Goal: Task Accomplishment & Management: Use online tool/utility

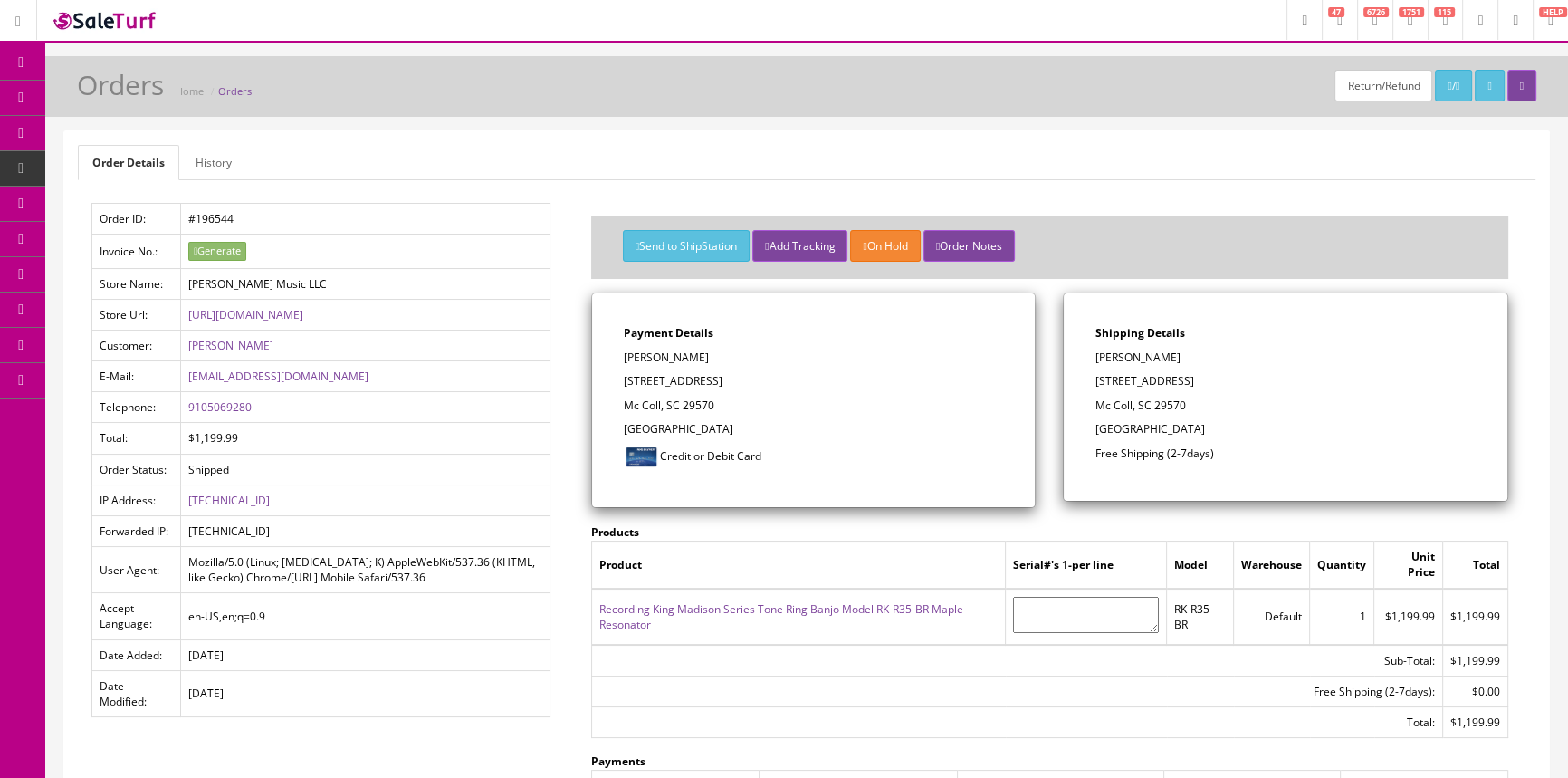
click at [137, 203] on span "Order List" at bounding box center [142, 203] width 50 height 16
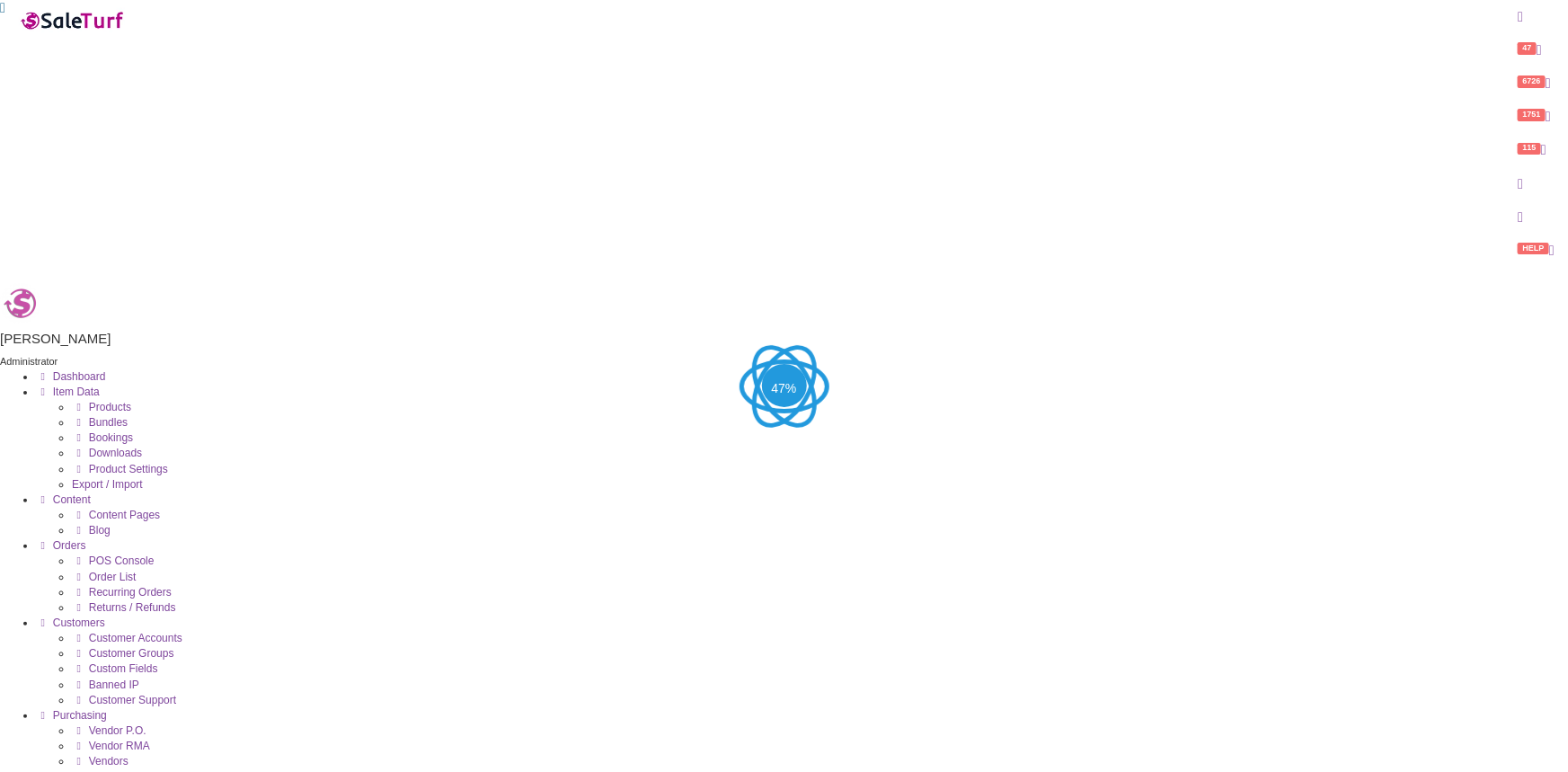
type input "n"
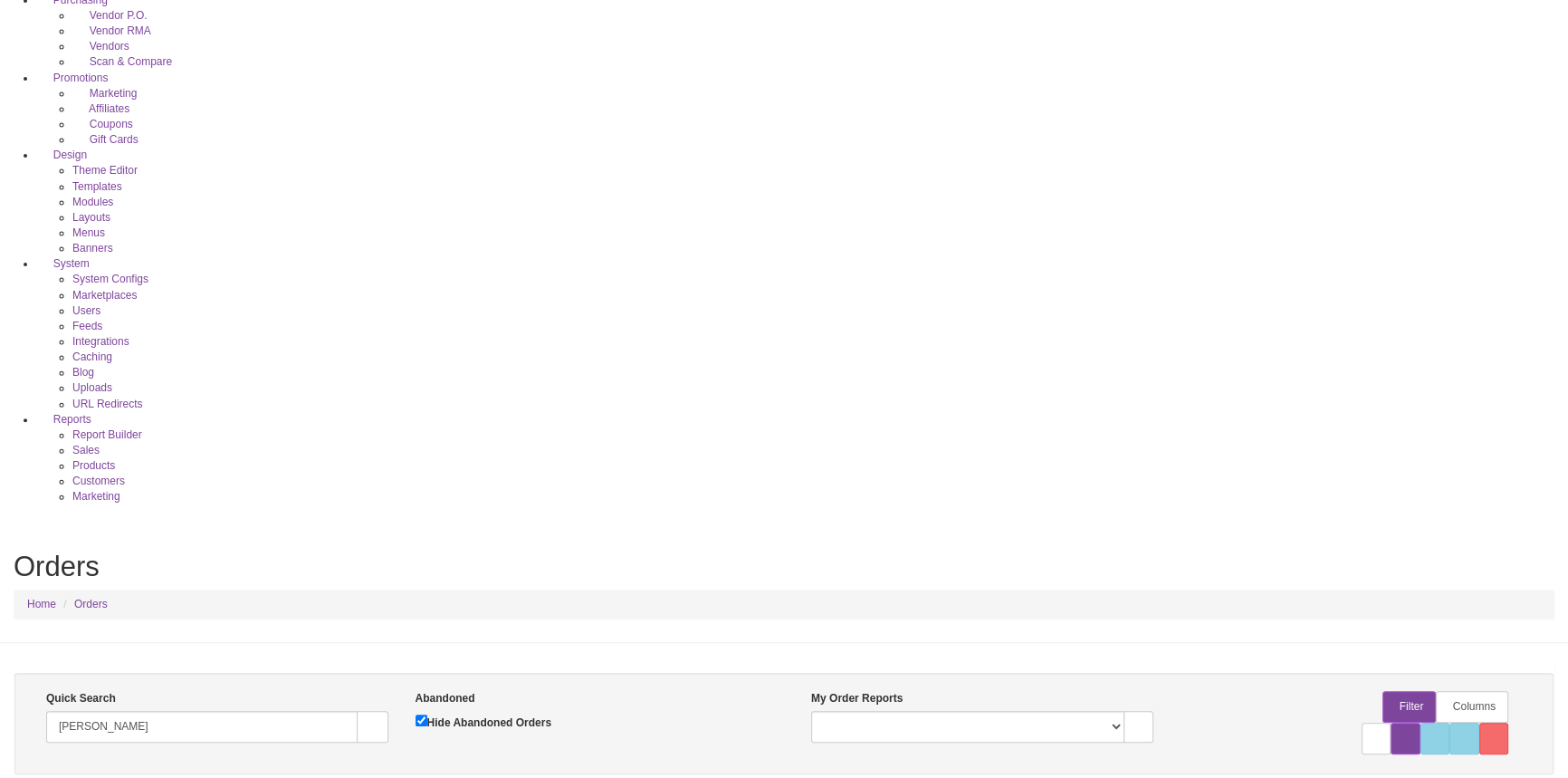
scroll to position [741, 0]
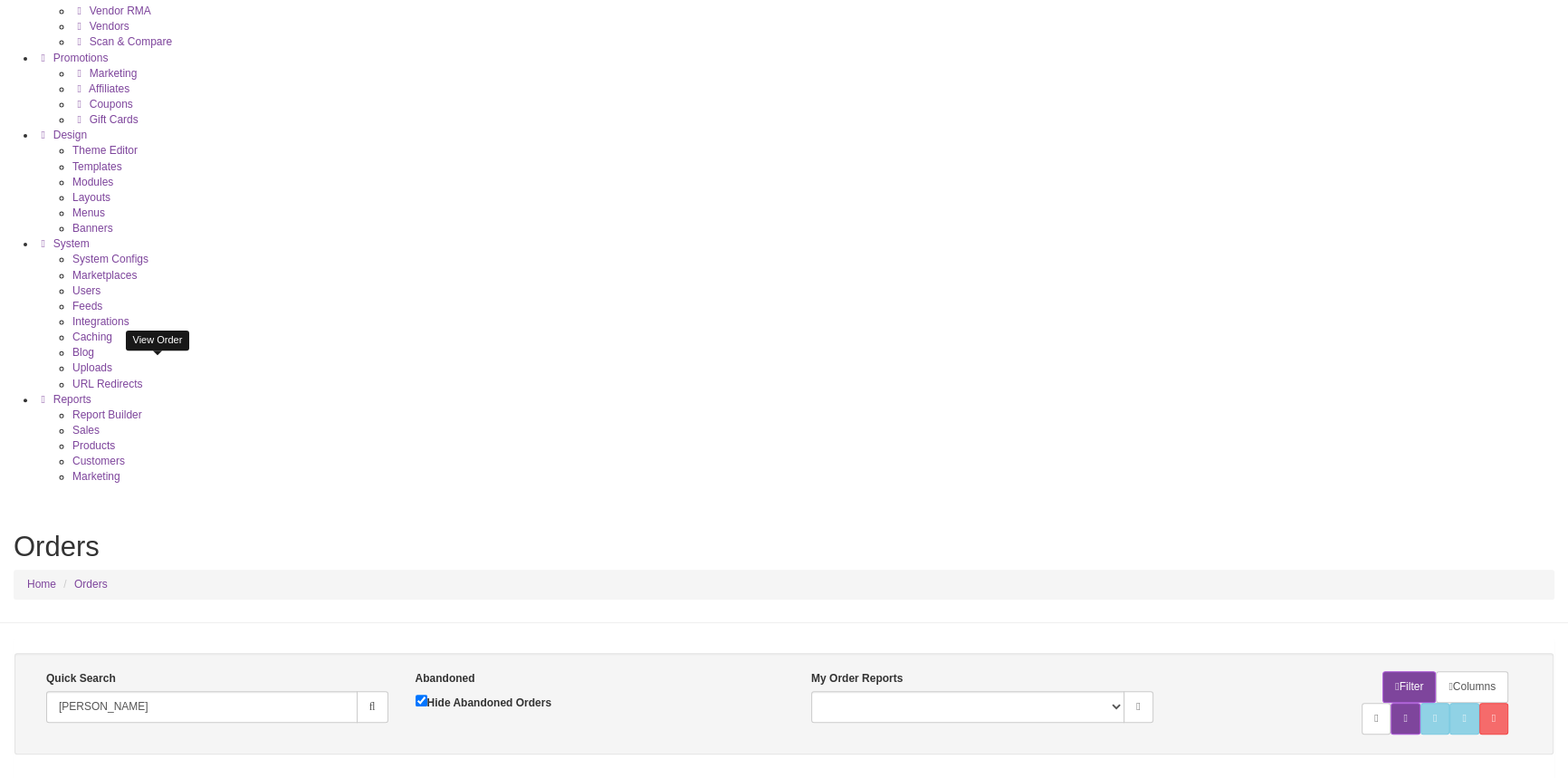
type input "[PERSON_NAME]"
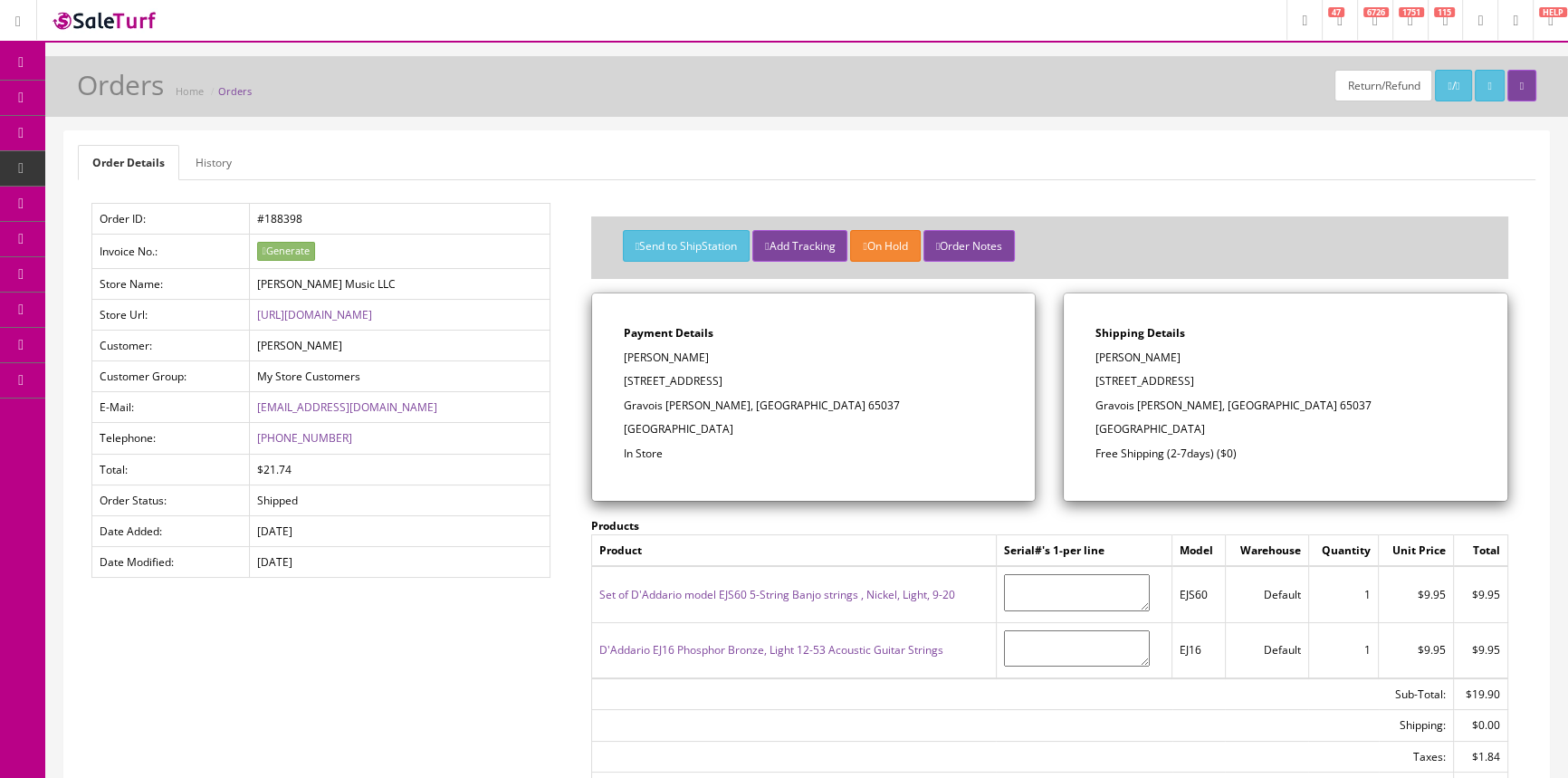
click at [205, 167] on link "POS Console" at bounding box center [140, 169] width 190 height 35
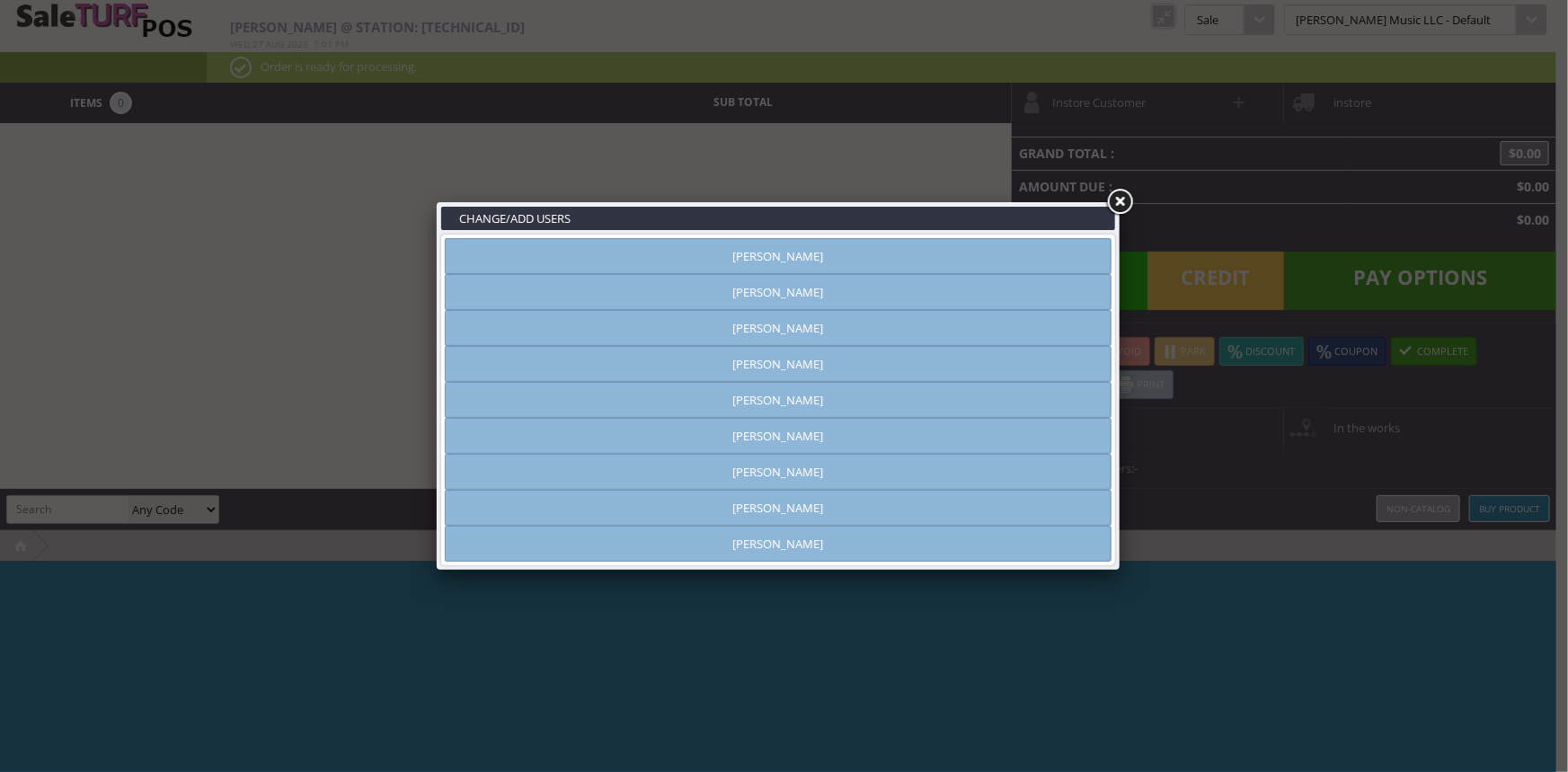
type input "amber helgren"
click at [697, 258] on link "[PERSON_NAME]" at bounding box center [778, 256] width 667 height 36
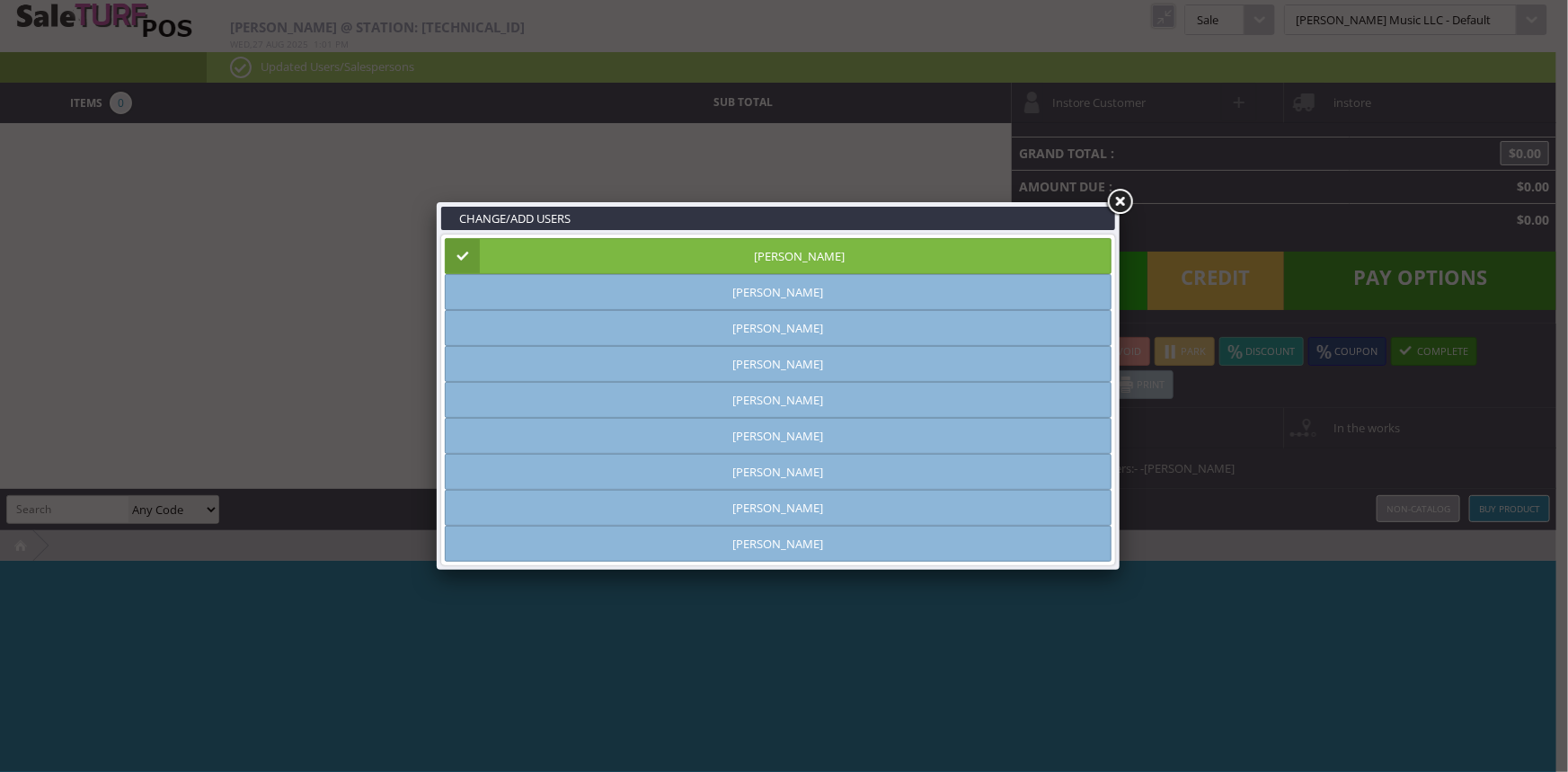
click at [1122, 202] on link at bounding box center [1119, 202] width 32 height 32
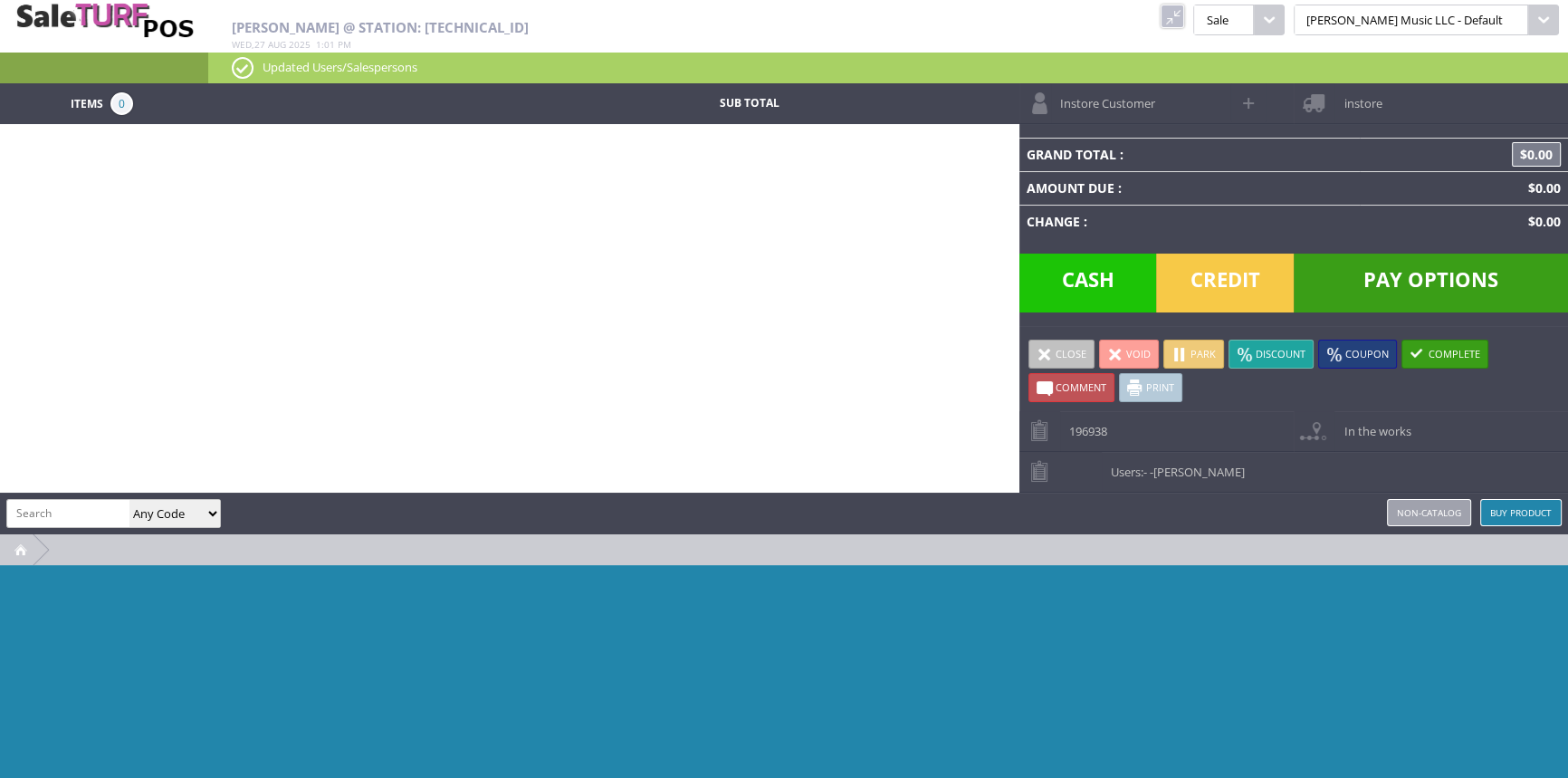
click at [1250, 105] on span at bounding box center [1250, 102] width 21 height 21
select select "6"
select select "1"
select select "6"
select select "1"
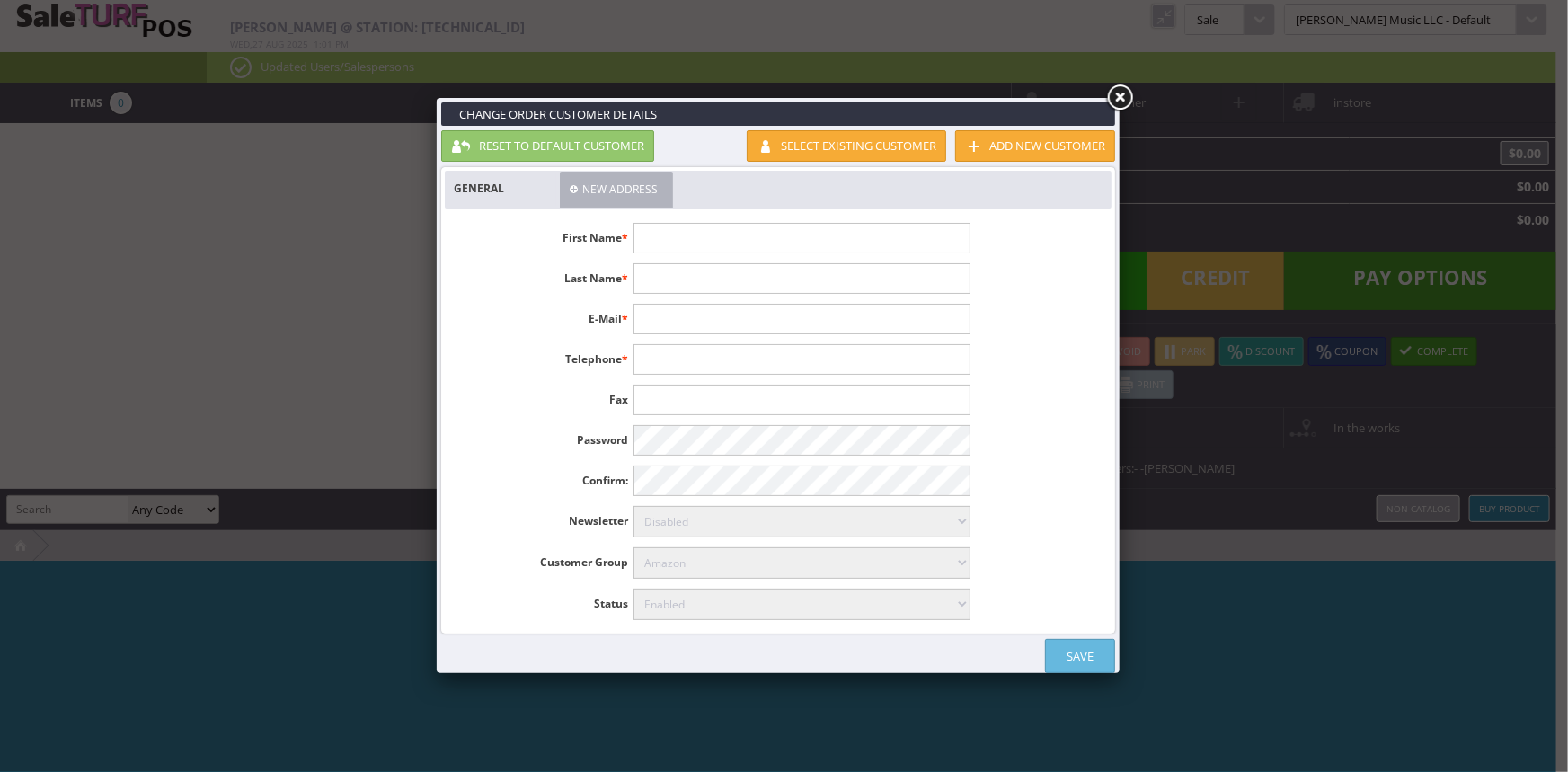
click at [711, 225] on input "text" at bounding box center [802, 237] width 336 height 30
type input "Neidth"
type input "Taylor"
click at [1102, 648] on link "Save" at bounding box center [1080, 656] width 70 height 34
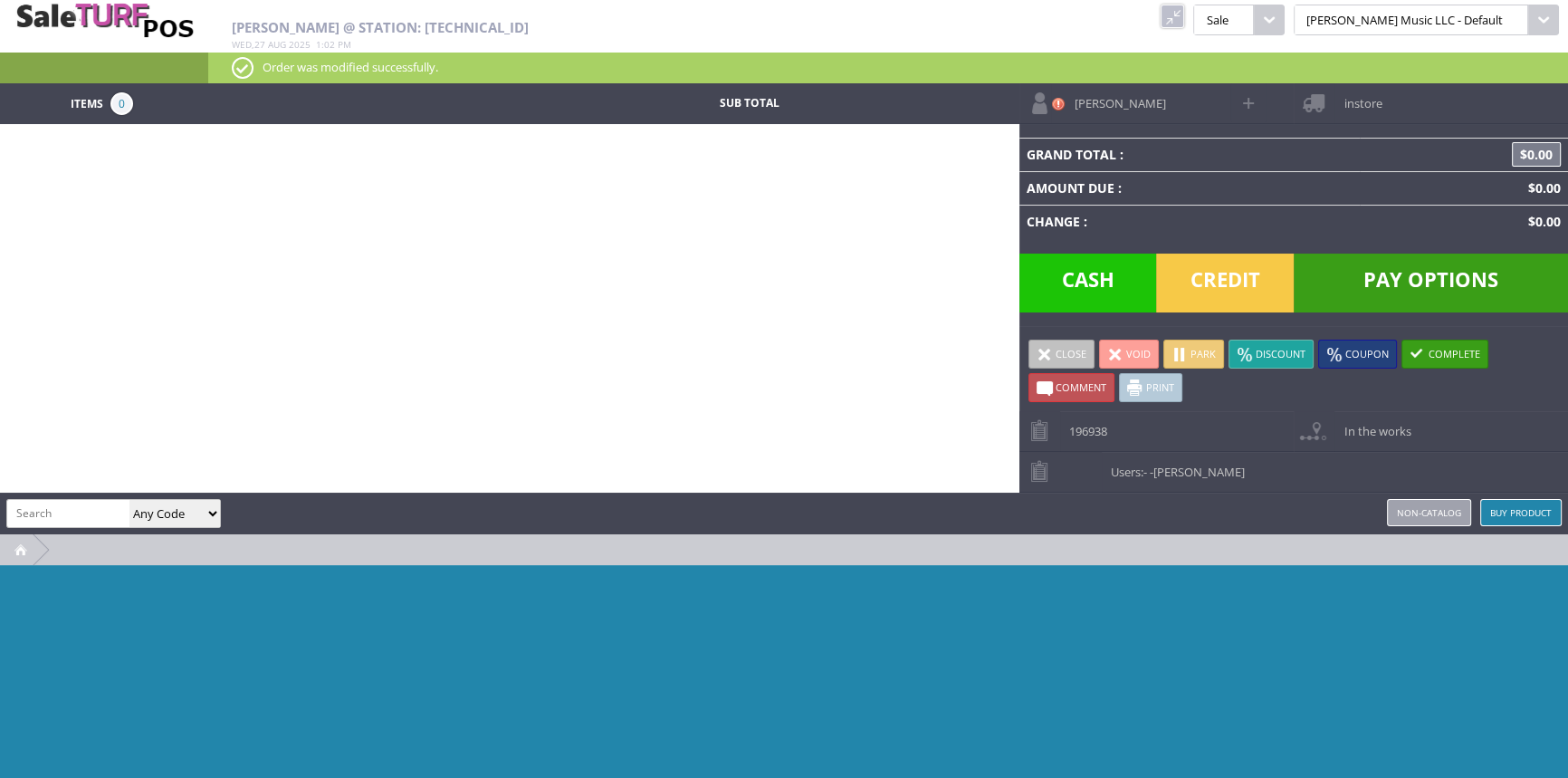
click at [1349, 97] on span "instore" at bounding box center [1358, 97] width 47 height 29
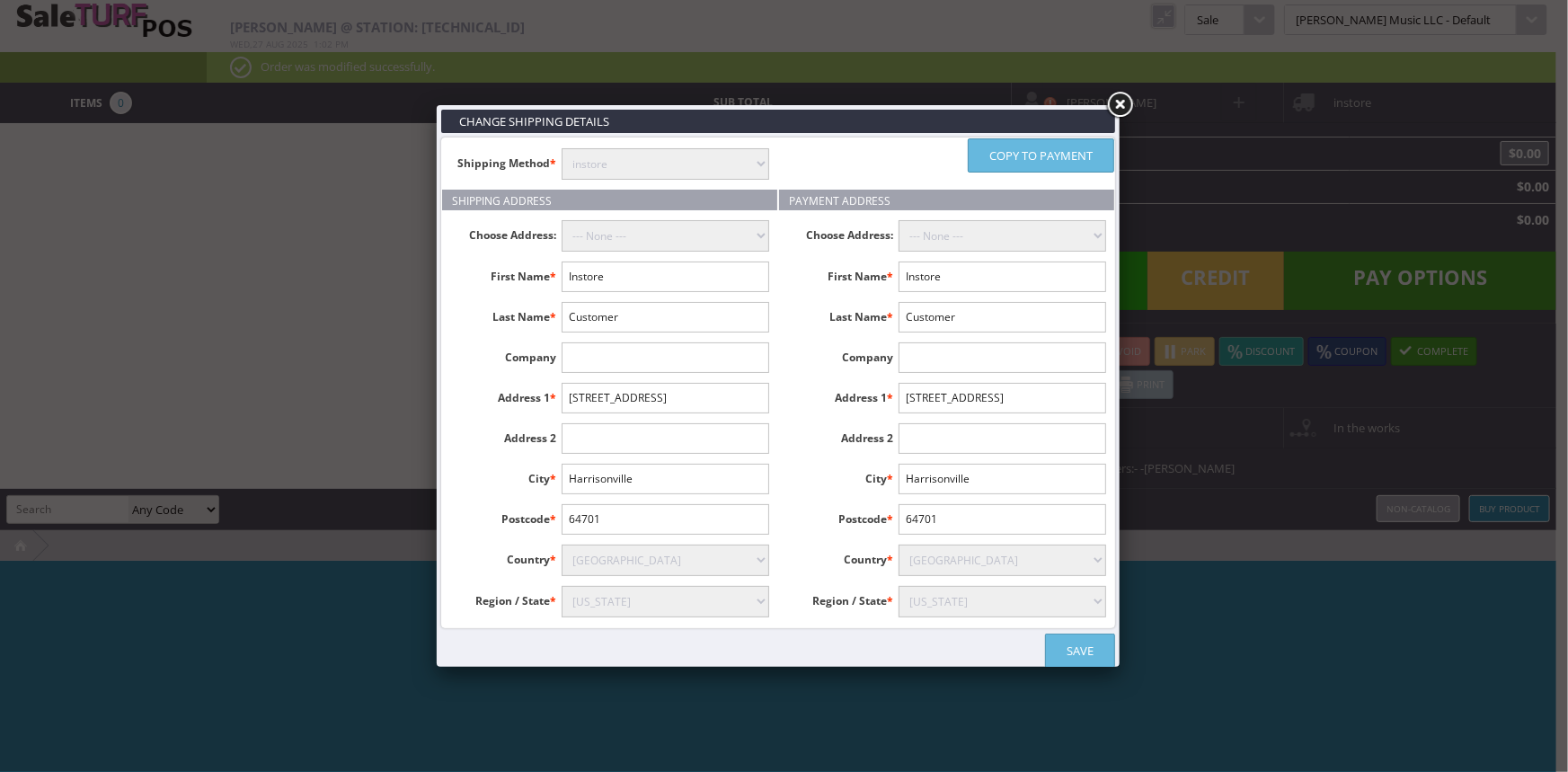
click at [649, 170] on select "instore Free Shipping (2-7days) ($0) Per Item Shipping ($0) text_description ($…" at bounding box center [666, 164] width 208 height 31
select select "free.free"
click at [562, 149] on select "instore Free Shipping (2-7days) ($0) Per Item Shipping ($0) text_description ($…" at bounding box center [666, 164] width 208 height 31
click at [653, 266] on input "Instore" at bounding box center [666, 276] width 208 height 30
type input "I"
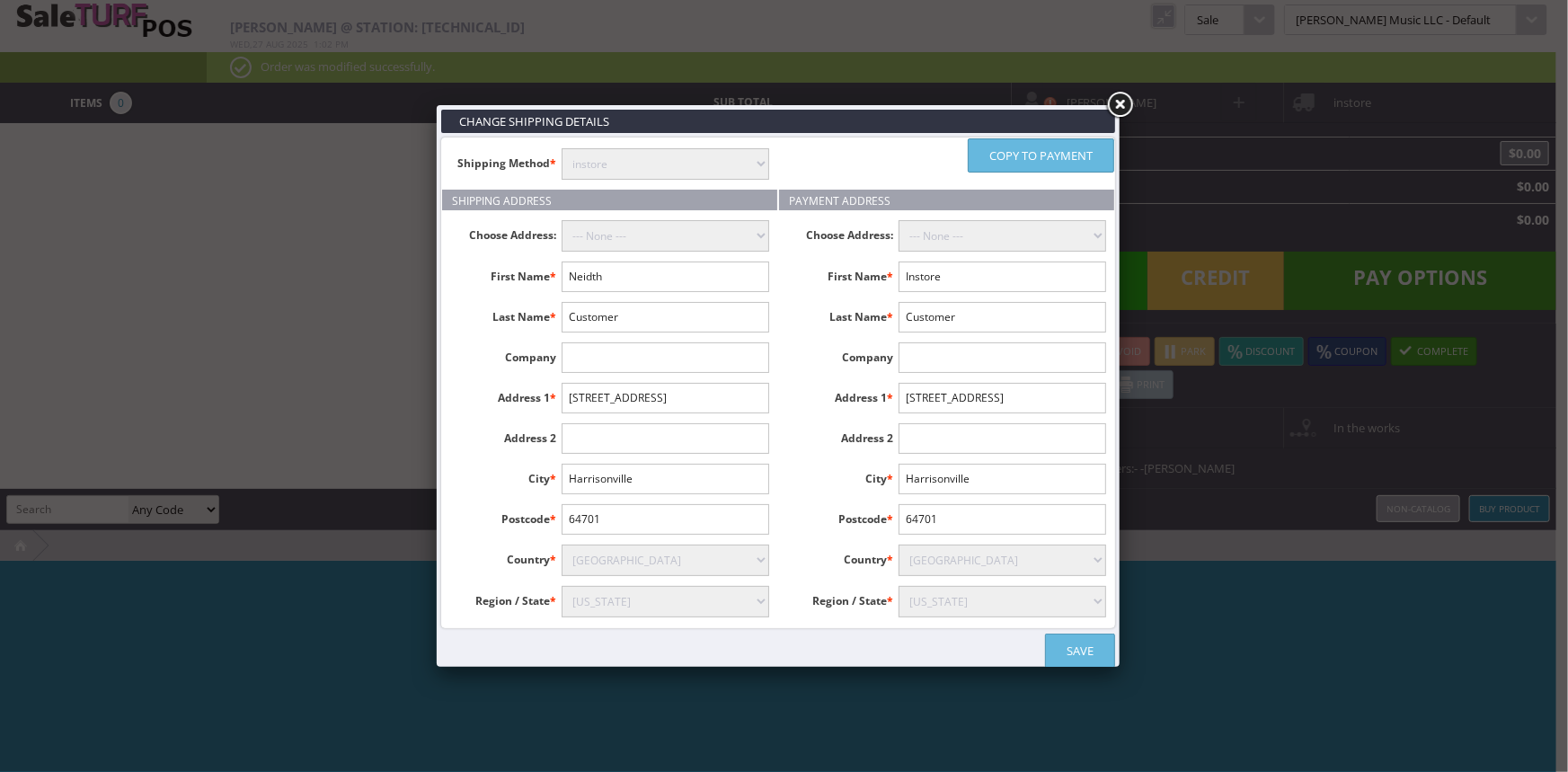
type input "Neidth"
type input "Taylor"
type input "9908 Mini Farm Drive"
type input "Gravois Mills"
type input "65037"
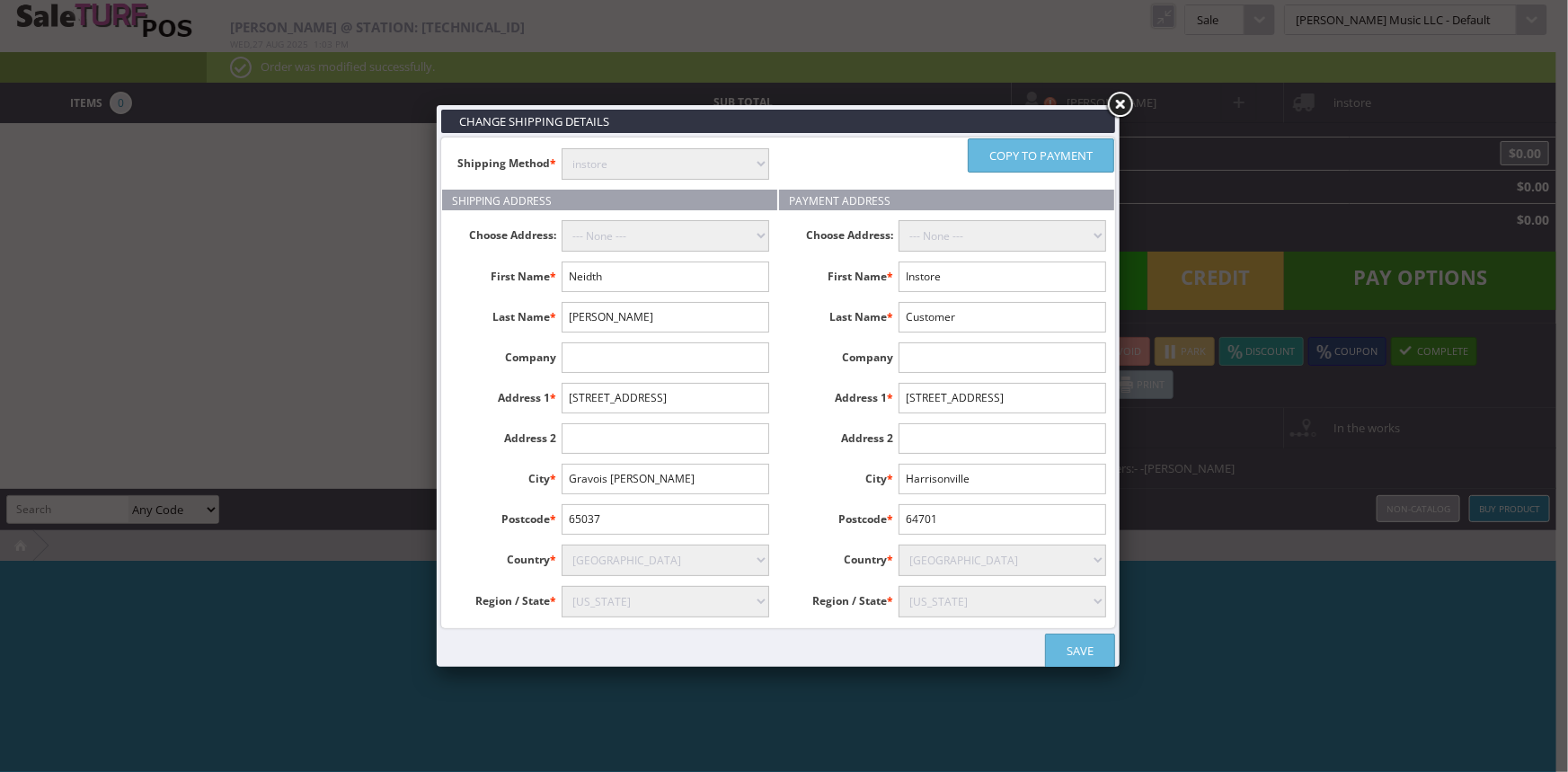
click at [989, 160] on link "Copy to payment" at bounding box center [1041, 155] width 147 height 34
type input "Neidth"
type input "Taylor"
type input "9908 Mini Farm Drive"
type input "Gravois Mills"
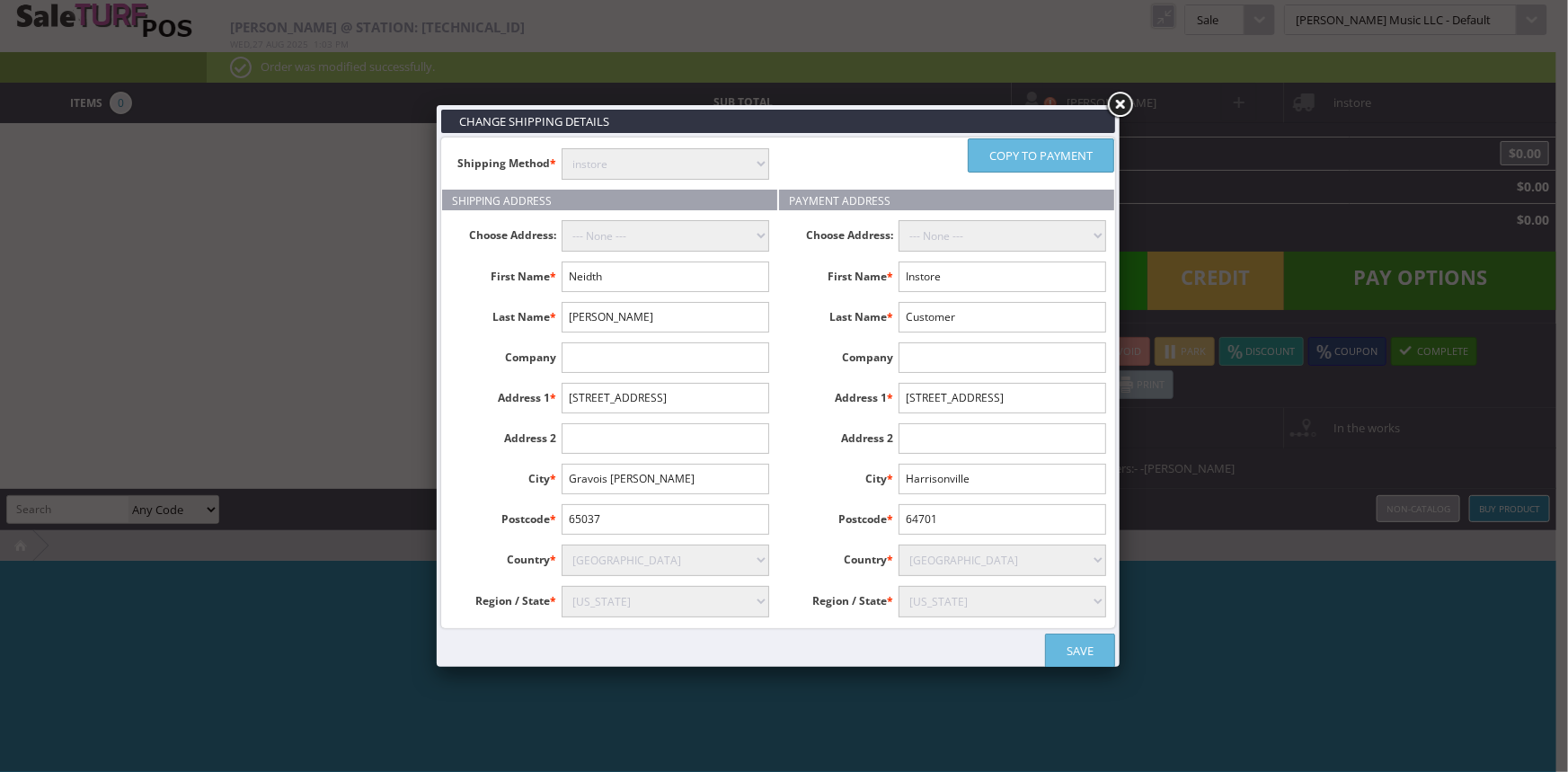
type input "65037"
click at [1075, 644] on link "Save" at bounding box center [1080, 651] width 70 height 34
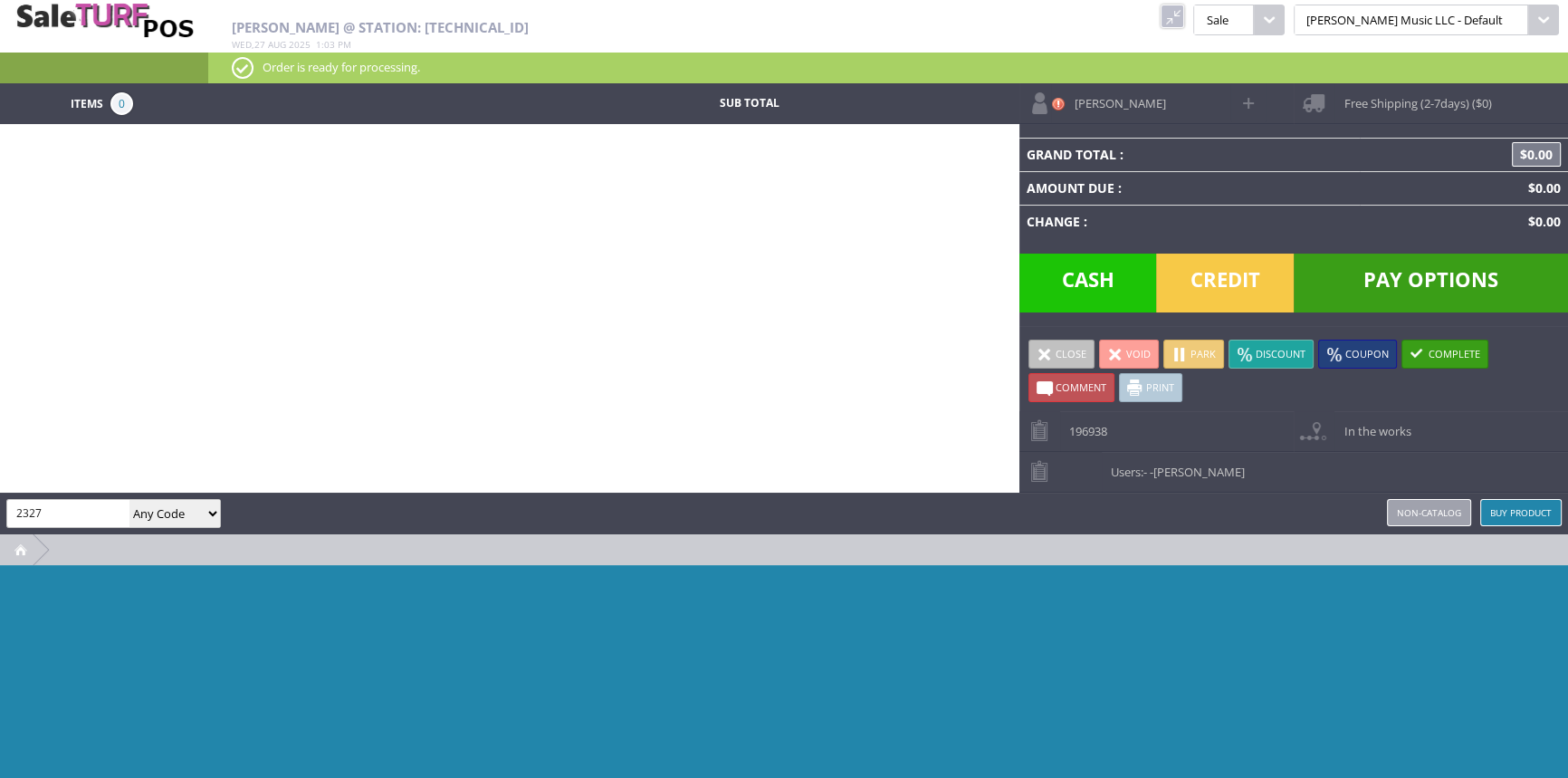
type input "2327"
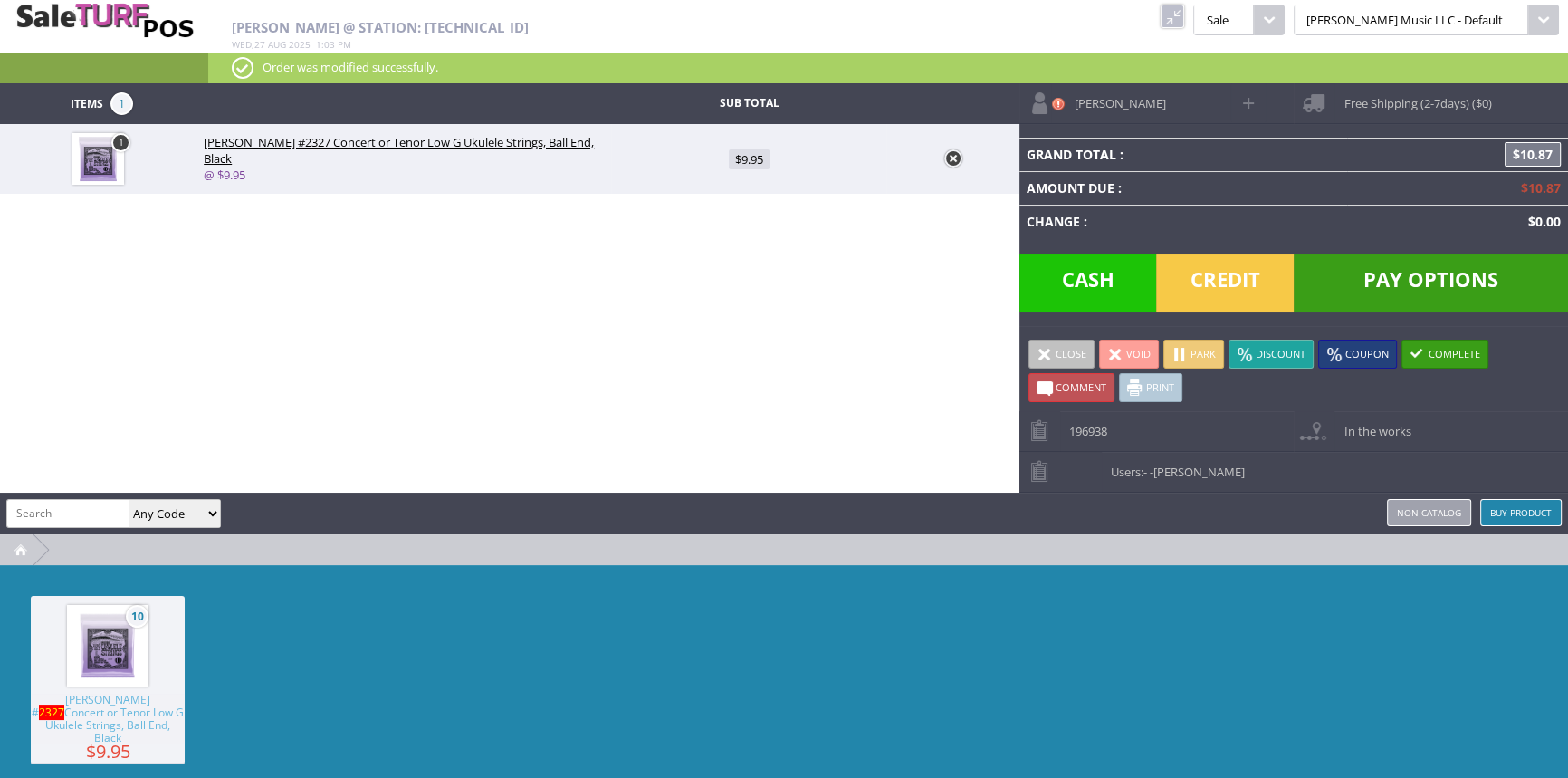
click at [1389, 288] on span "Pay Options" at bounding box center [1431, 283] width 275 height 59
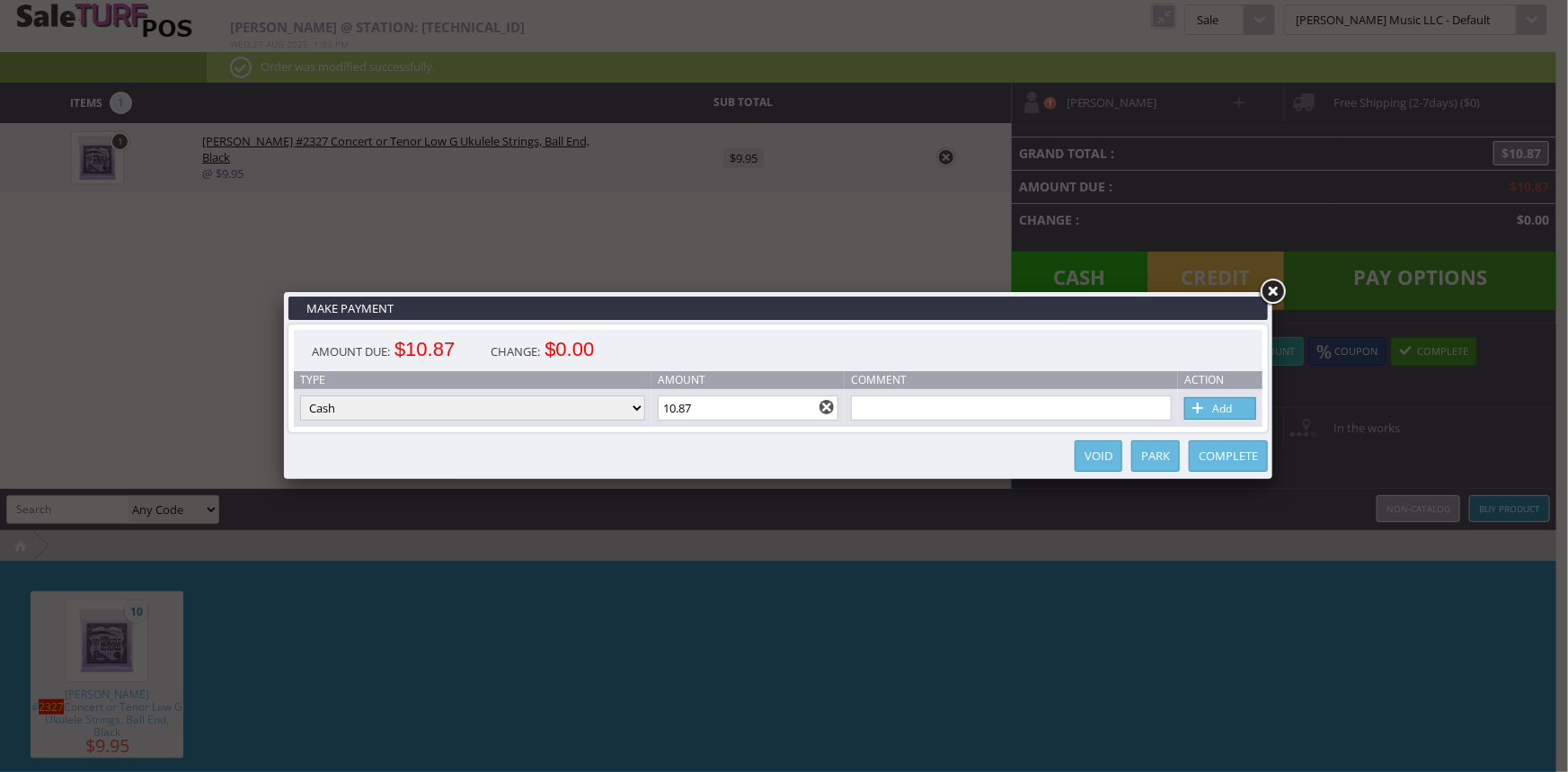
click at [564, 408] on select "Cash Credit Card Cheque or Money Order" at bounding box center [472, 409] width 345 height 26
select select "credit_card"
click at [300, 397] on select "Cash Credit Card Cheque or Money Order" at bounding box center [472, 409] width 345 height 26
click at [1241, 410] on link "Add" at bounding box center [1220, 408] width 72 height 23
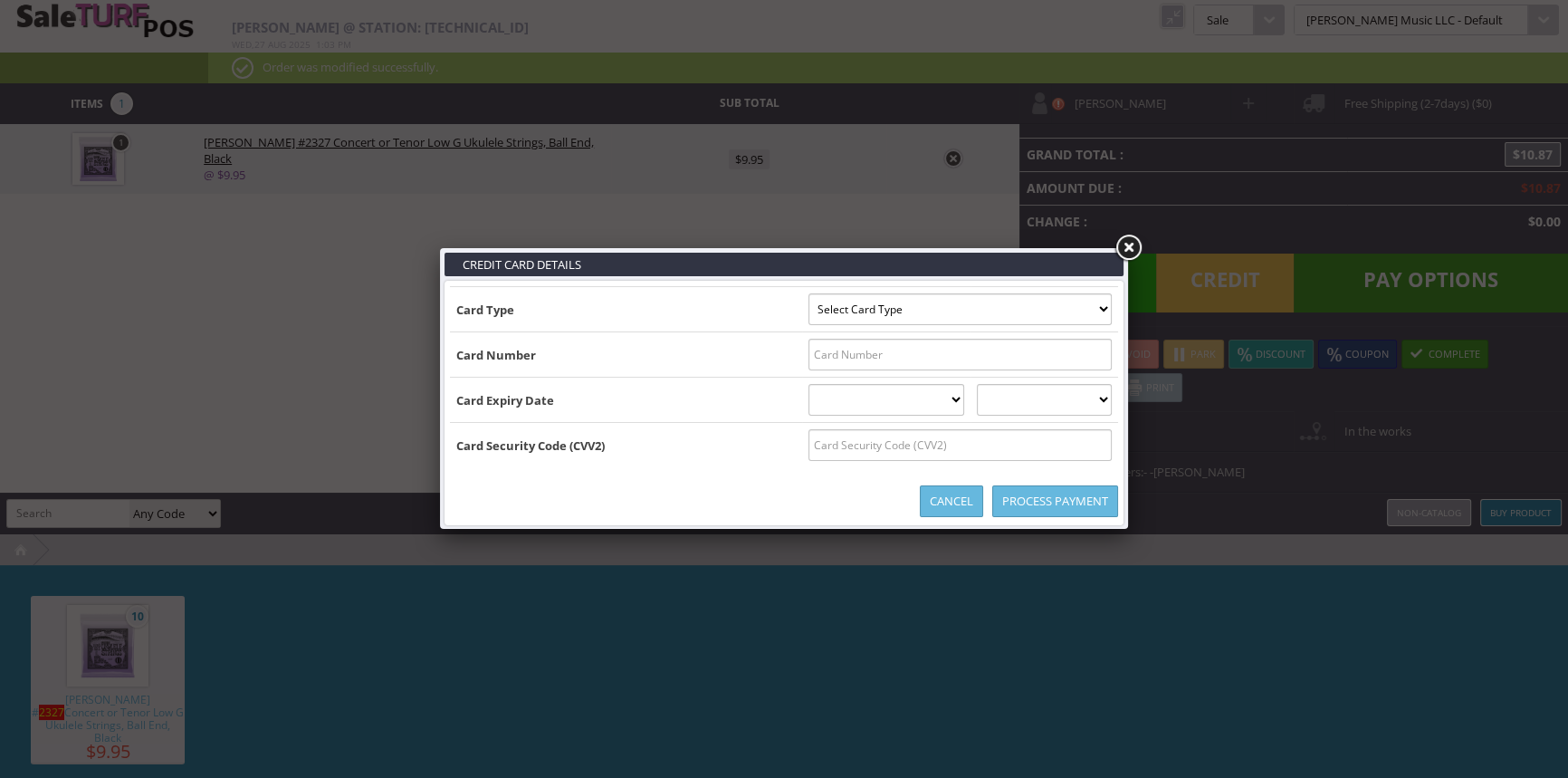
click at [1092, 308] on select "Select Card Type Visa MasterCard Discover Card American Express Maestro Solo" at bounding box center [960, 309] width 303 height 31
click at [1102, 308] on select "Select Card Type Visa MasterCard Discover Card American Express Maestro Solo" at bounding box center [960, 309] width 303 height 31
select select "DISCOVER"
click at [809, 293] on select "Select Card Type Visa MasterCard Discover Card American Express Maestro Solo" at bounding box center [960, 309] width 303 height 31
drag, startPoint x: 1054, startPoint y: 355, endPoint x: 1065, endPoint y: 359, distance: 11.7
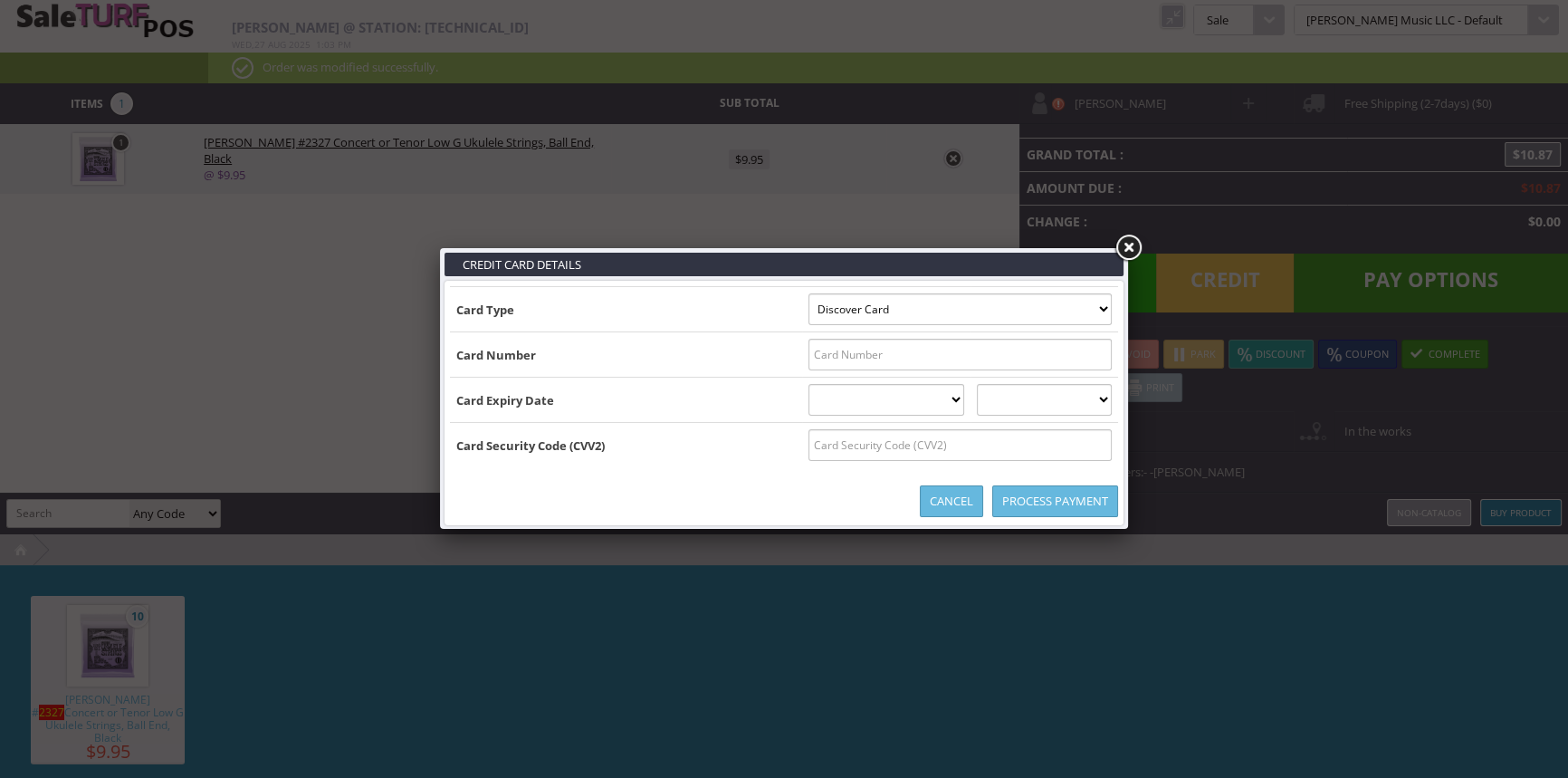
click at [1054, 358] on input "text" at bounding box center [960, 354] width 303 height 31
type input "6011003023982380"
click at [891, 401] on select "01 January 02 February 03 March 04 April 05 May 06 June 07 July 08 August 09 Se…" at bounding box center [887, 400] width 156 height 31
select select "06"
click at [809, 384] on select "01 January 02 February 03 March 04 April 05 May 06 June 07 July 08 August 09 Se…" at bounding box center [887, 400] width 156 height 31
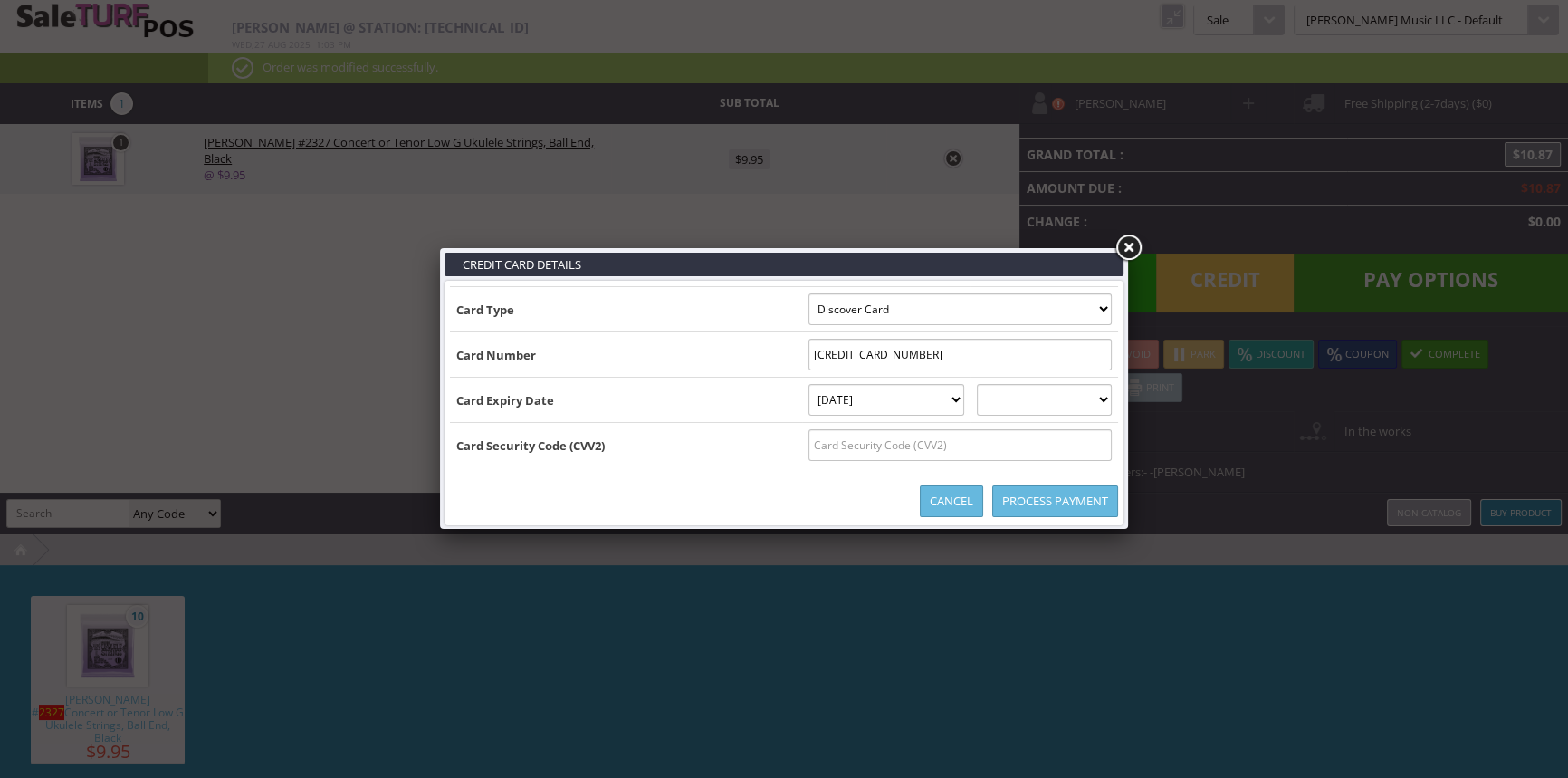
click at [1041, 403] on select "2025 2026 2027 2028 2029 2030 2031 2032 2033 2034 2035" at bounding box center [1044, 400] width 135 height 31
select select "2026"
click at [995, 384] on select "2025 2026 2027 2028 2029 2030 2031 2032 2033 2034 2035" at bounding box center [1044, 400] width 135 height 31
click at [1047, 445] on input "text" at bounding box center [960, 445] width 303 height 31
type input "664"
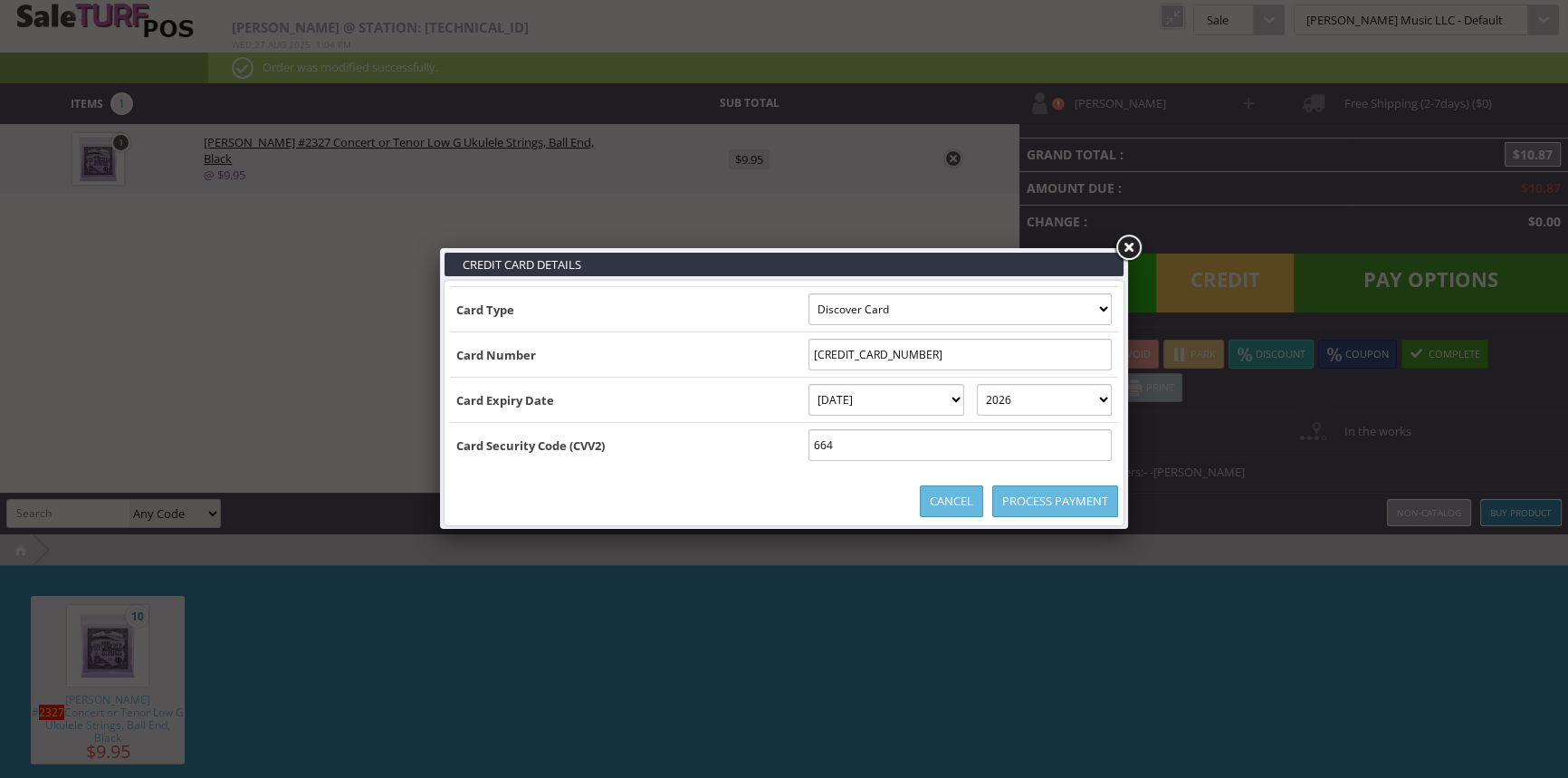
click at [1074, 505] on link "Process Payment" at bounding box center [1055, 501] width 126 height 31
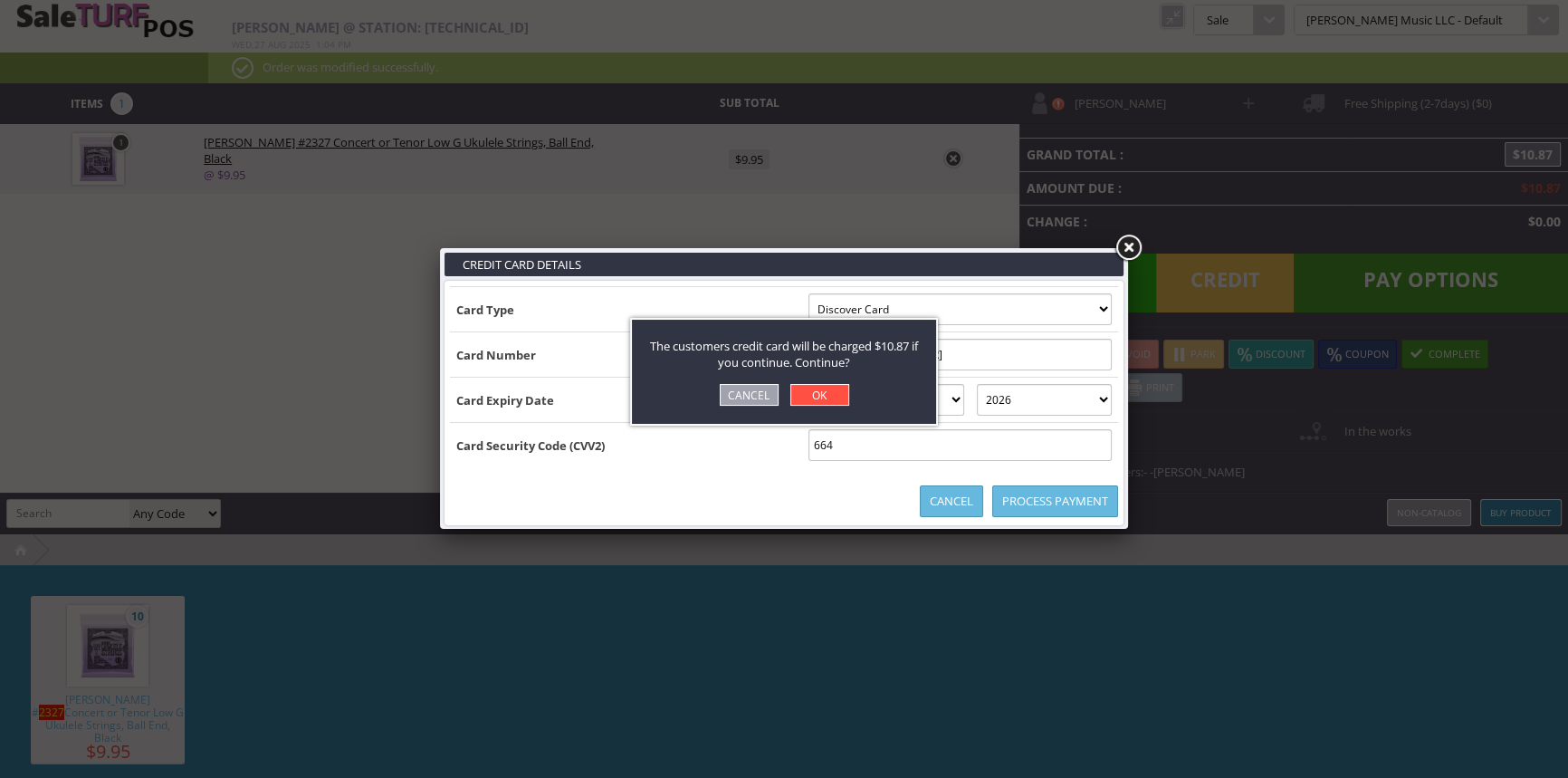
click at [821, 396] on link "OK" at bounding box center [820, 395] width 59 height 22
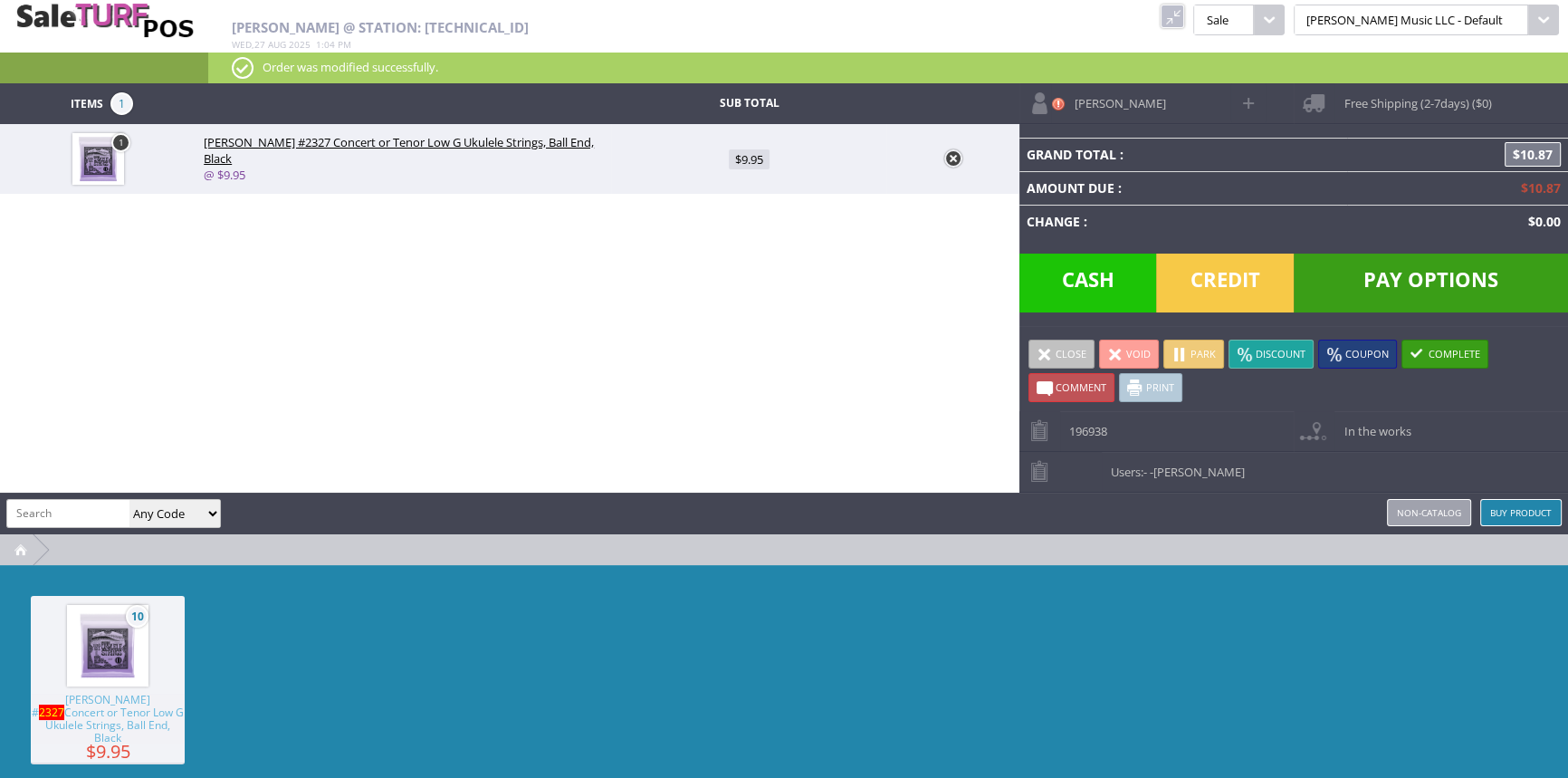
type input "0"
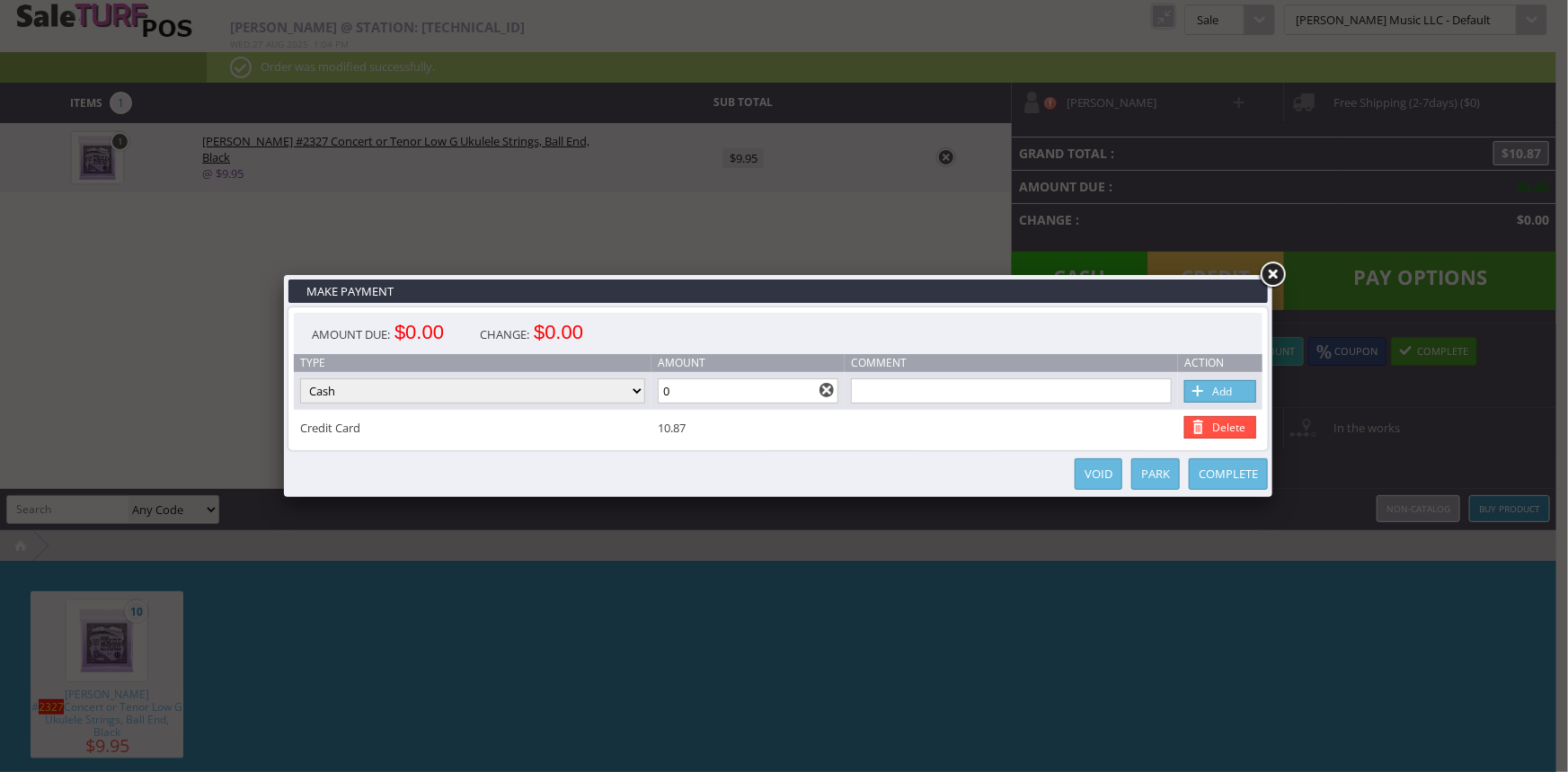
drag, startPoint x: 1252, startPoint y: 469, endPoint x: 1231, endPoint y: 466, distance: 21.2
click at [1252, 468] on link "Complete" at bounding box center [1229, 474] width 79 height 31
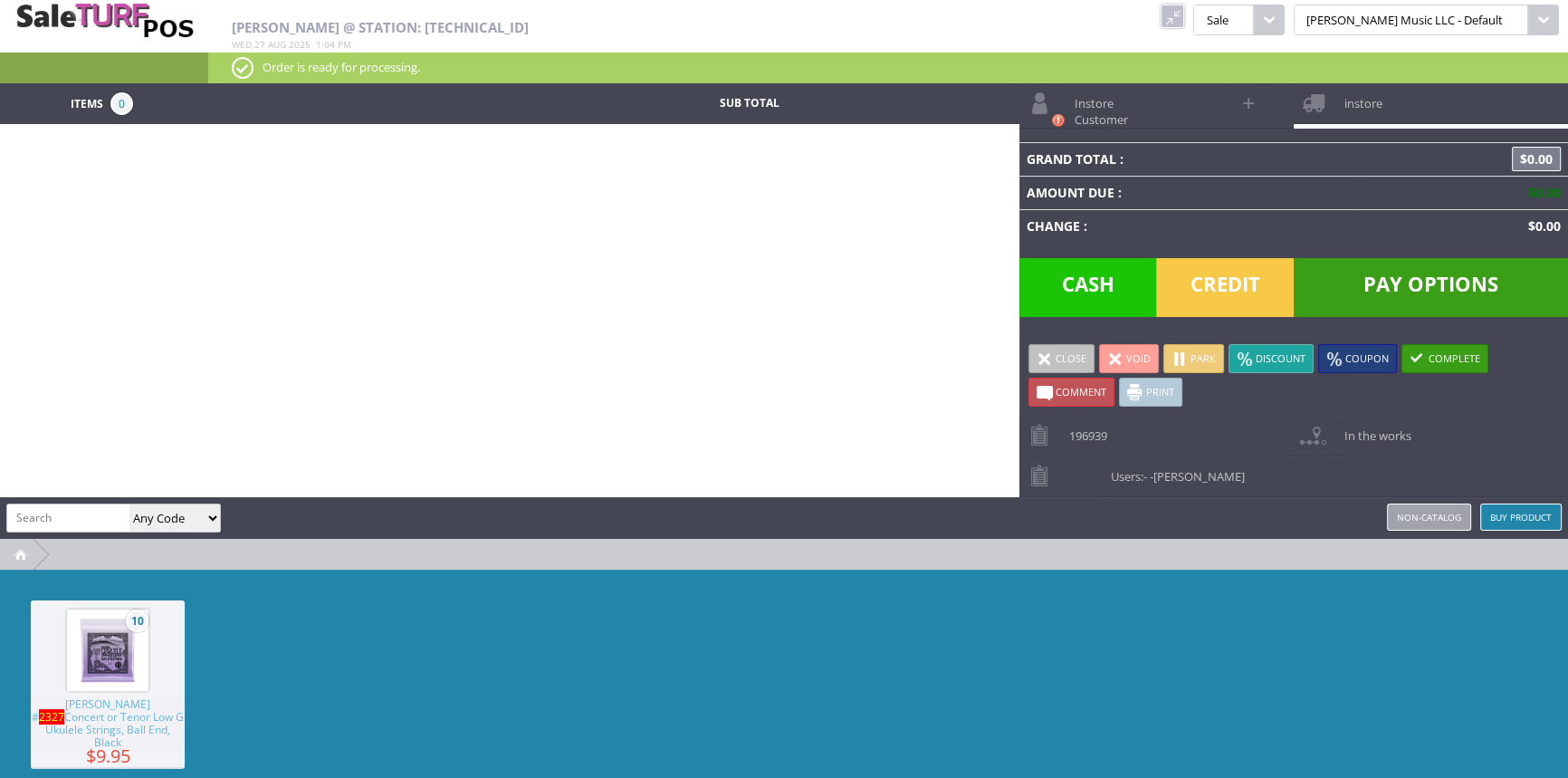
click at [1185, 15] on link at bounding box center [1173, 17] width 24 height 24
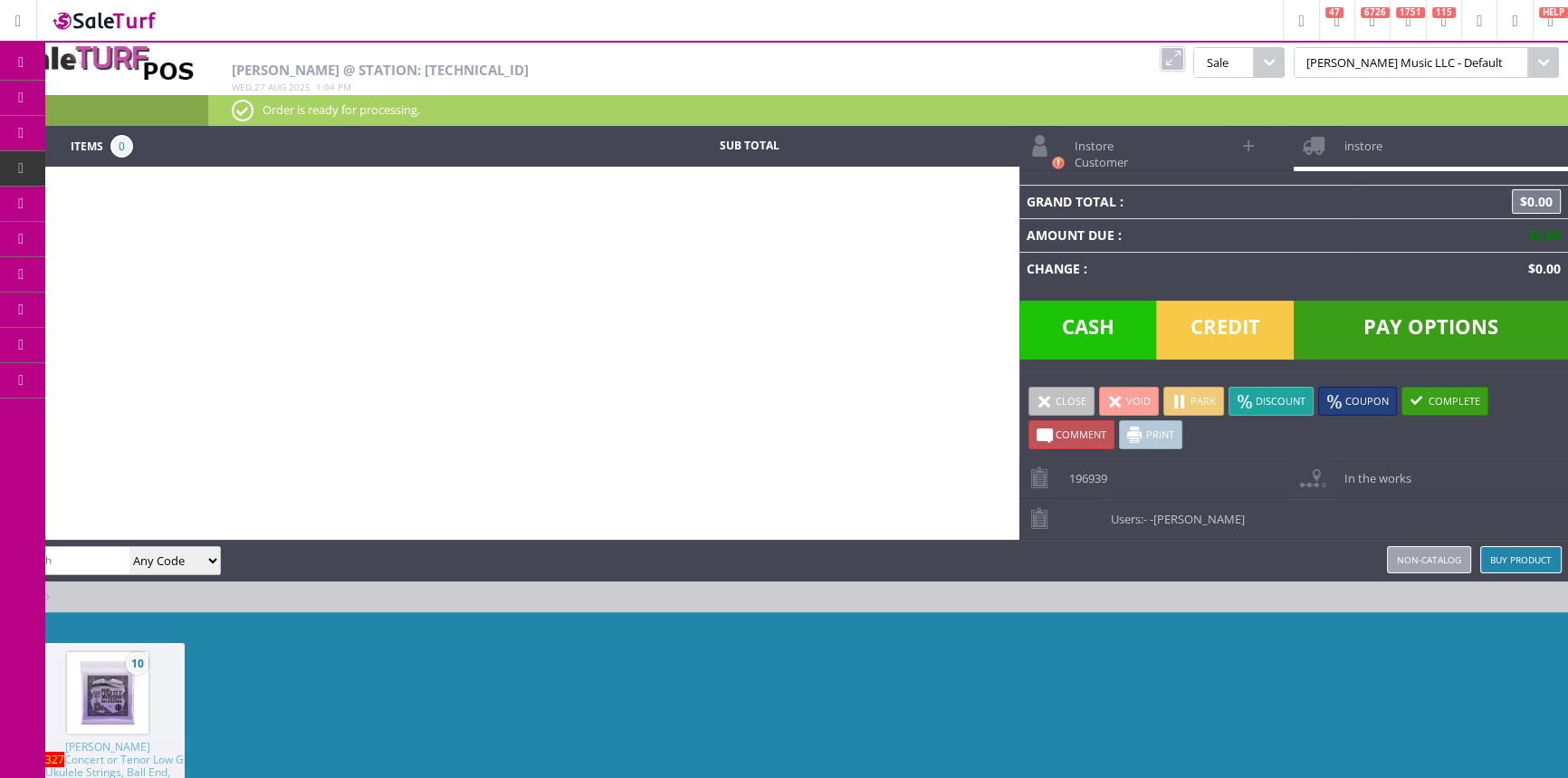
click at [155, 197] on span "Order List" at bounding box center [134, 205] width 53 height 17
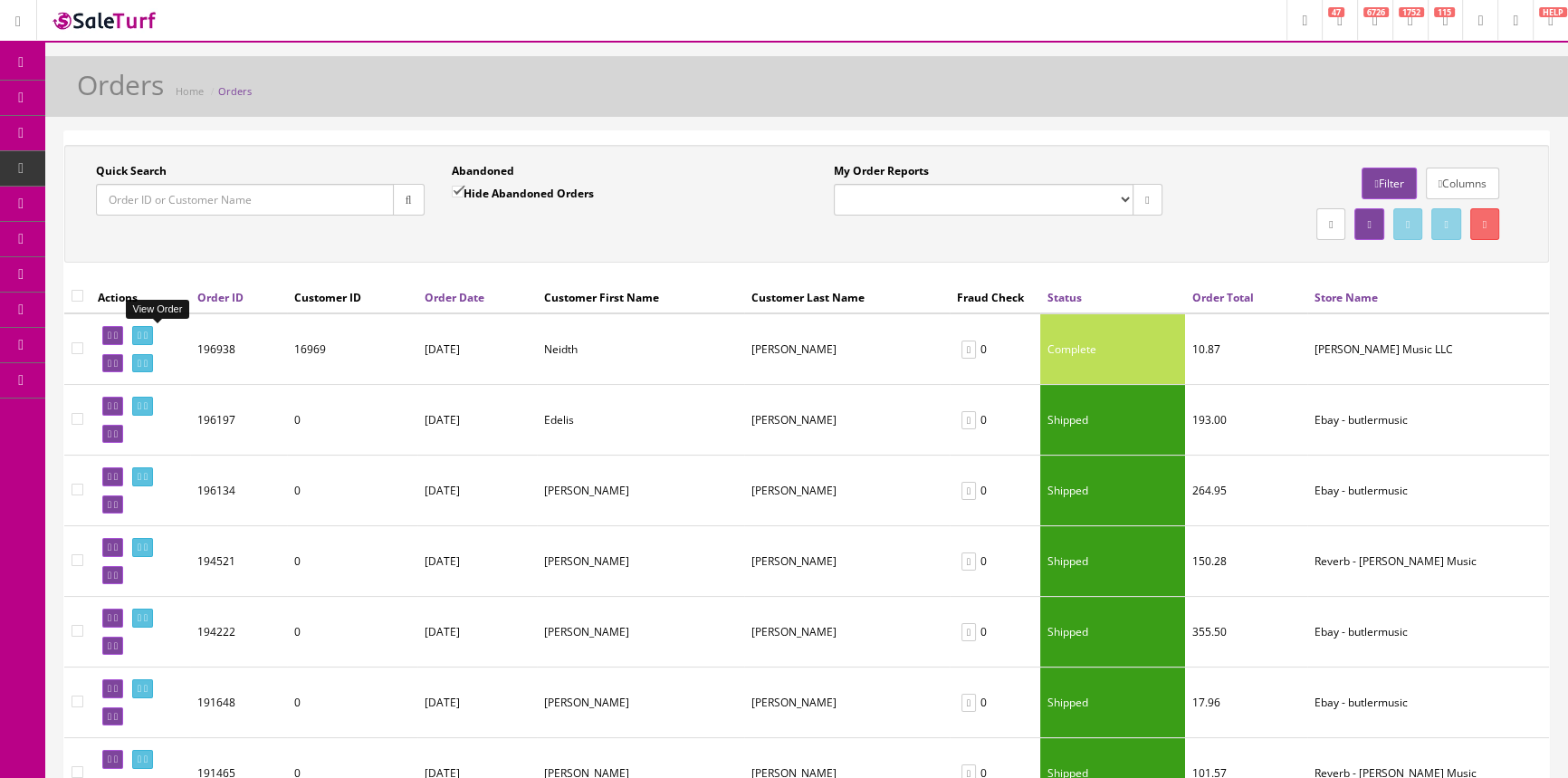
click at [142, 336] on icon at bounding box center [140, 336] width 4 height 10
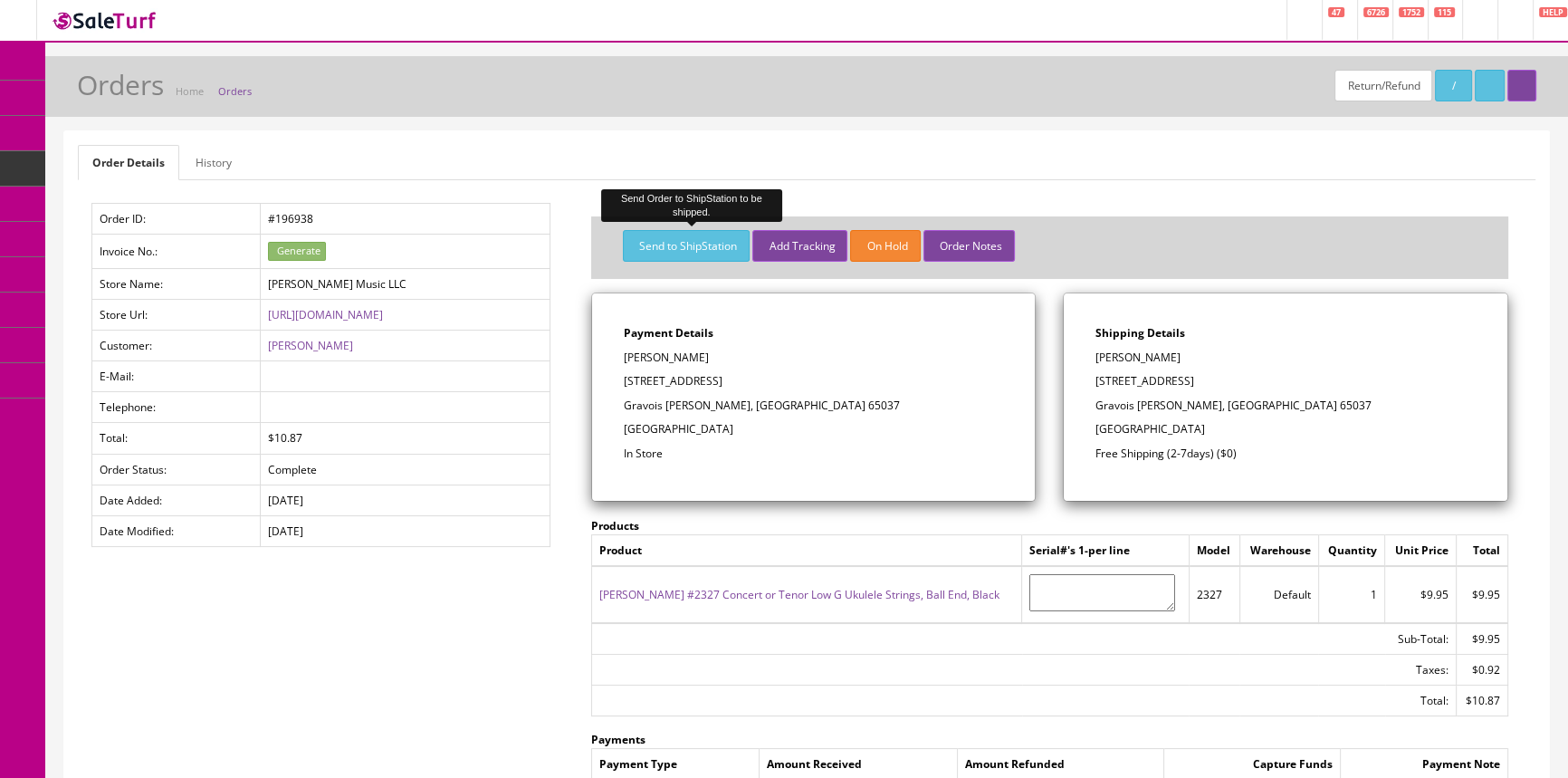
click at [689, 238] on button "Send to ShipStation" at bounding box center [687, 246] width 127 height 31
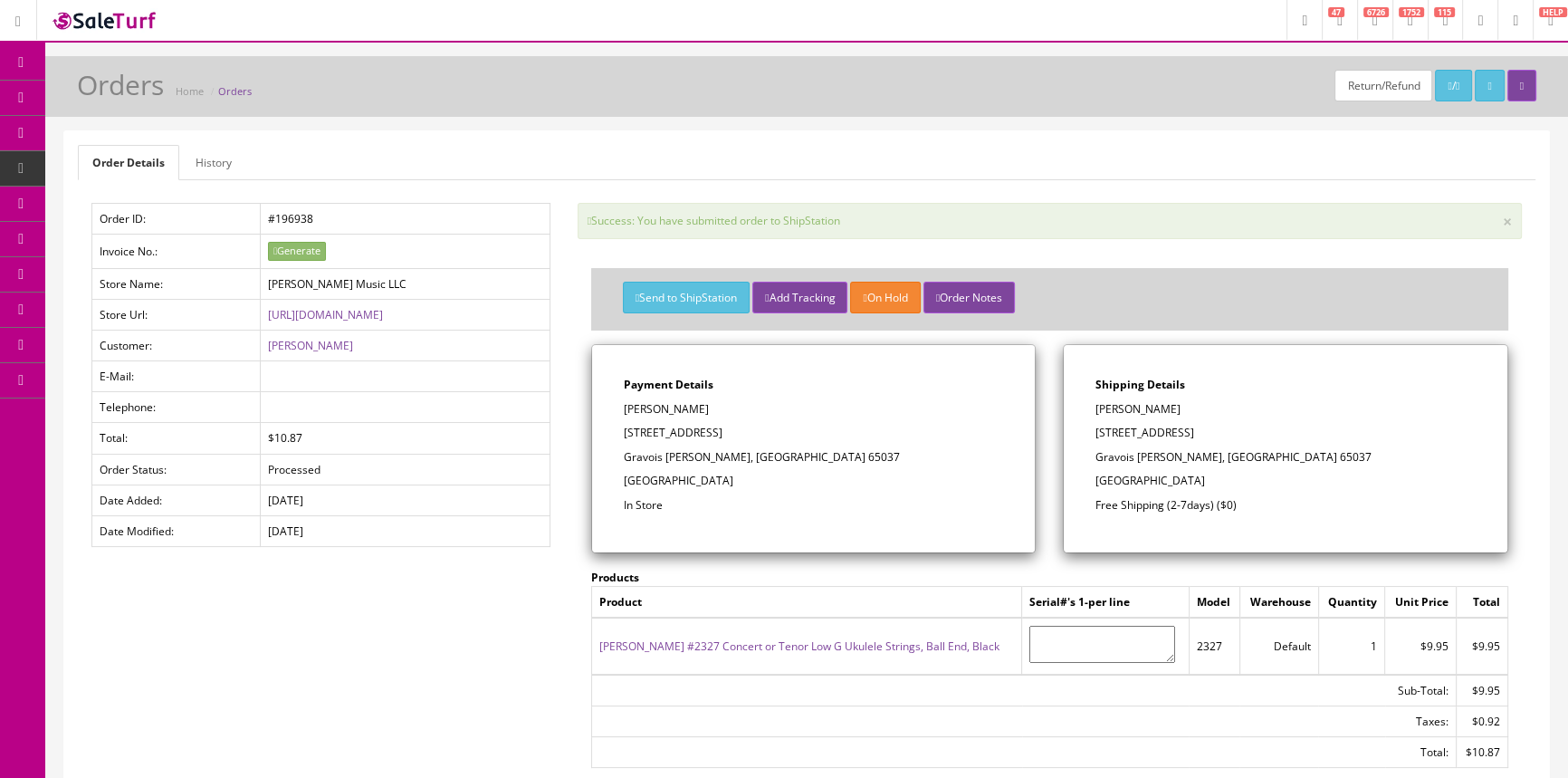
click at [81, 101] on link "Products" at bounding box center [140, 98] width 190 height 35
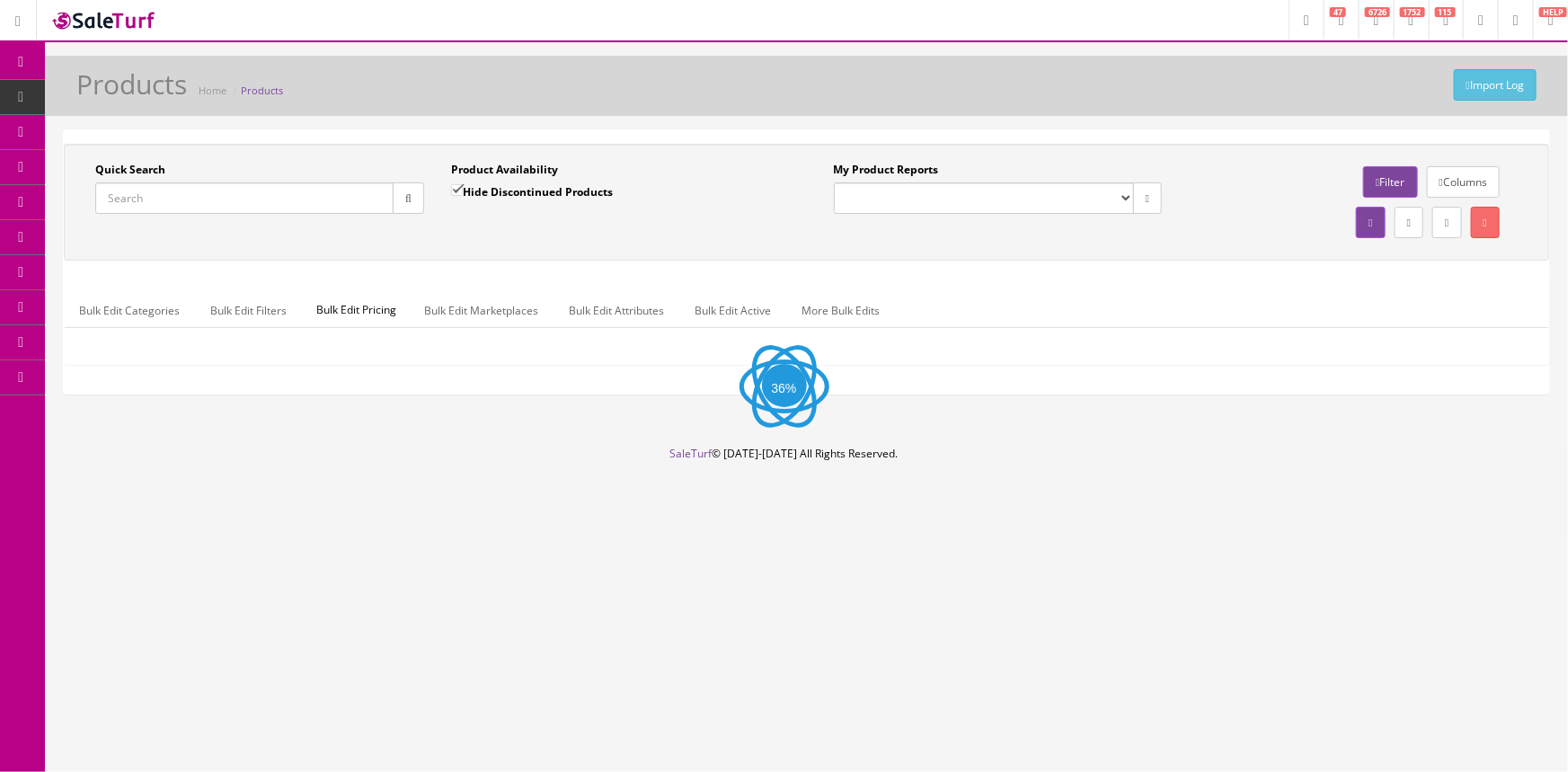
click at [234, 205] on input "Quick Search" at bounding box center [244, 198] width 298 height 31
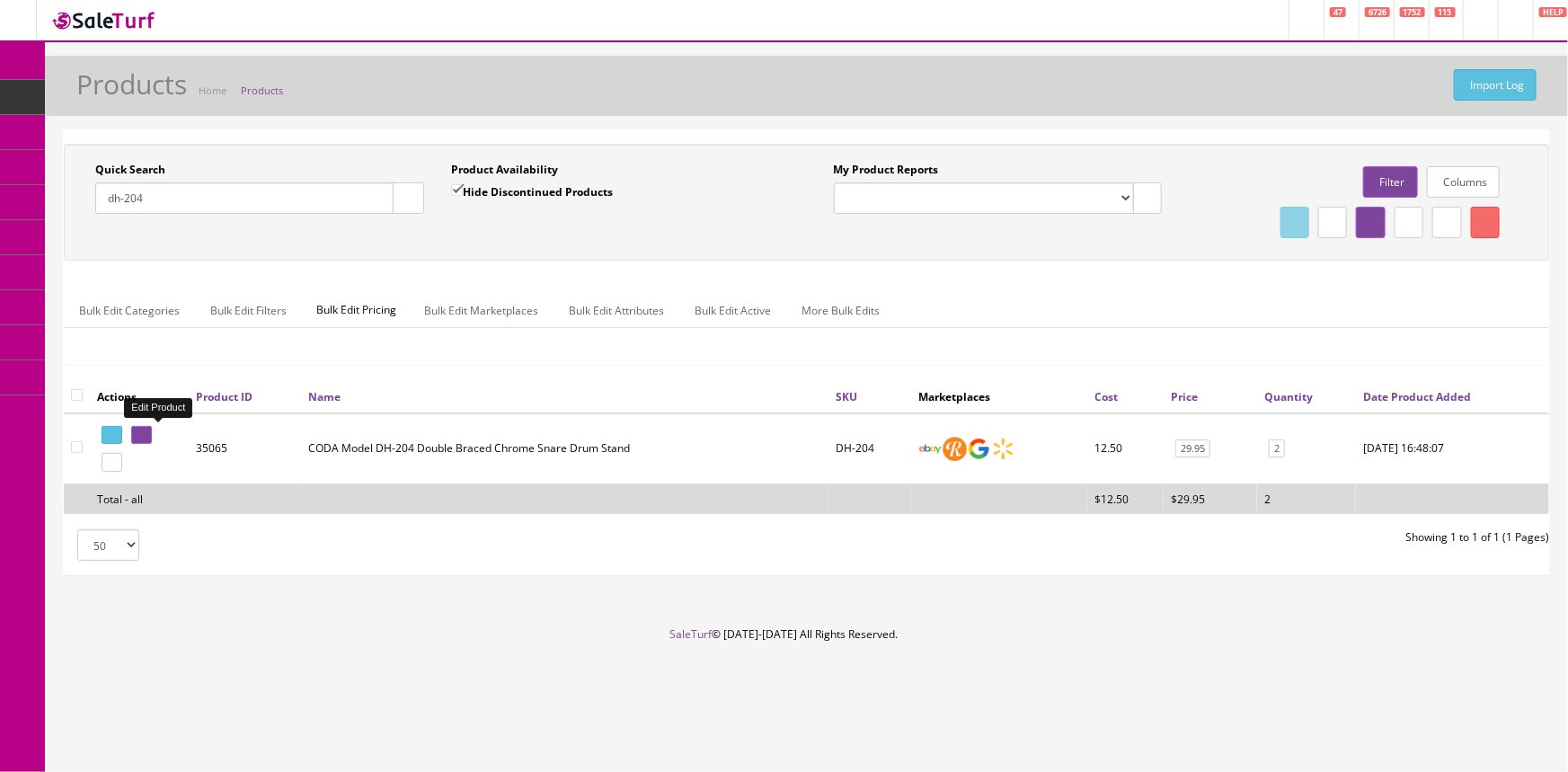
type input "dh-204"
click at [152, 426] on link at bounding box center [141, 435] width 21 height 19
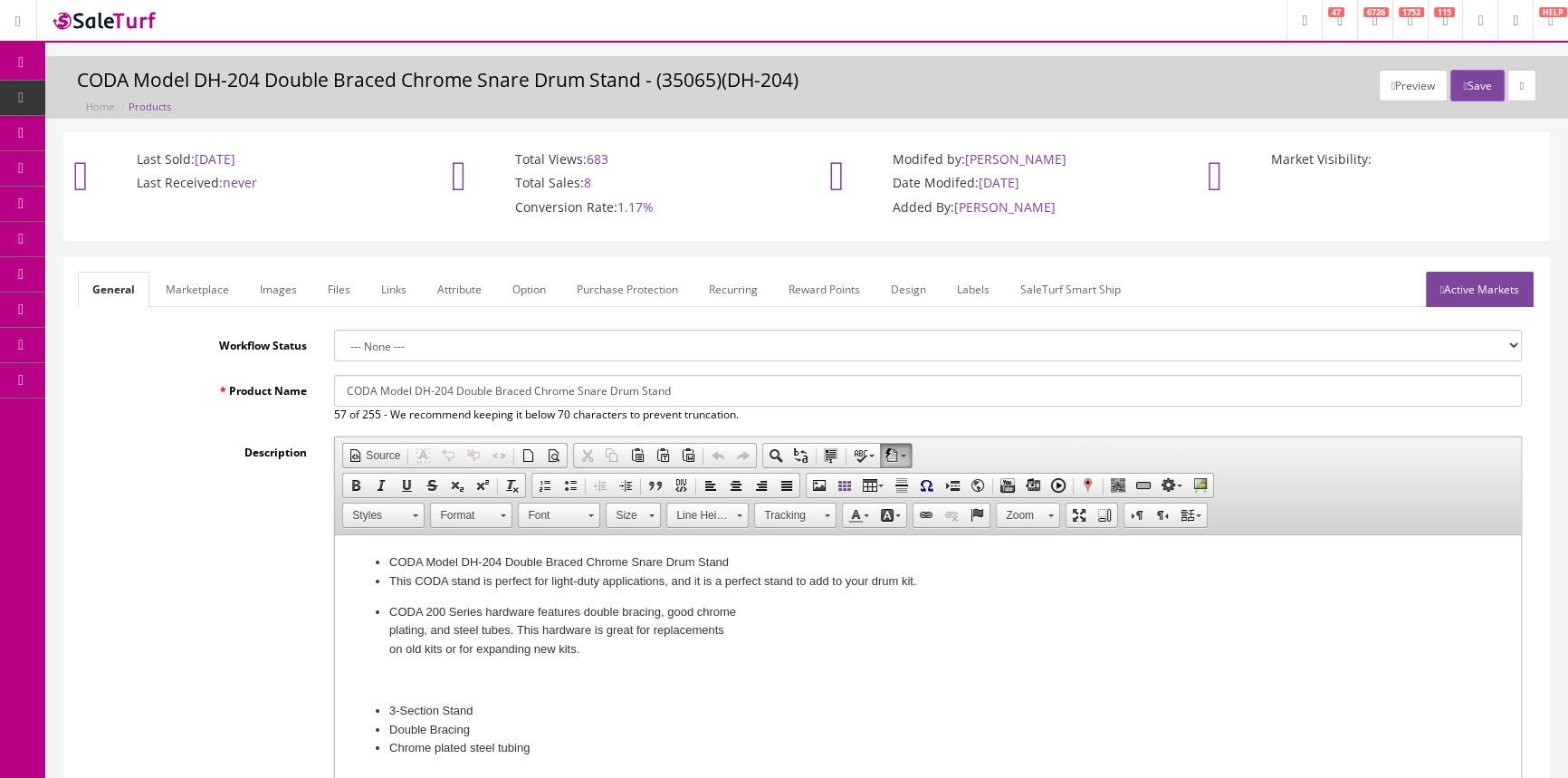
click at [264, 284] on link "Images" at bounding box center [278, 290] width 66 height 35
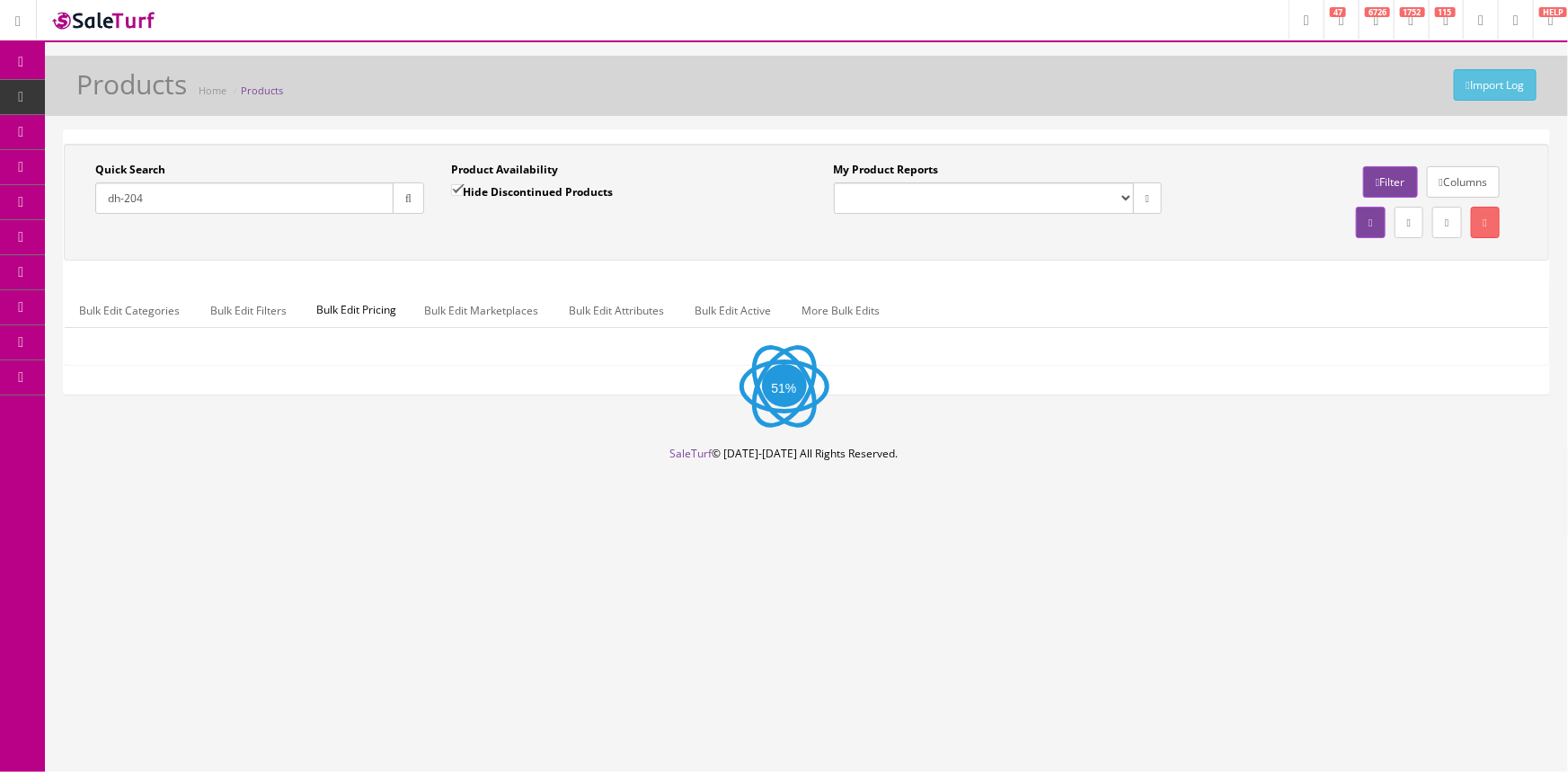
click at [470, 195] on label "Hide Discontinued Products" at bounding box center [532, 192] width 161 height 18
click at [462, 195] on input "Hide Discontinued Products" at bounding box center [457, 190] width 12 height 12
checkbox input "false"
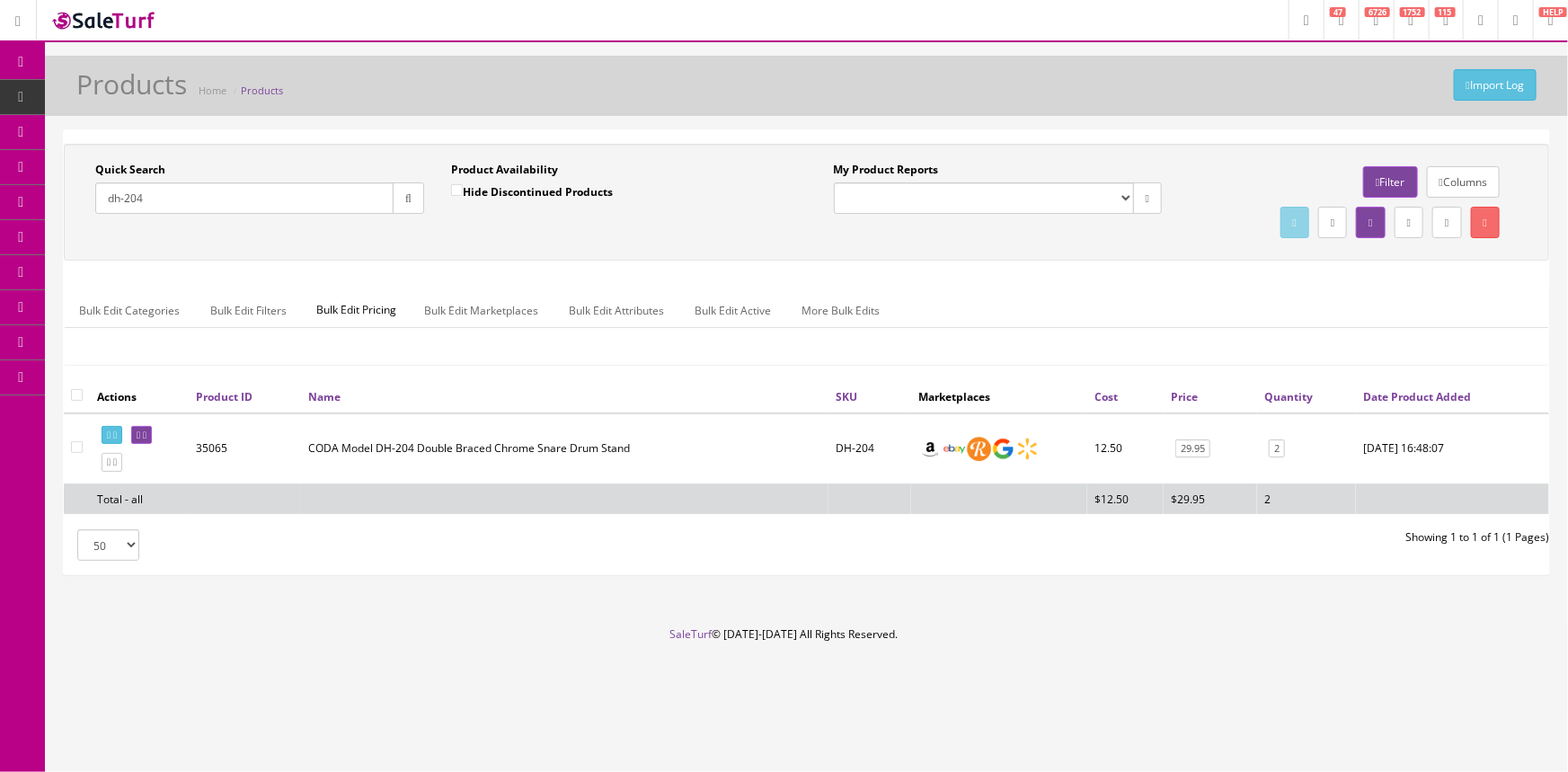
click at [133, 154] on link "POS Console" at bounding box center [139, 168] width 189 height 35
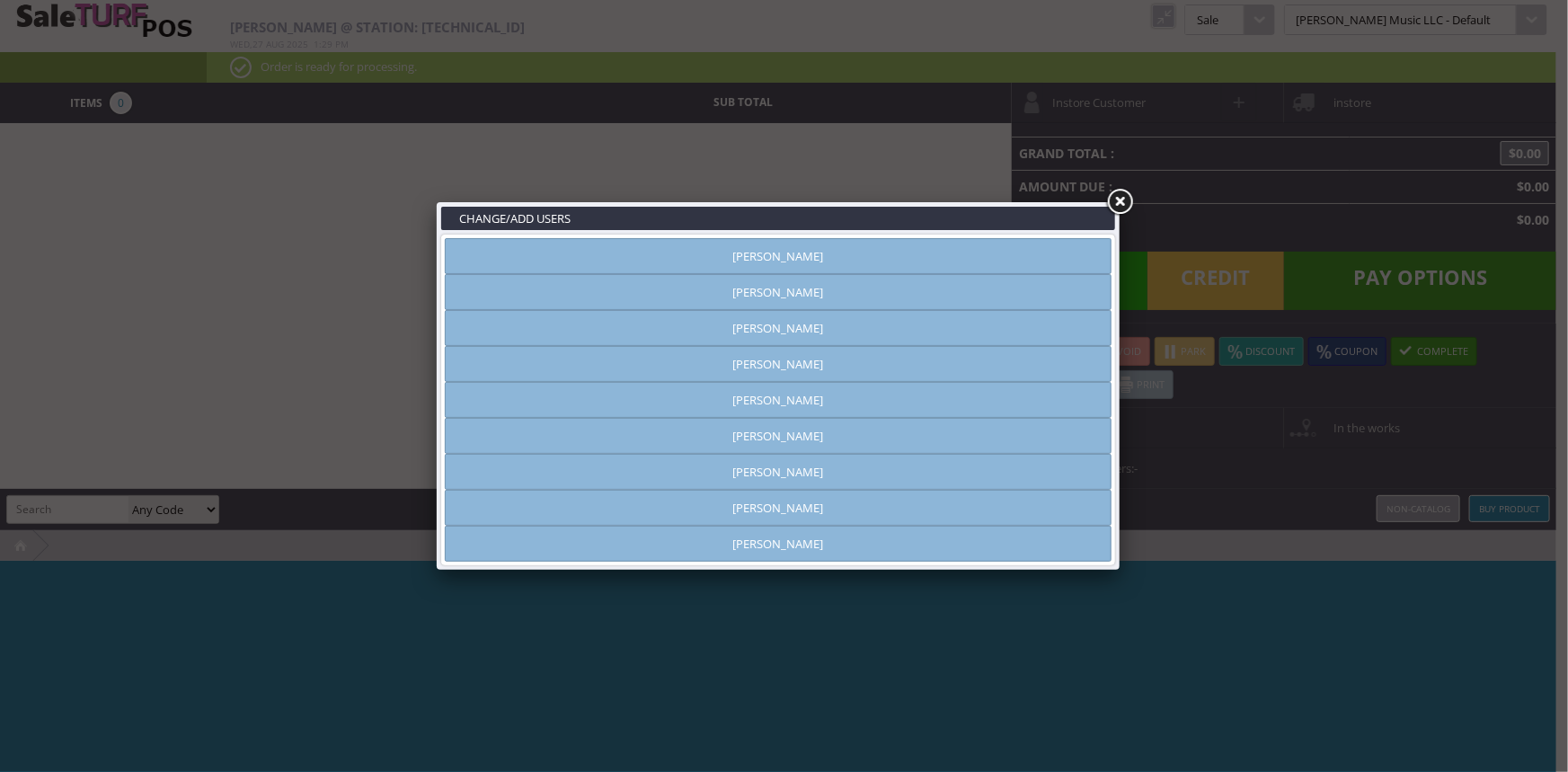
type input "amber helgren"
click at [812, 504] on link "Vincent VanBebber" at bounding box center [778, 507] width 667 height 36
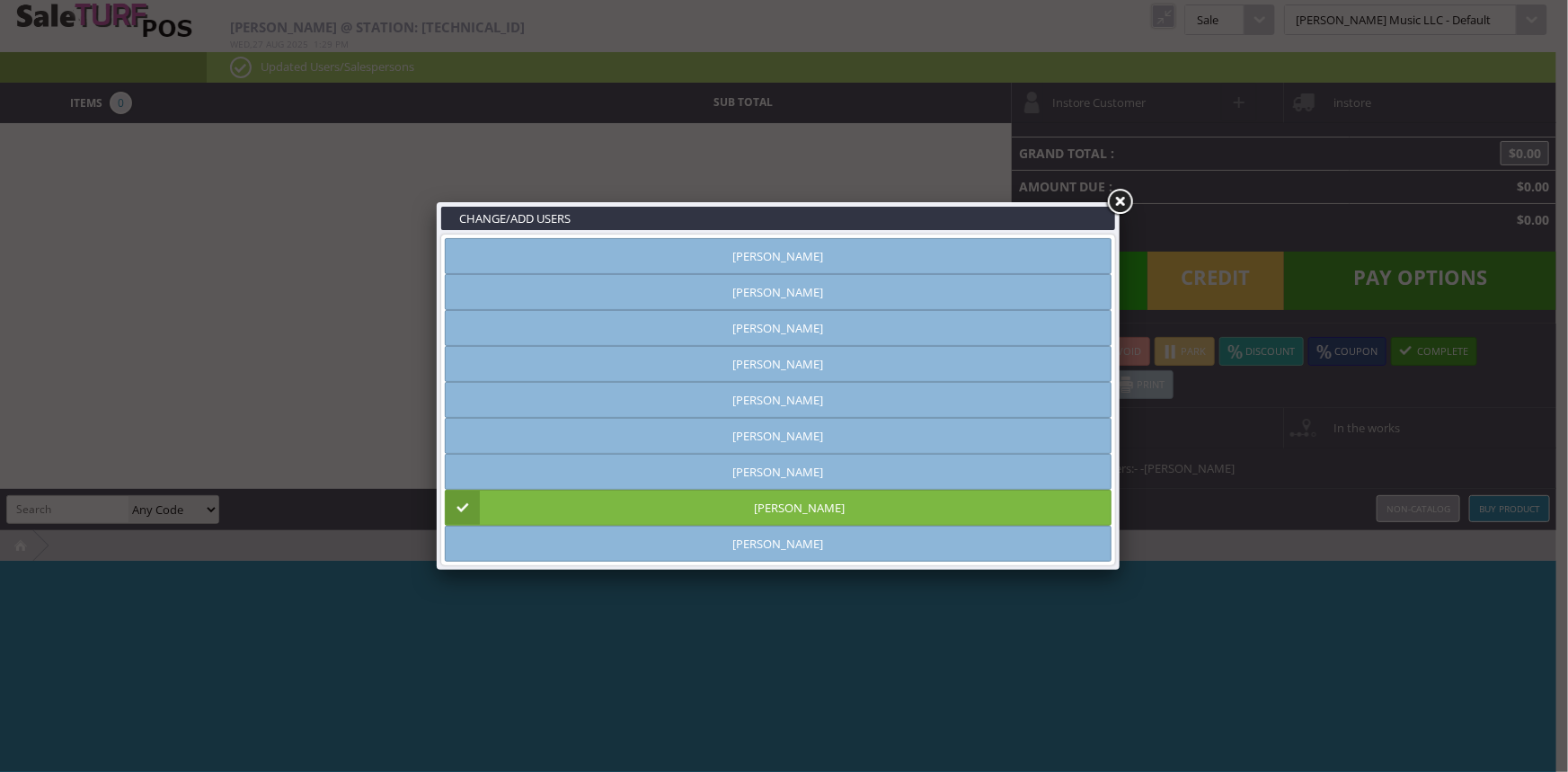
click at [1125, 198] on link at bounding box center [1119, 202] width 32 height 32
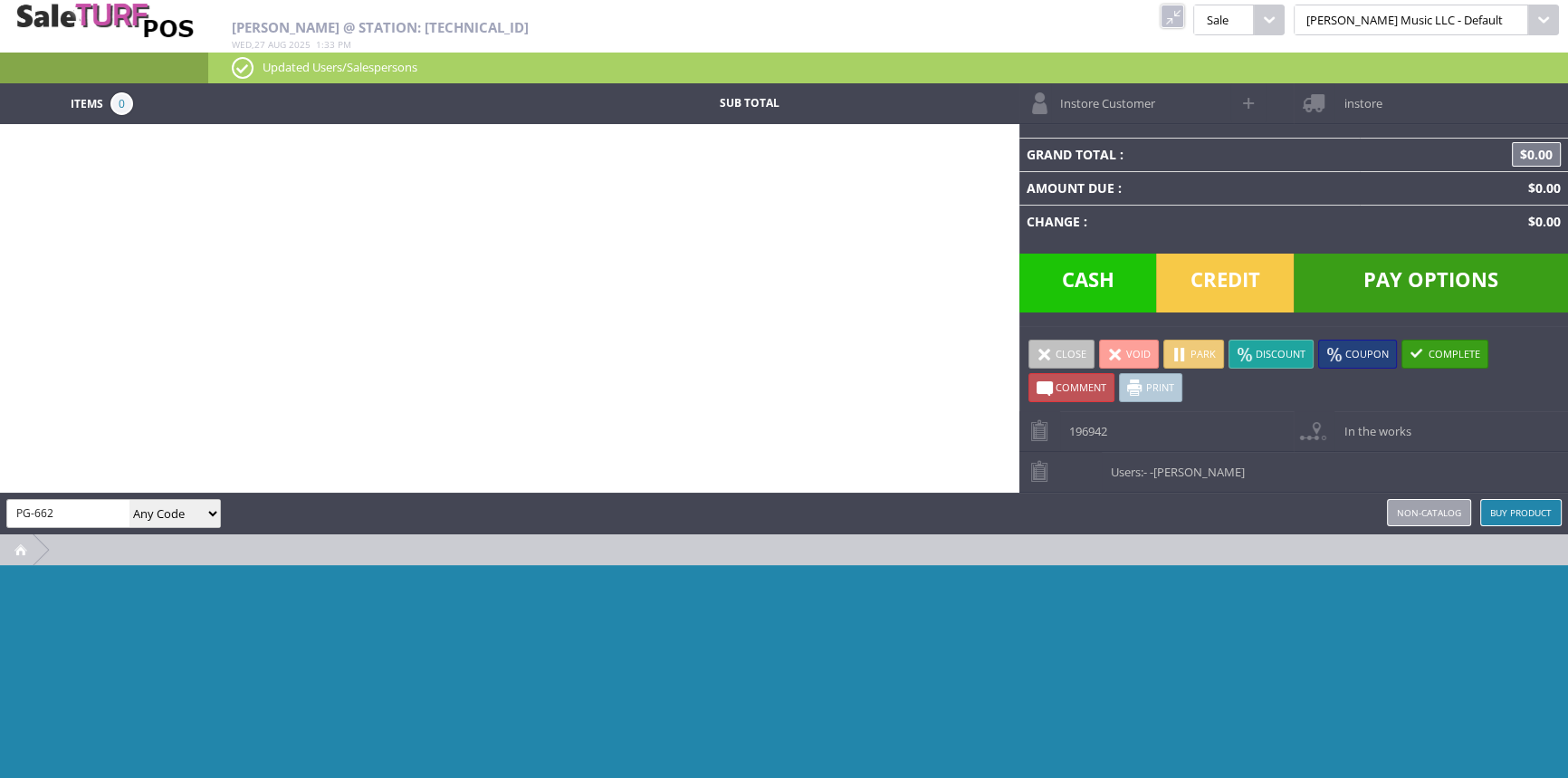
type input "PG-662"
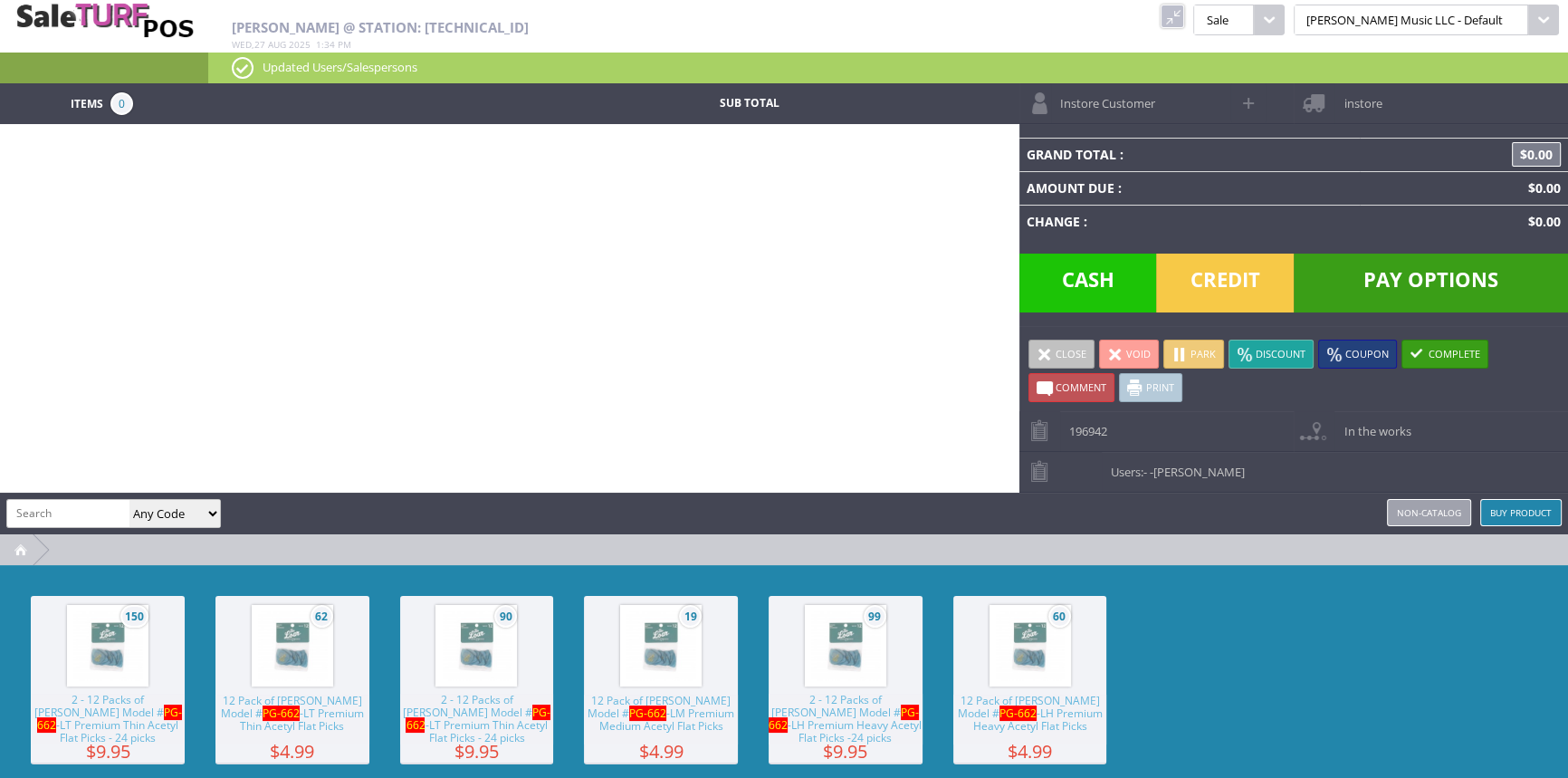
click at [689, 651] on img at bounding box center [661, 646] width 69 height 69
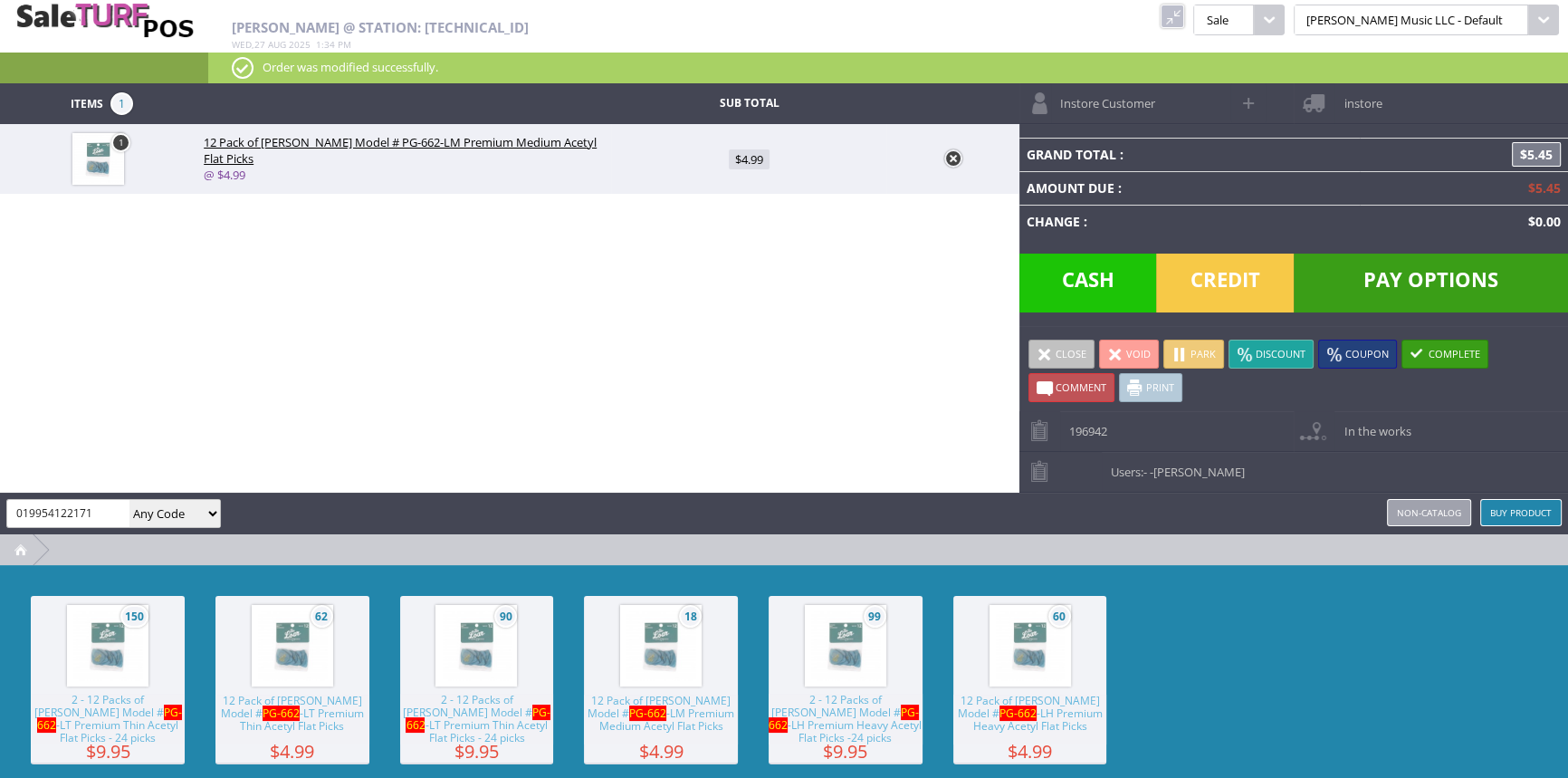
type input "019954122171"
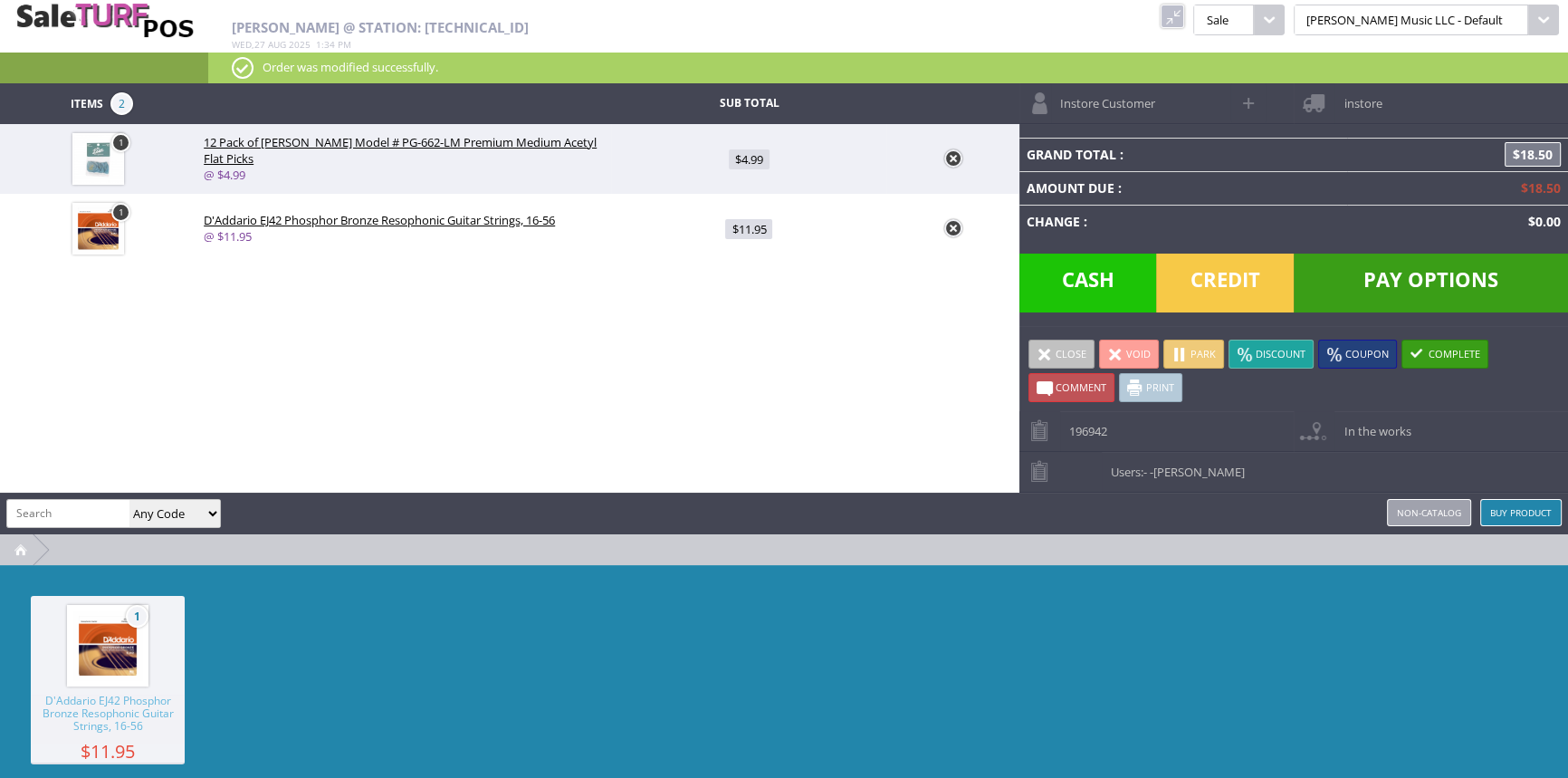
click at [1073, 275] on span "Cash" at bounding box center [1088, 283] width 138 height 59
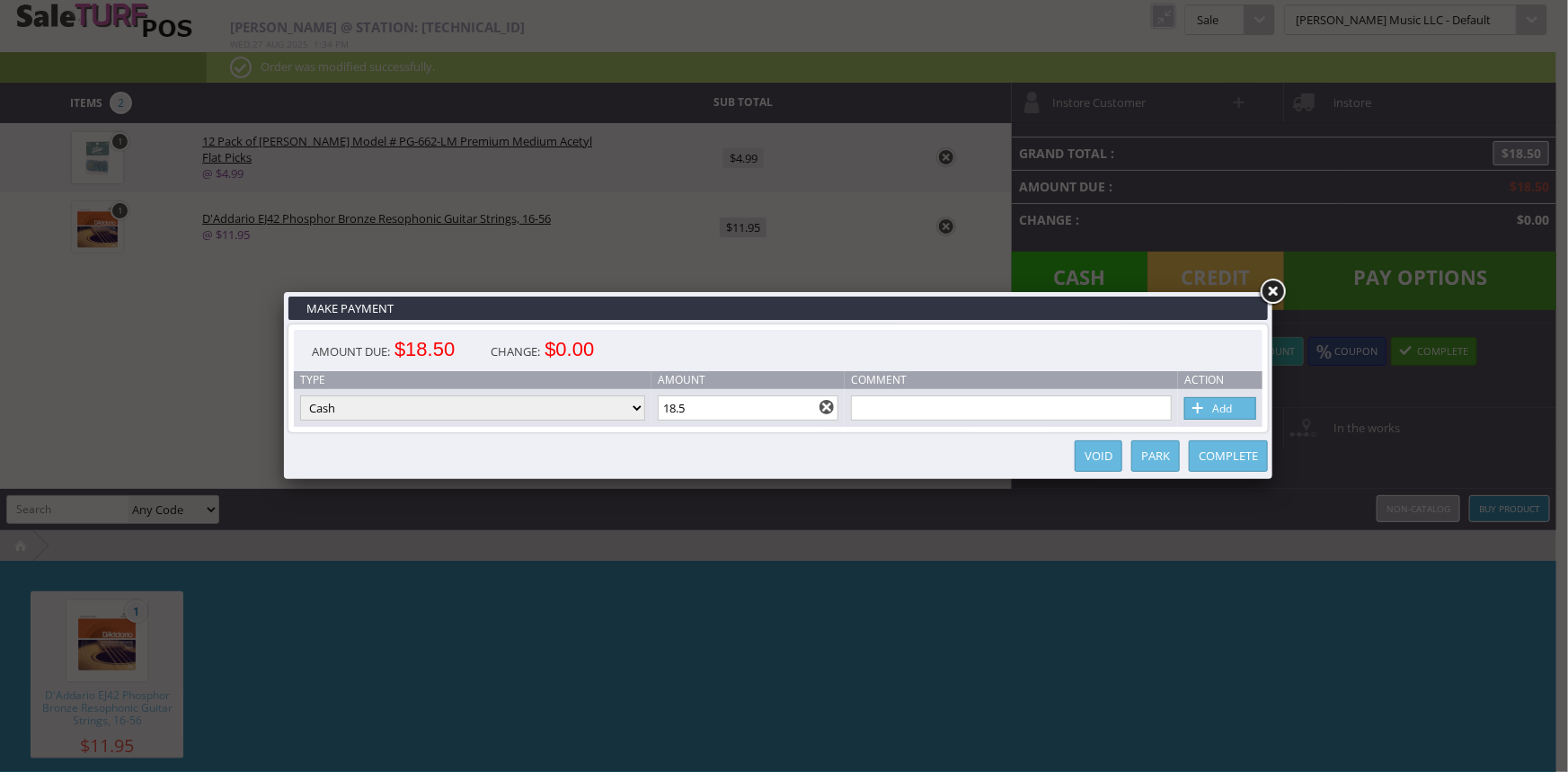
click at [746, 403] on input "18.5" at bounding box center [748, 409] width 182 height 26
click at [1214, 412] on link "Add" at bounding box center [1220, 408] width 72 height 23
type input "0"
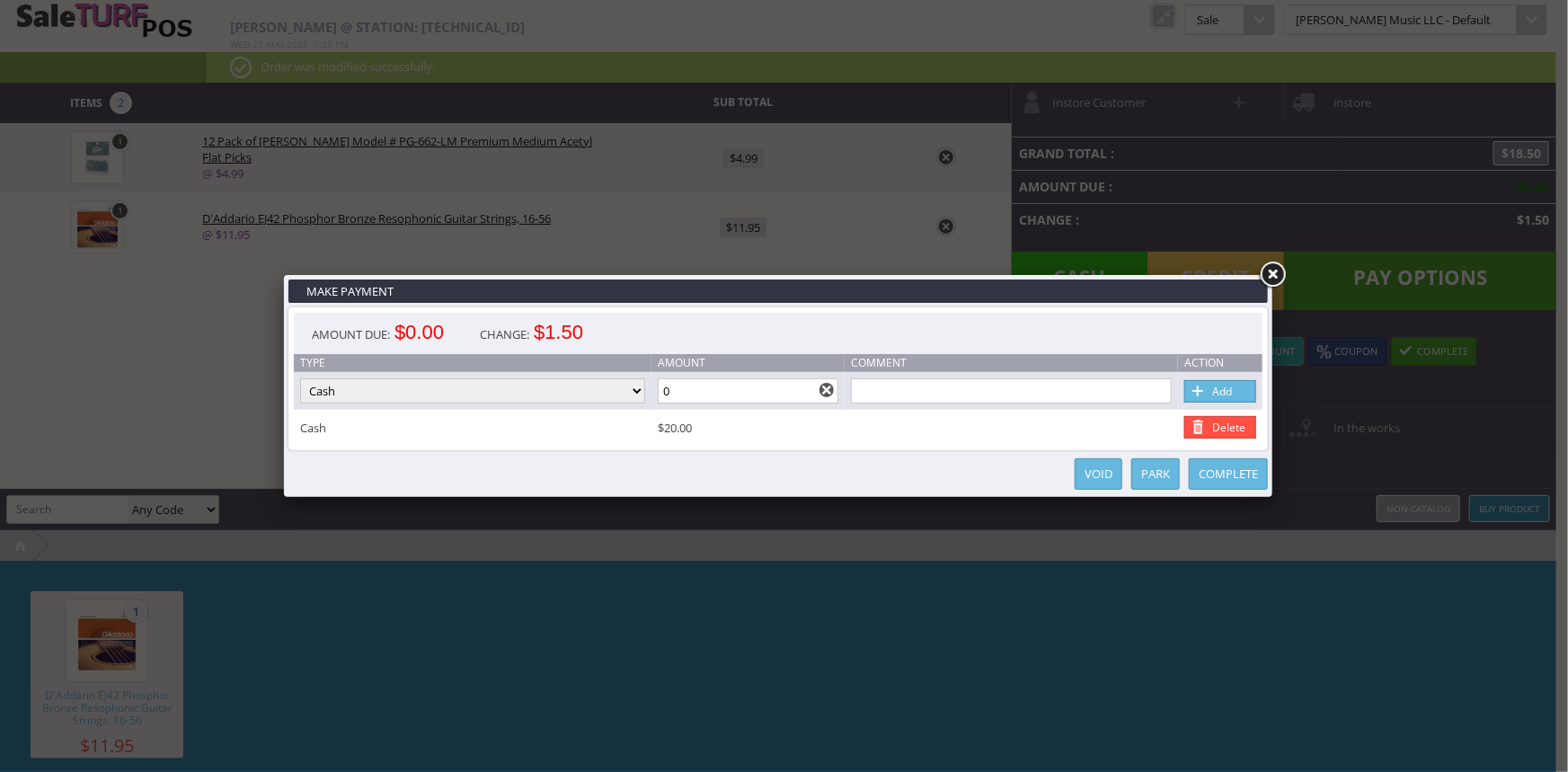
click at [1212, 480] on link "Complete" at bounding box center [1229, 474] width 79 height 31
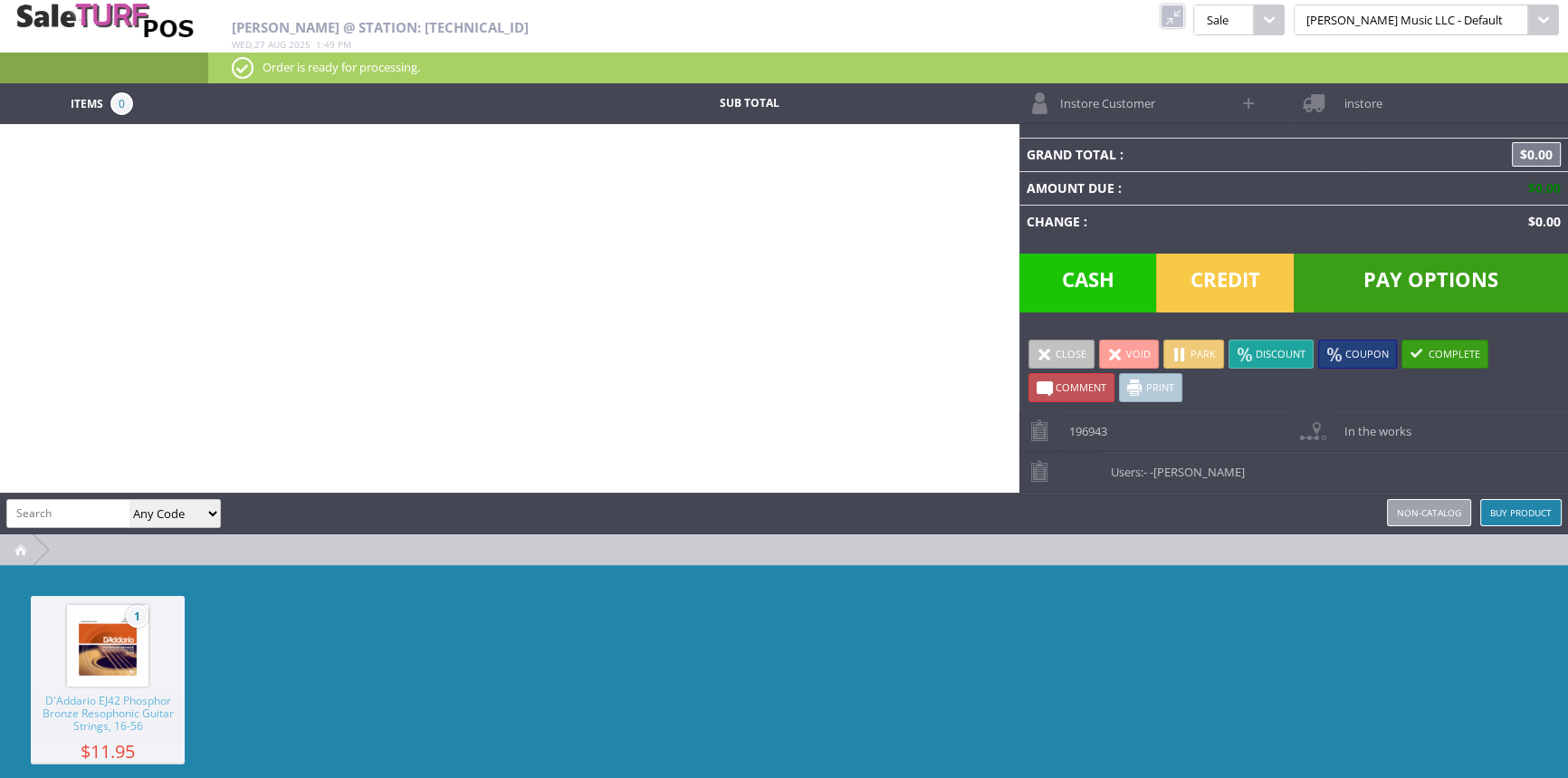
click at [1185, 18] on link at bounding box center [1173, 17] width 24 height 24
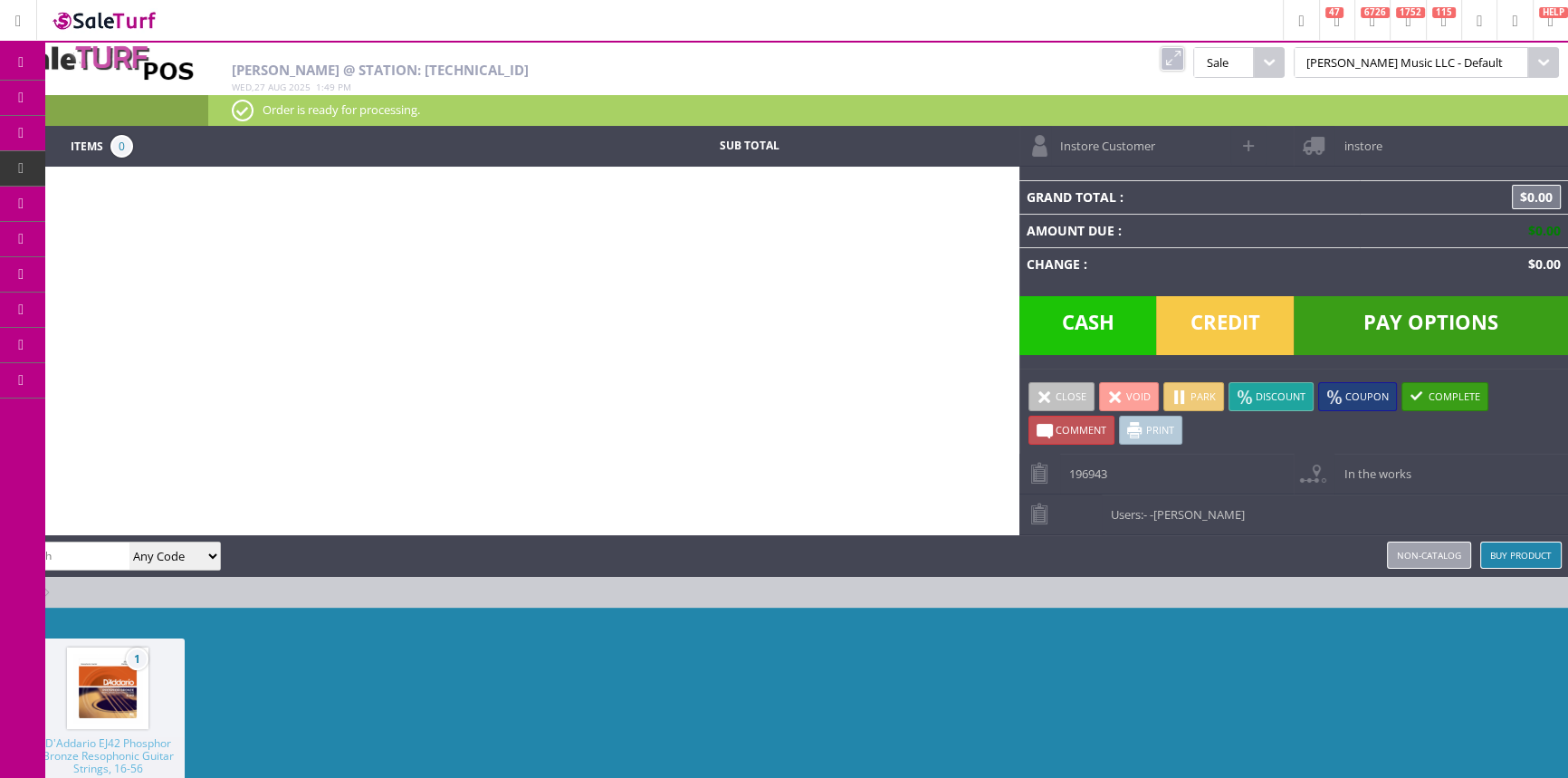
click at [134, 92] on span "Products" at bounding box center [131, 98] width 49 height 17
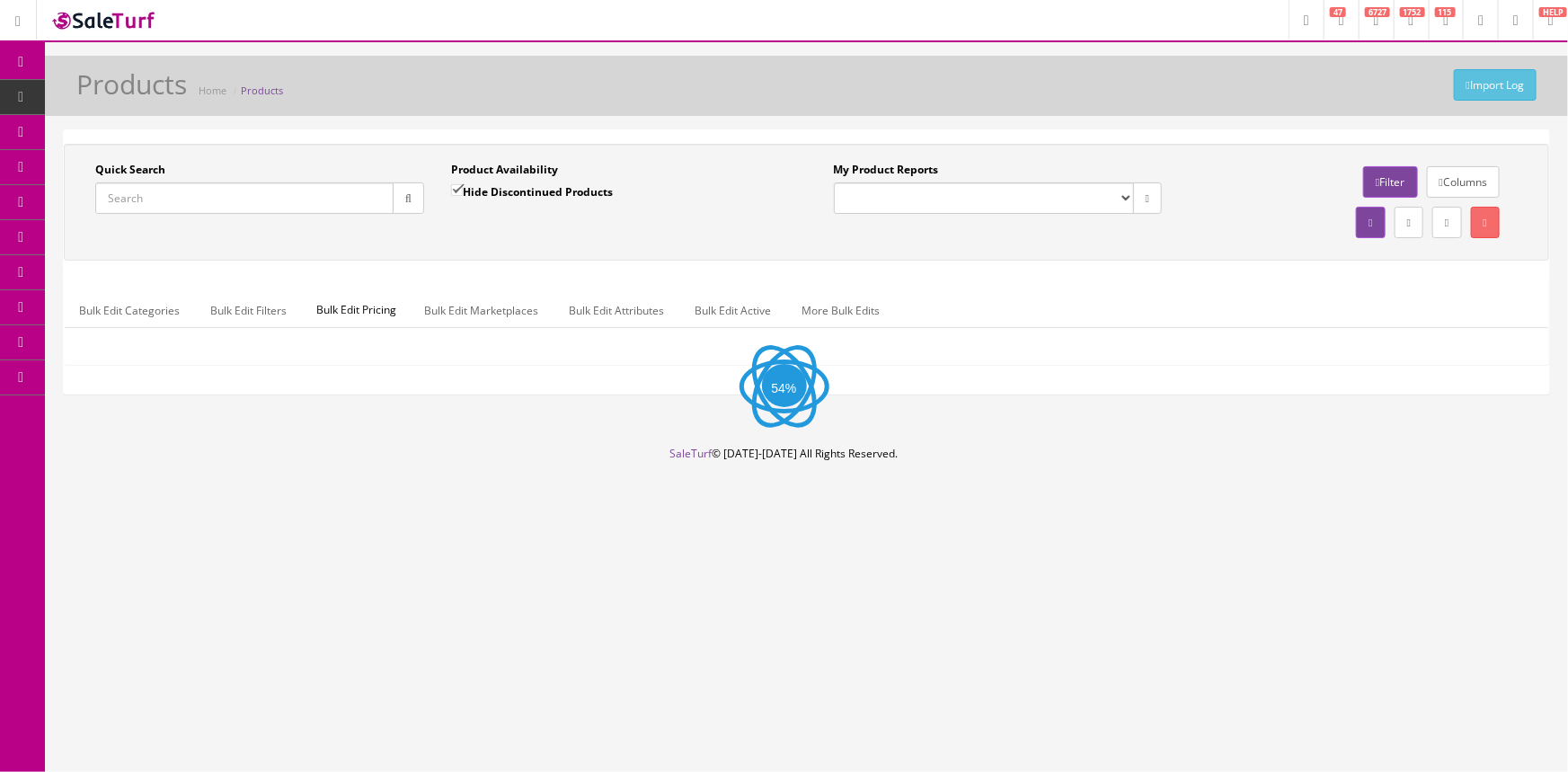
click at [171, 198] on input "Quick Search" at bounding box center [244, 198] width 298 height 31
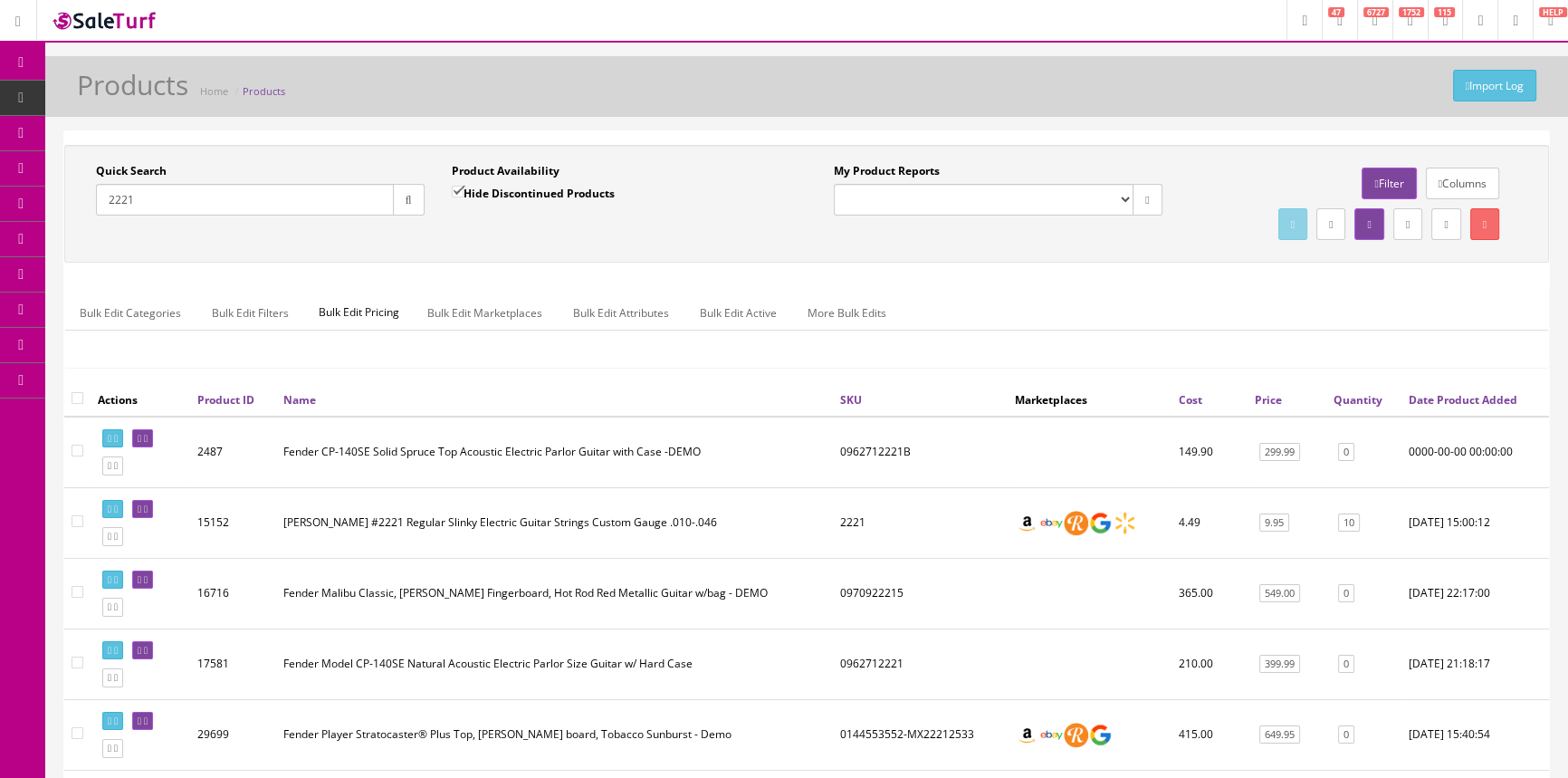
drag, startPoint x: 156, startPoint y: 200, endPoint x: 91, endPoint y: 203, distance: 65.1
click at [91, 203] on div "Quick Search 2221 Date From" at bounding box center [260, 196] width 356 height 66
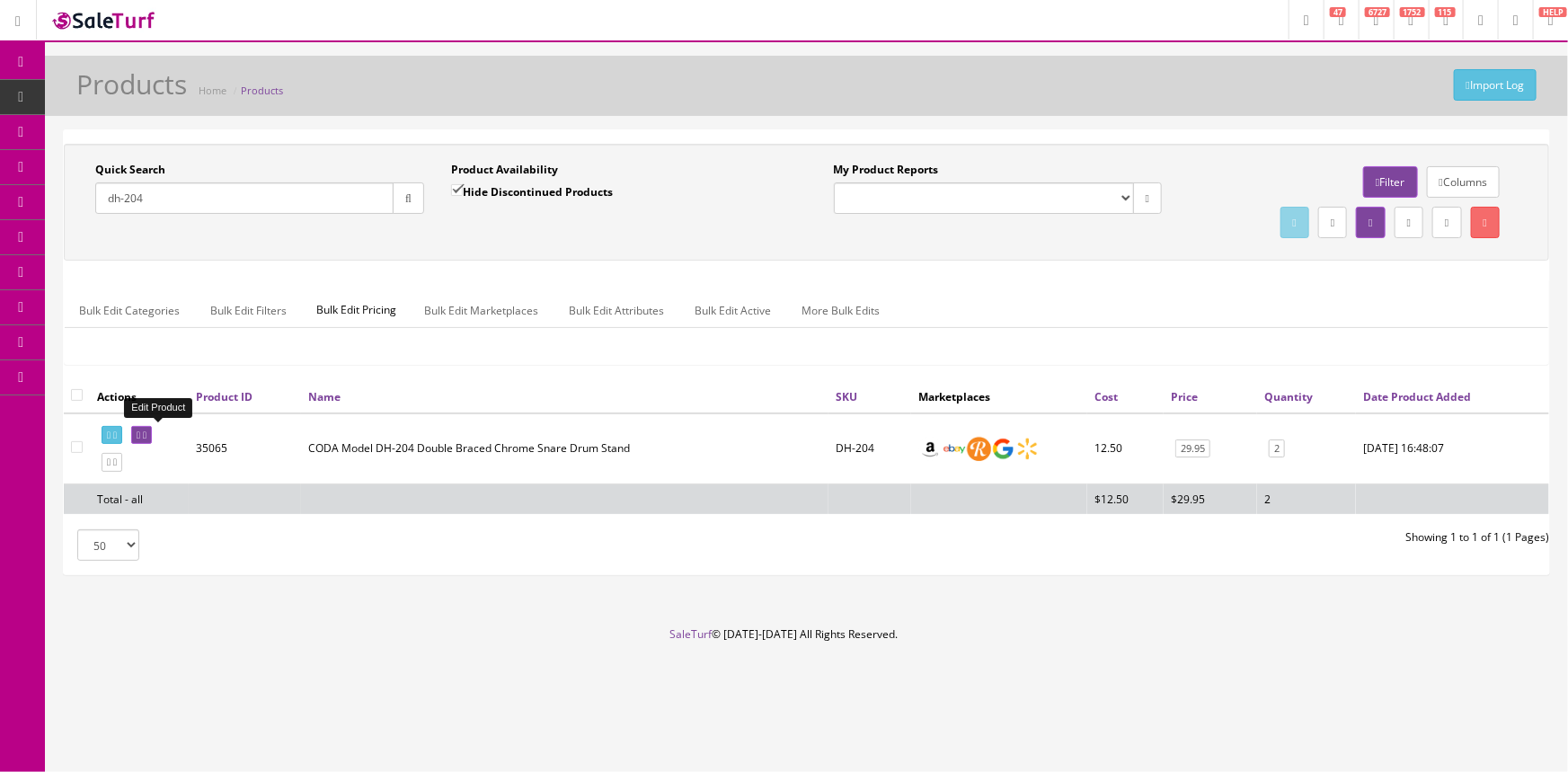
type input "dh-204"
click at [140, 435] on icon at bounding box center [139, 435] width 4 height 10
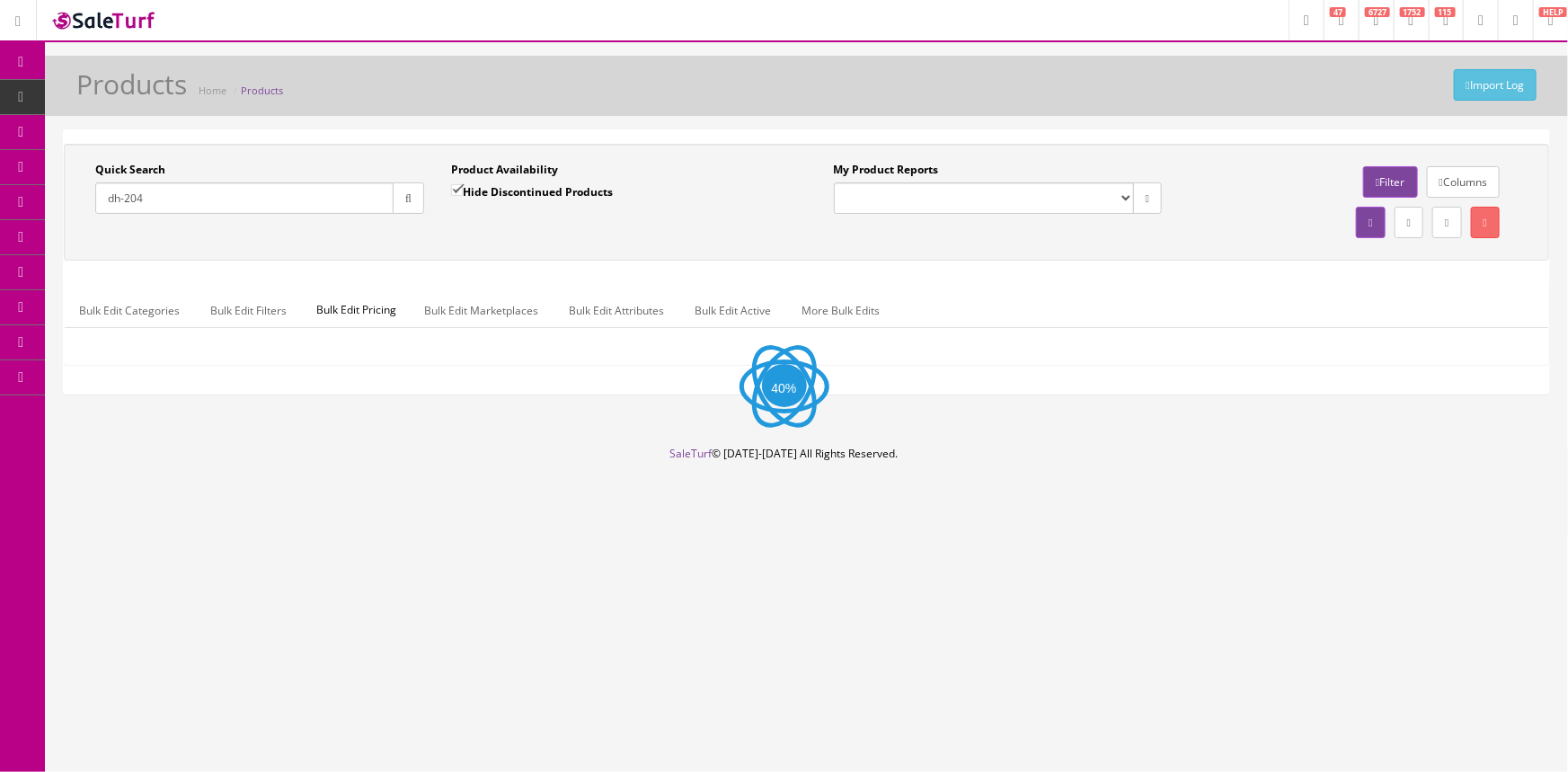
click at [182, 191] on input "dh-204" at bounding box center [244, 198] width 298 height 31
type input "d"
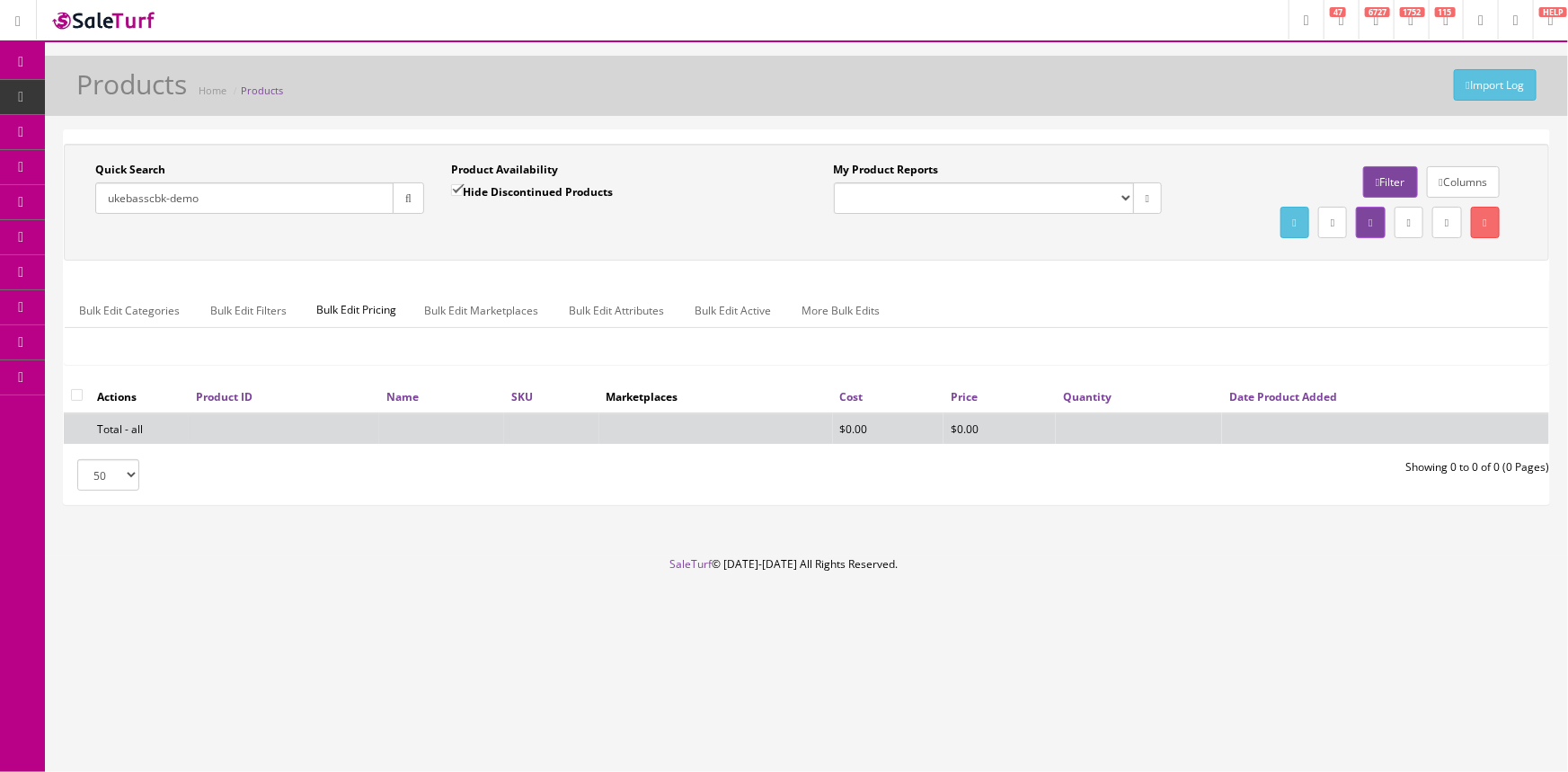
type input "ukebasscbk-demo"
click at [462, 196] on input "Hide Discontinued Products" at bounding box center [457, 190] width 12 height 12
checkbox input "false"
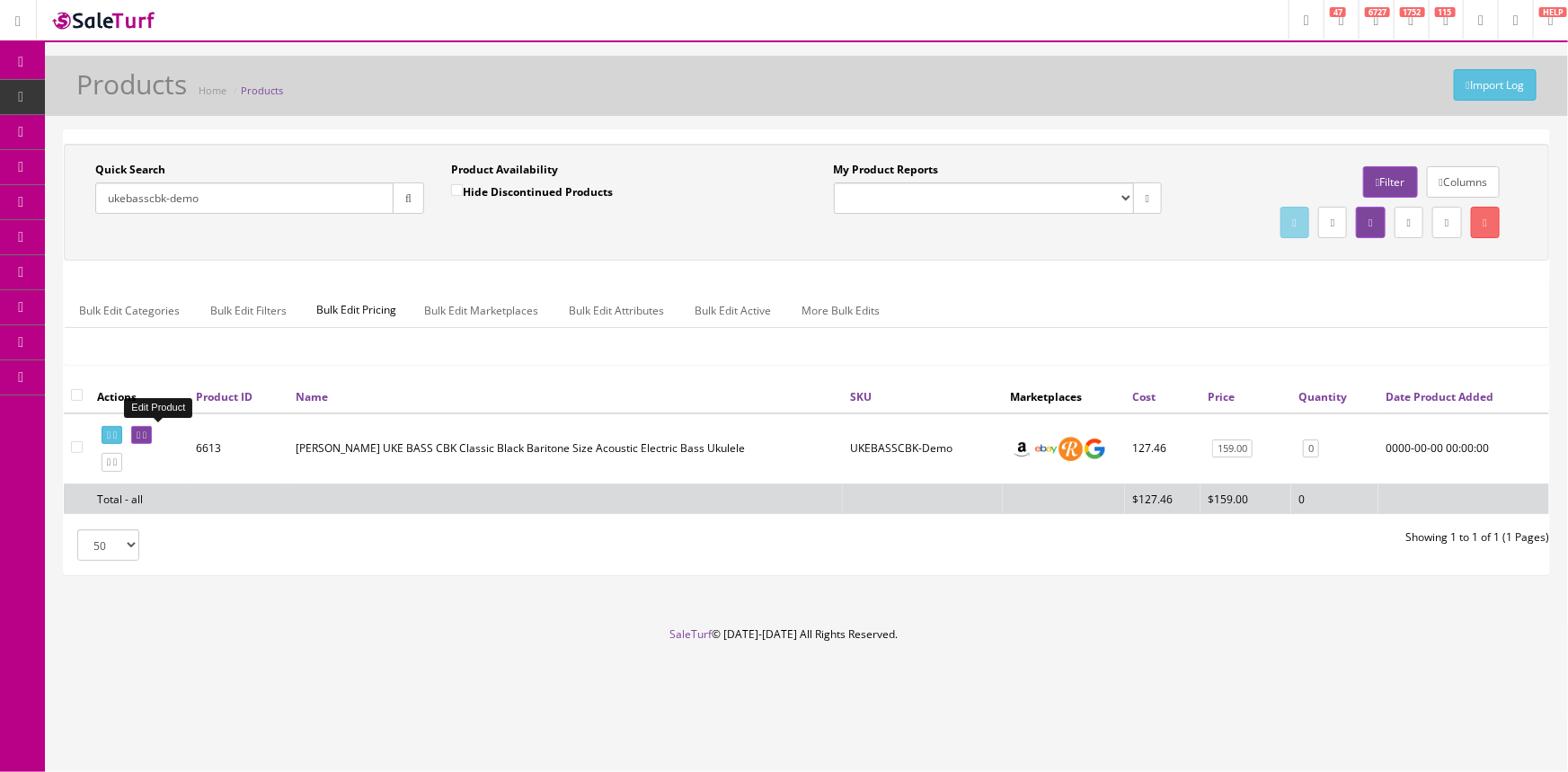
click at [152, 430] on link at bounding box center [141, 435] width 21 height 19
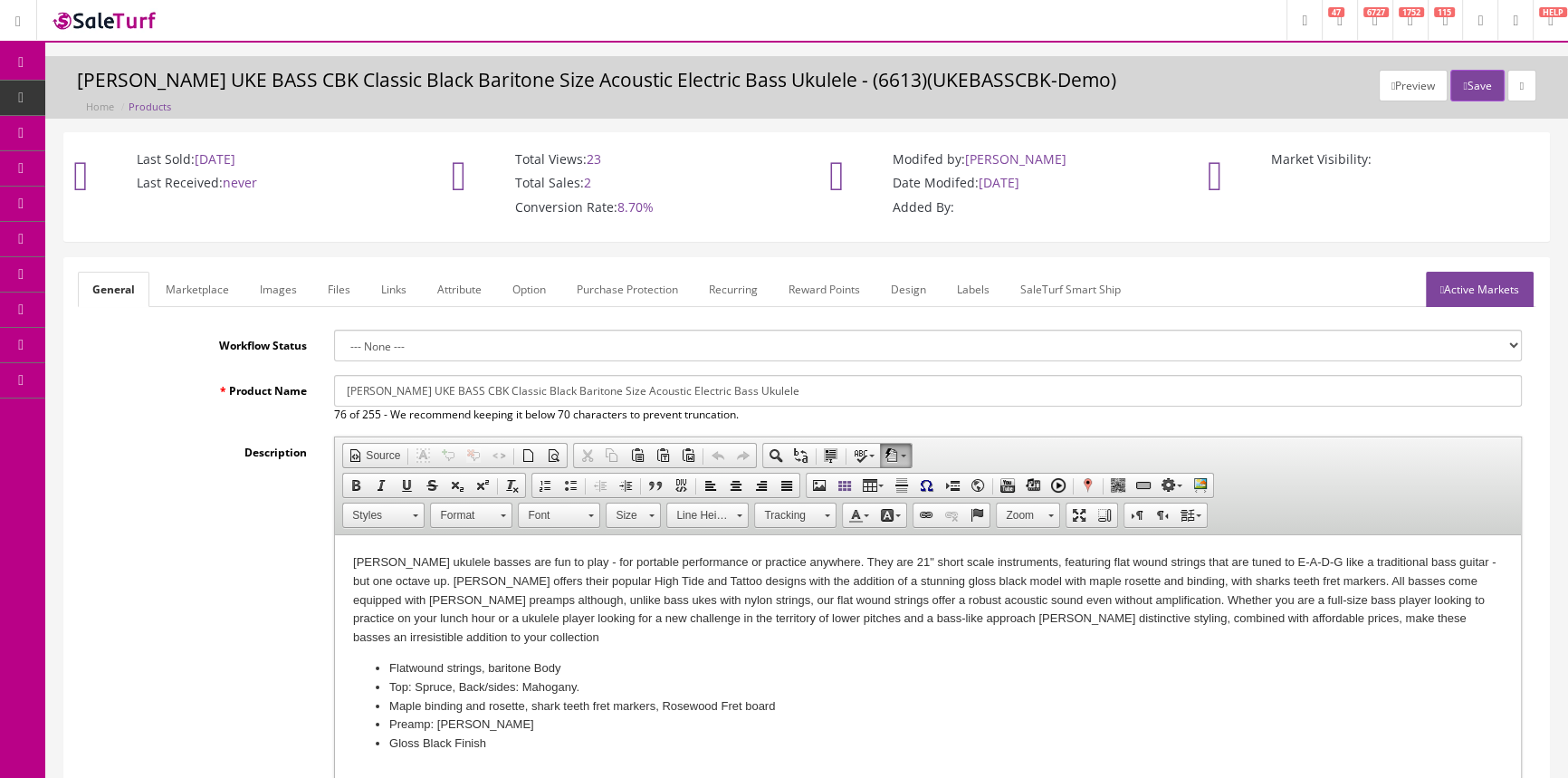
click at [305, 301] on link "Images" at bounding box center [278, 290] width 66 height 35
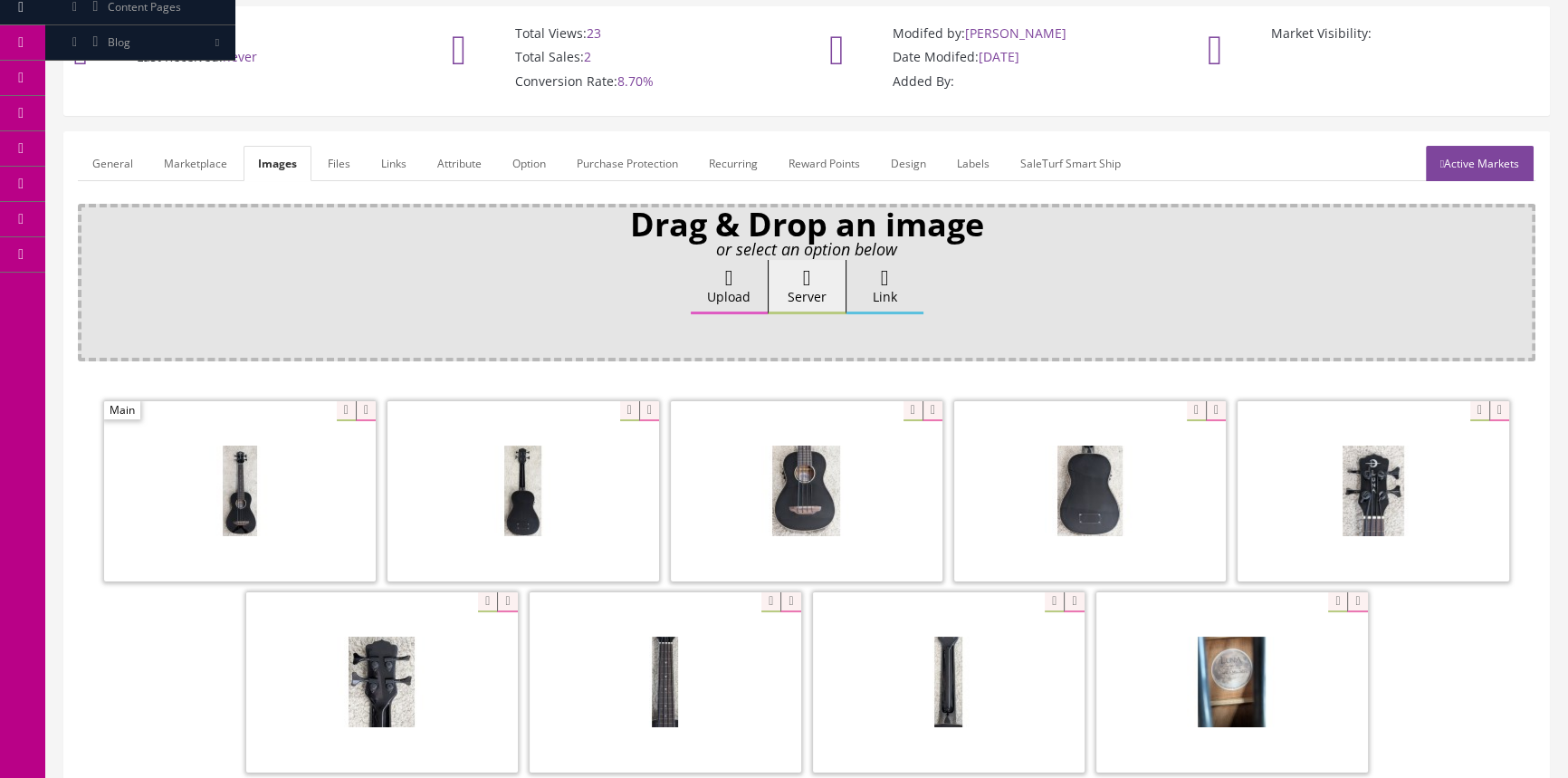
scroll to position [348, 0]
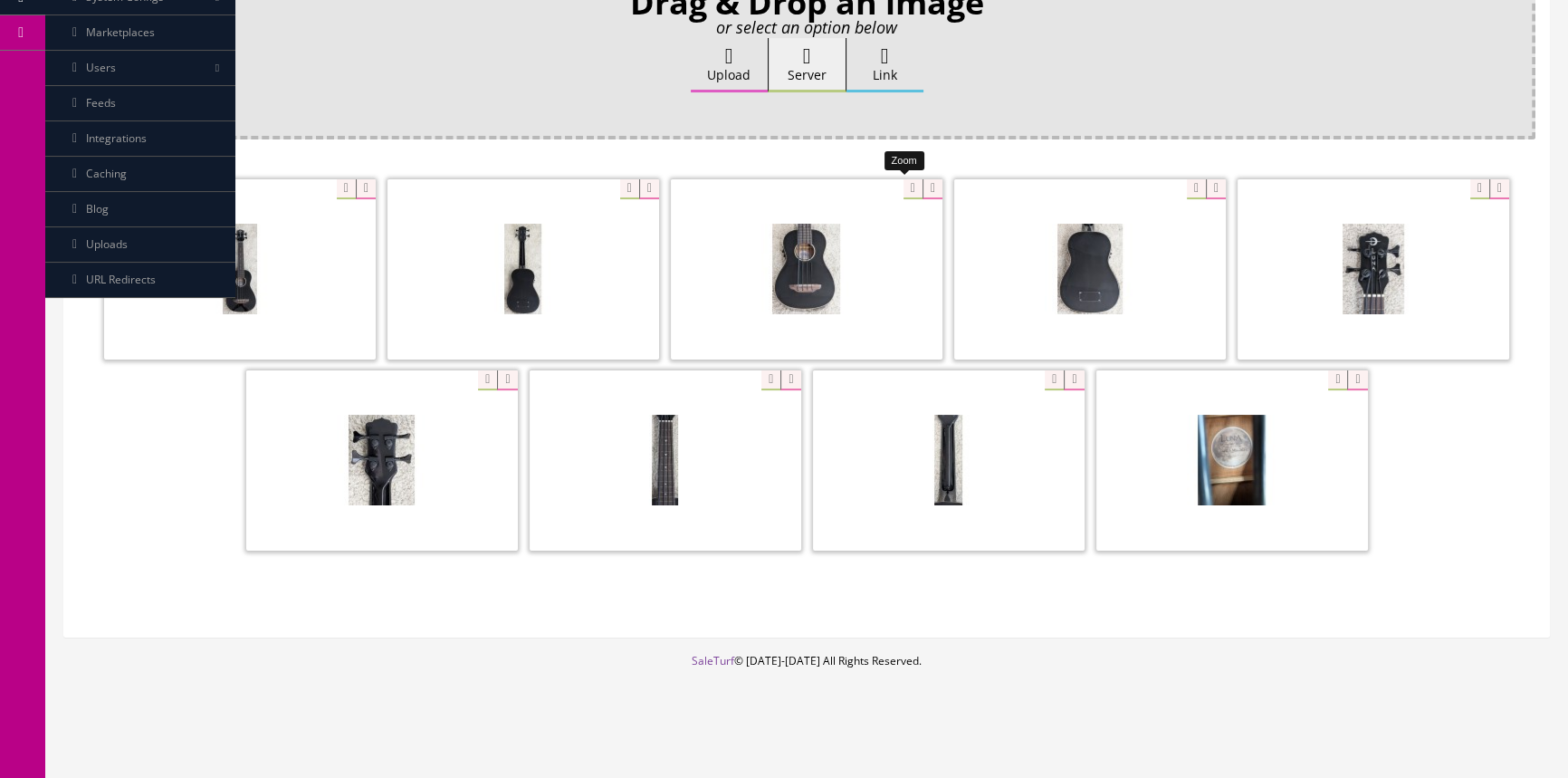
click at [897, 178] on div at bounding box center [807, 269] width 272 height 181
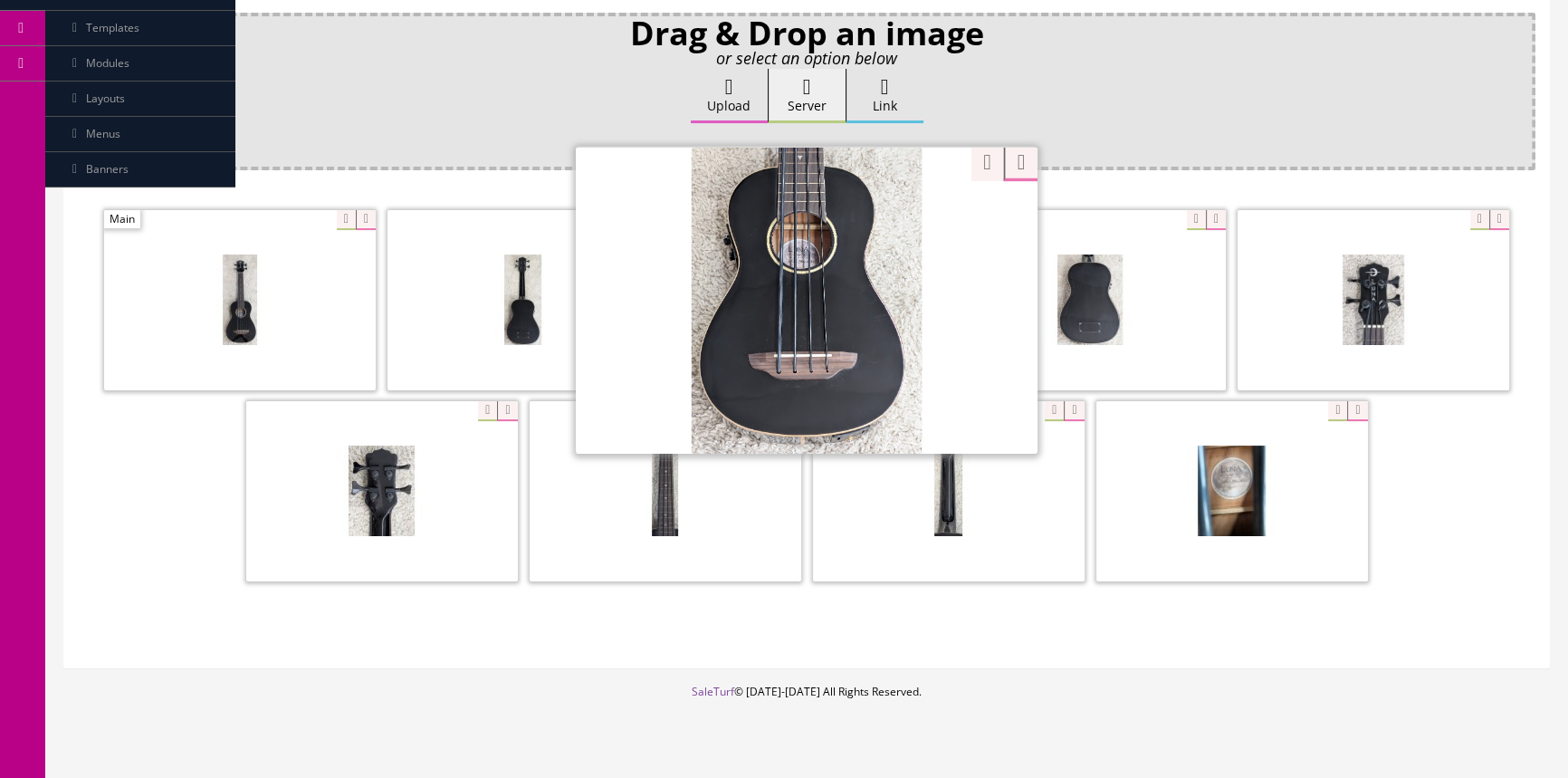
scroll to position [329, 0]
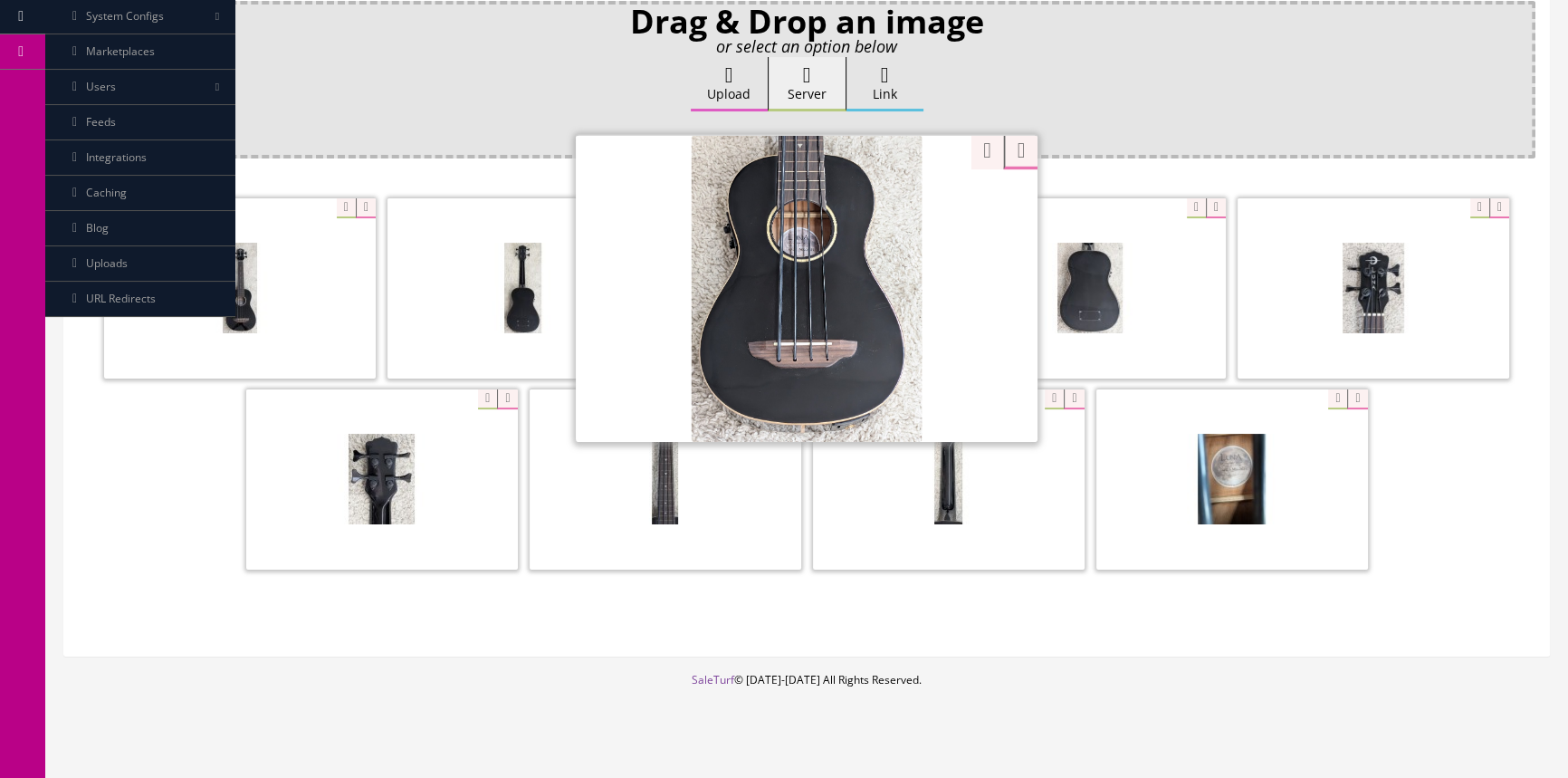
click at [717, 547] on span at bounding box center [665, 480] width 272 height 180
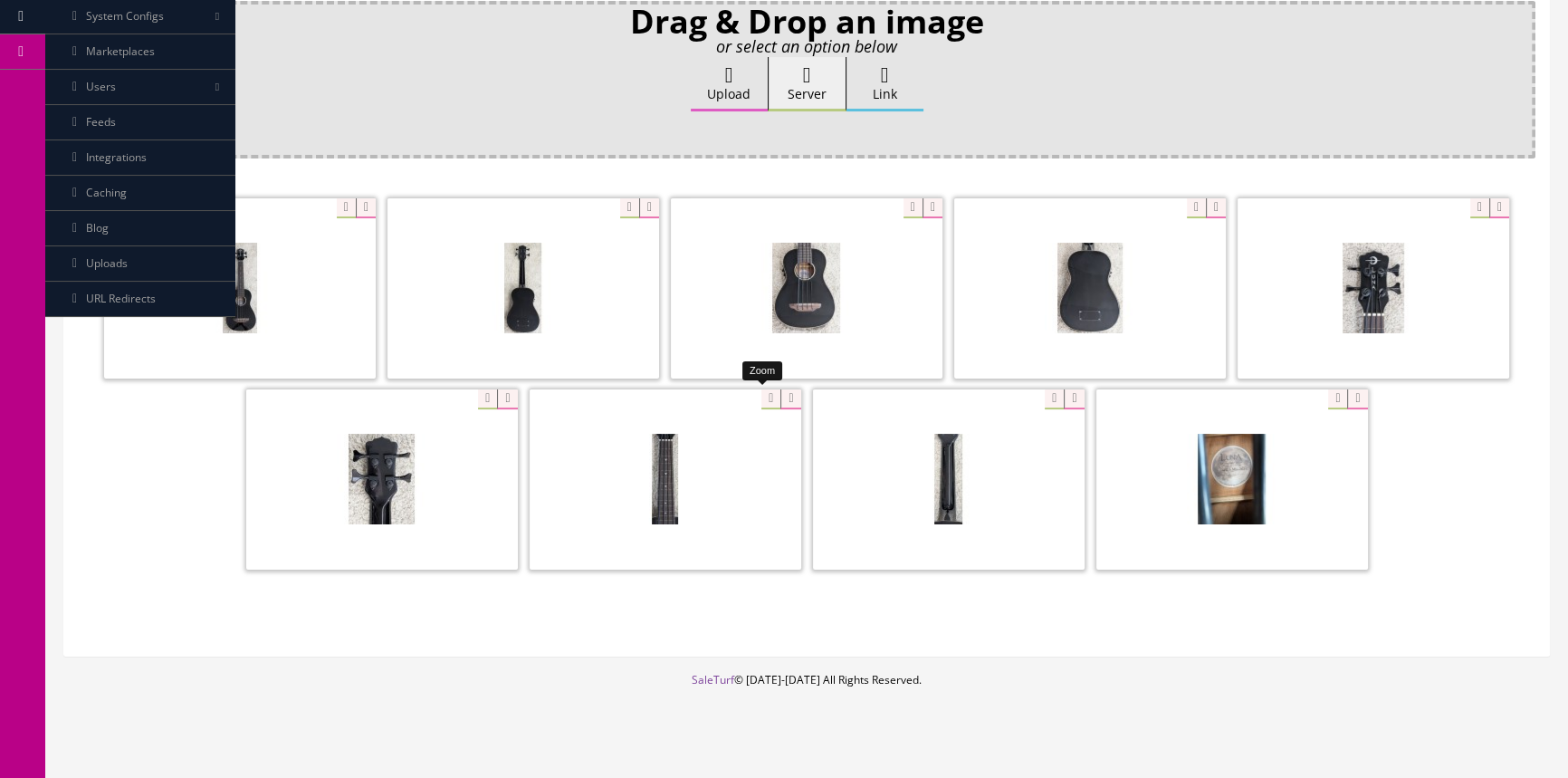
click at [767, 396] on div at bounding box center [665, 479] width 272 height 181
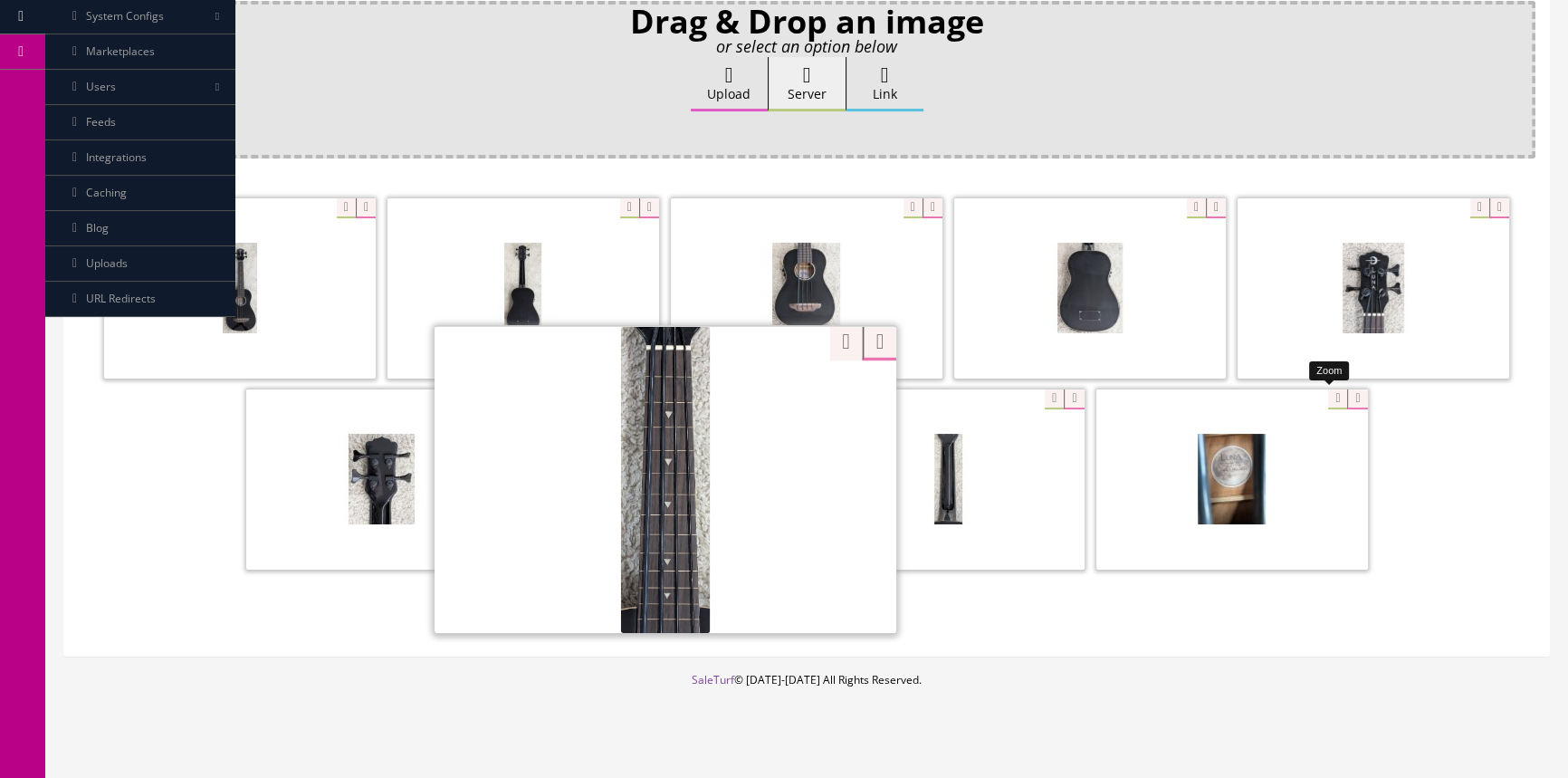
click at [1324, 402] on div at bounding box center [1233, 479] width 272 height 181
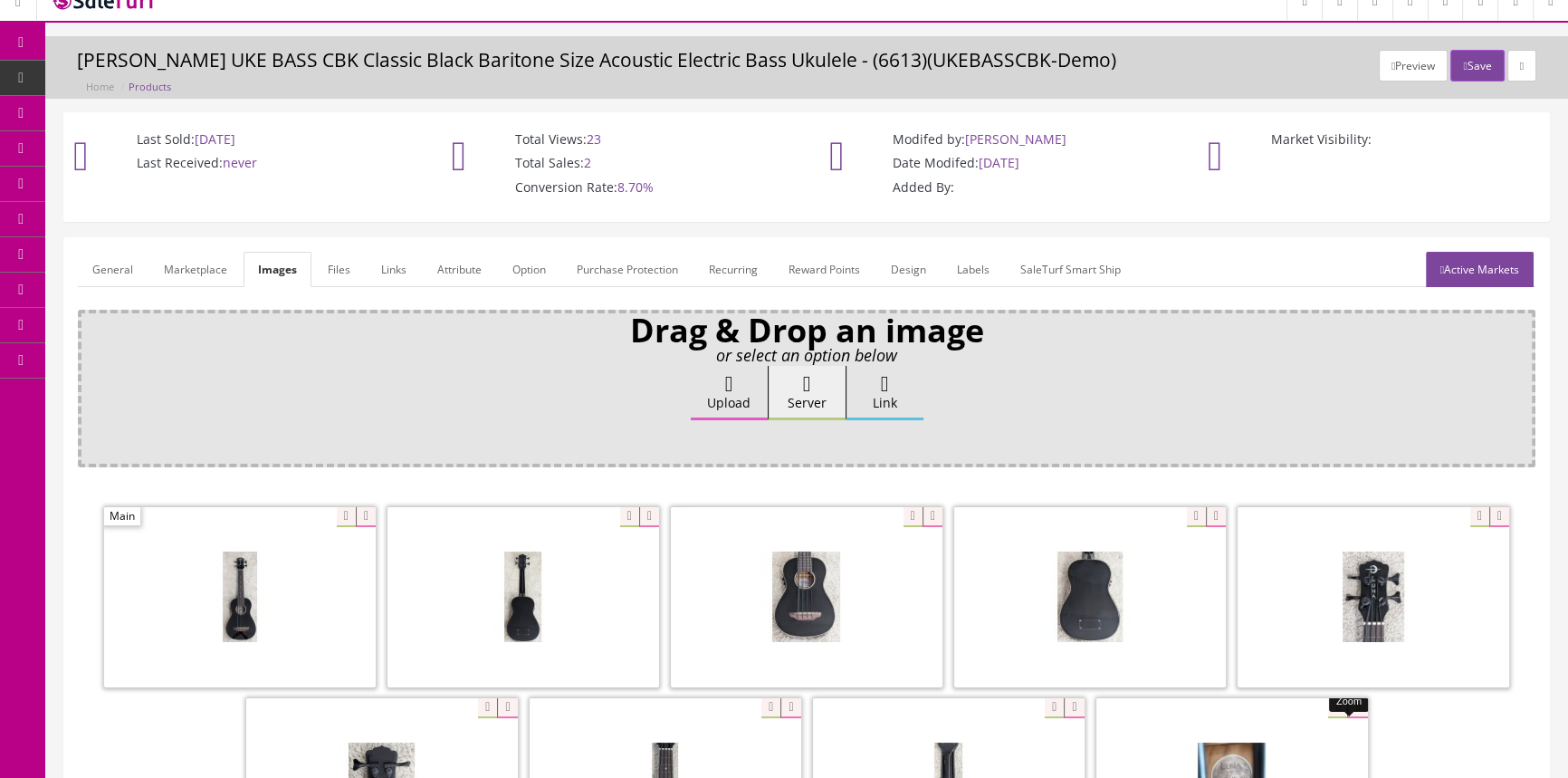
scroll to position [0, 0]
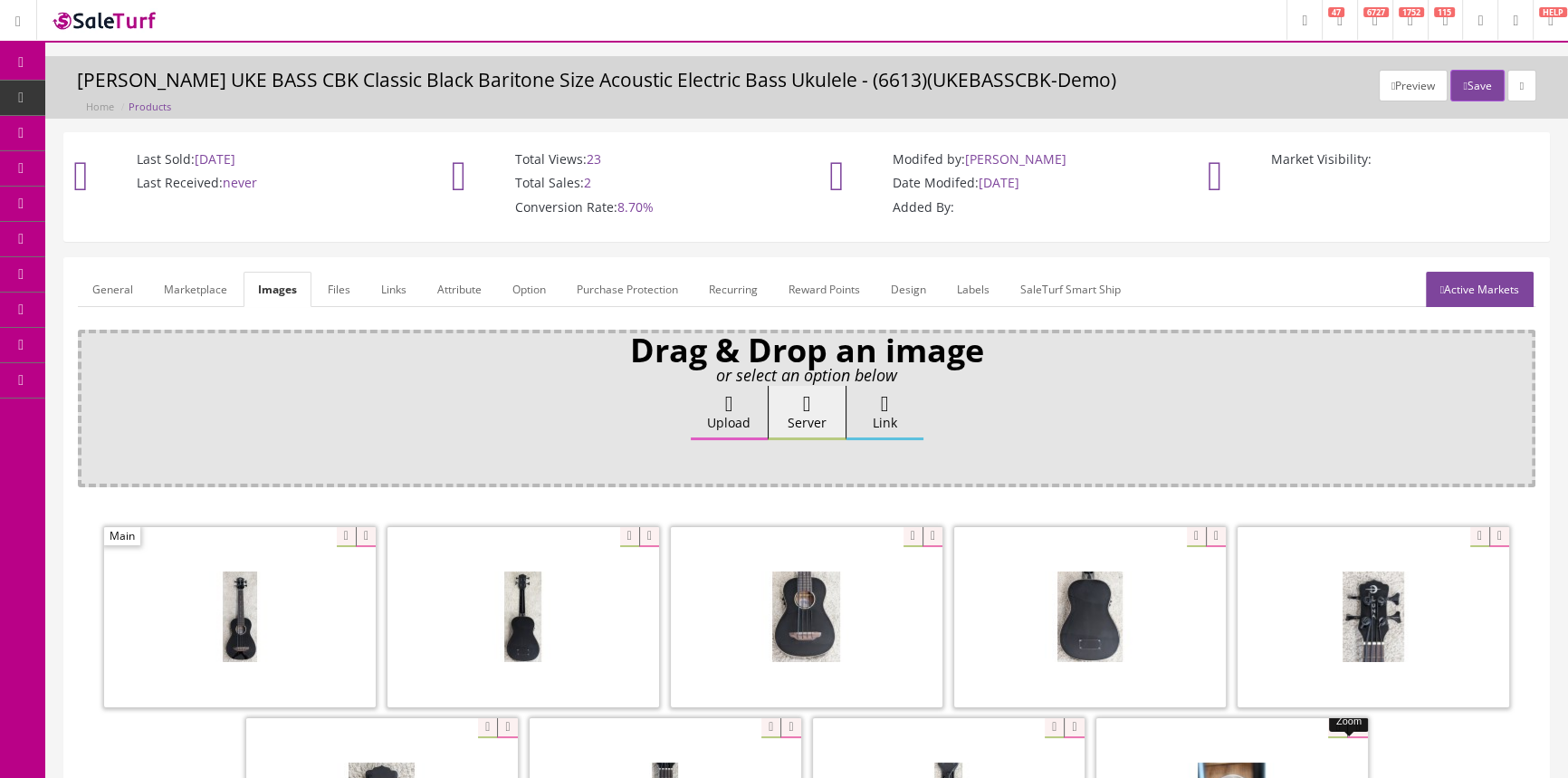
click at [137, 161] on span "POS Console" at bounding box center [140, 167] width 64 height 16
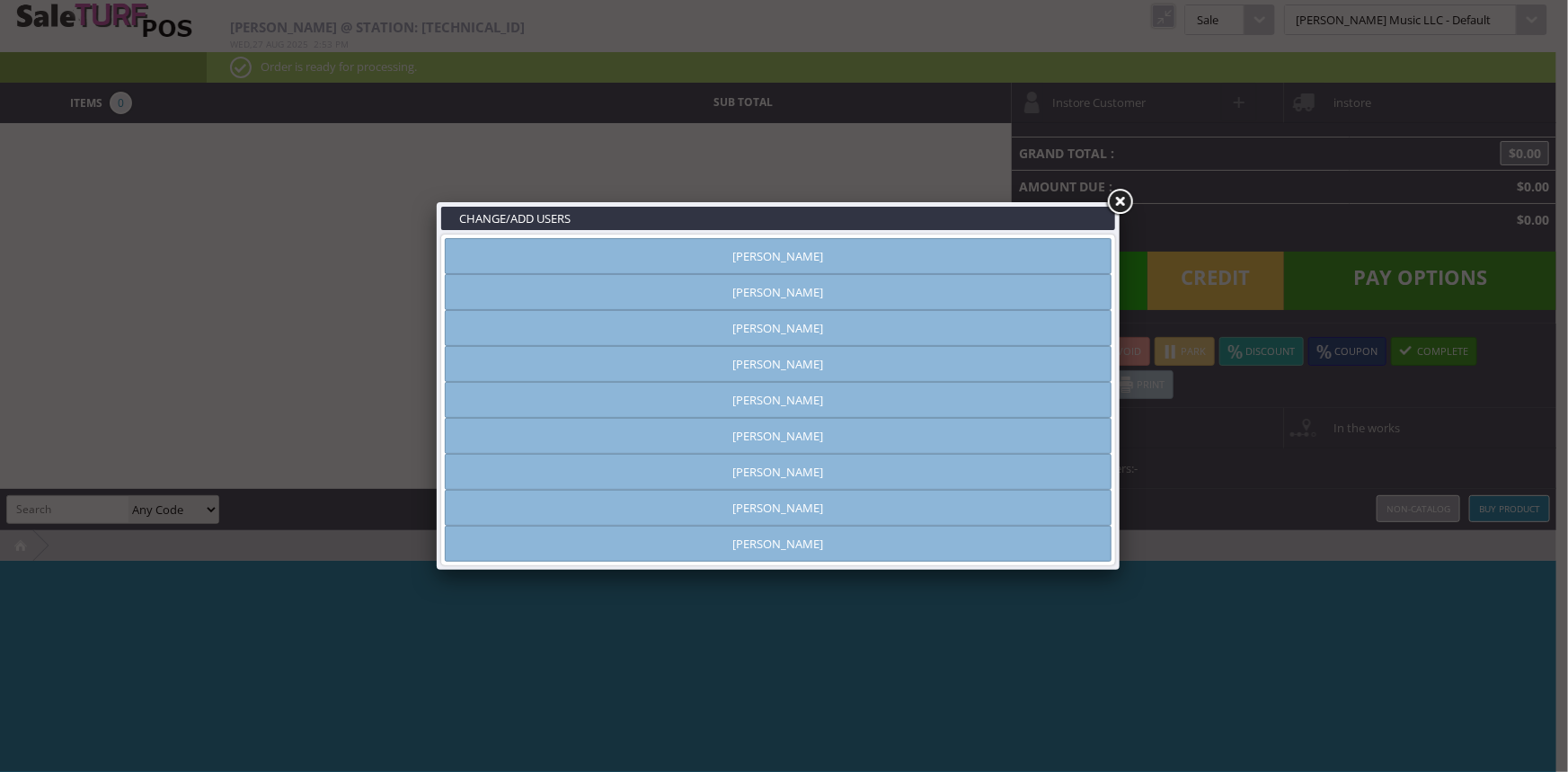
type input "[PERSON_NAME]"
click at [1002, 260] on link "[PERSON_NAME]" at bounding box center [778, 256] width 667 height 36
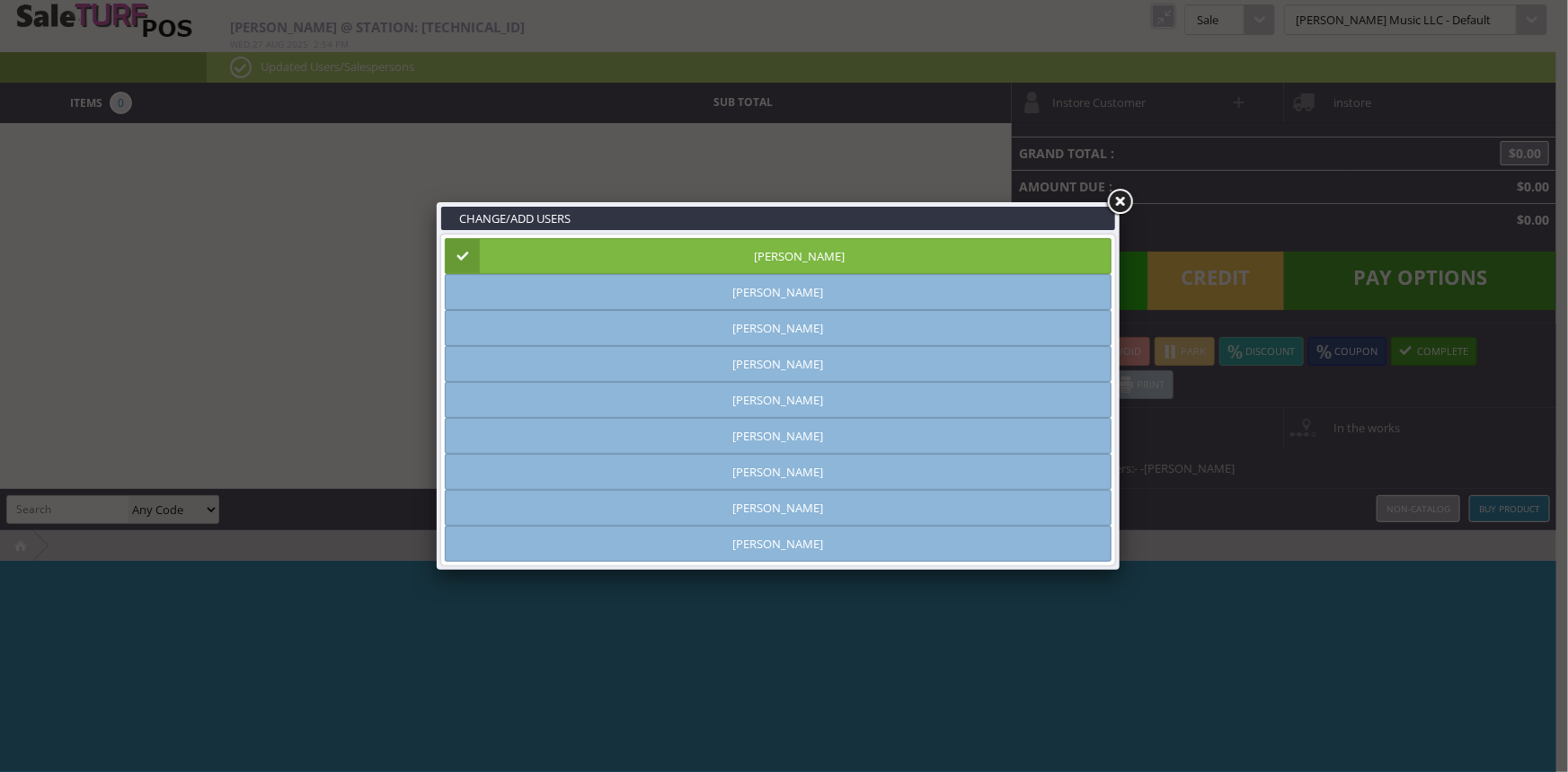
click at [1124, 200] on link at bounding box center [1119, 202] width 32 height 32
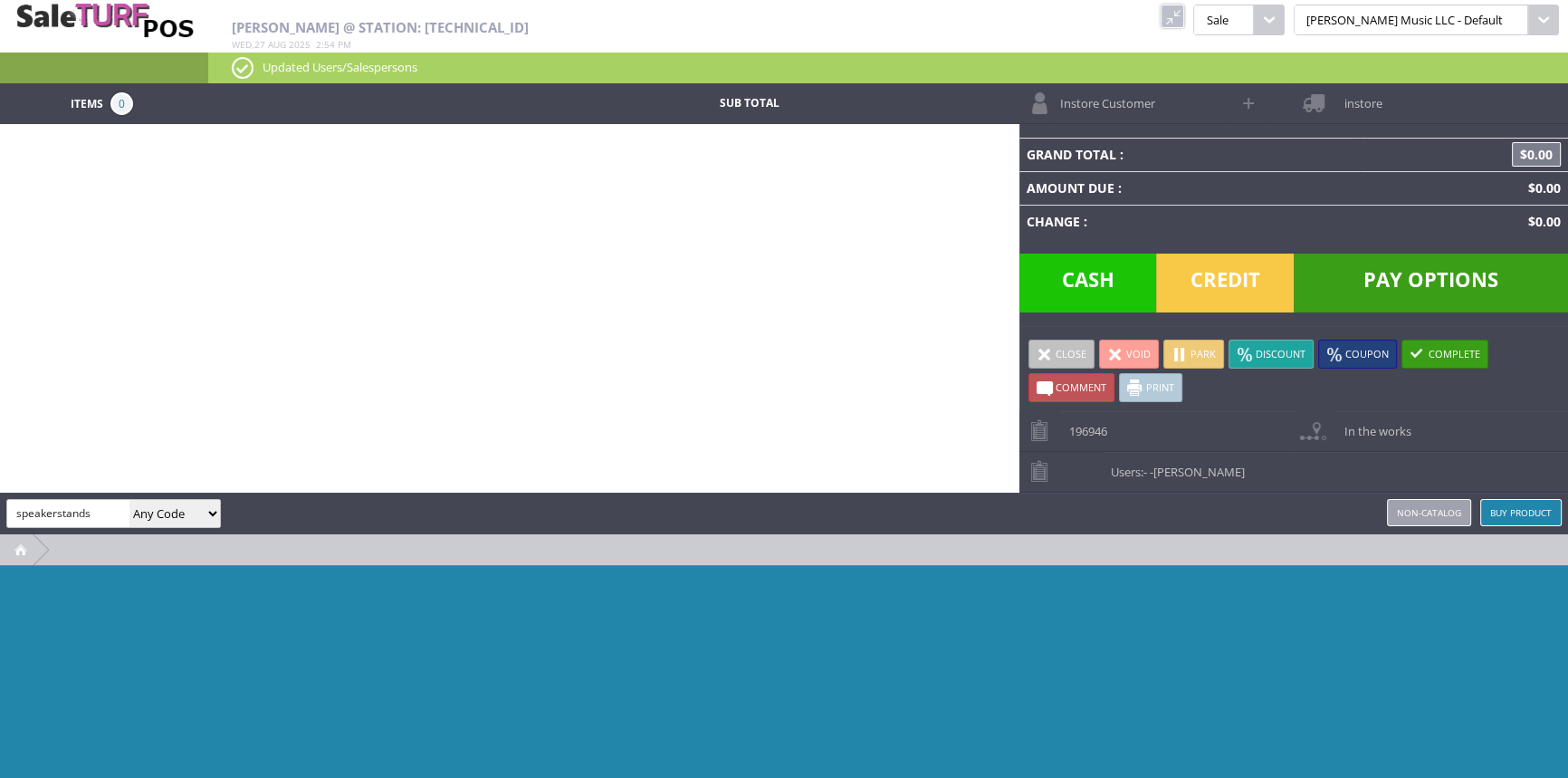
type input "speakerstands"
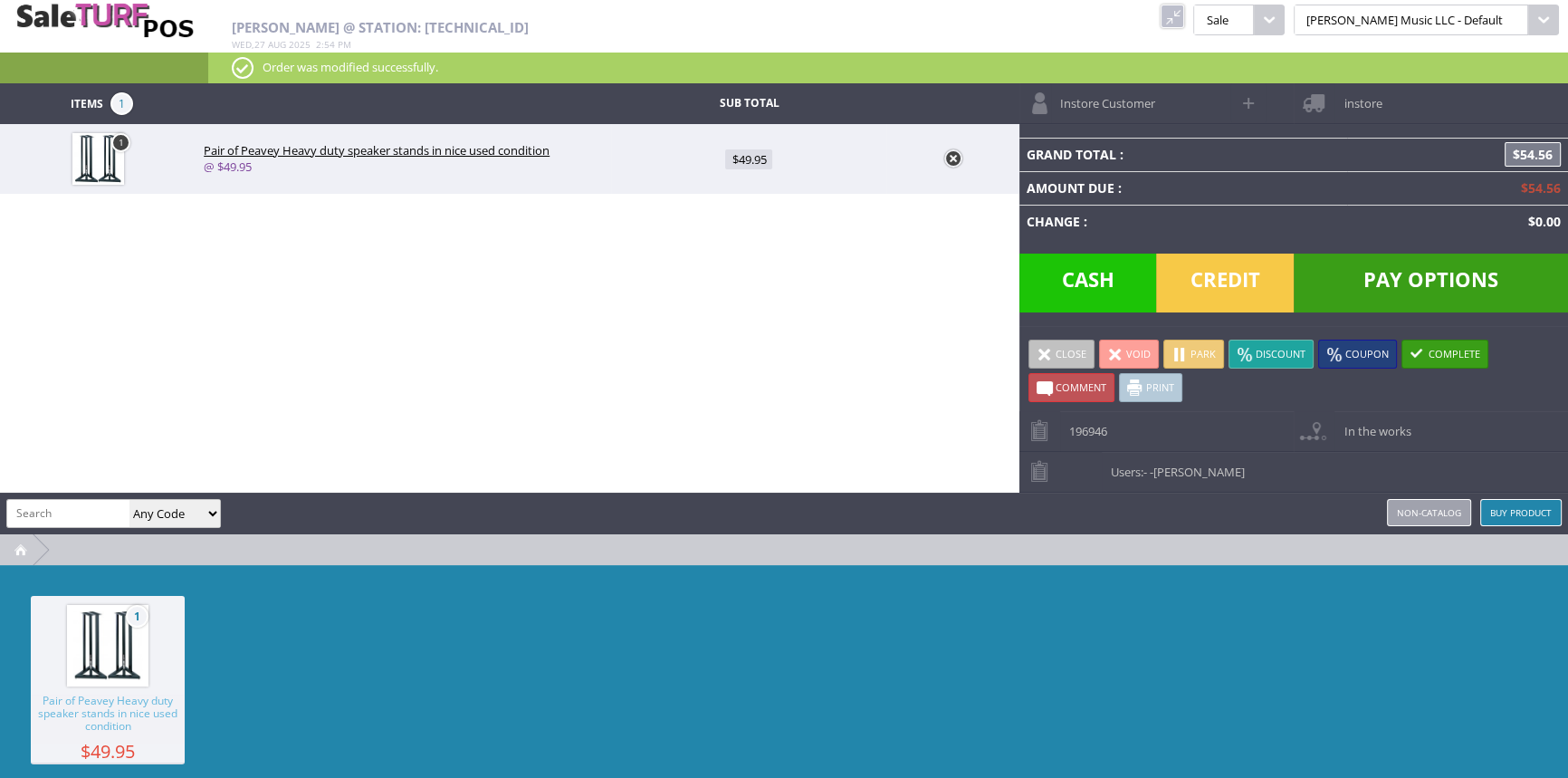
click at [1234, 276] on span "Credit" at bounding box center [1225, 283] width 138 height 59
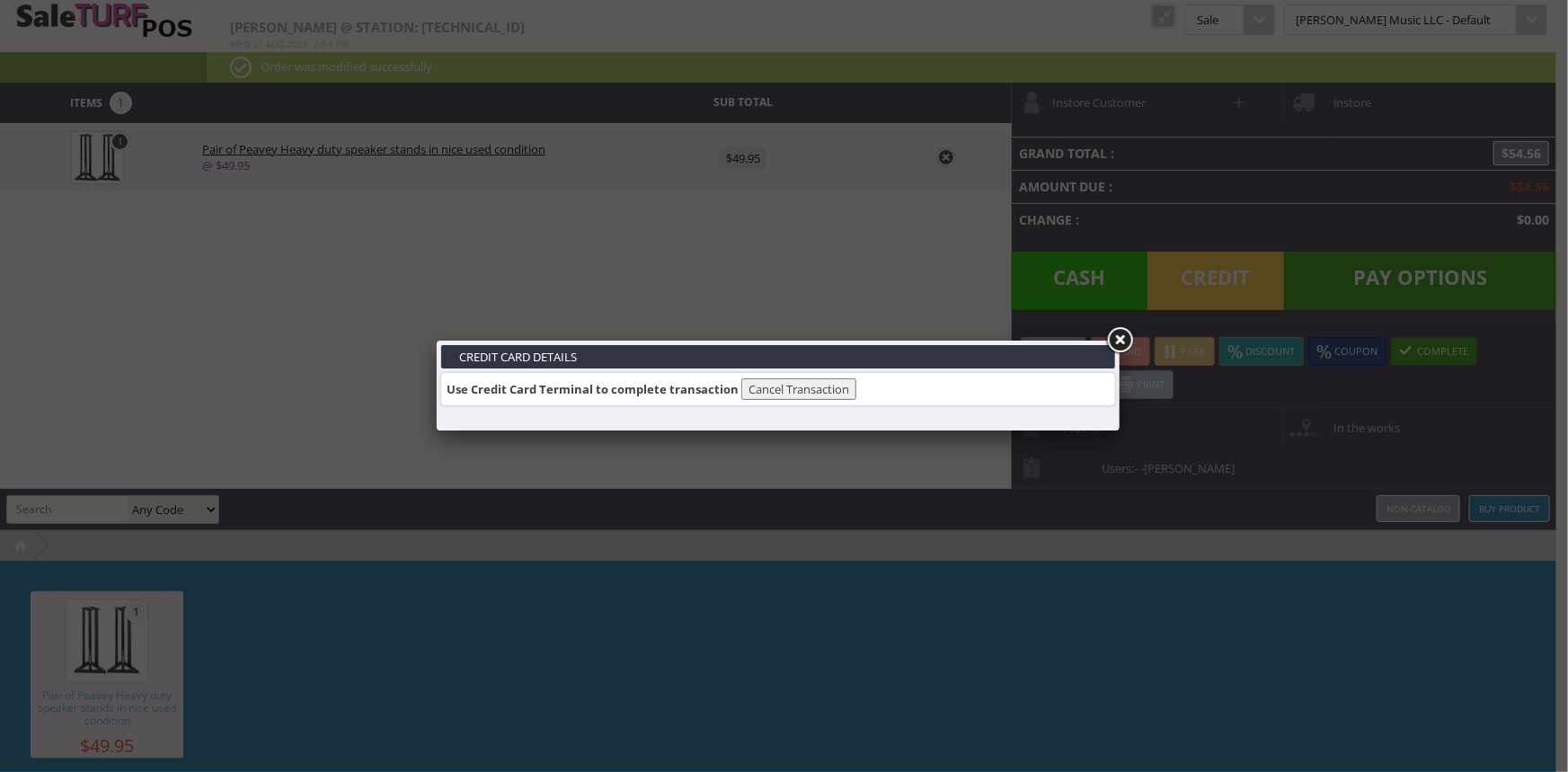
click at [1119, 336] on link at bounding box center [1119, 340] width 32 height 32
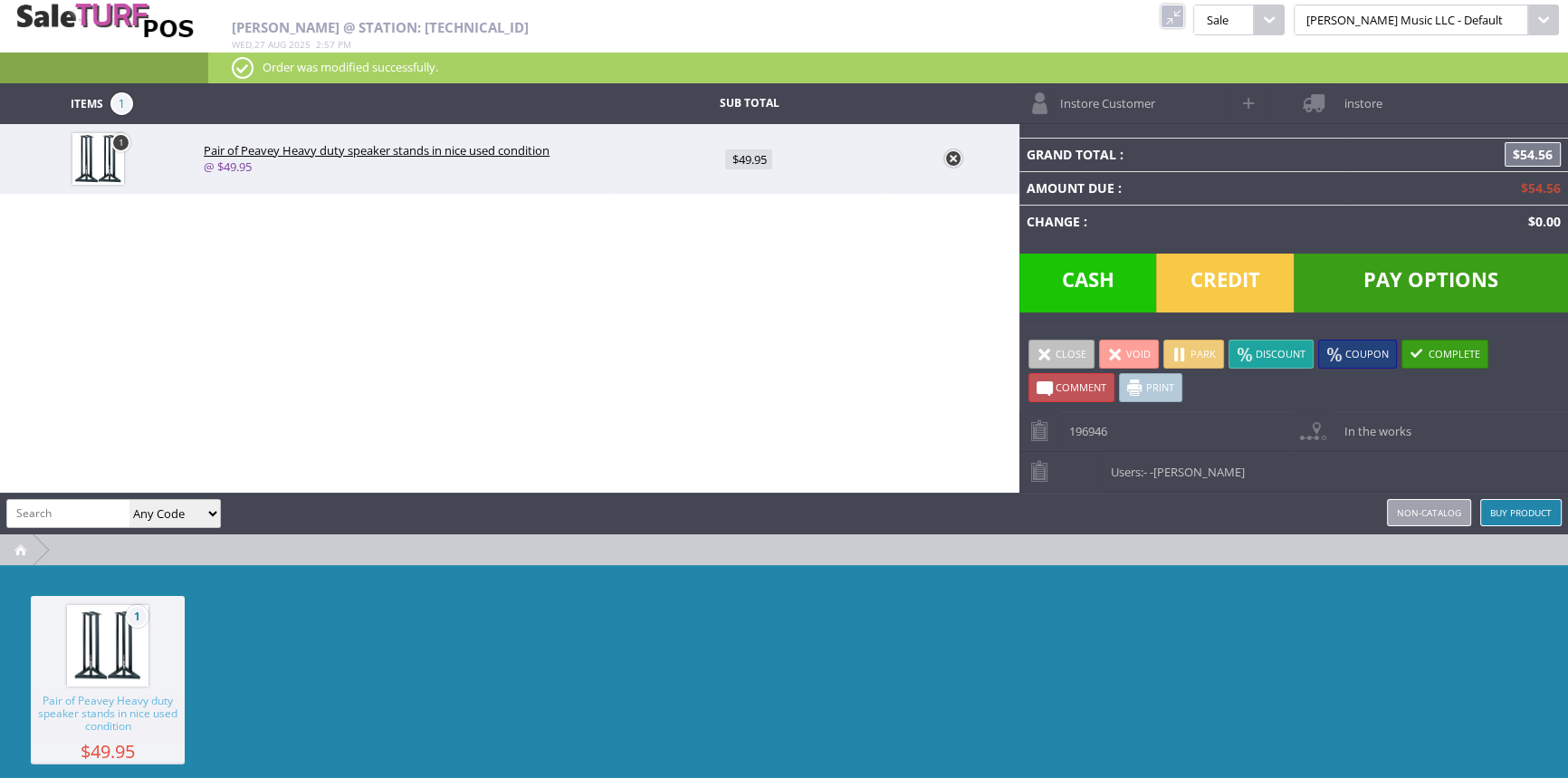
drag, startPoint x: 1204, startPoint y: 277, endPoint x: 1191, endPoint y: 281, distance: 13.6
click at [1204, 276] on span "Credit" at bounding box center [1225, 283] width 138 height 59
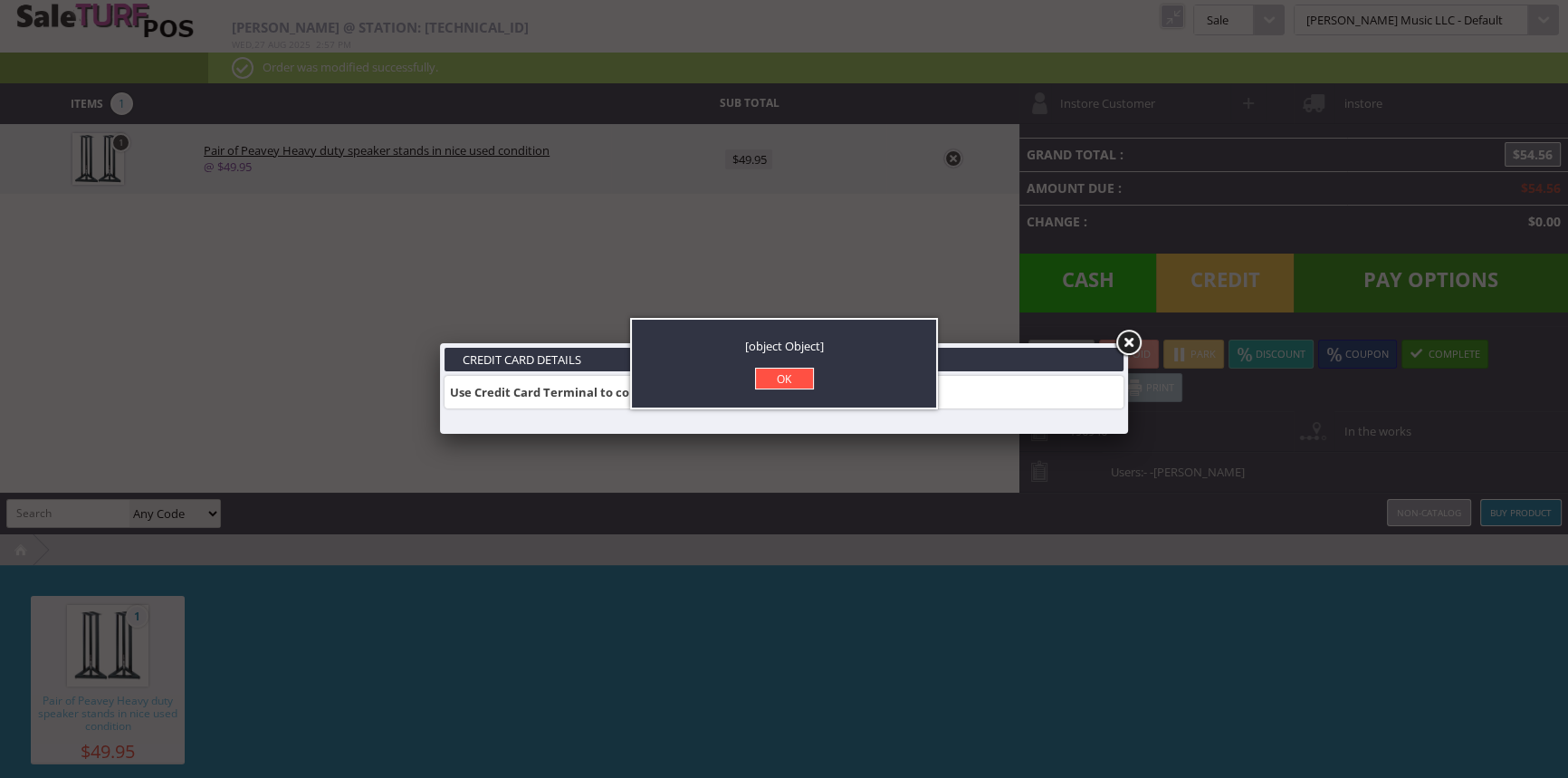
click at [795, 385] on link "OK" at bounding box center [785, 379] width 59 height 22
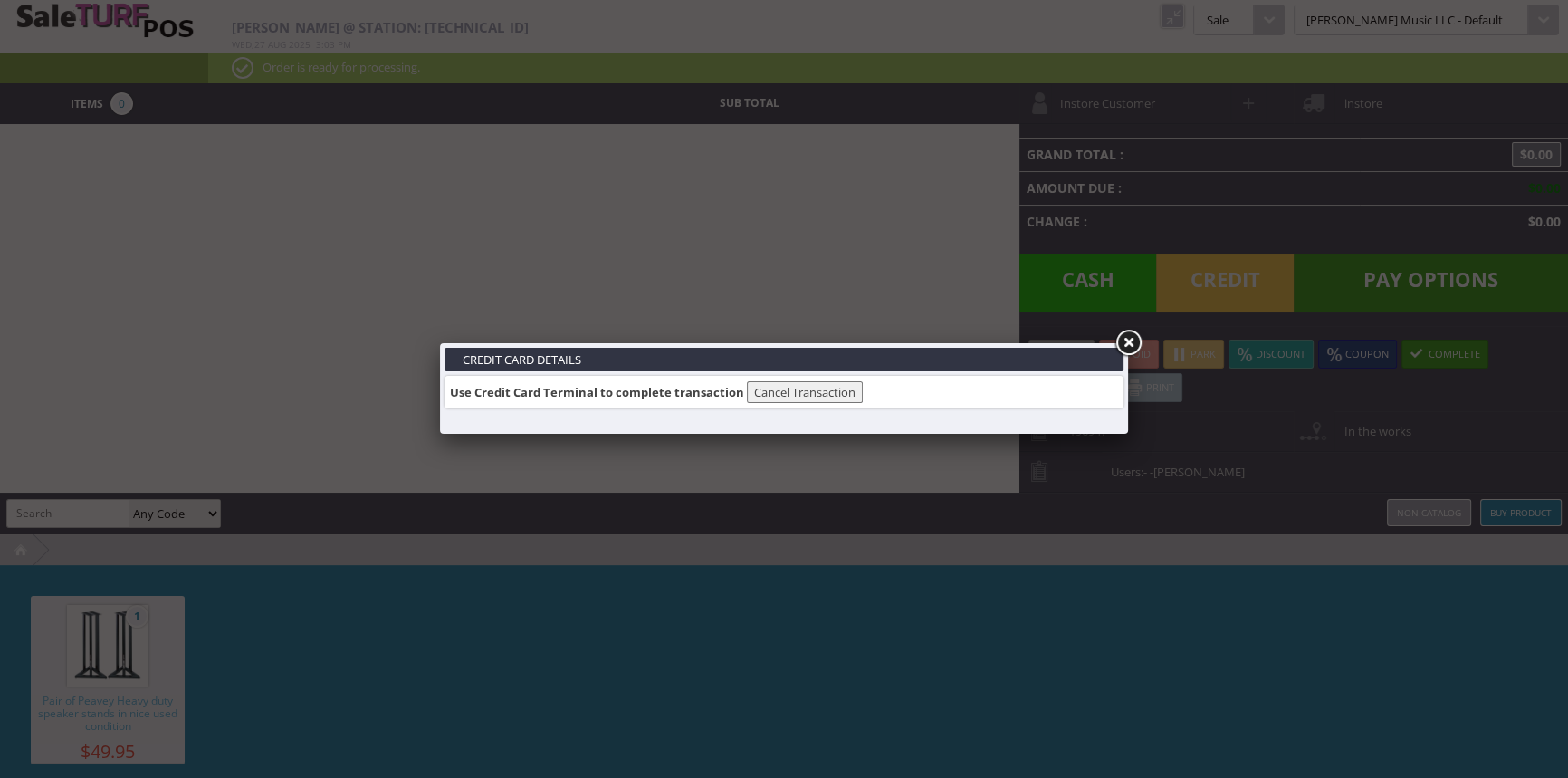
drag, startPoint x: 1125, startPoint y: 338, endPoint x: 1127, endPoint y: 323, distance: 15.1
click at [1125, 336] on link at bounding box center [1128, 343] width 32 height 32
click at [1130, 344] on link at bounding box center [1128, 343] width 32 height 32
click at [1128, 338] on link at bounding box center [1128, 343] width 32 height 32
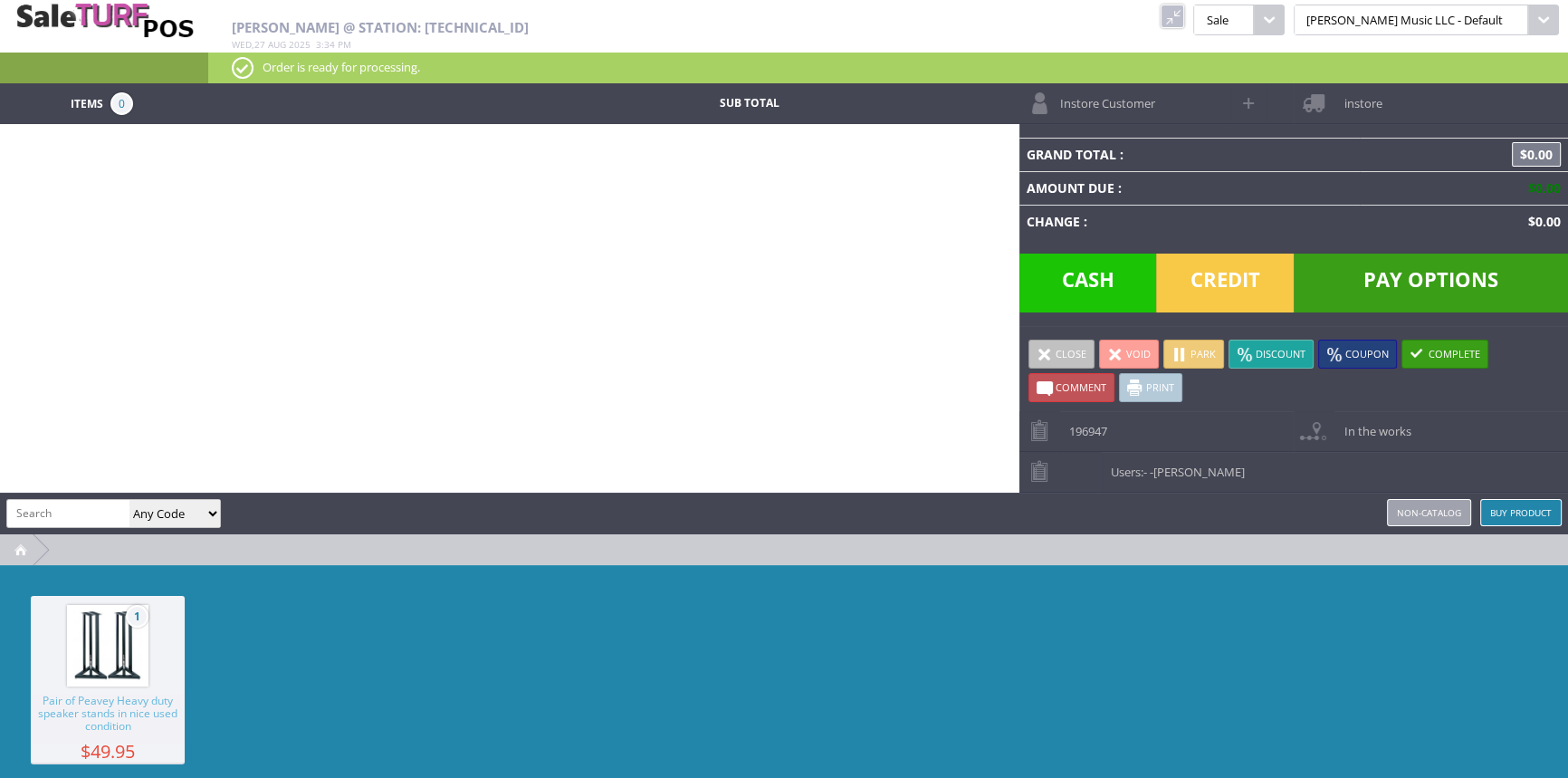
click at [1185, 9] on link at bounding box center [1173, 17] width 24 height 24
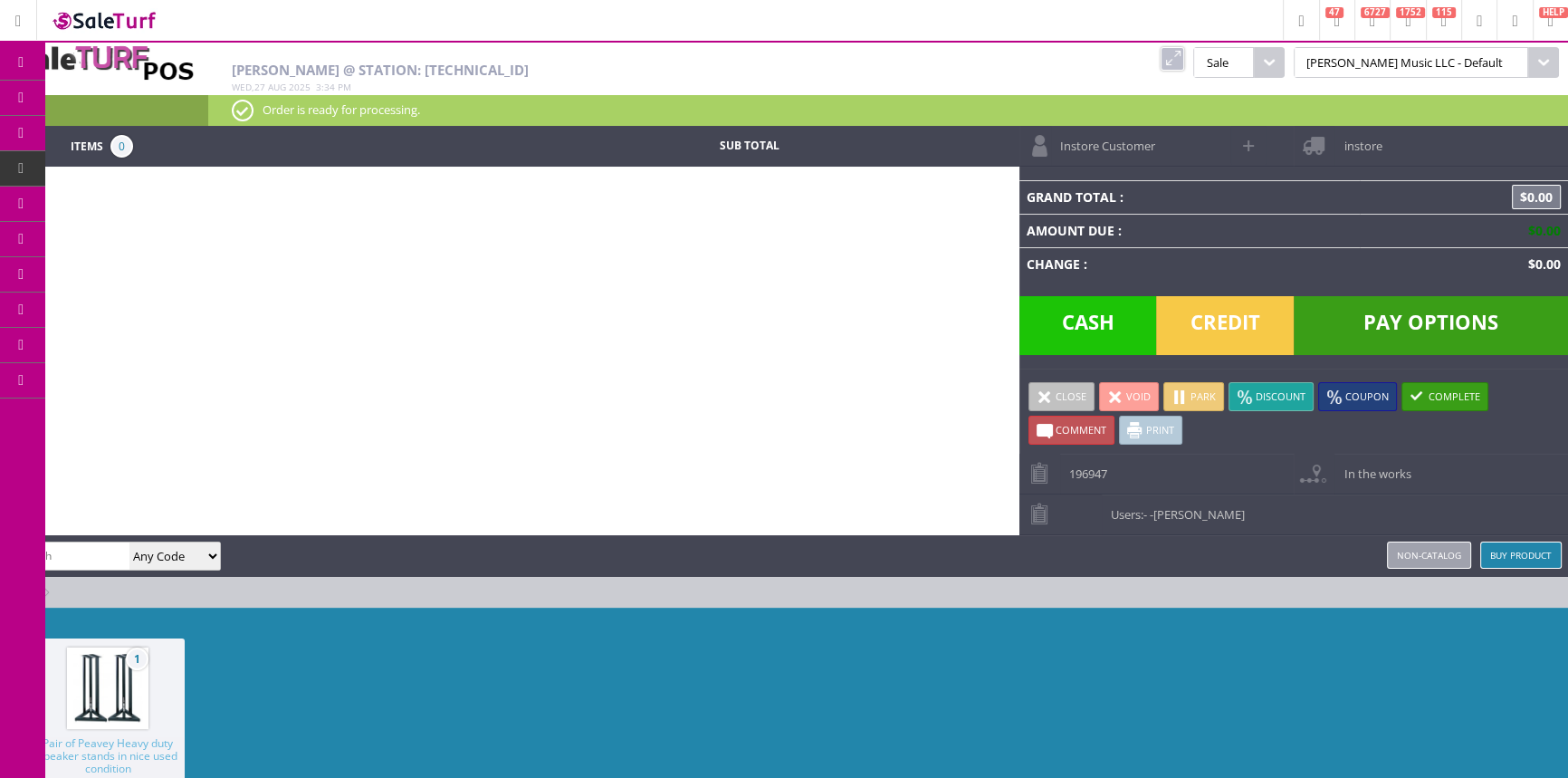
click at [24, 51] on link "Dashboard" at bounding box center [22, 63] width 45 height 35
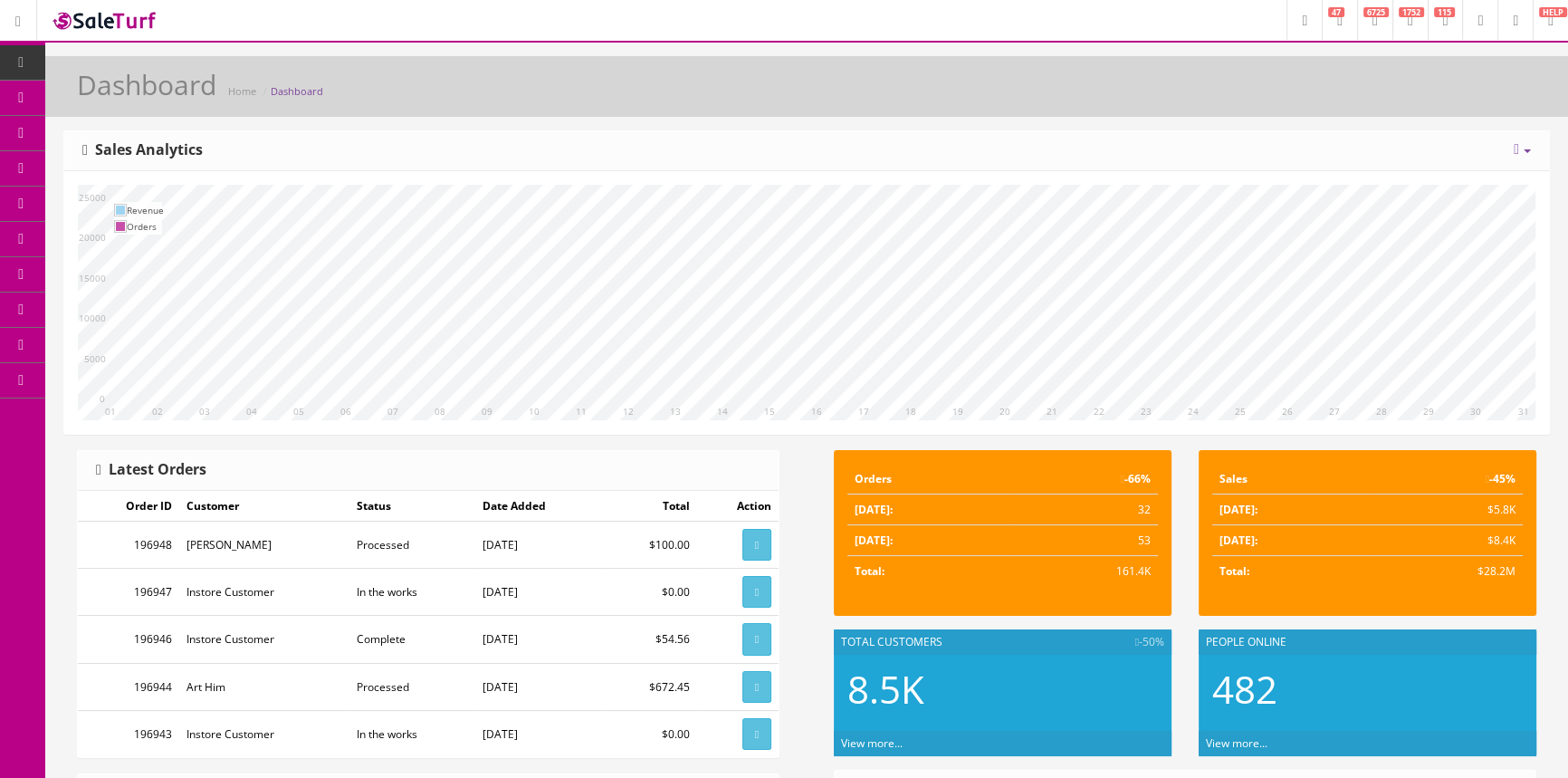
click at [142, 100] on span "Products" at bounding box center [130, 97] width 44 height 16
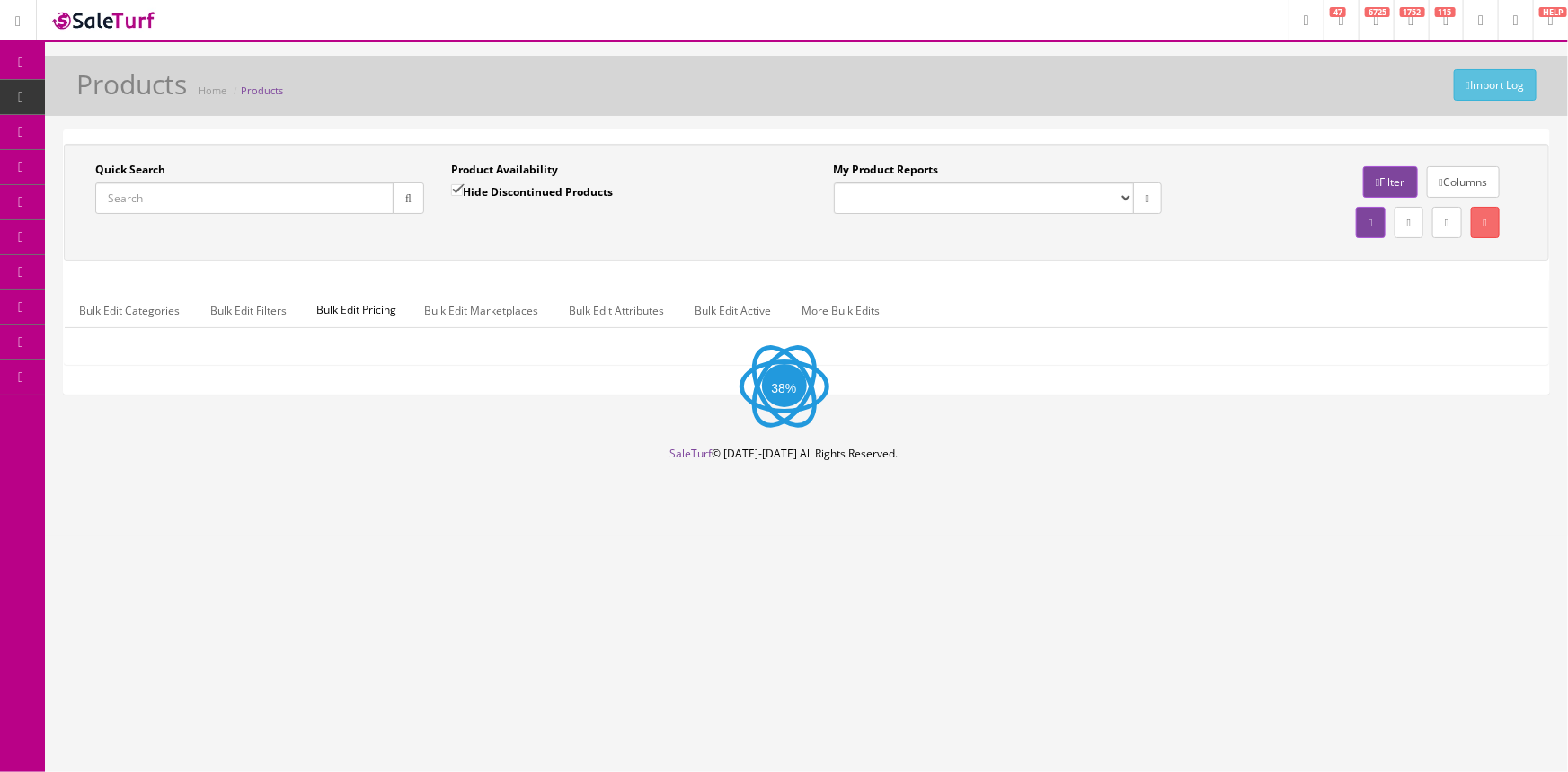
click at [180, 202] on input "Quick Search" at bounding box center [244, 198] width 298 height 31
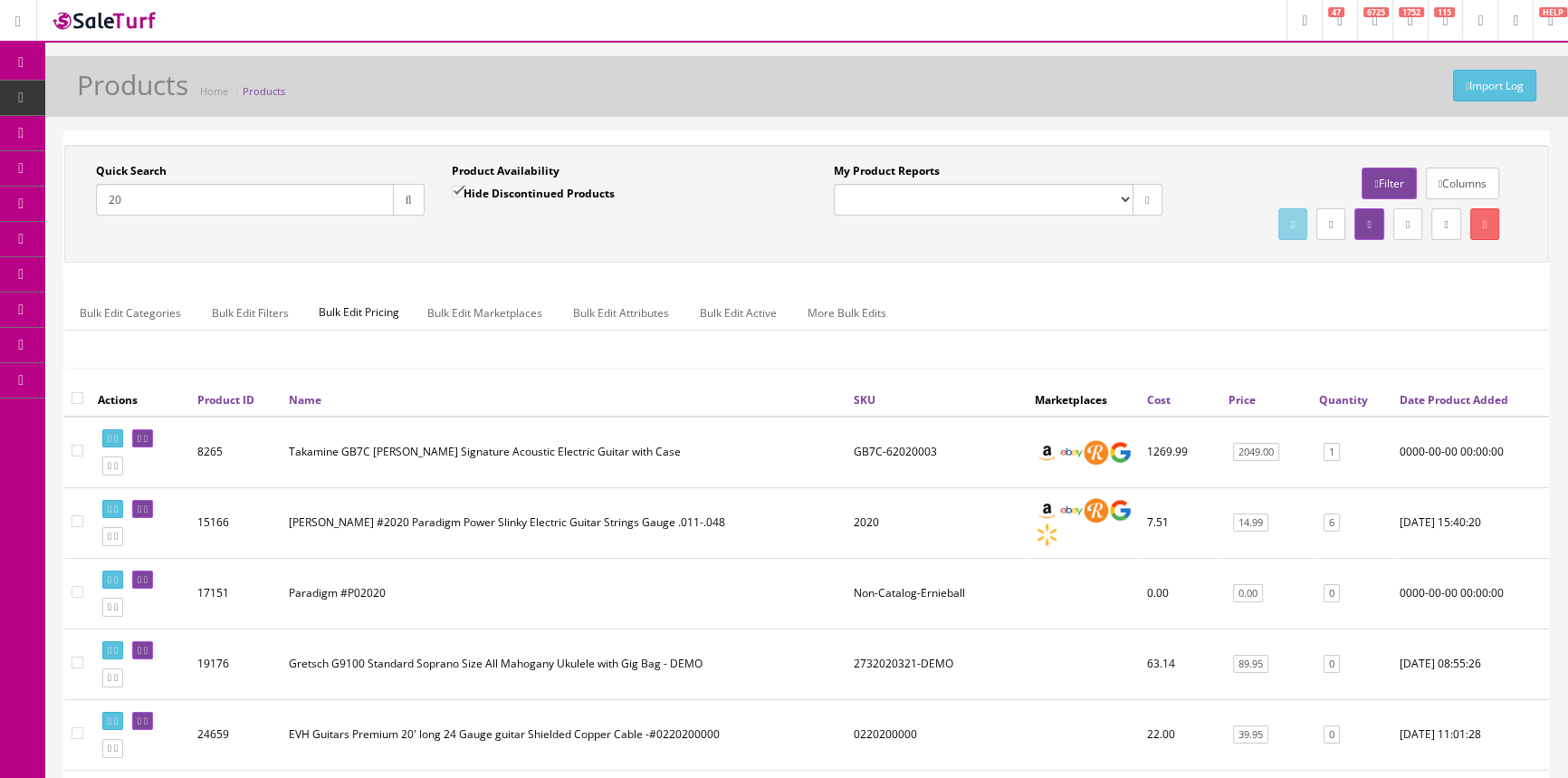
type input "2"
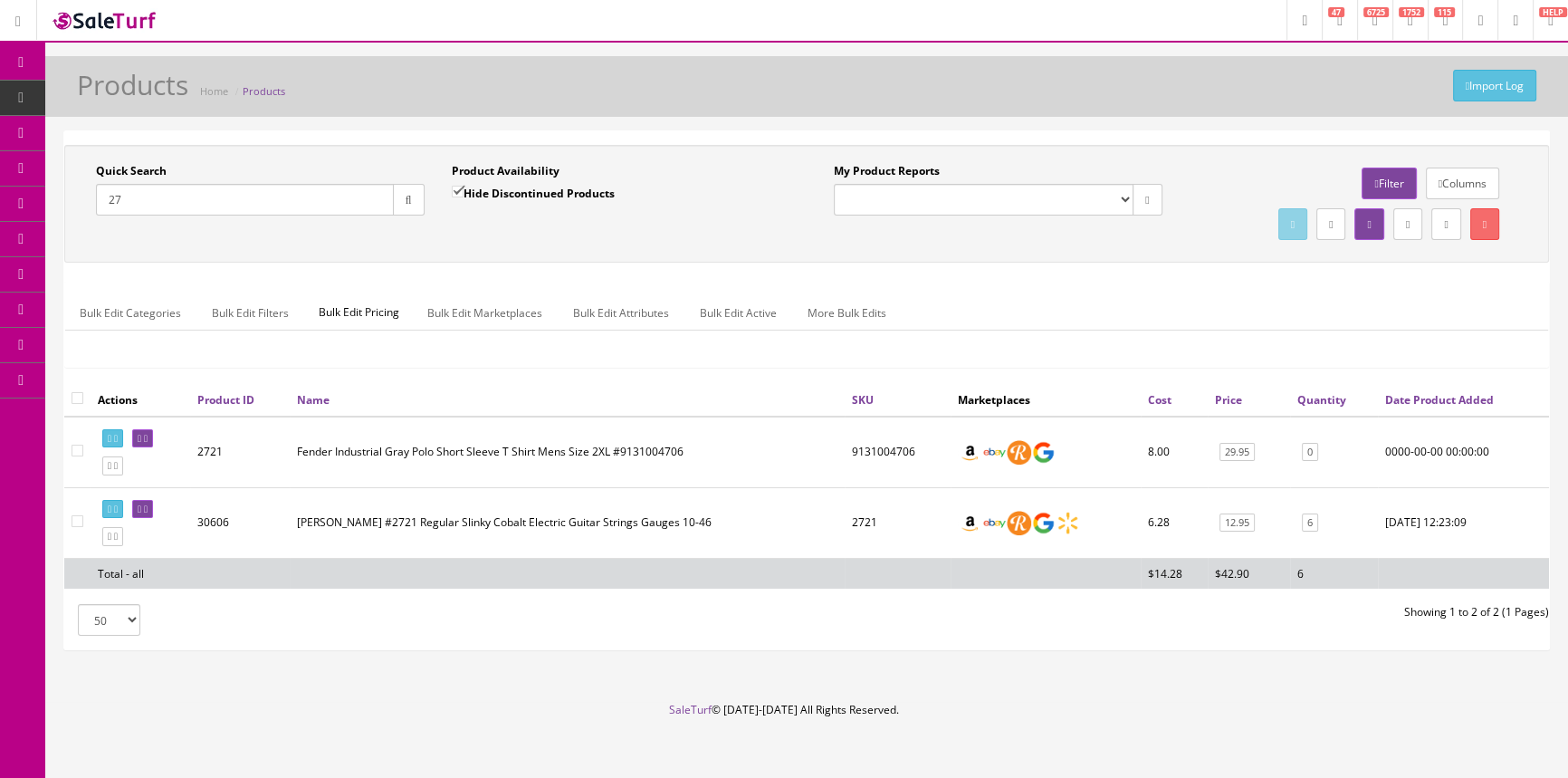
type input "2"
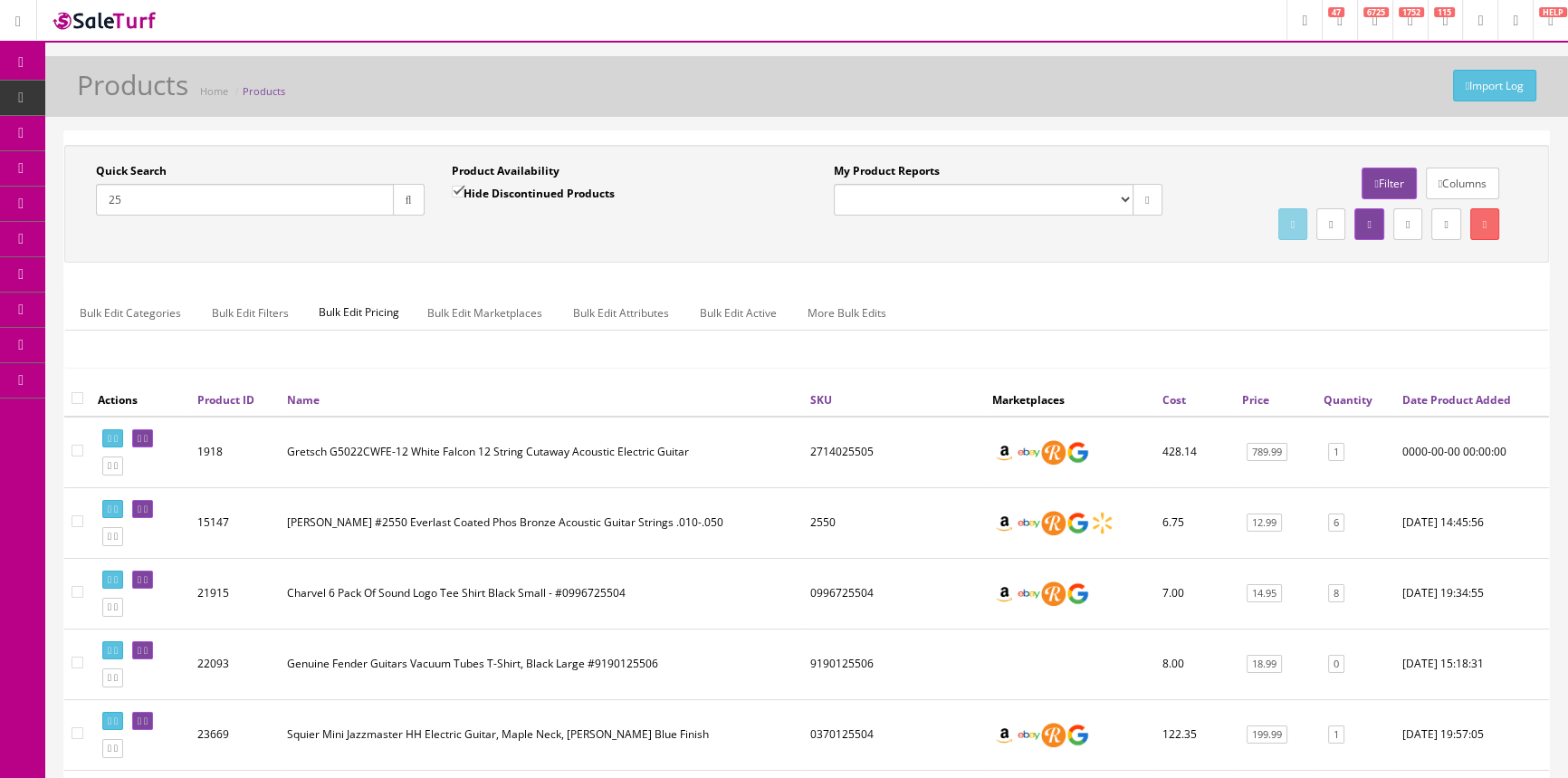
type input "2"
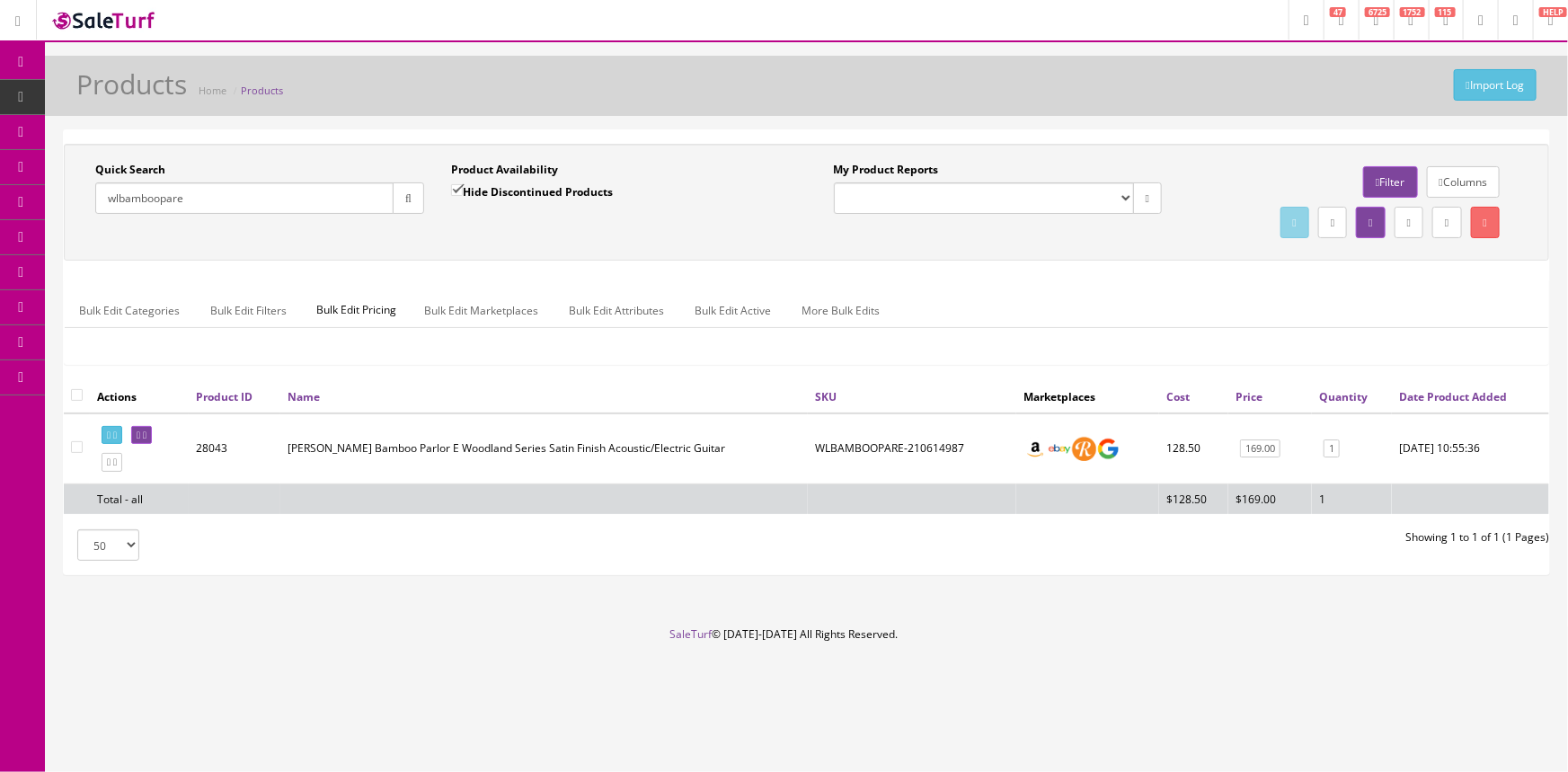
type input "wlbamboopare"
click at [458, 190] on input "Hide Discontinued Products" at bounding box center [457, 190] width 12 height 12
checkbox input "false"
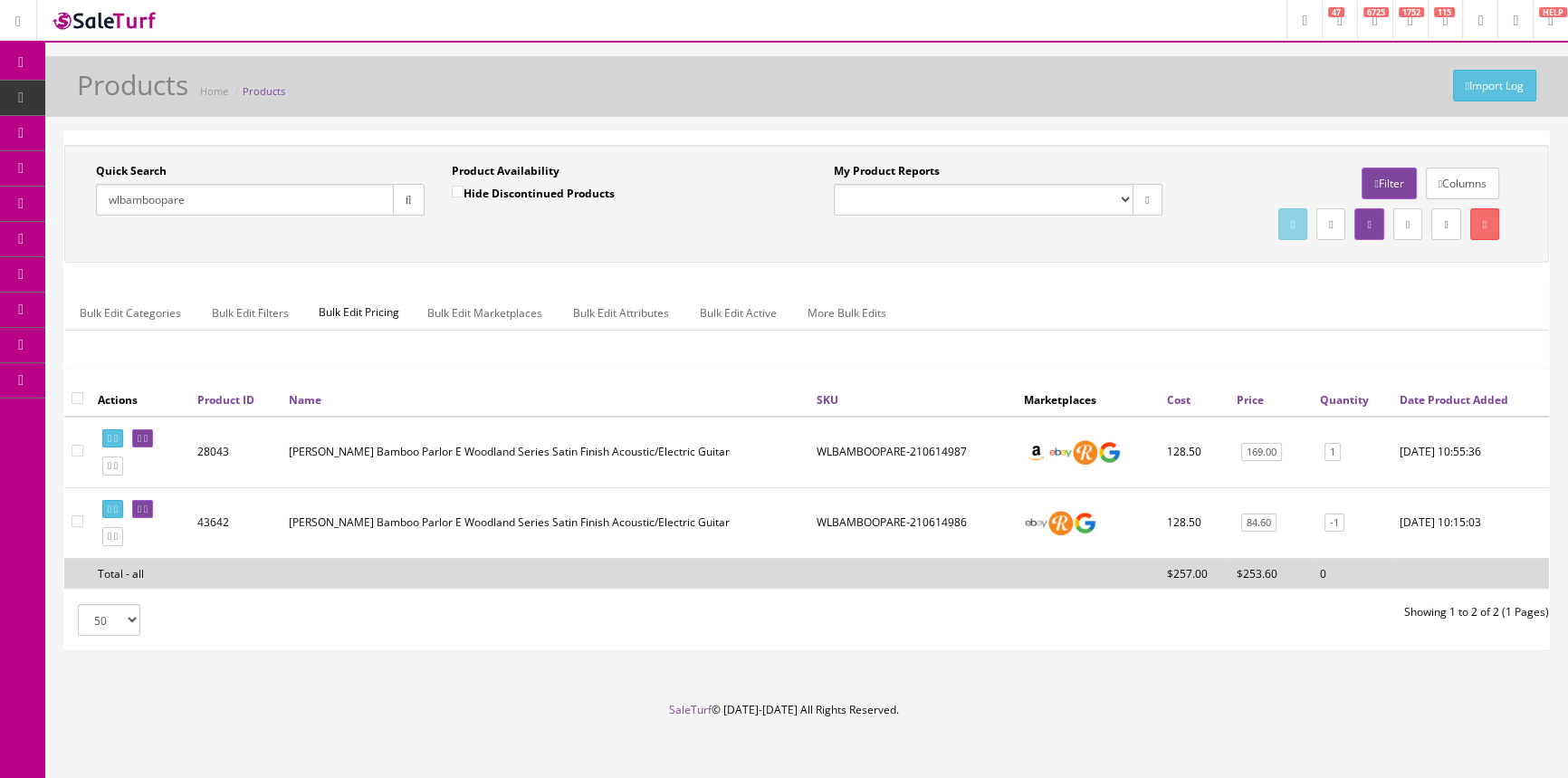
click at [97, 158] on link "POS Console" at bounding box center [140, 169] width 190 height 35
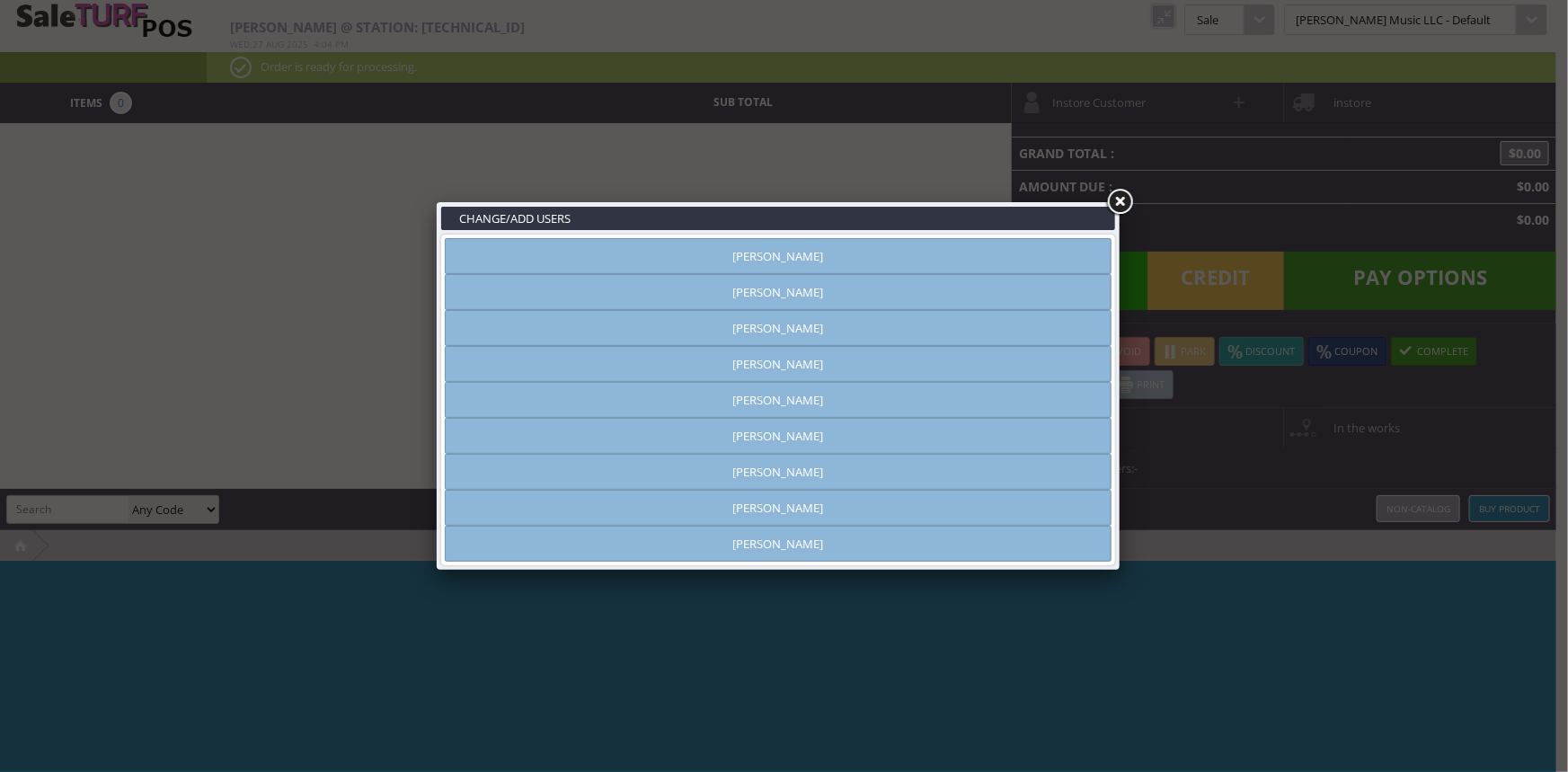
type input "[PERSON_NAME]"
click at [974, 500] on link "[PERSON_NAME]" at bounding box center [778, 507] width 667 height 36
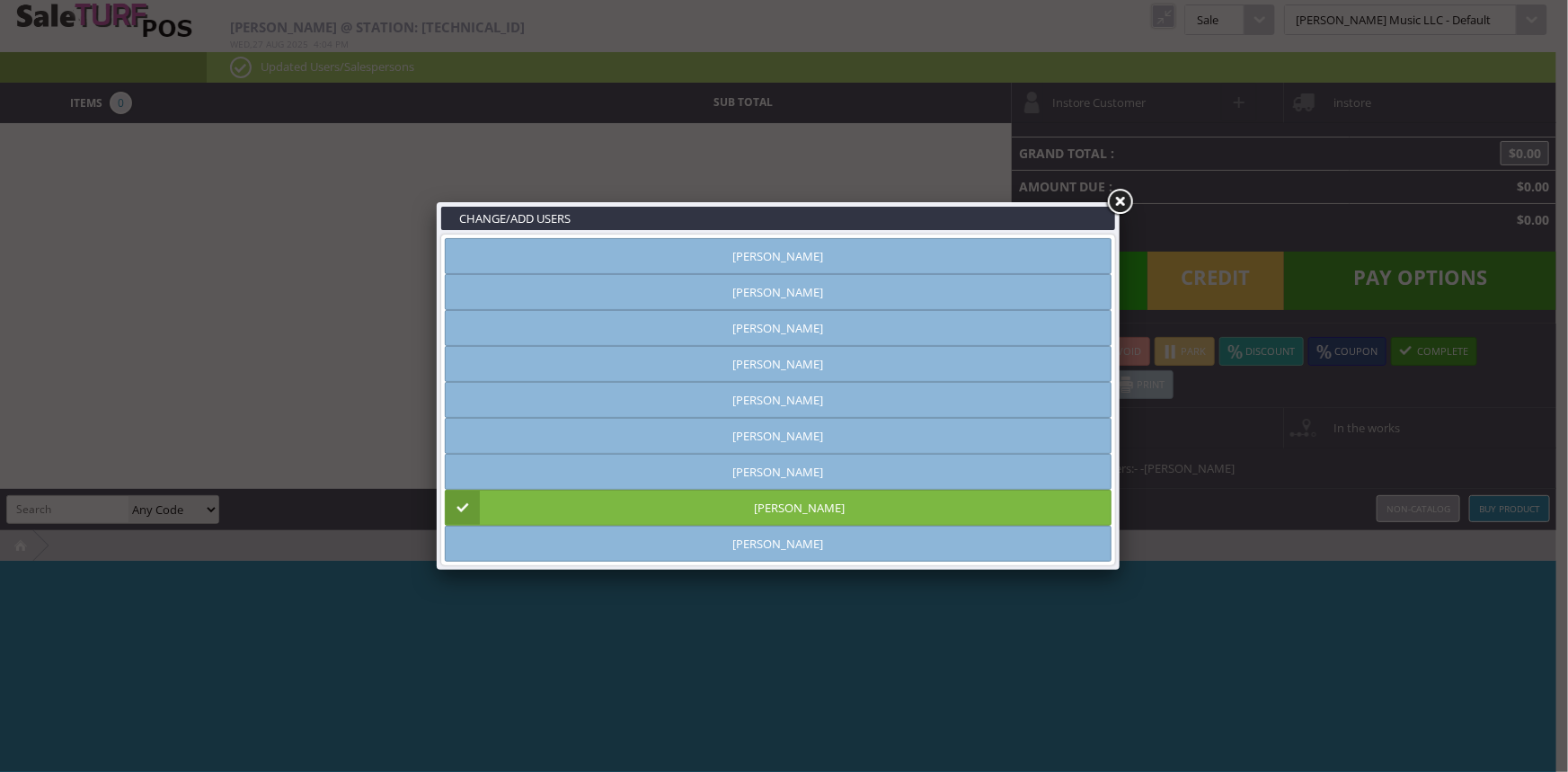
click at [1112, 206] on link at bounding box center [1119, 202] width 32 height 32
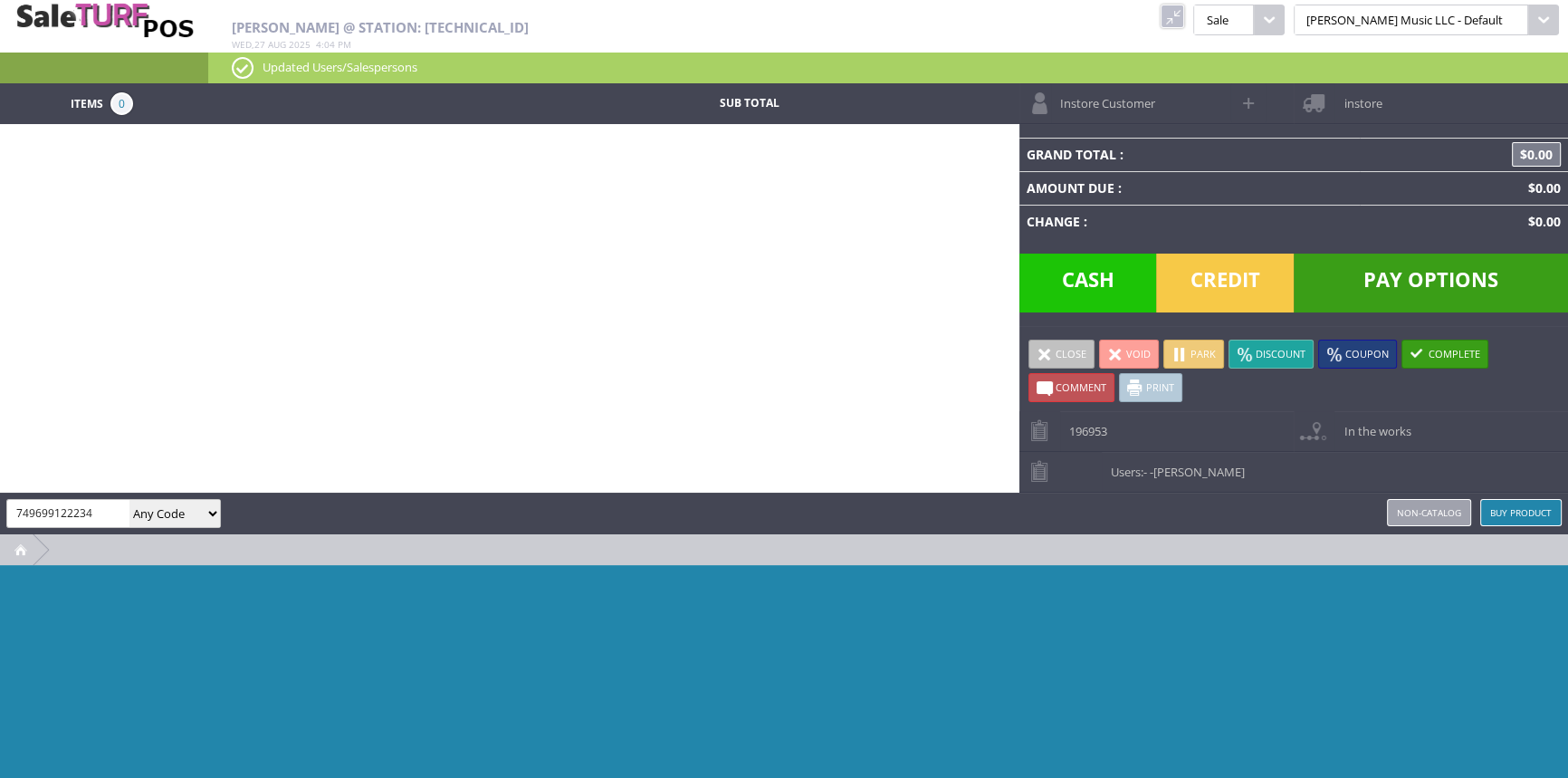
type input "749699122234"
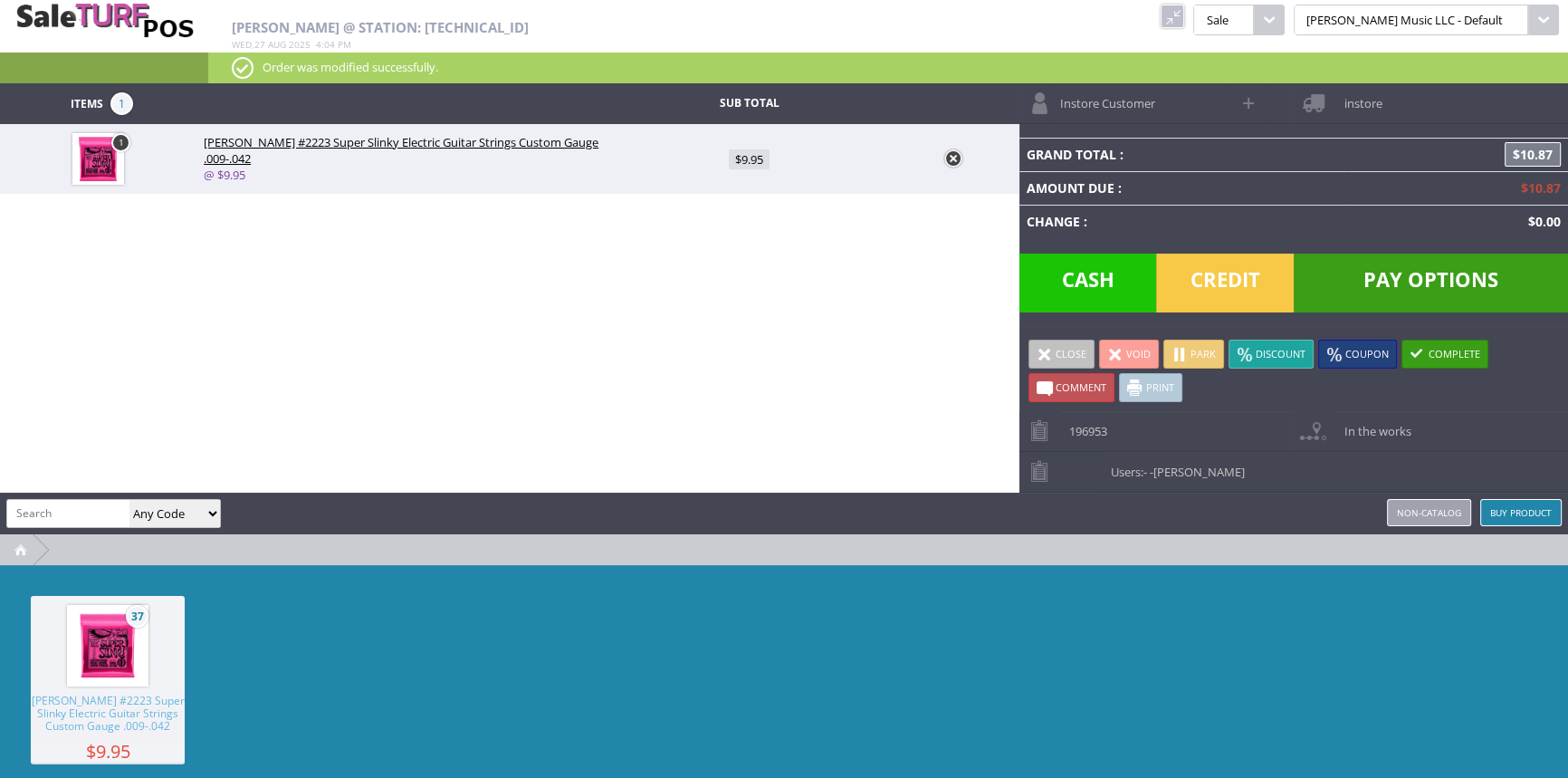
click at [1075, 268] on span "Cash" at bounding box center [1088, 283] width 138 height 59
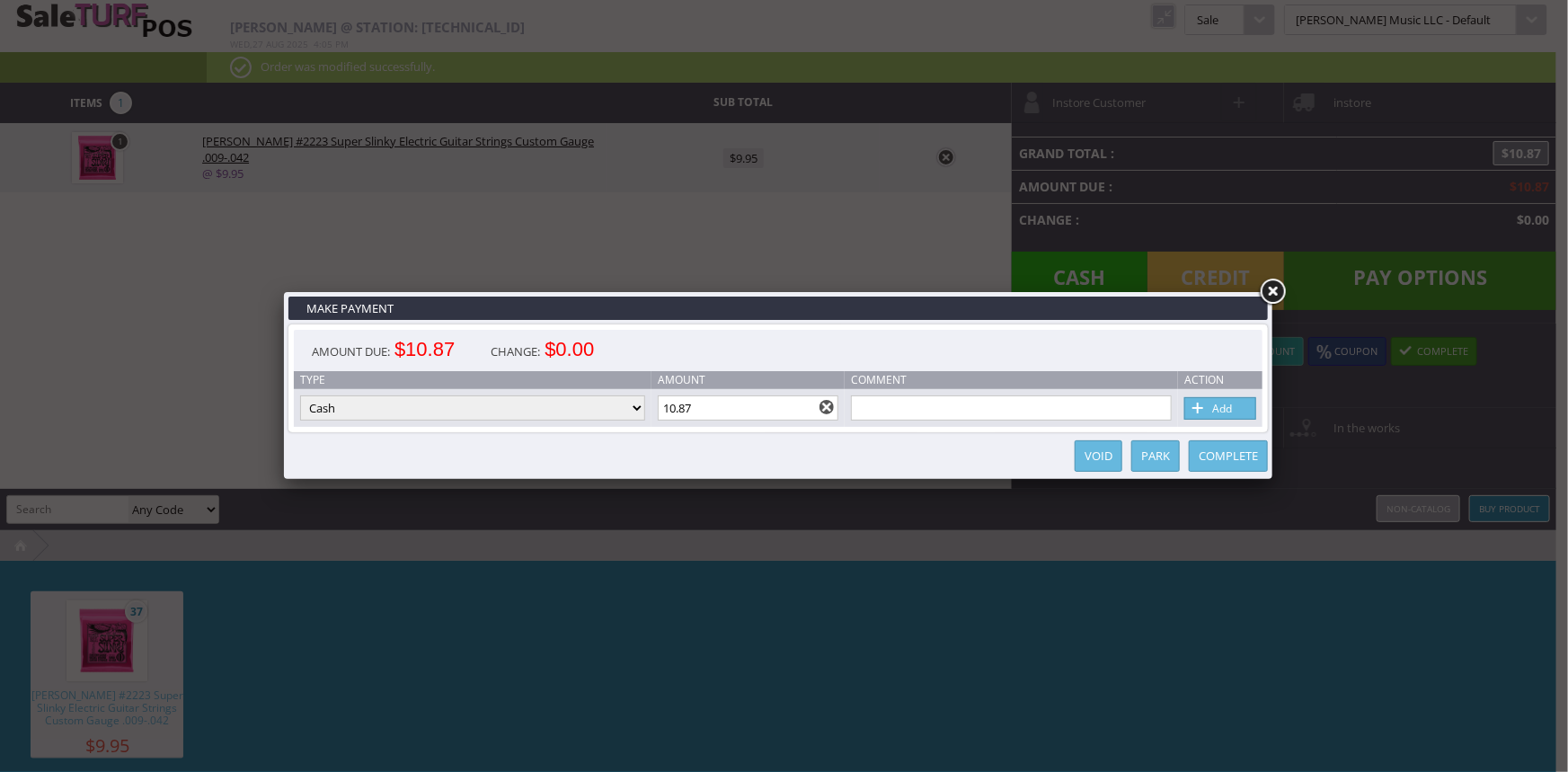
click at [784, 403] on input "10.87" at bounding box center [748, 409] width 182 height 26
click at [1247, 412] on link "Add" at bounding box center [1220, 408] width 72 height 23
type input "0"
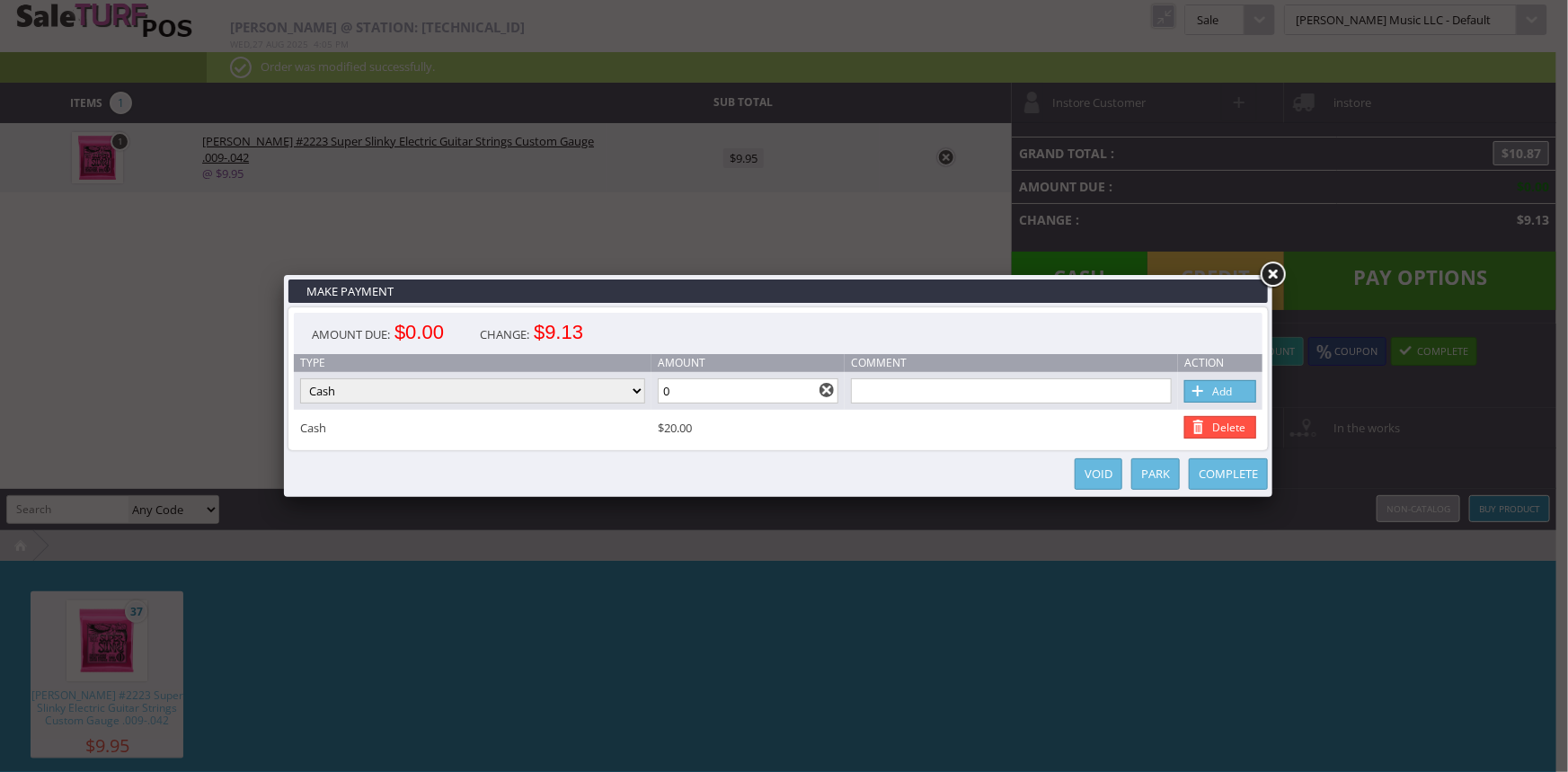
click at [1233, 476] on link "Complete" at bounding box center [1229, 474] width 79 height 31
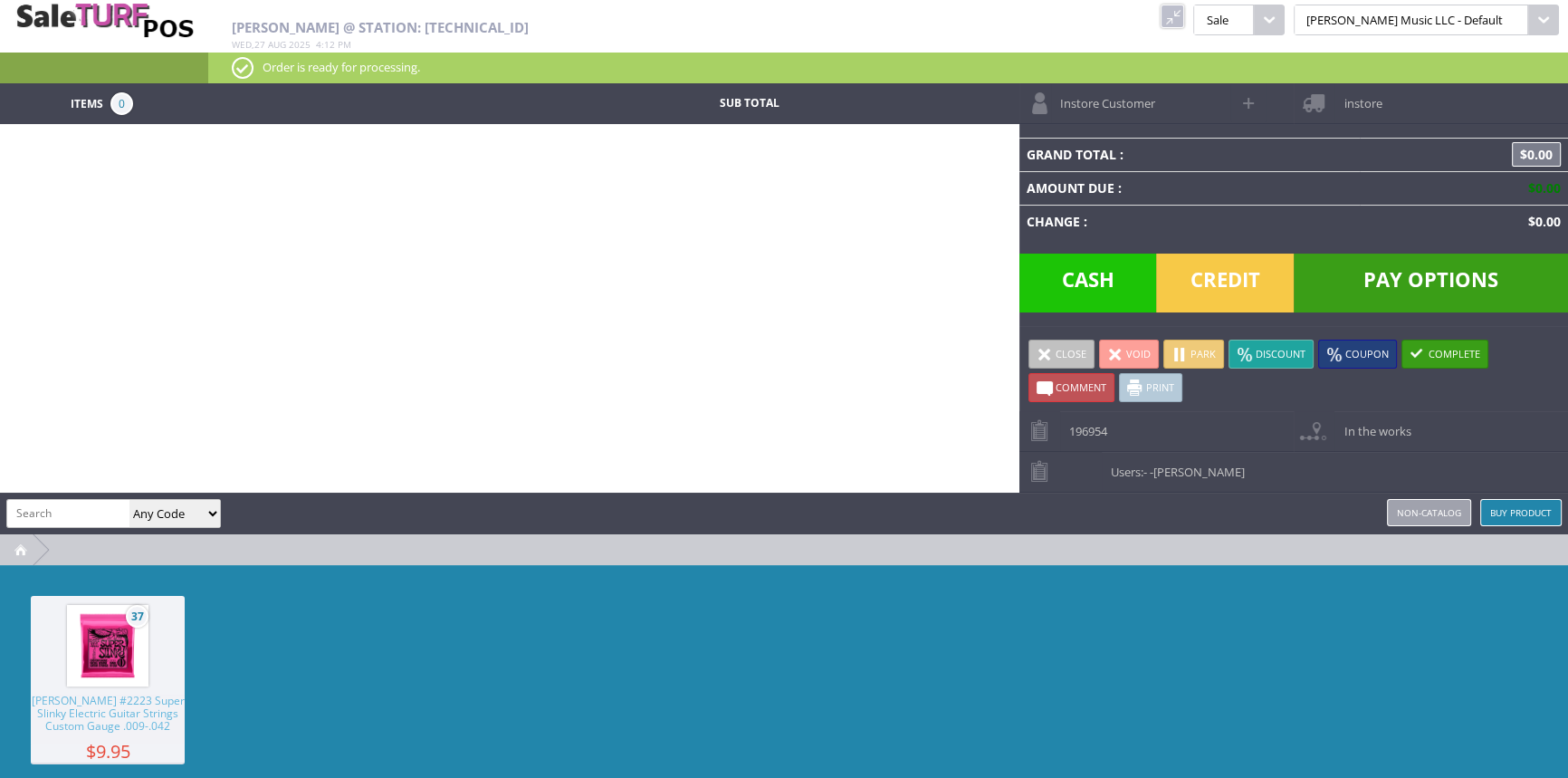
click at [1185, 20] on link at bounding box center [1173, 17] width 24 height 24
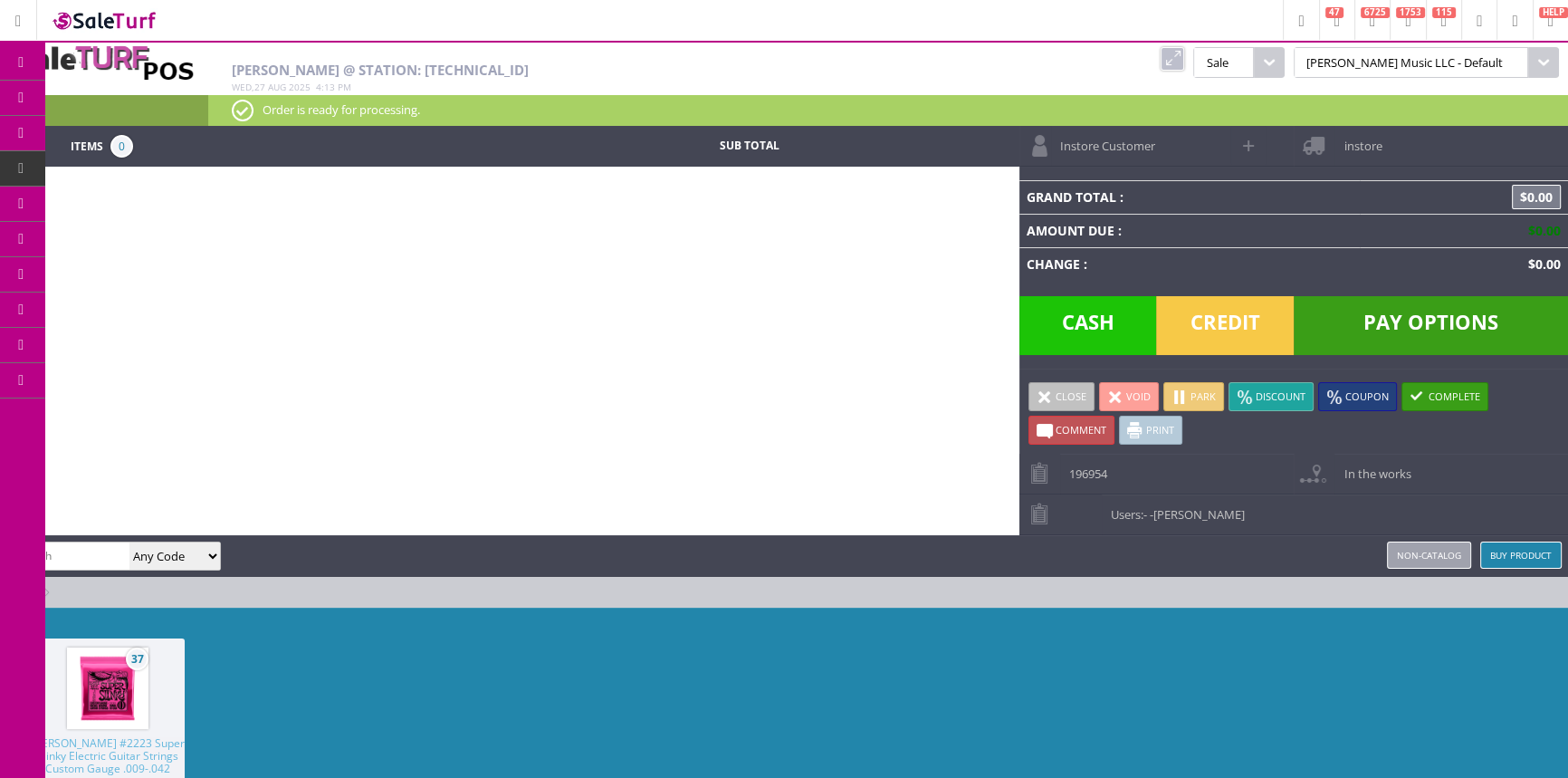
click at [130, 91] on span "Products" at bounding box center [131, 98] width 49 height 17
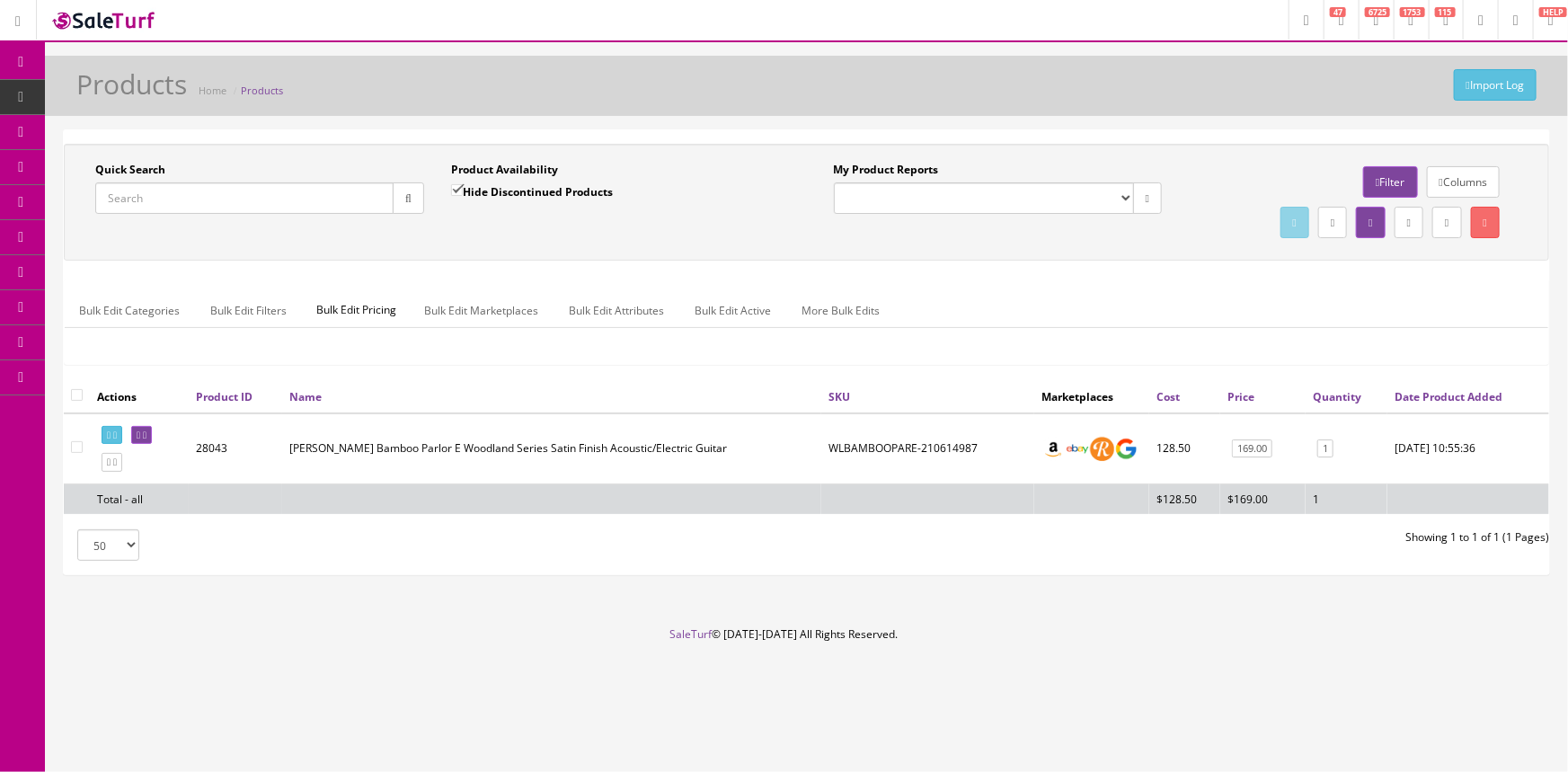
click at [202, 205] on input "Quick Search" at bounding box center [244, 198] width 298 height 31
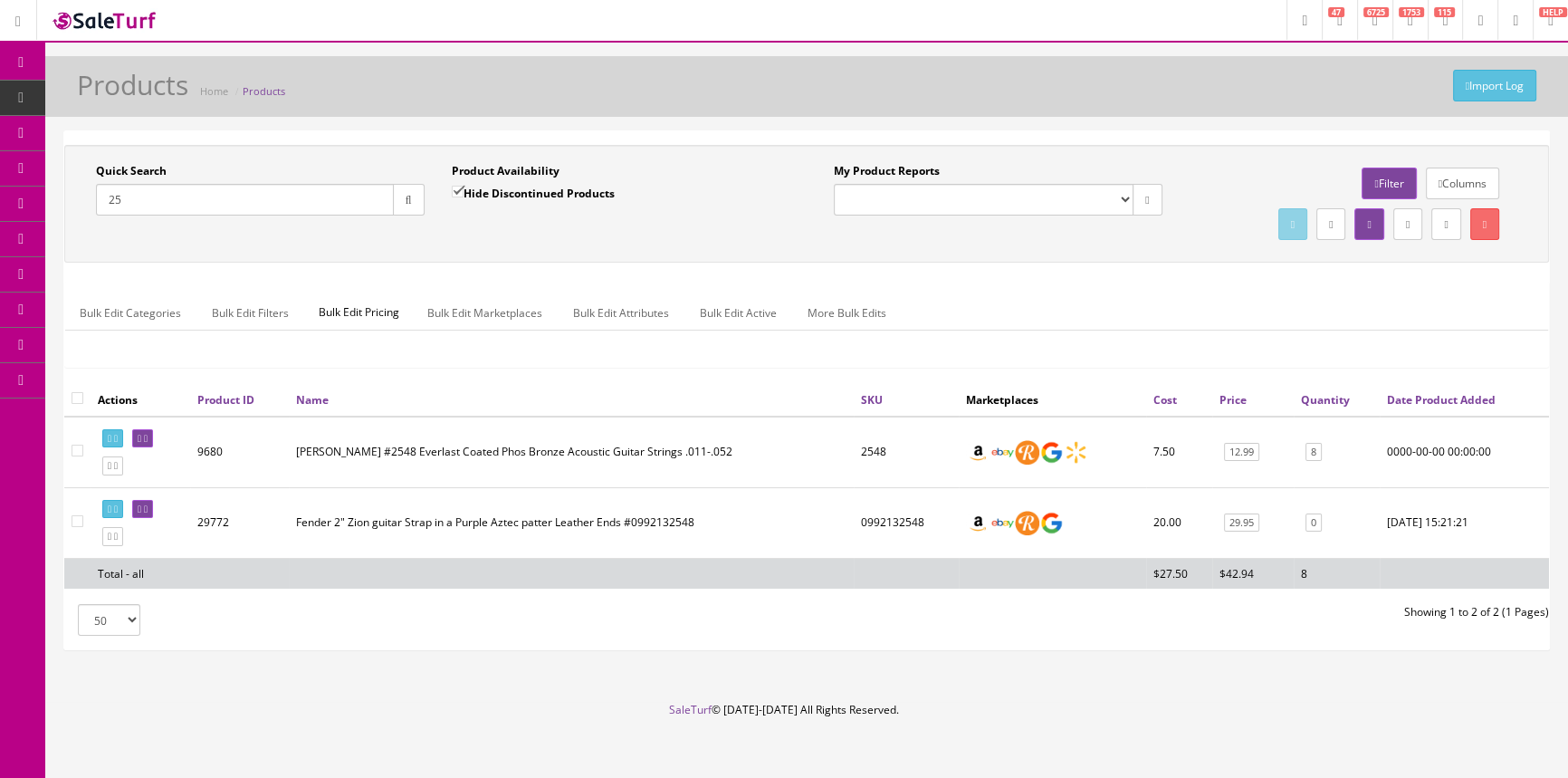
type input "2"
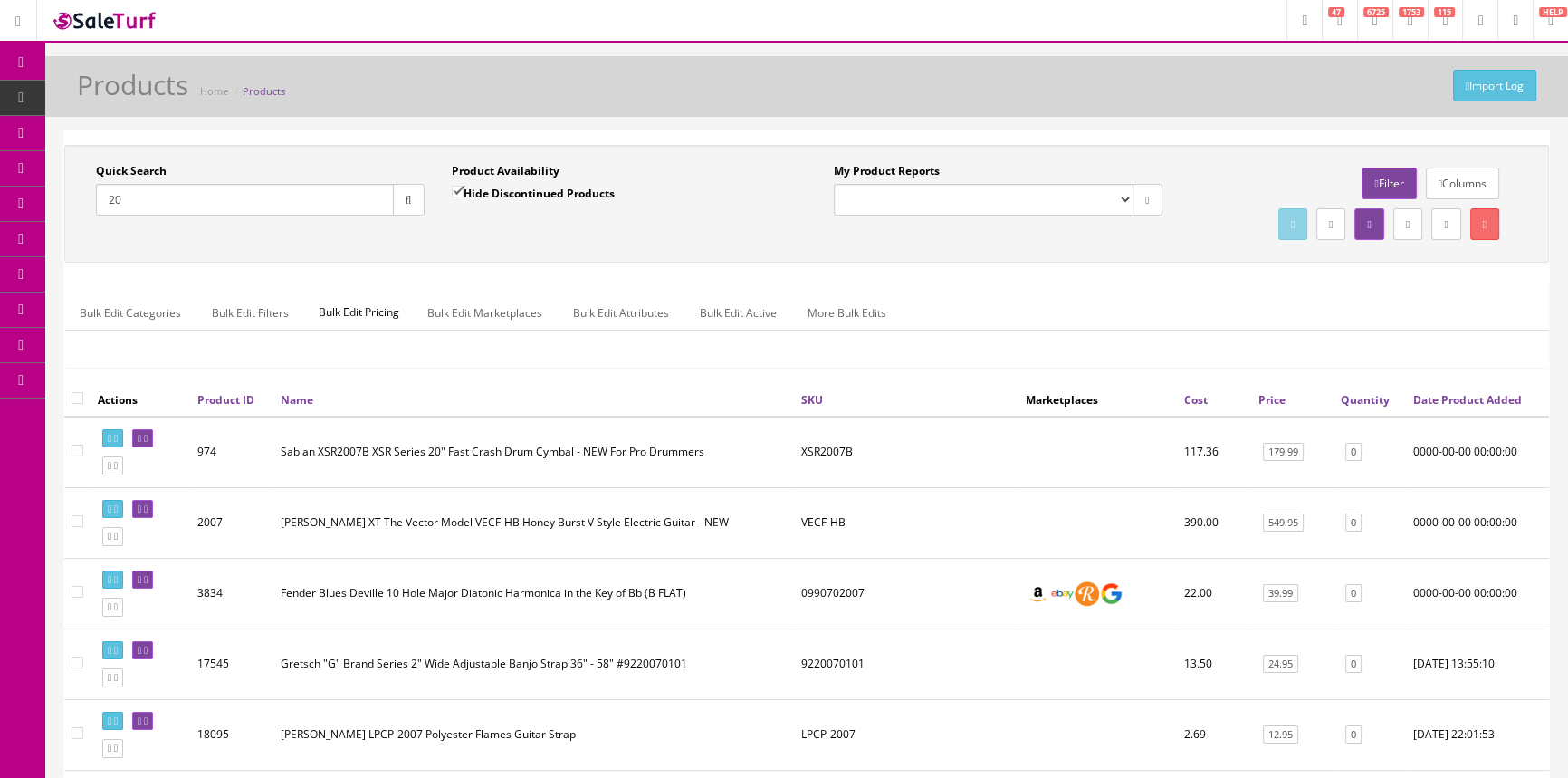
type input "2"
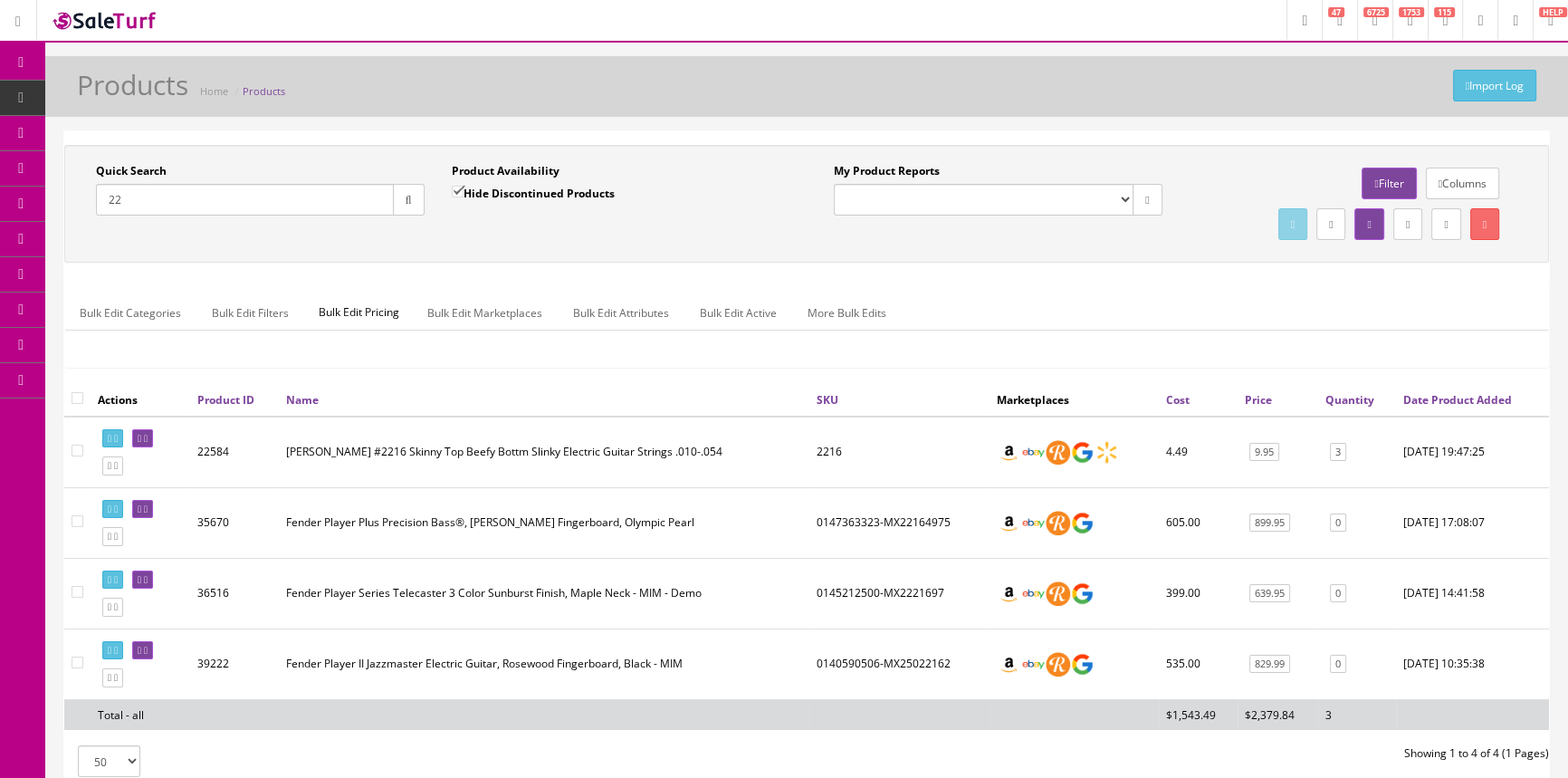
type input "2"
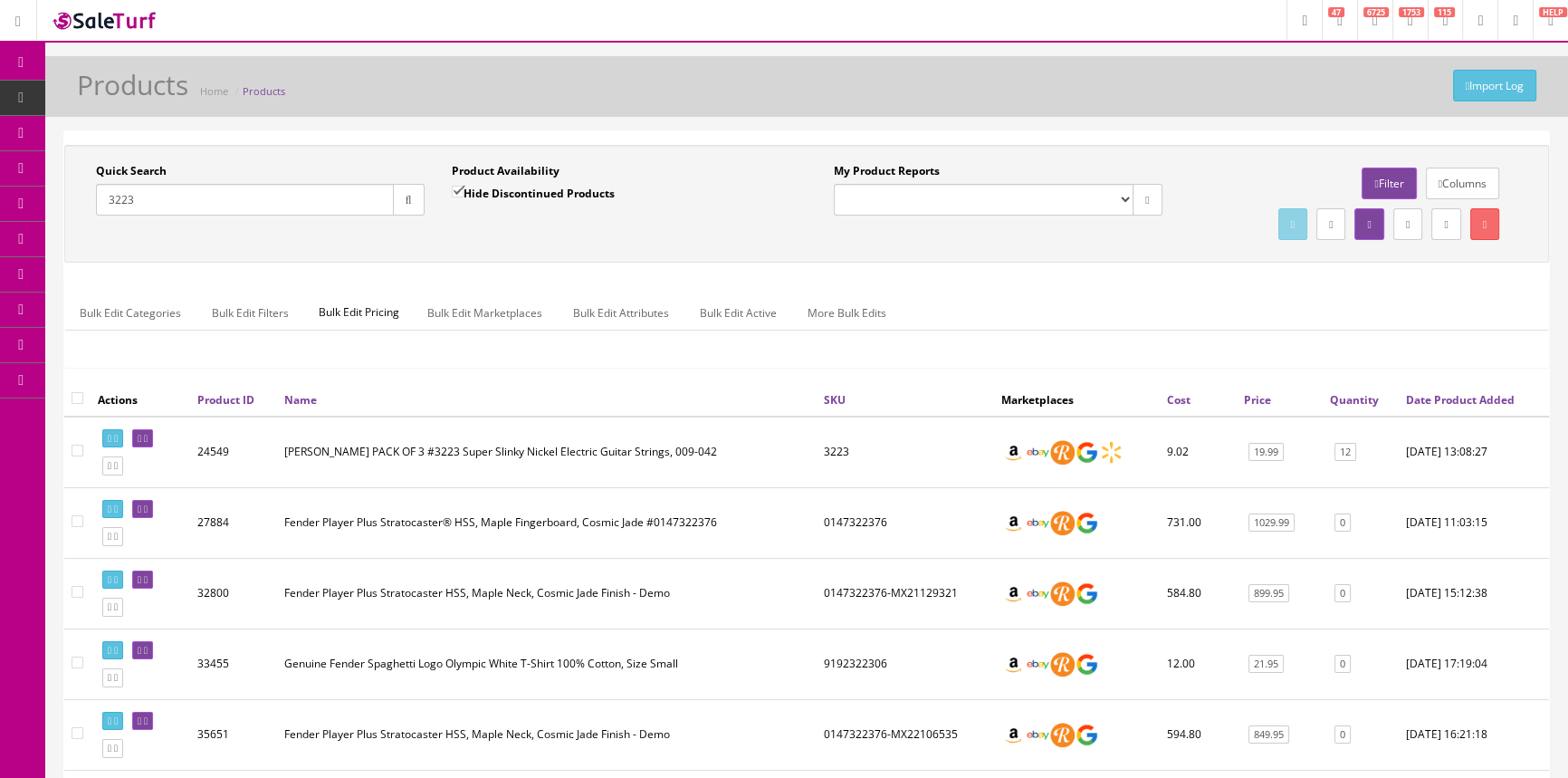
type input "3223"
click at [140, 165] on span "POS Console" at bounding box center [140, 167] width 64 height 16
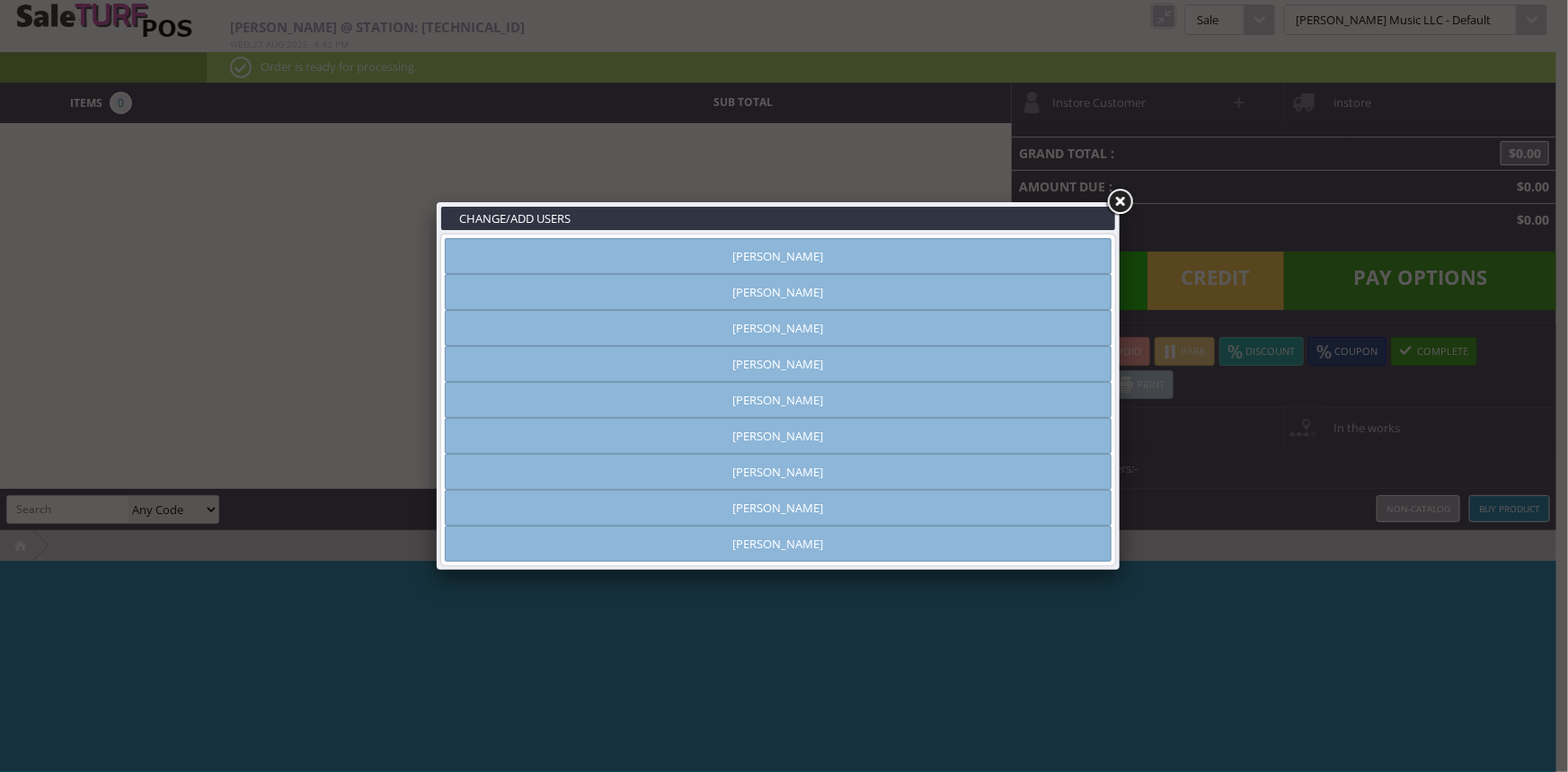
type input "amber helgren"
click at [958, 250] on link "[PERSON_NAME]" at bounding box center [778, 256] width 667 height 36
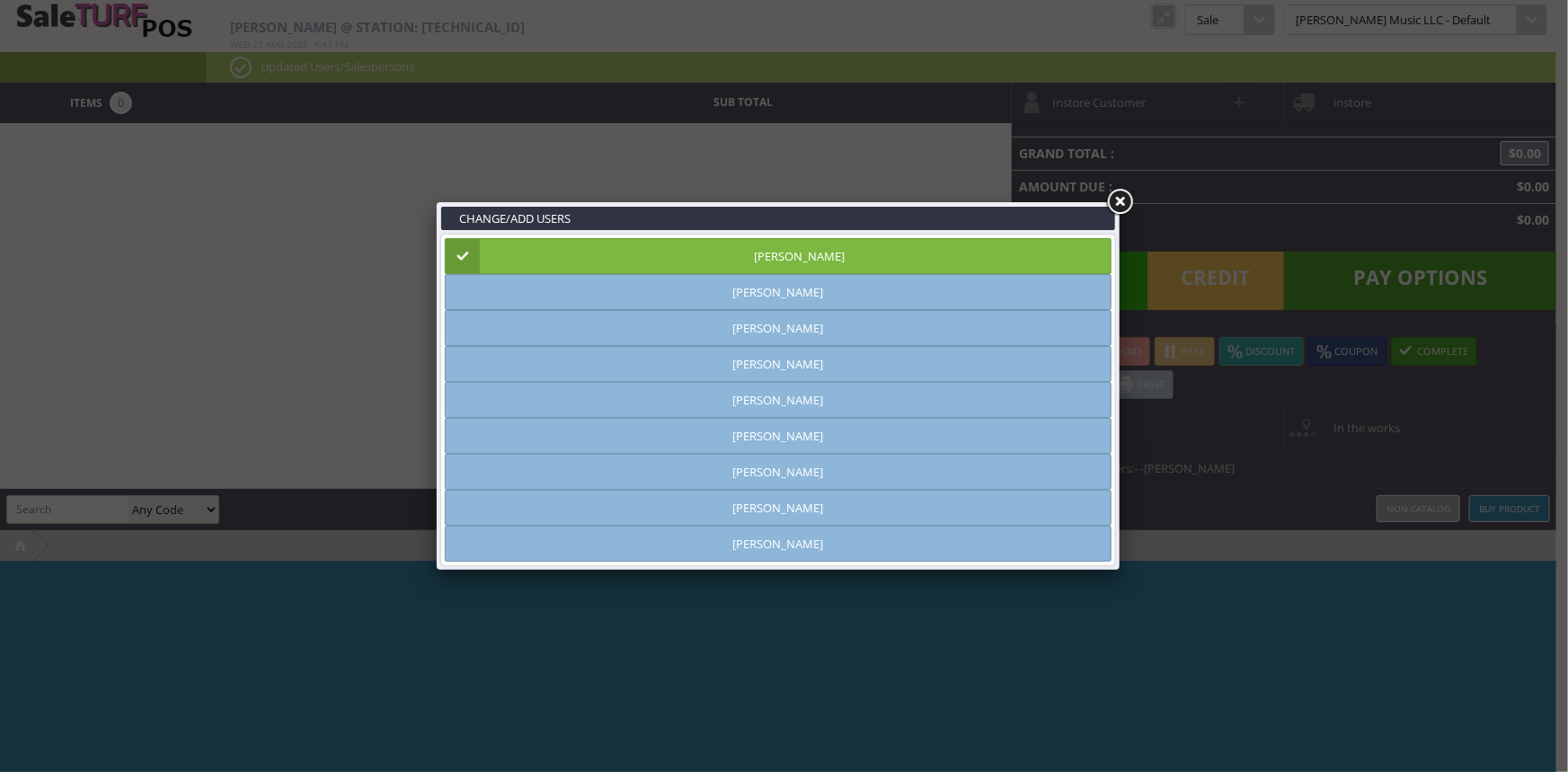
click at [1125, 200] on link at bounding box center [1119, 202] width 32 height 32
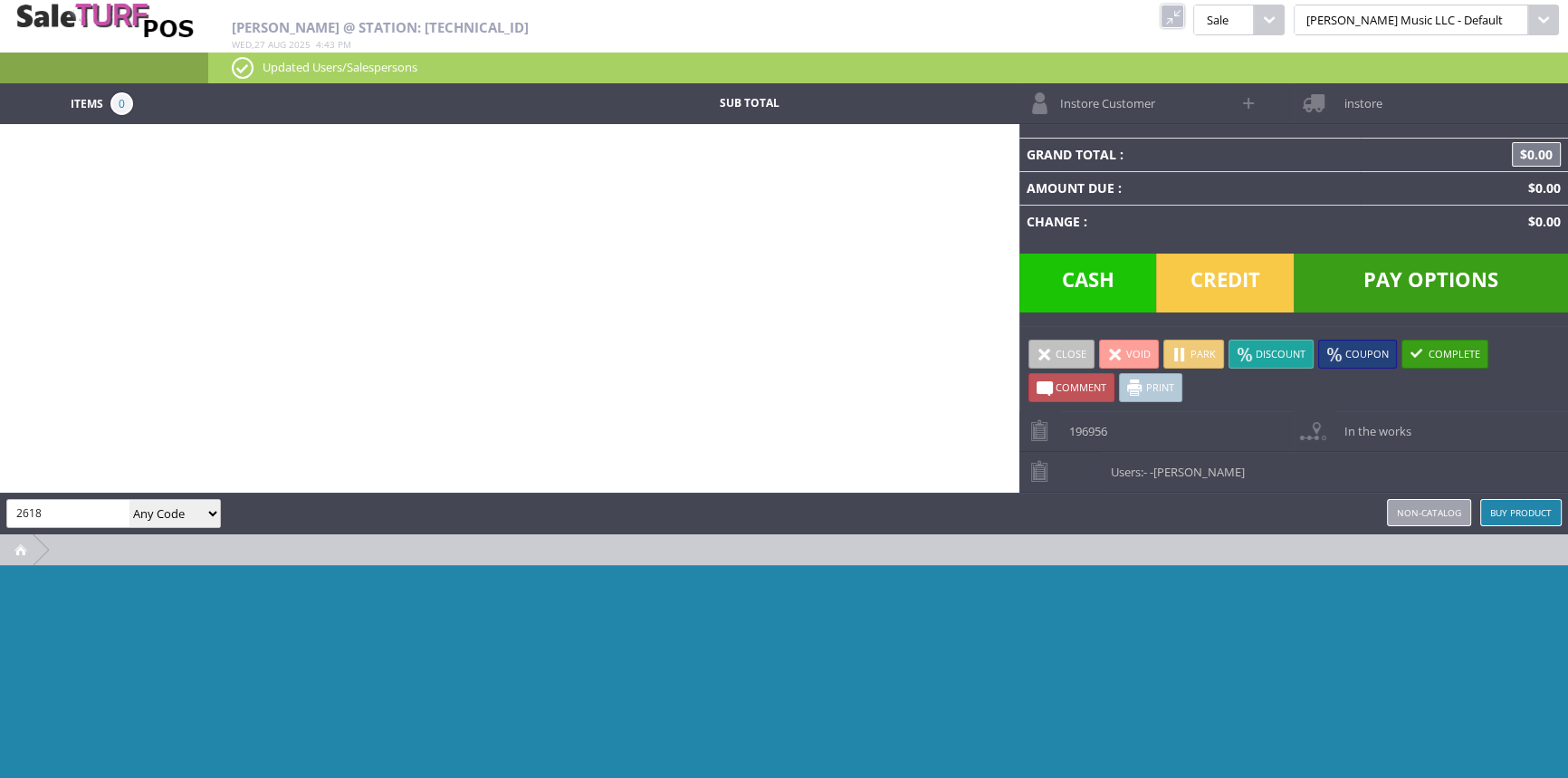
type input "2618"
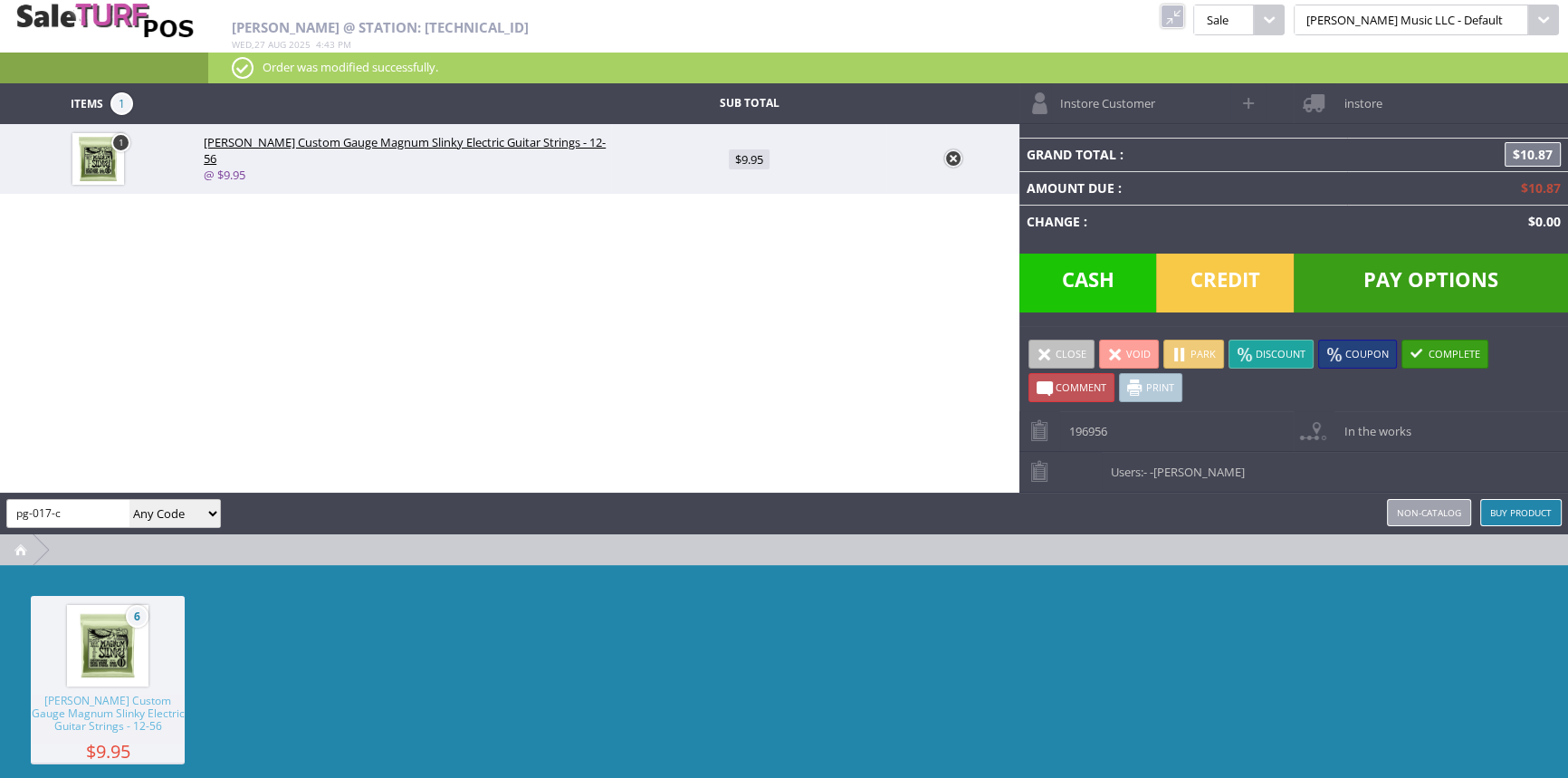
type input "pg-017-c"
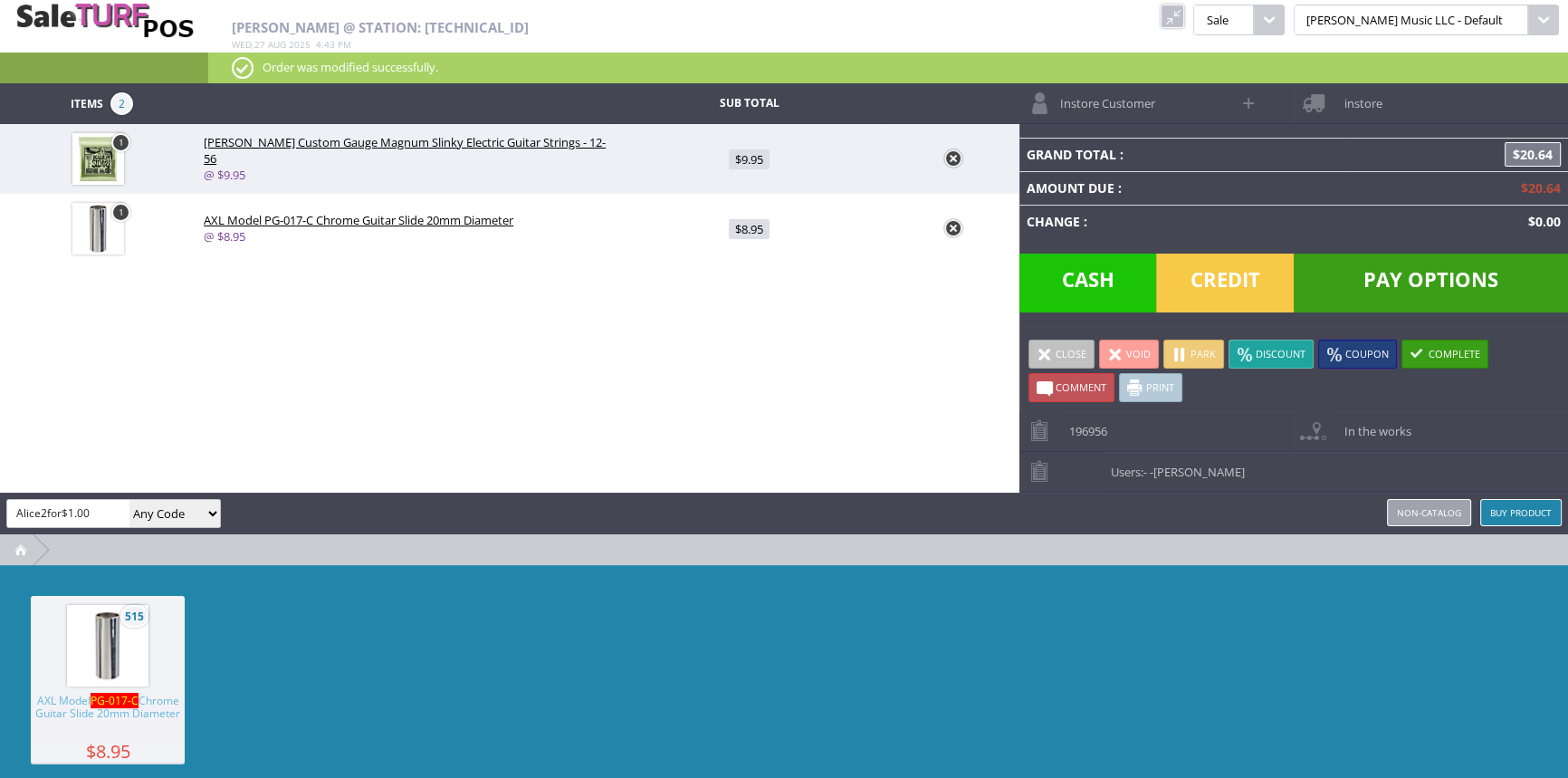
type input "Alice2for$1.00"
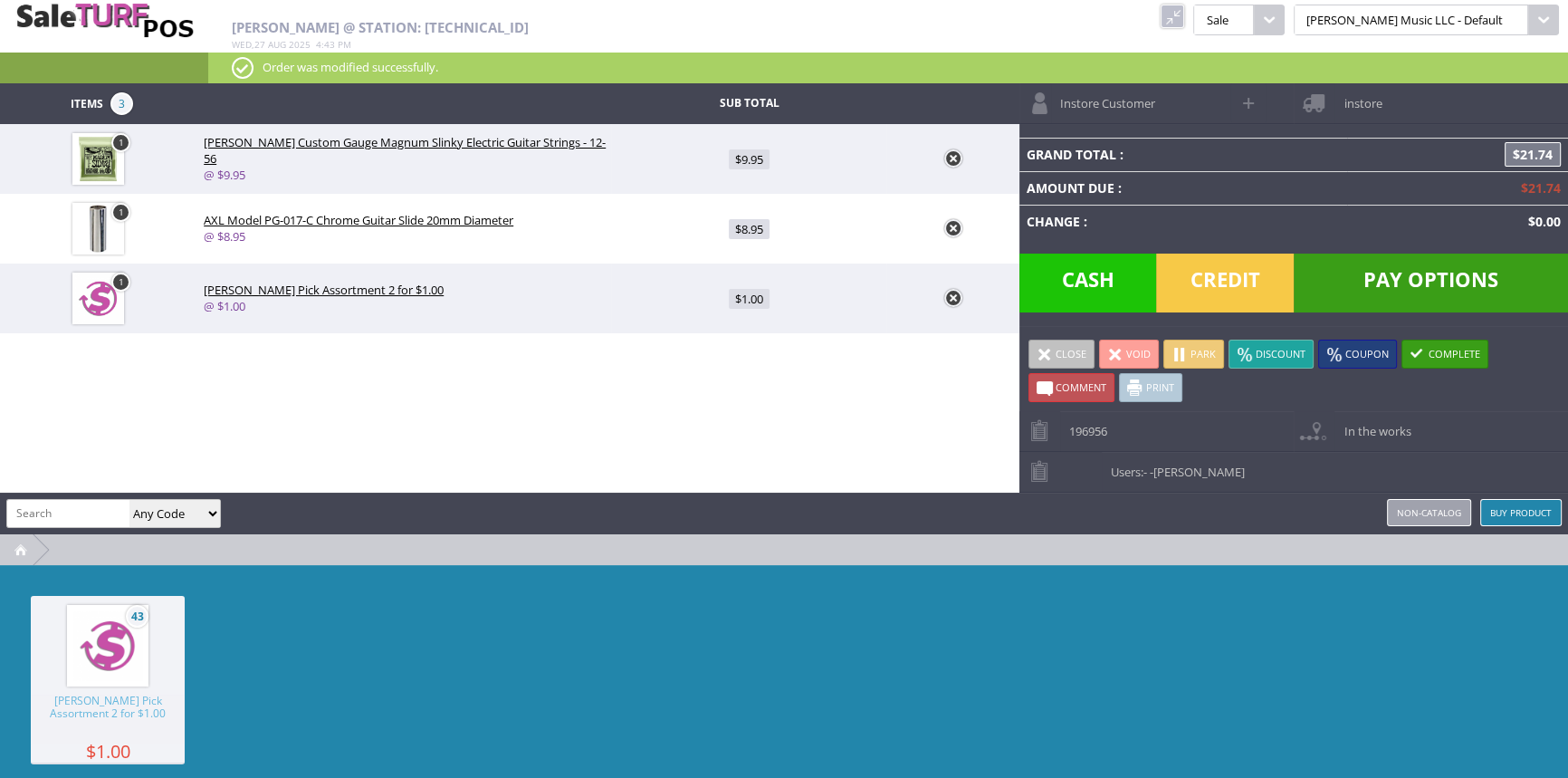
click at [126, 281] on link "1" at bounding box center [120, 282] width 19 height 19
type input "1"
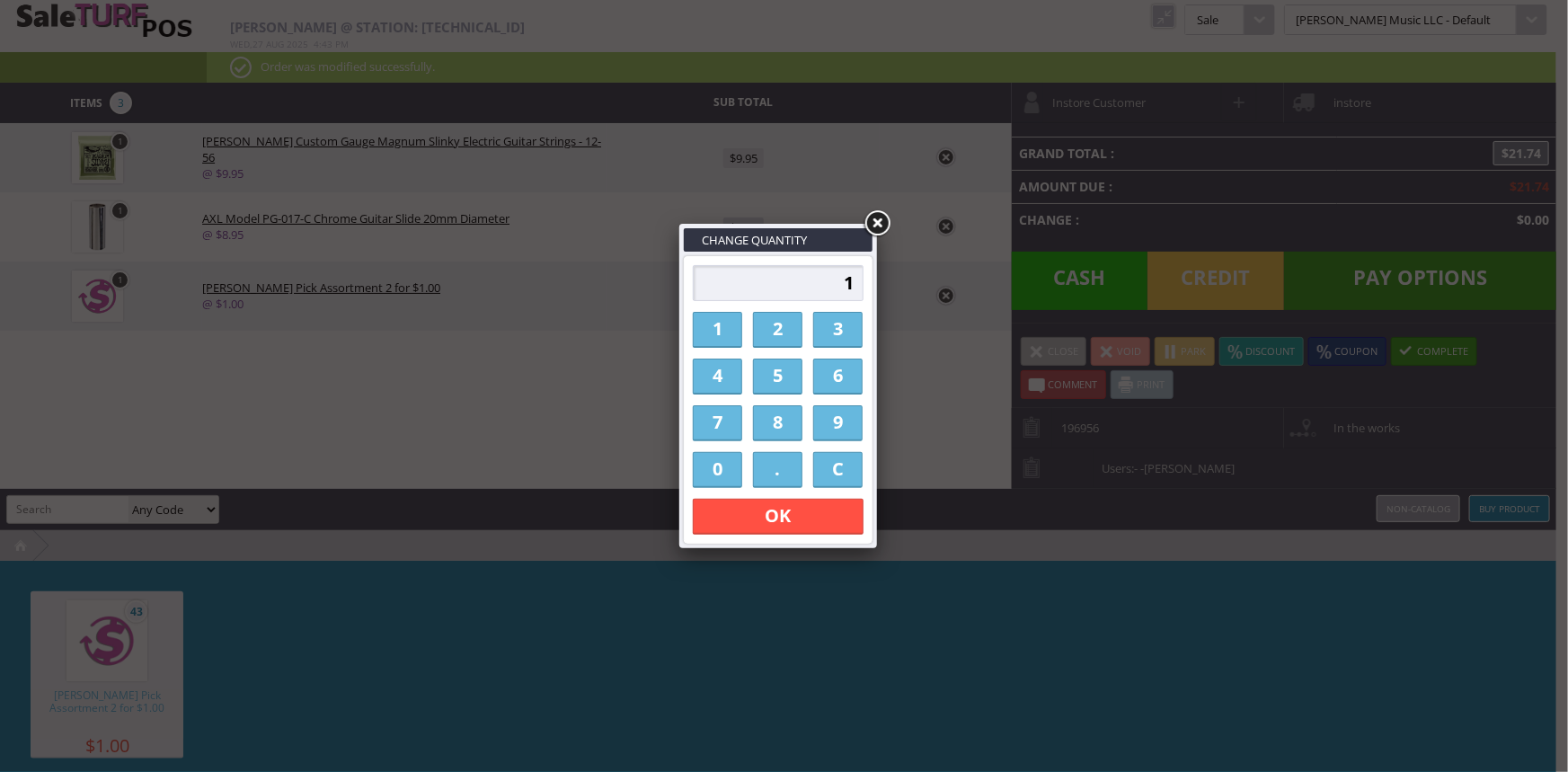
click at [772, 329] on link "2" at bounding box center [778, 329] width 49 height 36
type input "2"
click at [810, 519] on link "OK" at bounding box center [778, 516] width 171 height 36
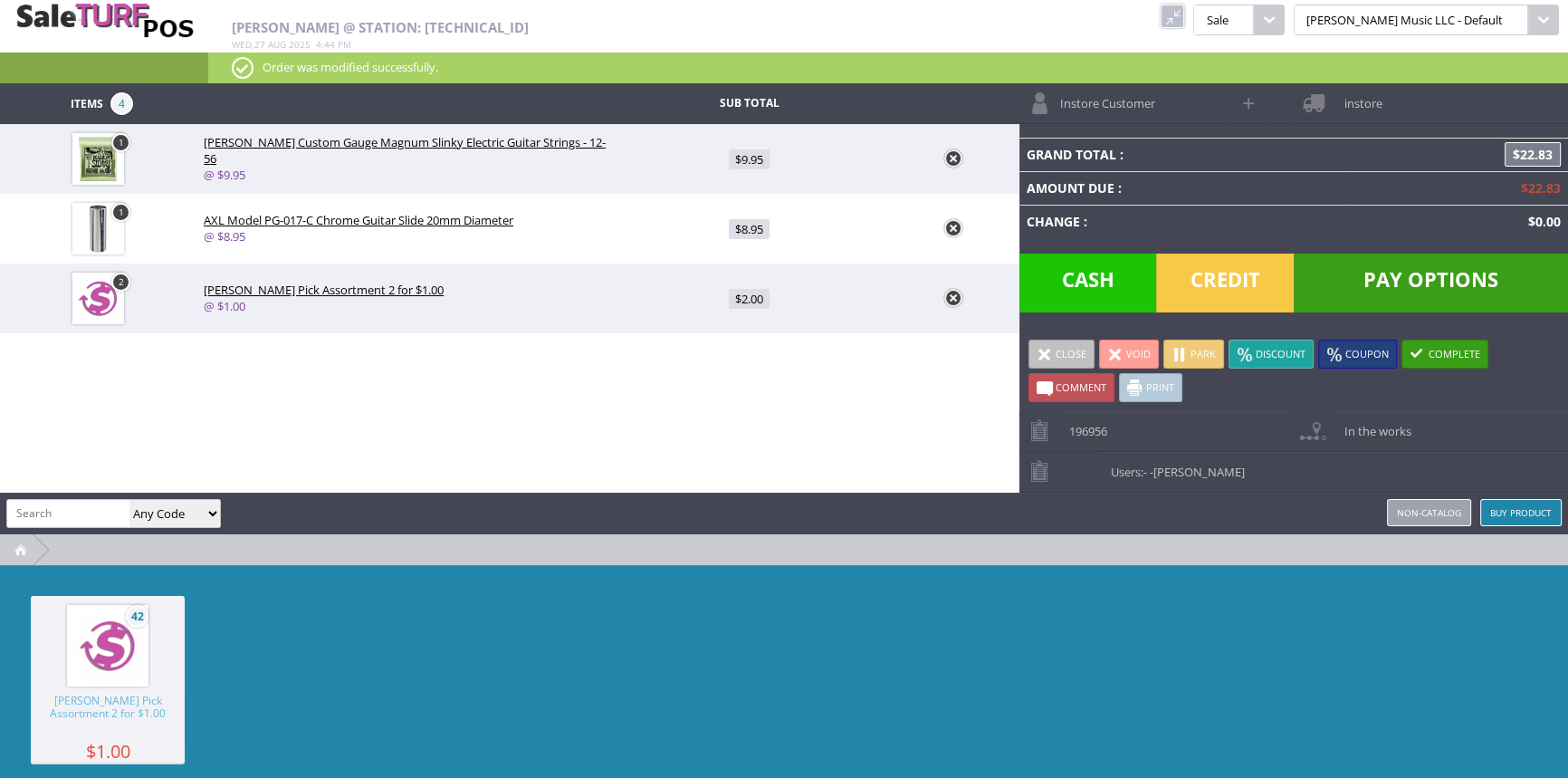
click at [1458, 280] on span "Pay Options" at bounding box center [1431, 283] width 275 height 59
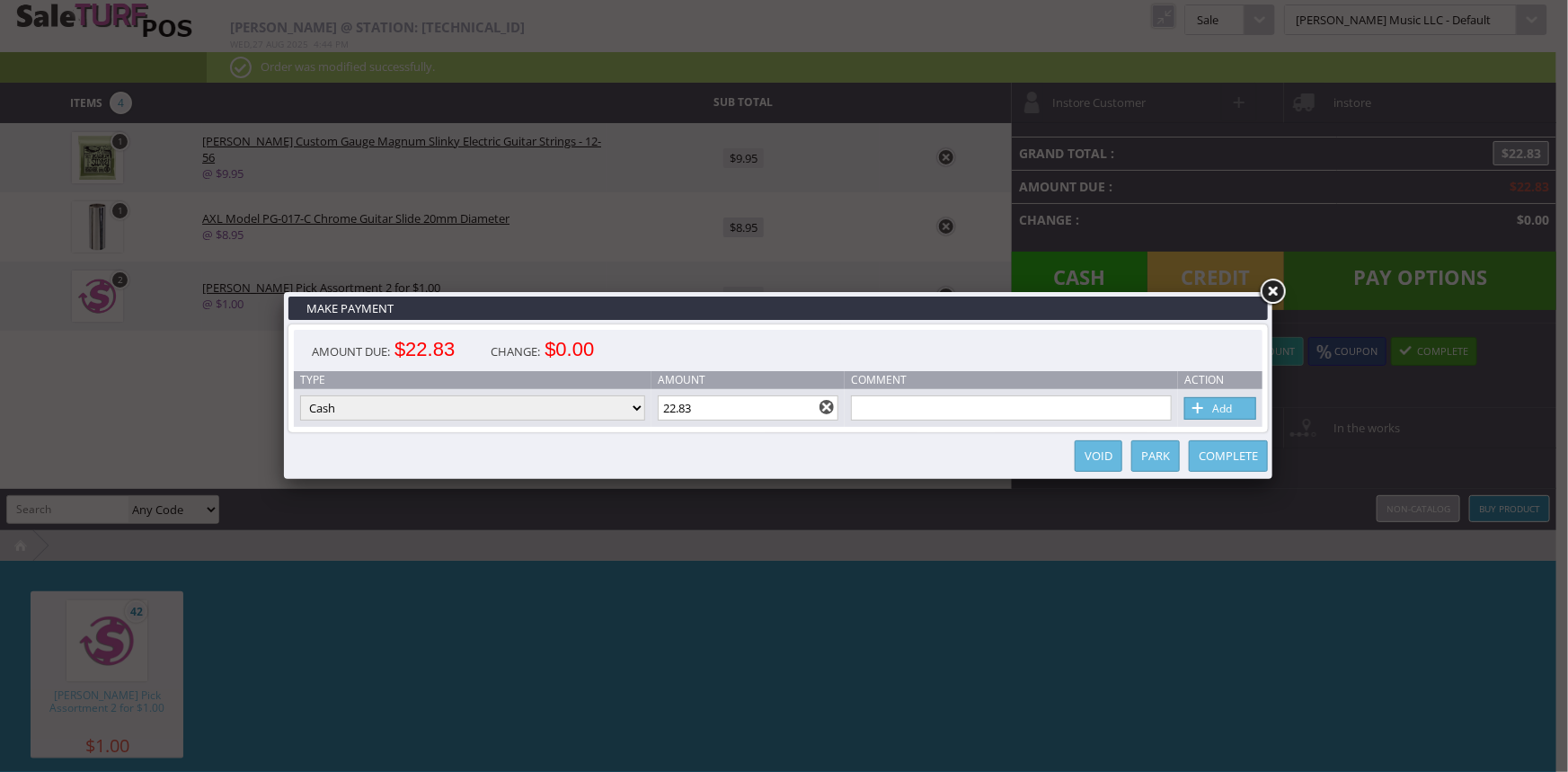
click at [1235, 404] on link "Add" at bounding box center [1220, 408] width 72 height 23
type input "0"
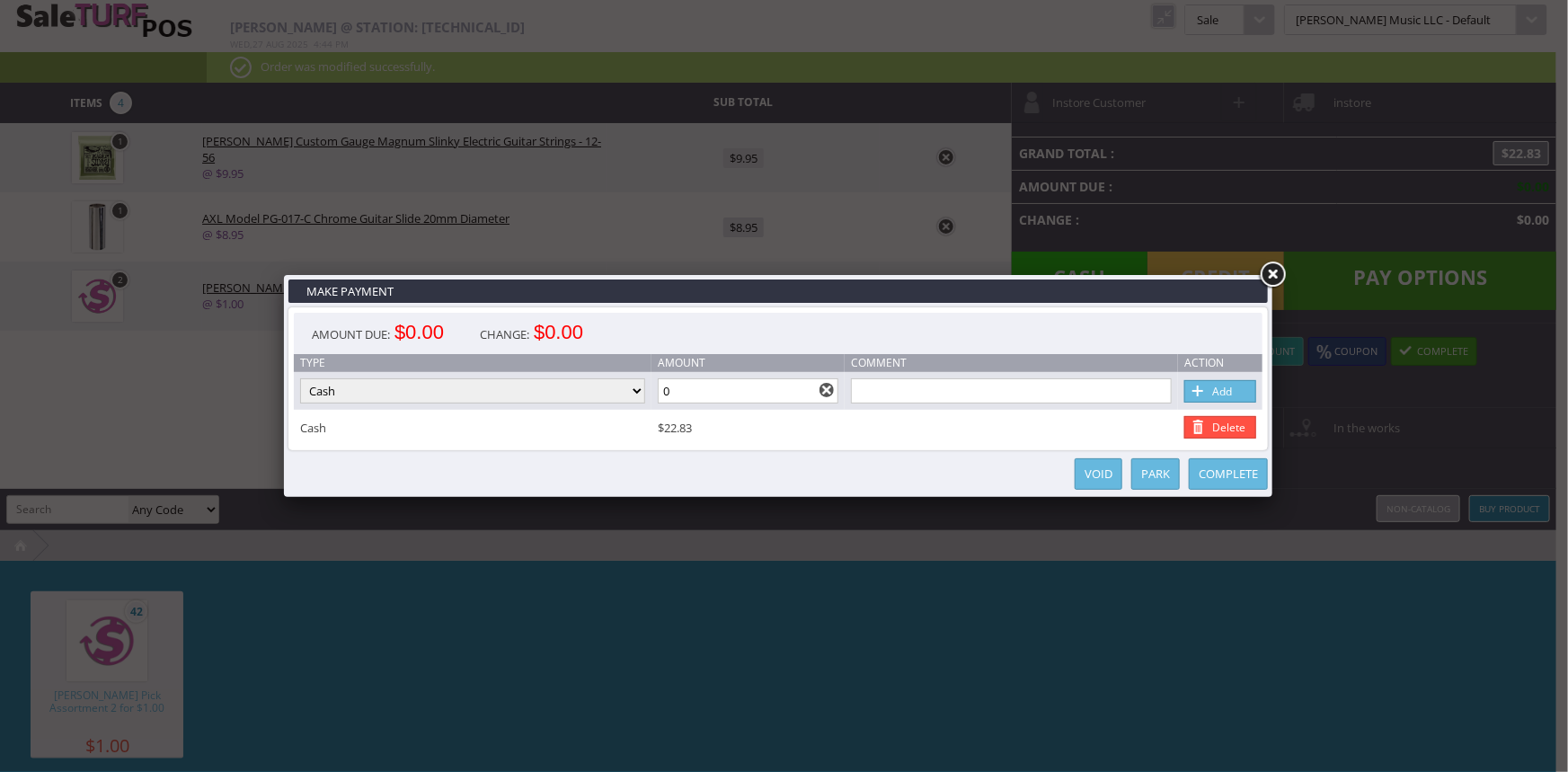
click at [1206, 477] on link "Complete" at bounding box center [1229, 474] width 79 height 31
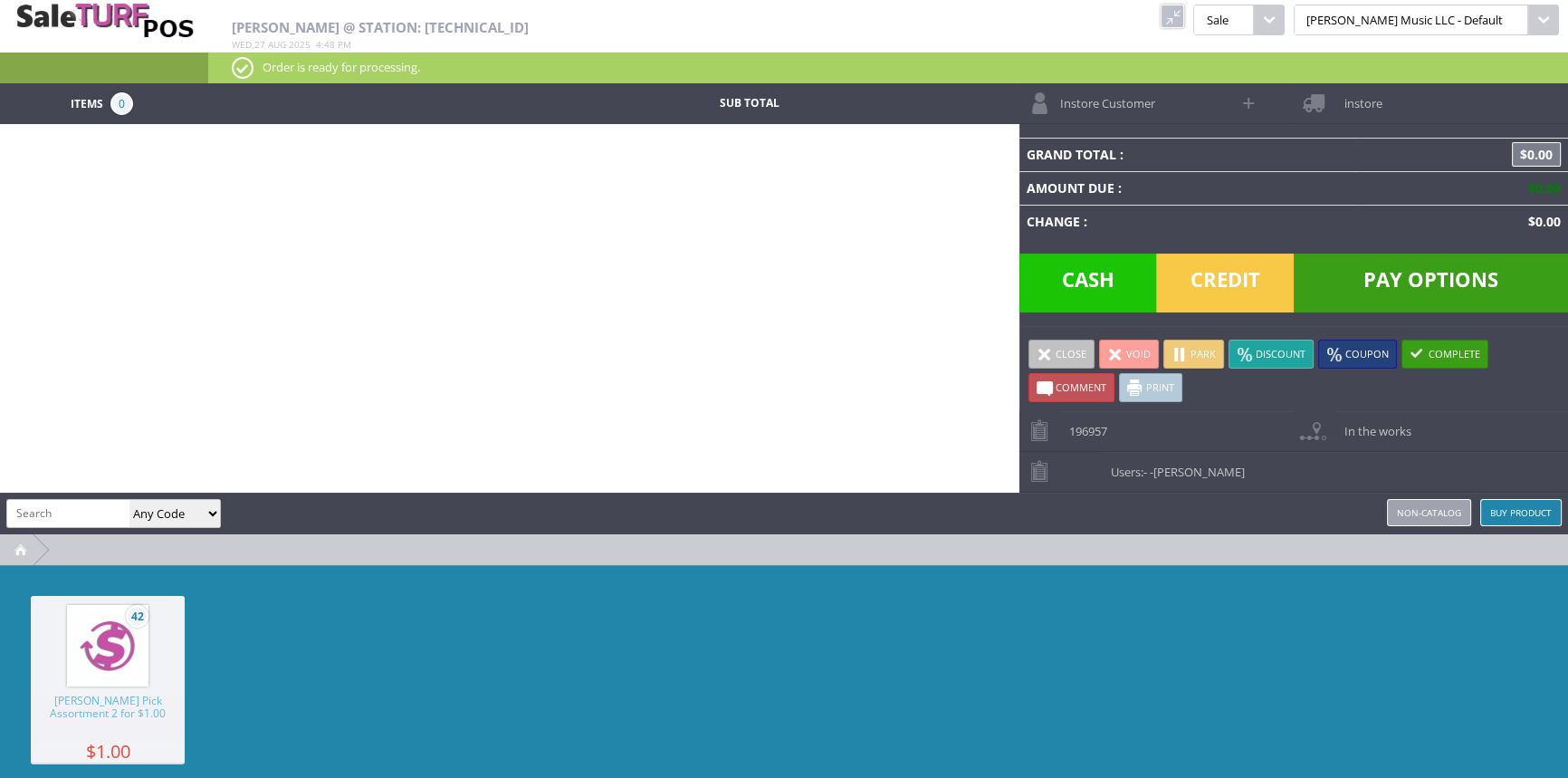
click at [1185, 9] on link at bounding box center [1173, 17] width 24 height 24
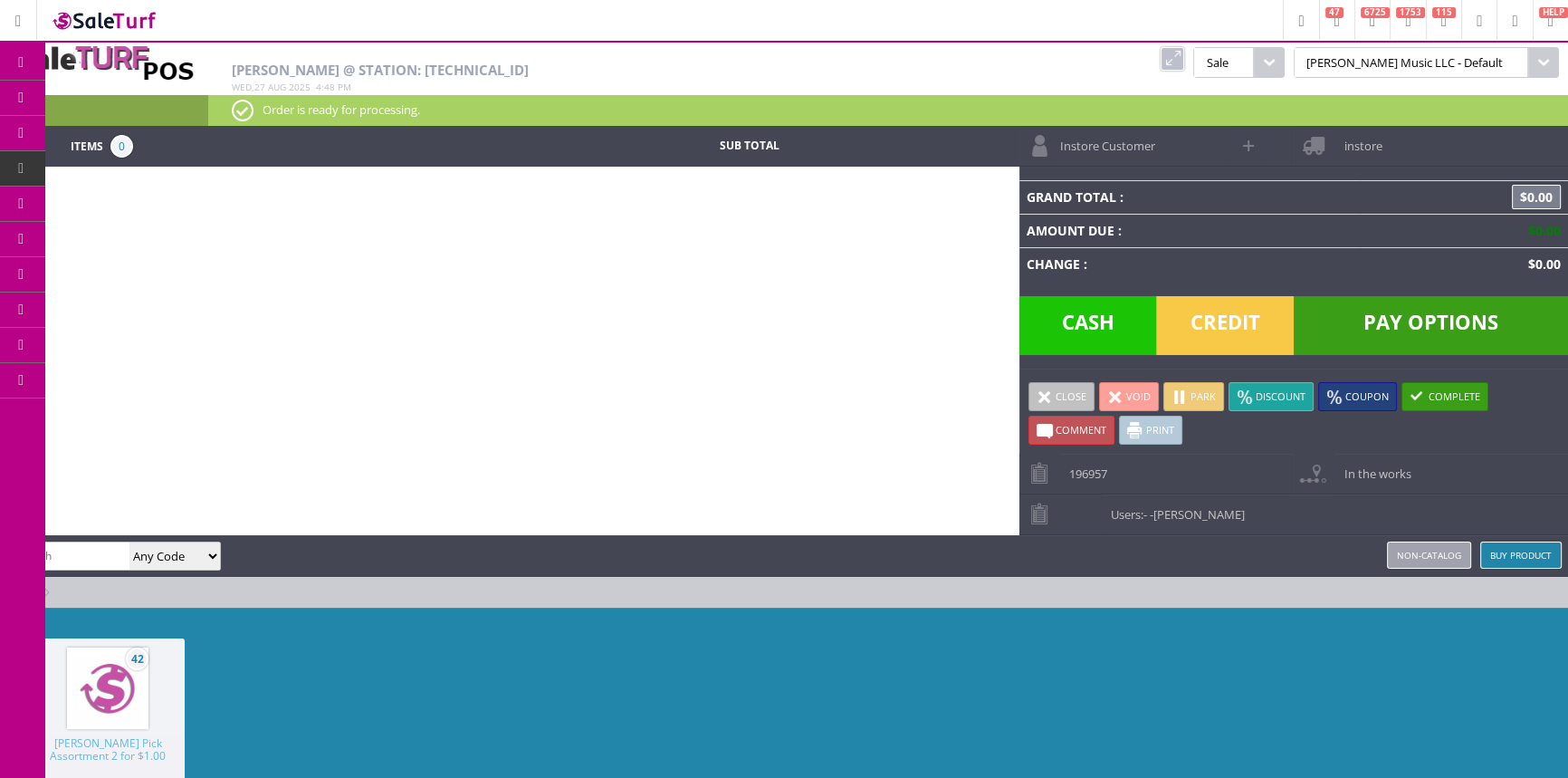
click at [131, 101] on span "Products" at bounding box center [131, 98] width 49 height 17
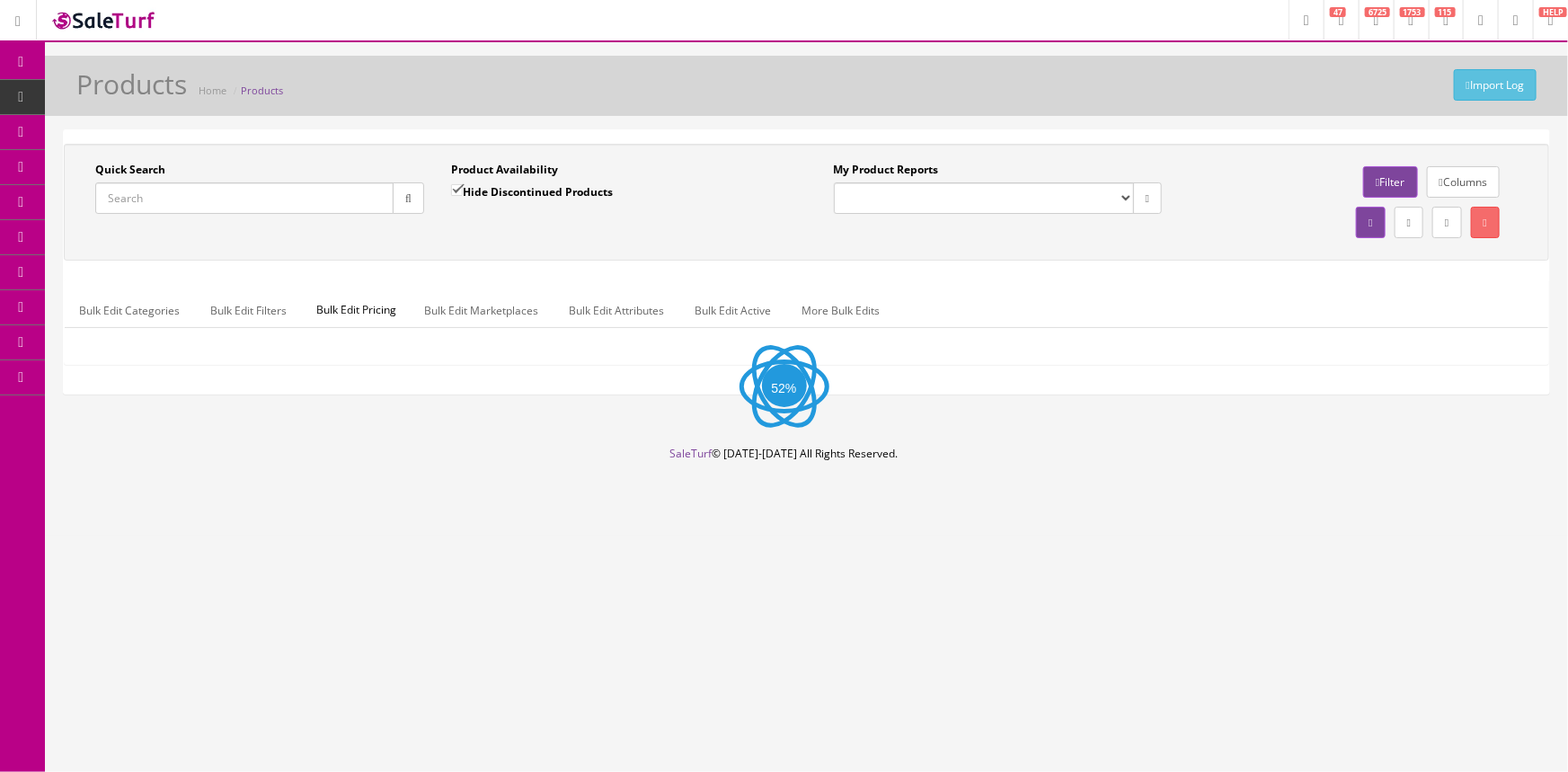
click at [171, 199] on input "Quick Search" at bounding box center [244, 198] width 298 height 31
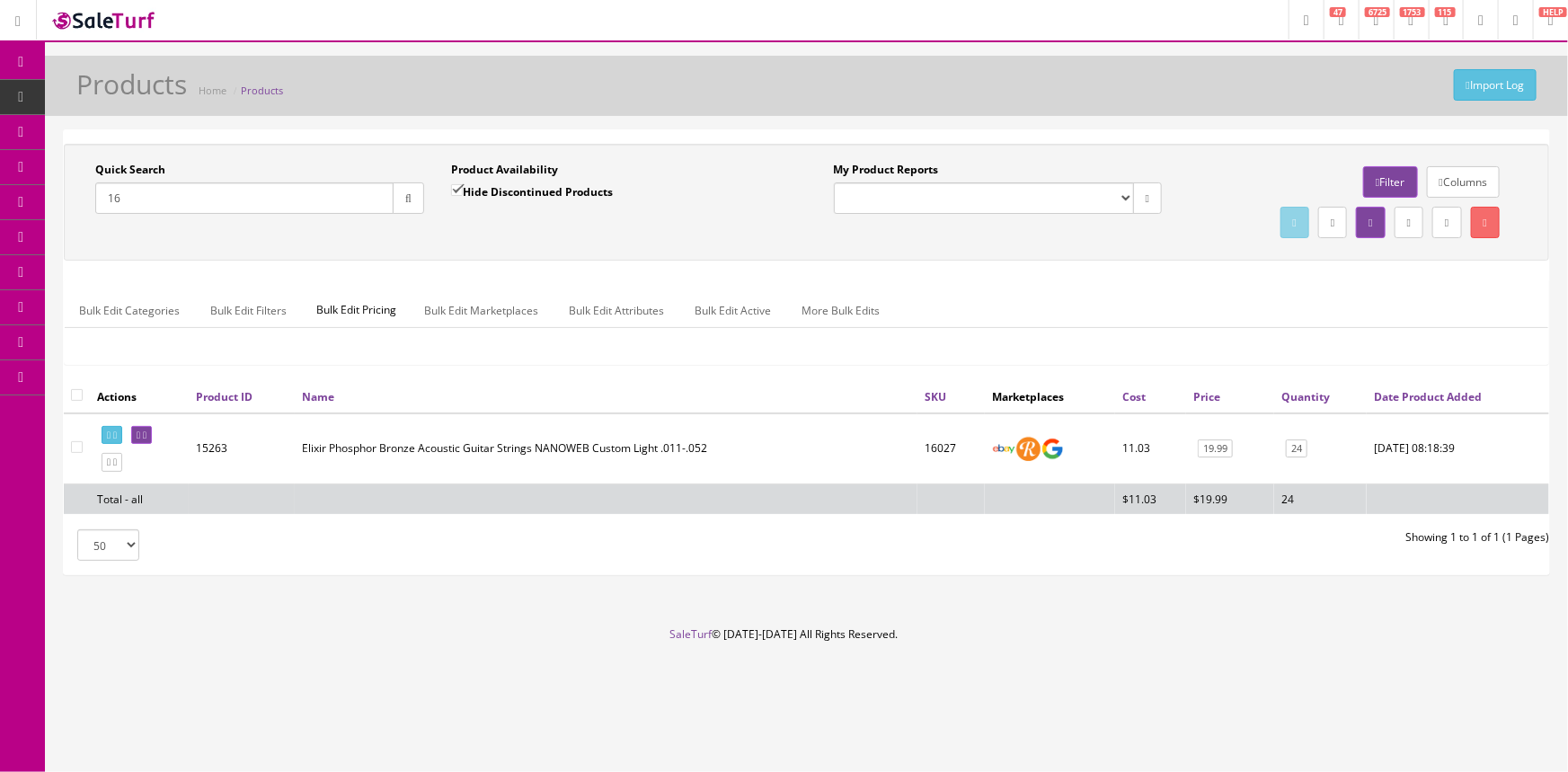
type input "1"
type input "4"
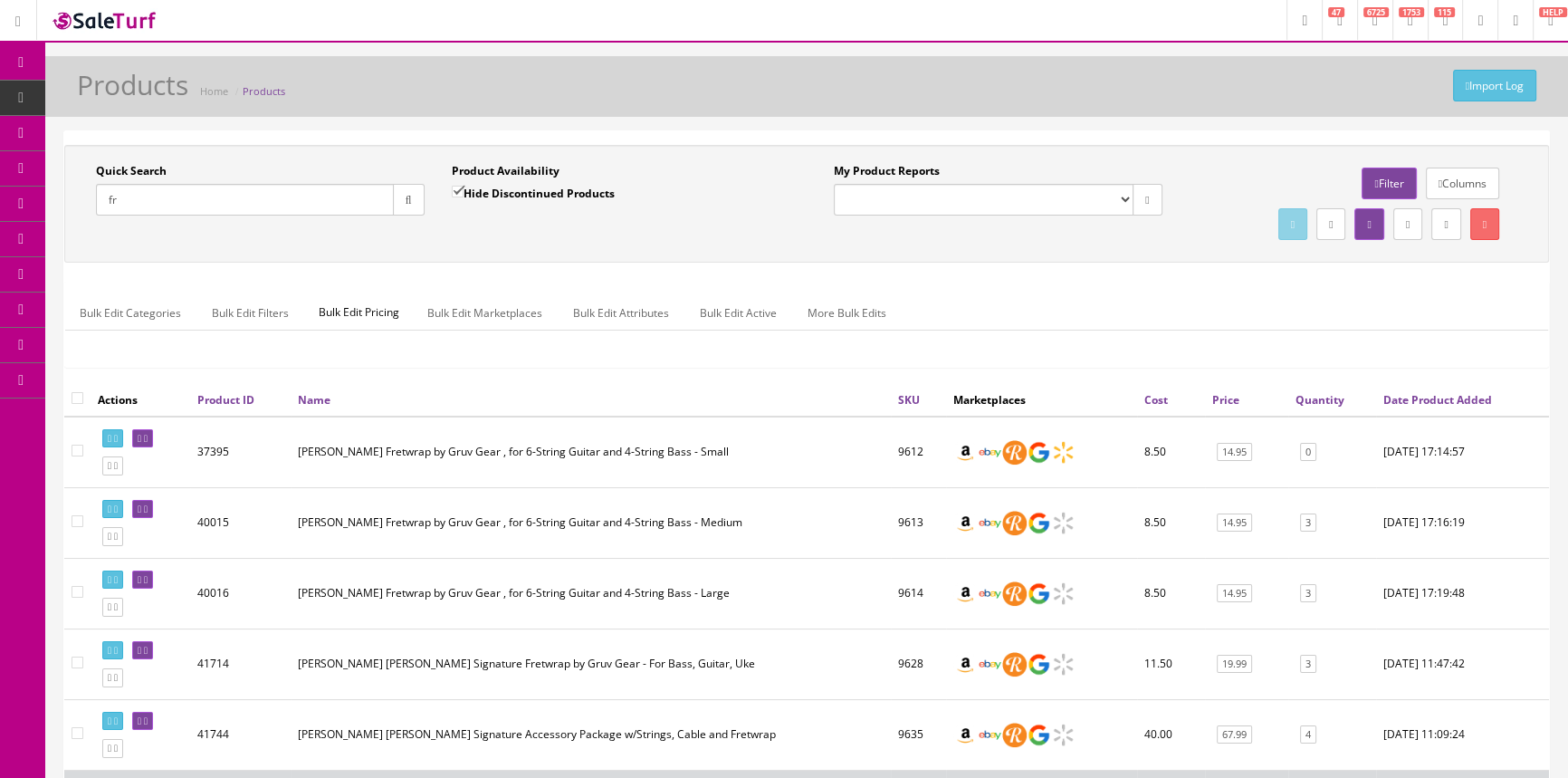
type input "f"
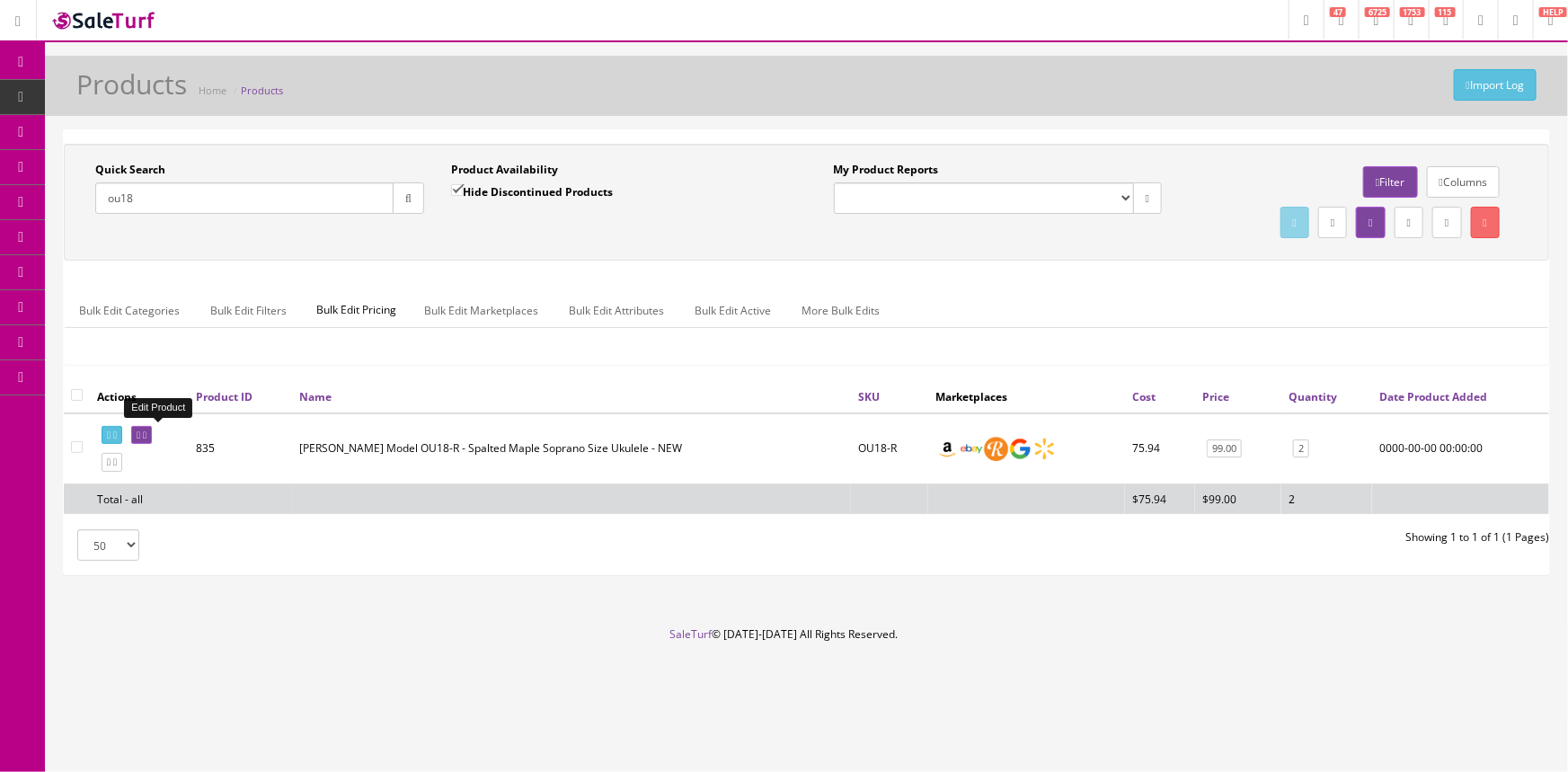
type input "ou18"
click at [140, 435] on icon at bounding box center [139, 435] width 4 height 10
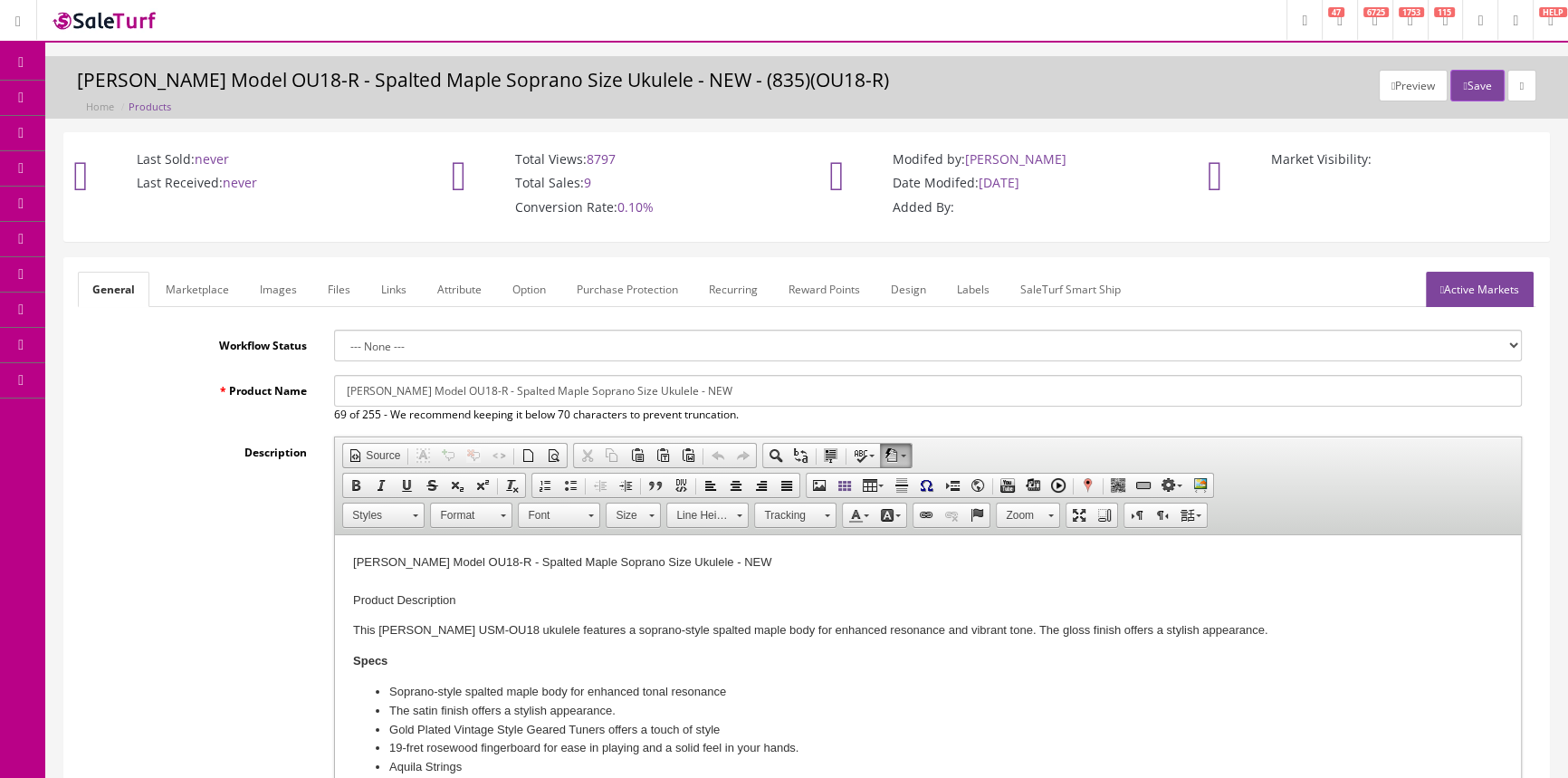
click at [971, 285] on link "Labels" at bounding box center [973, 290] width 62 height 35
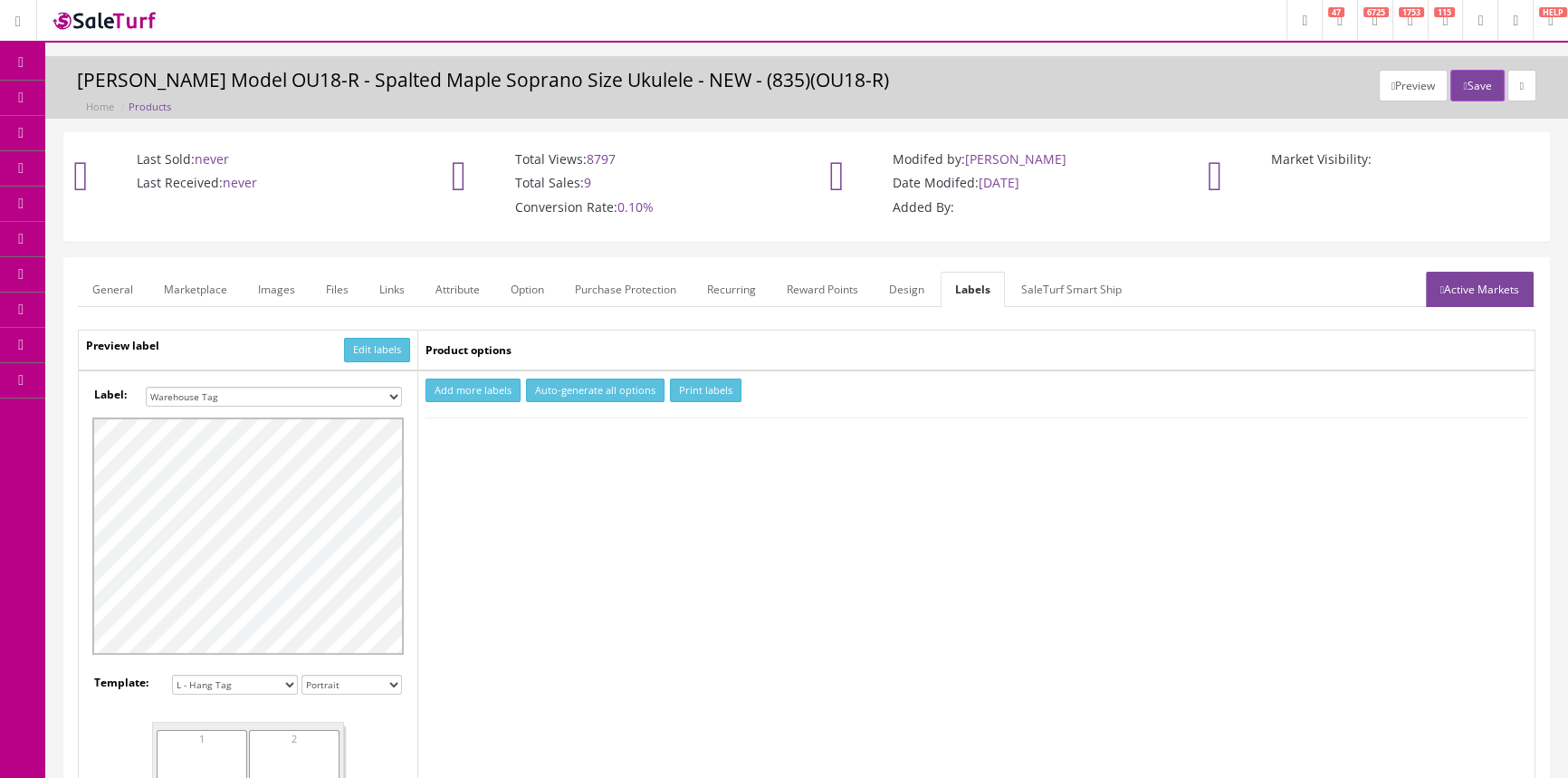
click at [347, 390] on select "Small Label 2 x 1 Label Shoe label 100 barcodes Dymo Label 2 X 1 Sticker Labels…" at bounding box center [274, 397] width 256 height 20
select select "16"
click at [146, 387] on select "Small Label 2 x 1 Label Shoe label 100 barcodes Dymo Label 2 X 1 Sticker Labels…" at bounding box center [274, 397] width 256 height 20
drag, startPoint x: 506, startPoint y: 382, endPoint x: 506, endPoint y: 406, distance: 24.0
click at [506, 384] on button "Add more labels" at bounding box center [472, 391] width 95 height 25
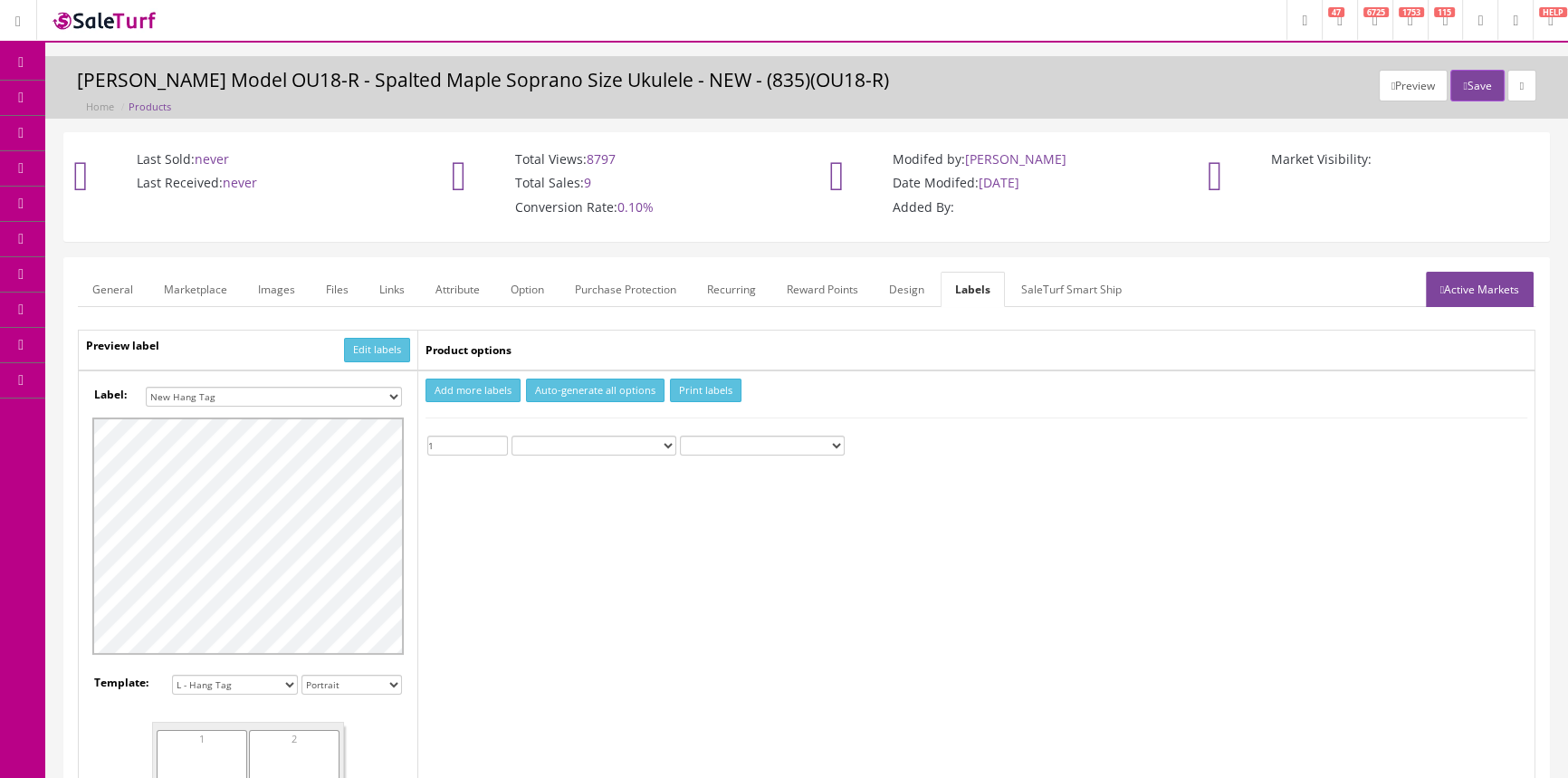
type input "1"
click at [501, 438] on input "1" at bounding box center [468, 446] width 81 height 20
click at [698, 393] on button "Print labels" at bounding box center [706, 391] width 72 height 25
click at [131, 91] on span "Products" at bounding box center [130, 97] width 44 height 16
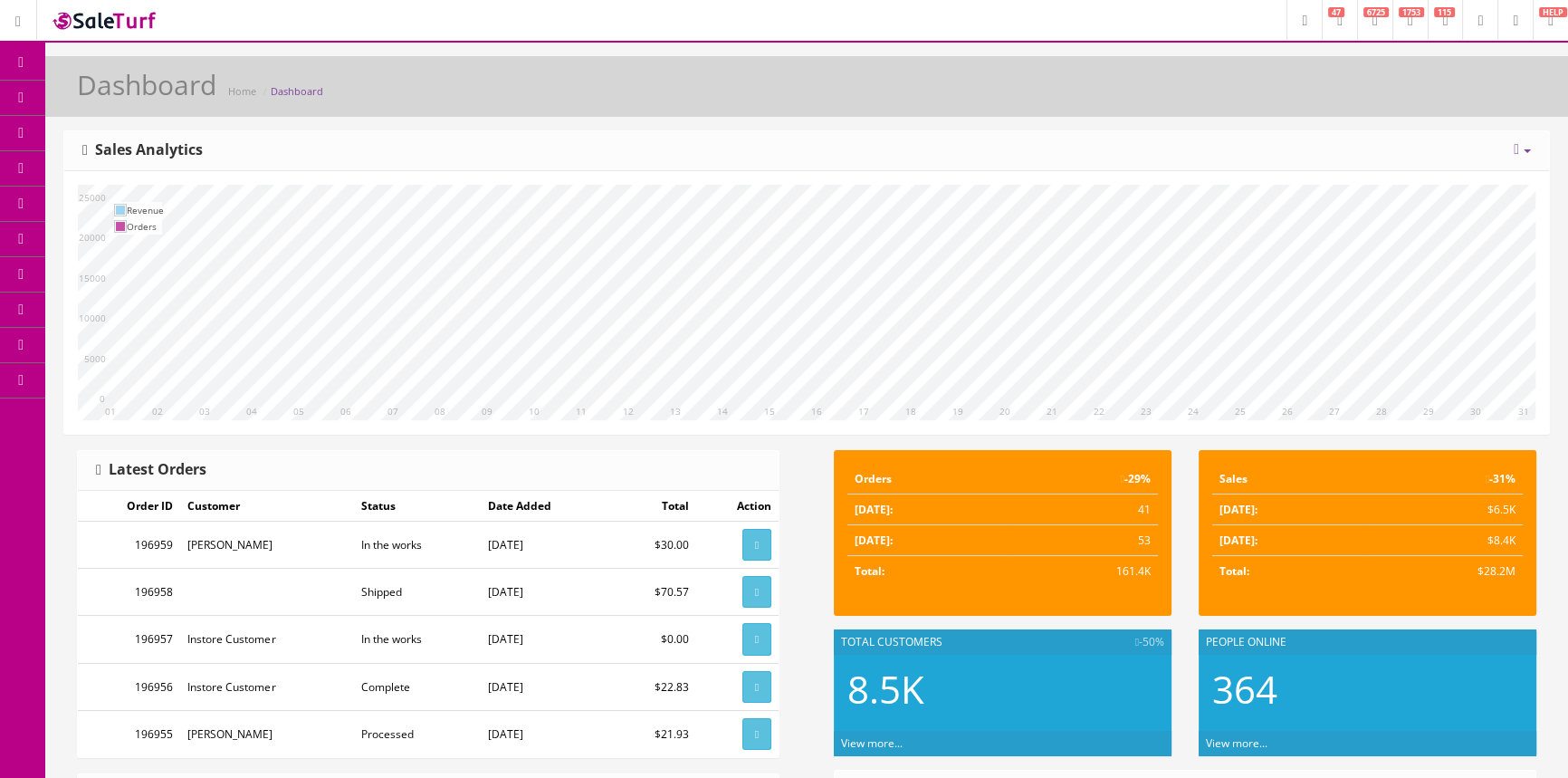
click at [156, 89] on link "Products" at bounding box center [140, 98] width 190 height 35
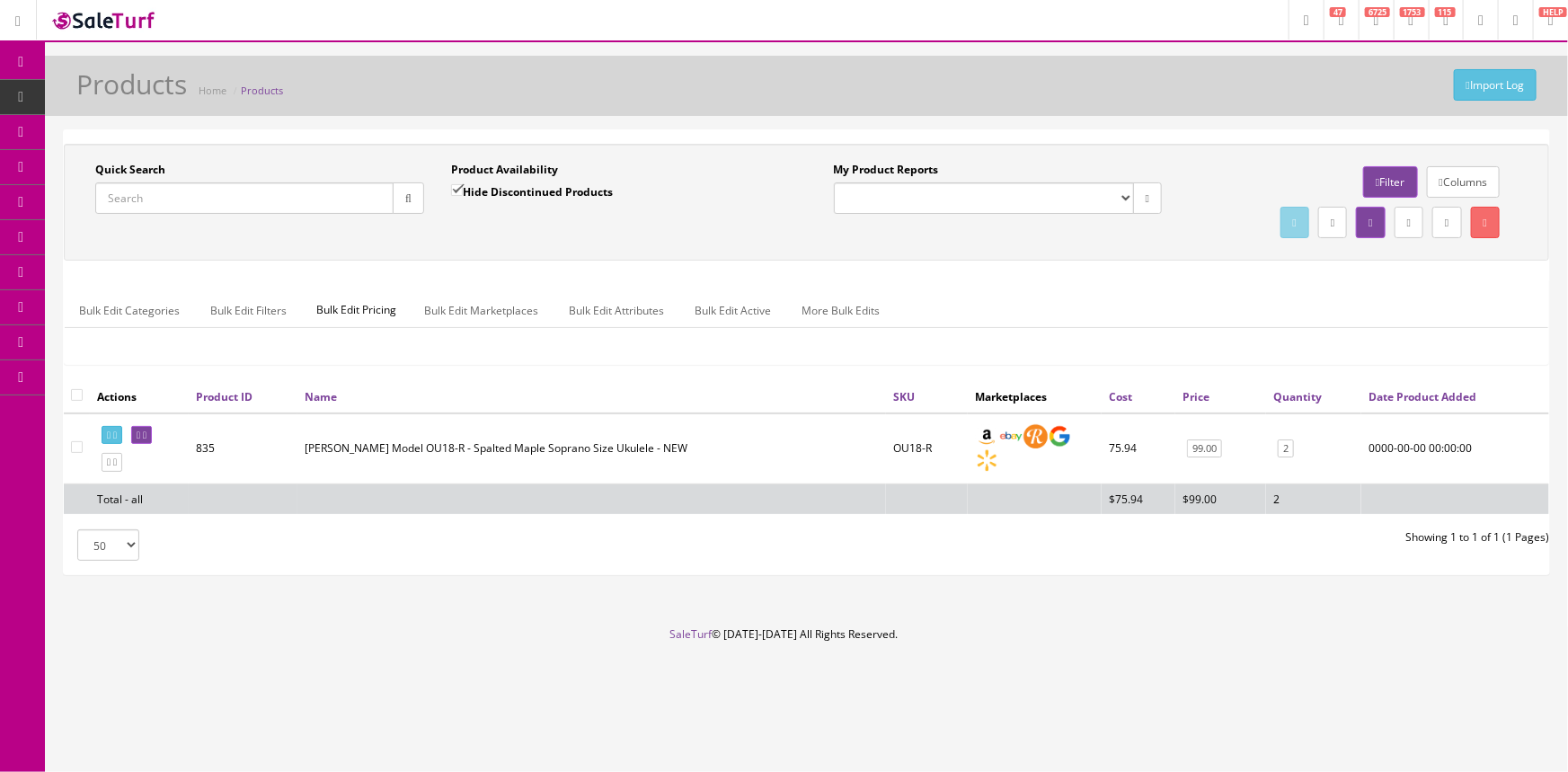
click at [192, 206] on input "Quick Search" at bounding box center [244, 198] width 298 height 31
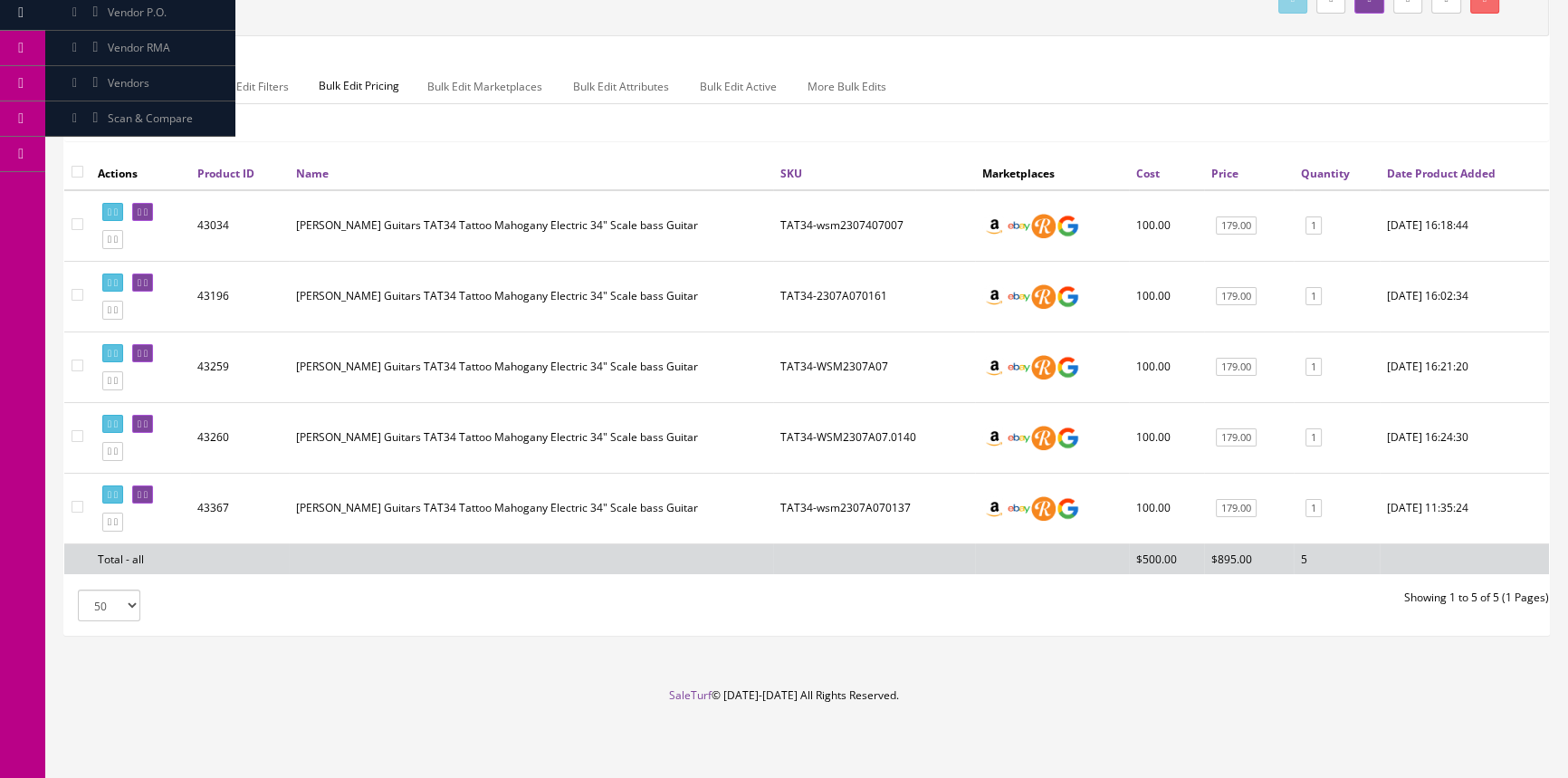
scroll to position [235, 0]
type input "tat34"
click at [142, 490] on icon at bounding box center [140, 495] width 4 height 10
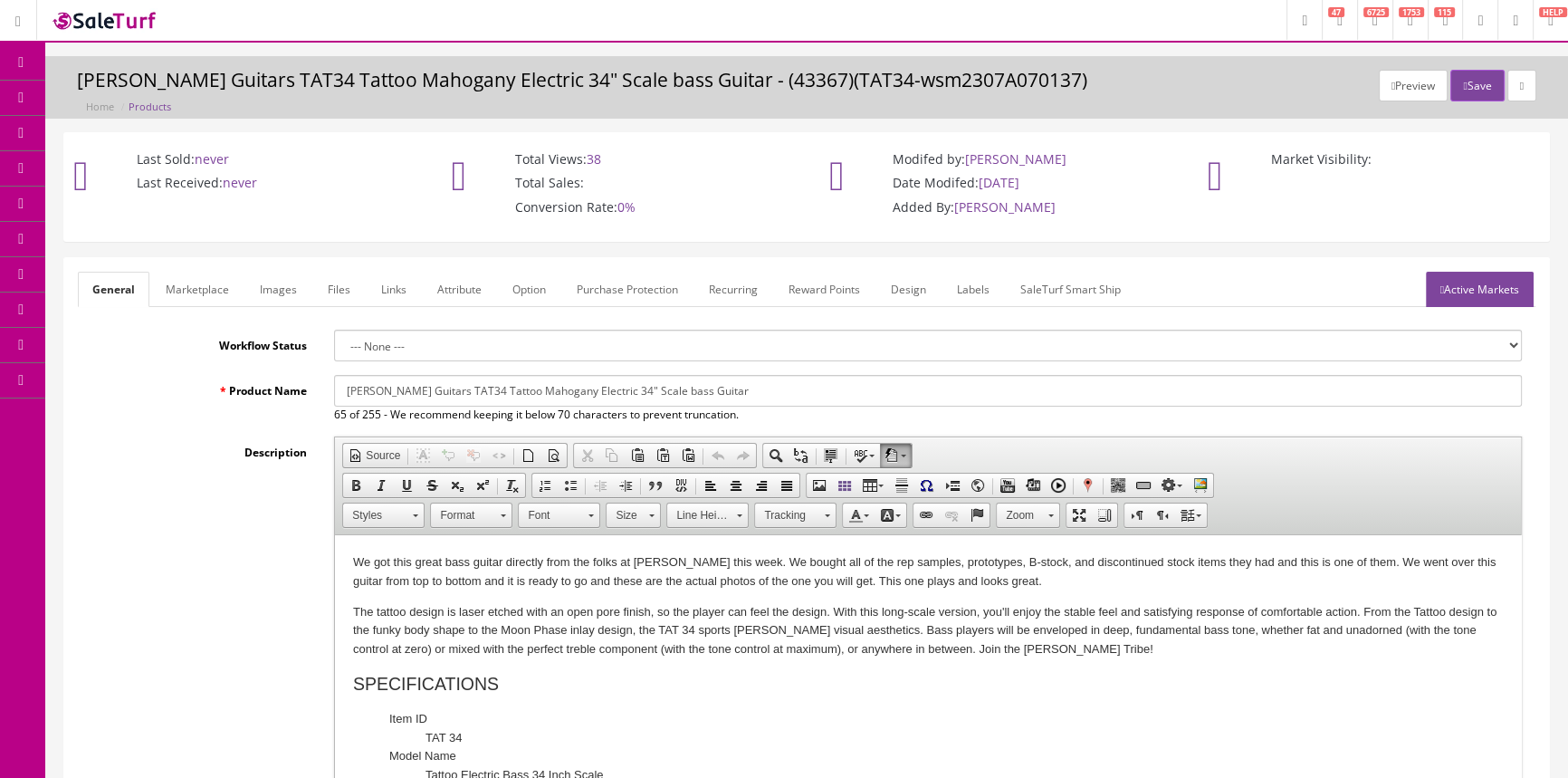
click at [975, 282] on link "Labels" at bounding box center [973, 290] width 62 height 35
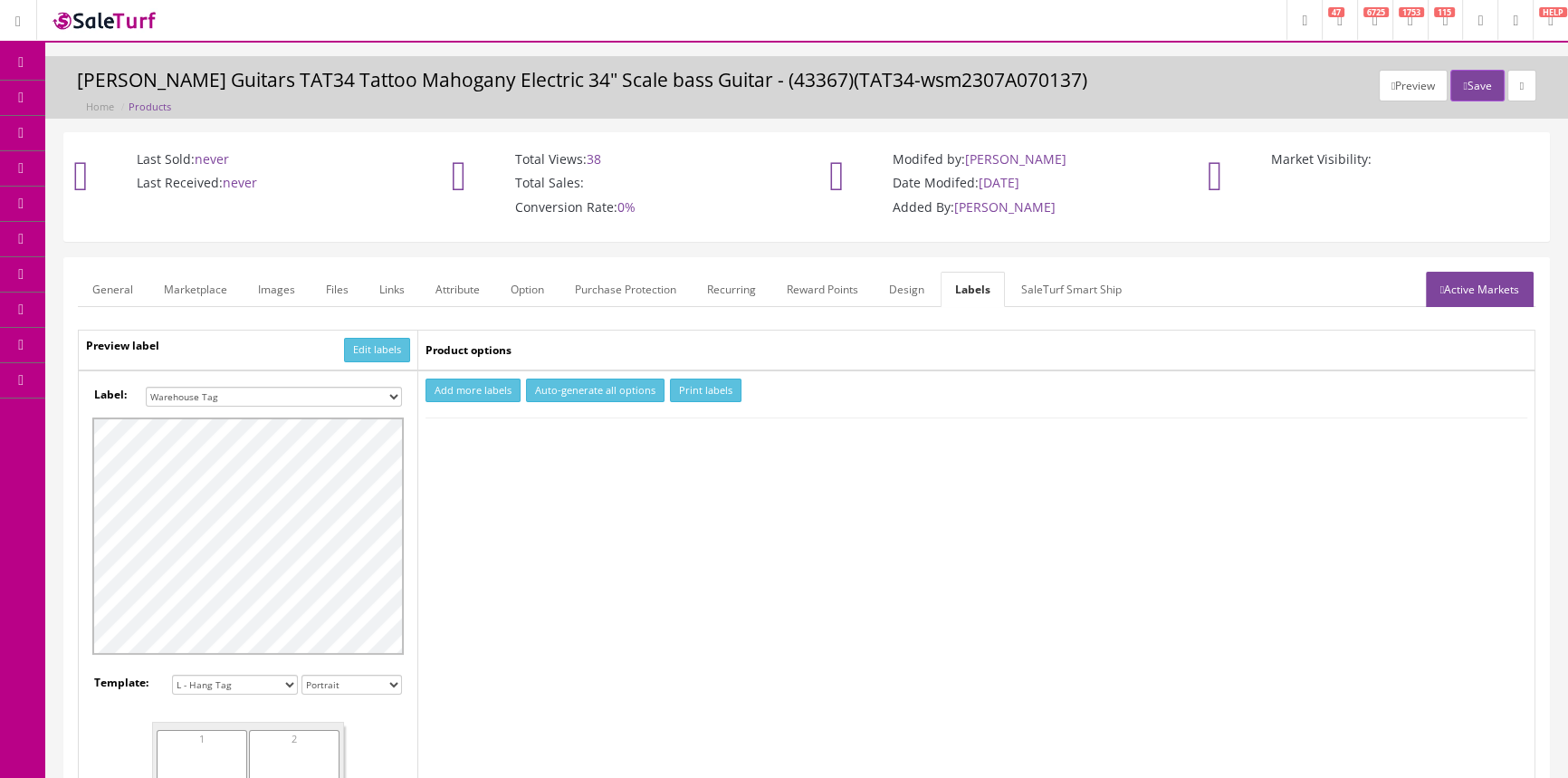
click at [254, 393] on select "Small Label 2 x 1 Label Shoe label 100 barcodes Dymo Label 2 X 1 Sticker Labels…" at bounding box center [274, 397] width 256 height 20
select select "16"
click at [146, 387] on select "Small Label 2 x 1 Label Shoe label 100 barcodes Dymo Label 2 X 1 Sticker Labels…" at bounding box center [274, 397] width 256 height 20
click at [492, 386] on button "Add more labels" at bounding box center [472, 391] width 95 height 25
type input "1"
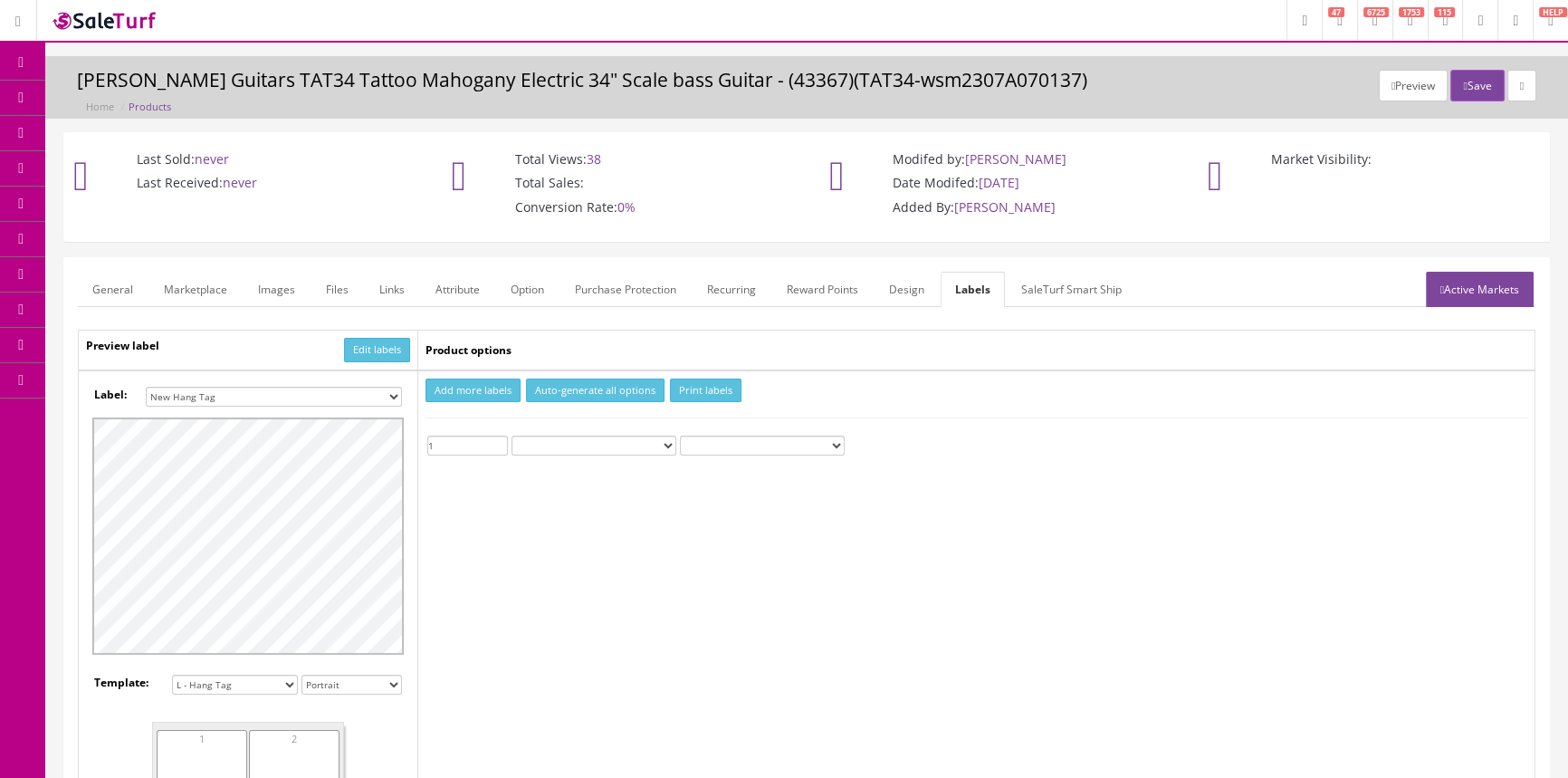
click at [500, 438] on input "1" at bounding box center [468, 446] width 81 height 20
click at [688, 382] on button "Print labels" at bounding box center [706, 391] width 72 height 25
click at [95, 98] on link "Products" at bounding box center [140, 98] width 190 height 35
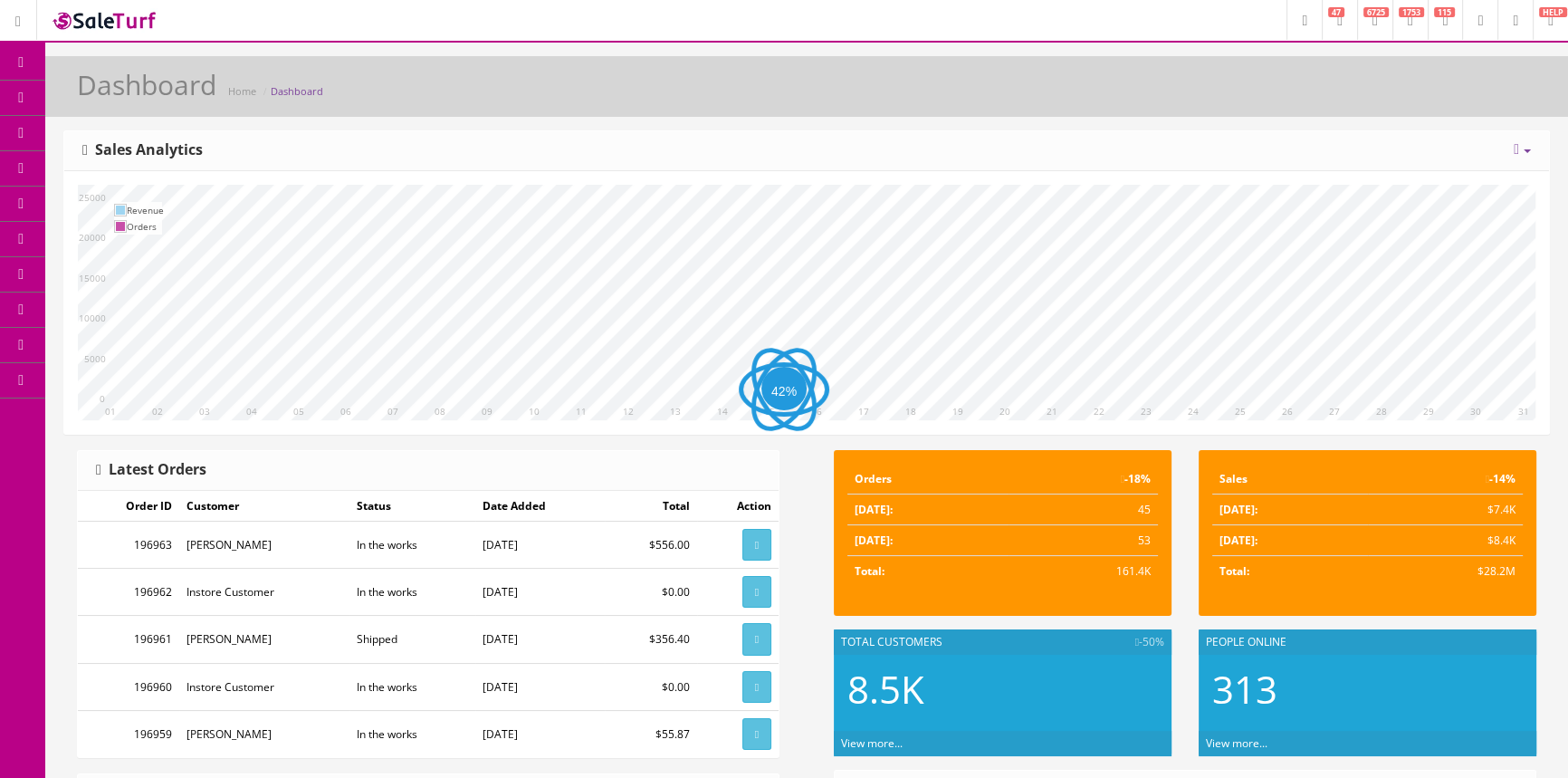
click at [95, 90] on link "Products" at bounding box center [140, 98] width 190 height 35
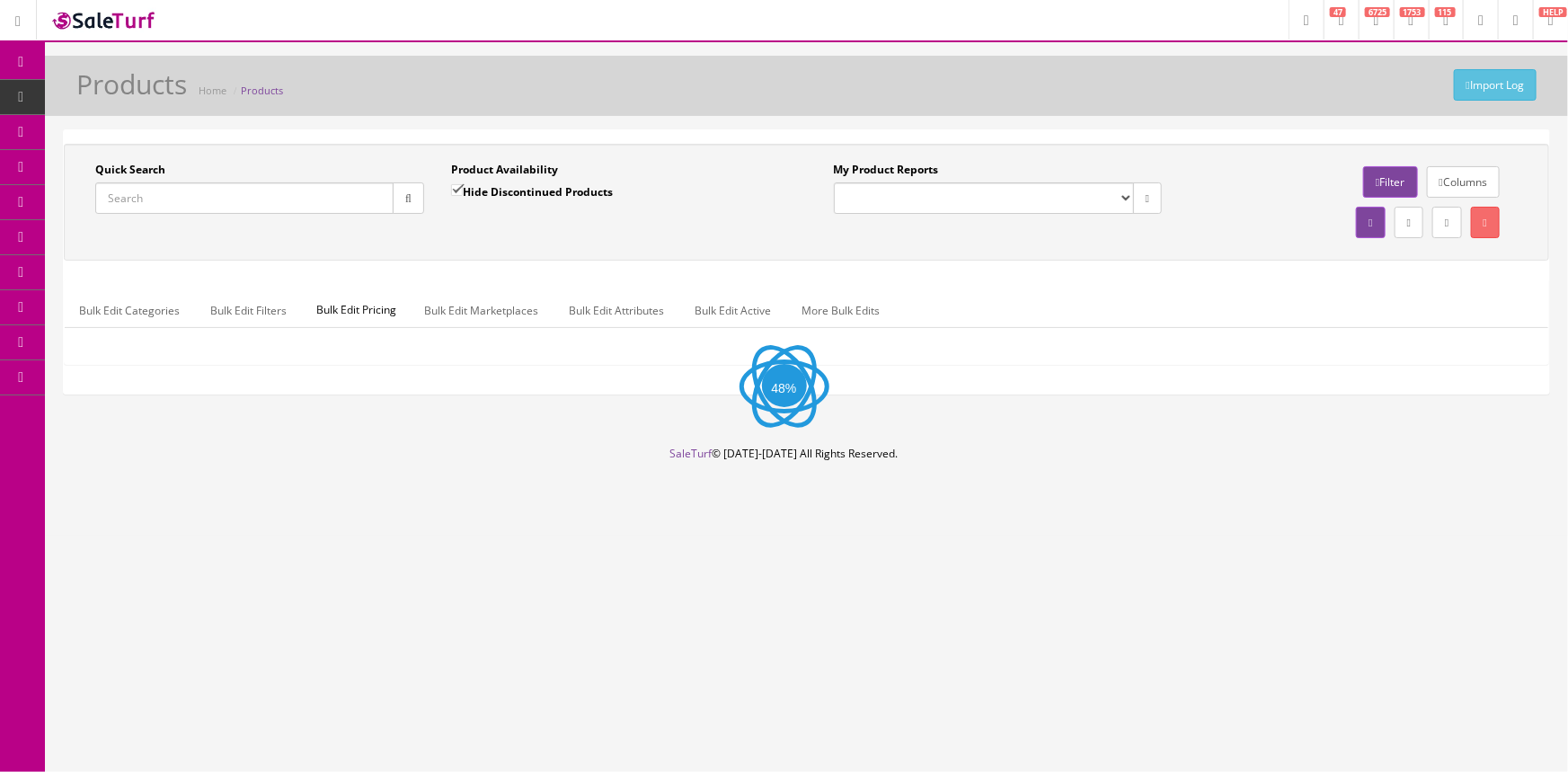
click at [182, 203] on input "Quick Search" at bounding box center [244, 198] width 298 height 31
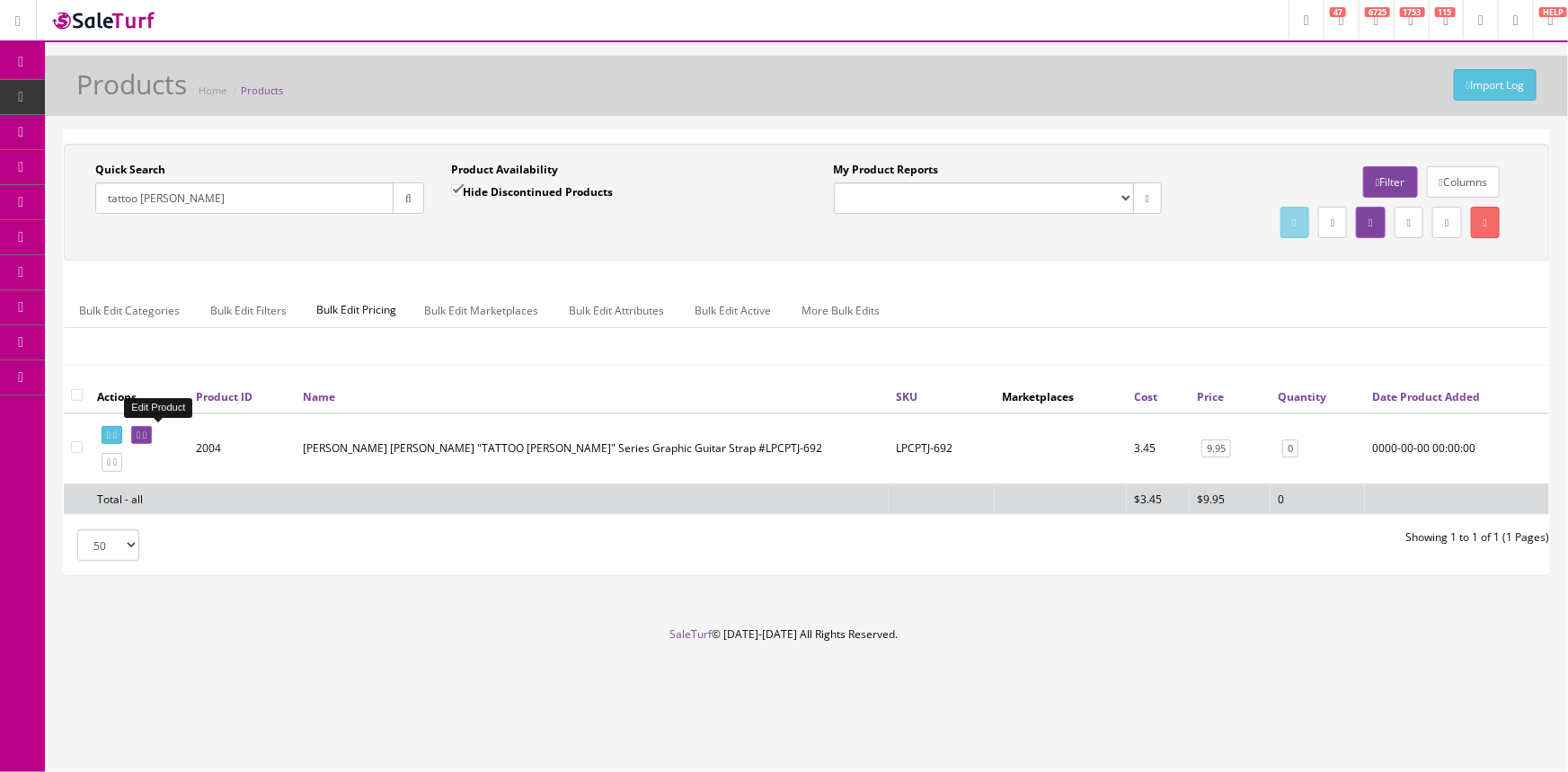
type input "tattoo [PERSON_NAME]"
click at [152, 433] on link at bounding box center [141, 435] width 21 height 19
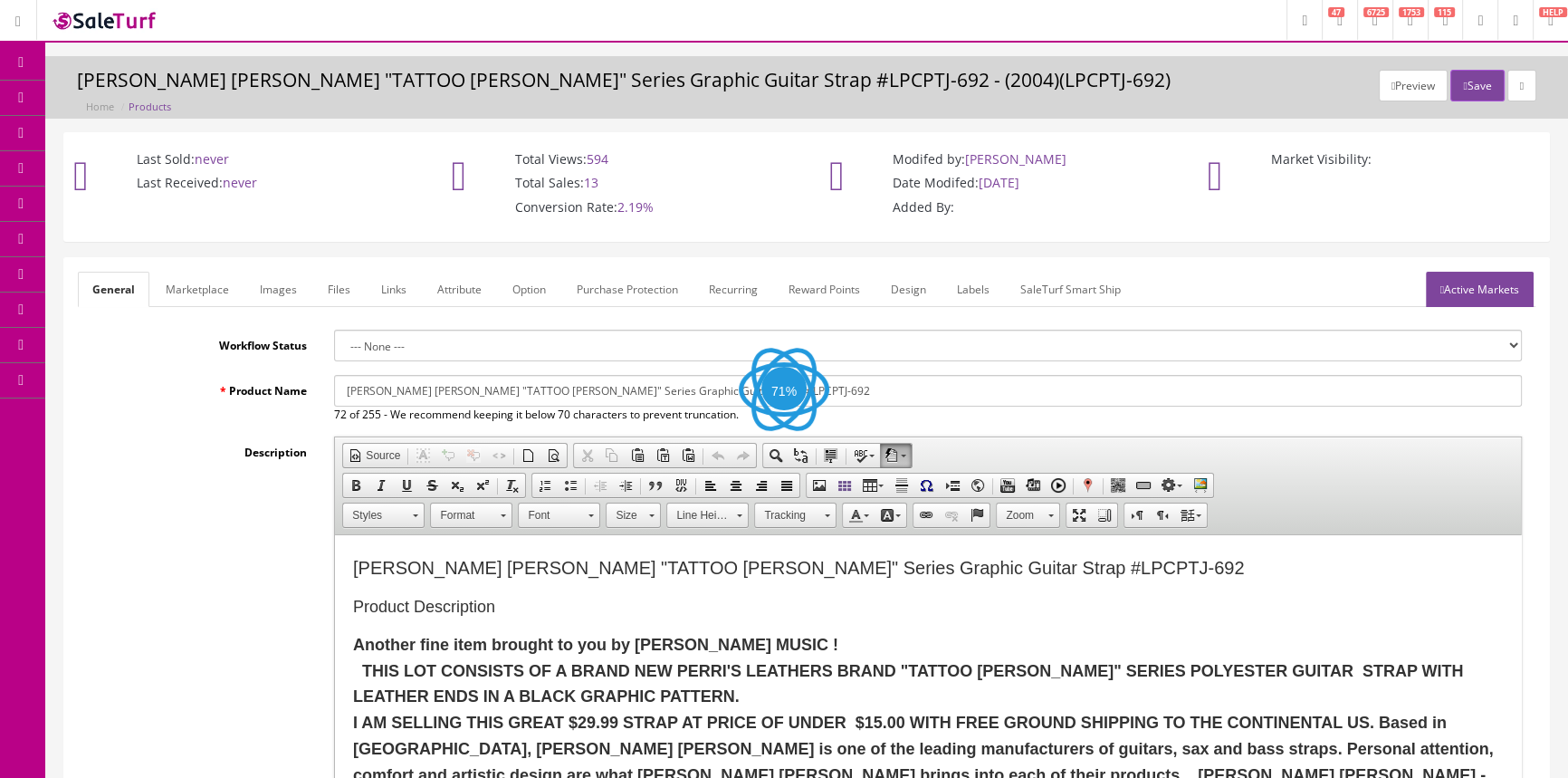
click at [286, 290] on link "Images" at bounding box center [278, 290] width 66 height 35
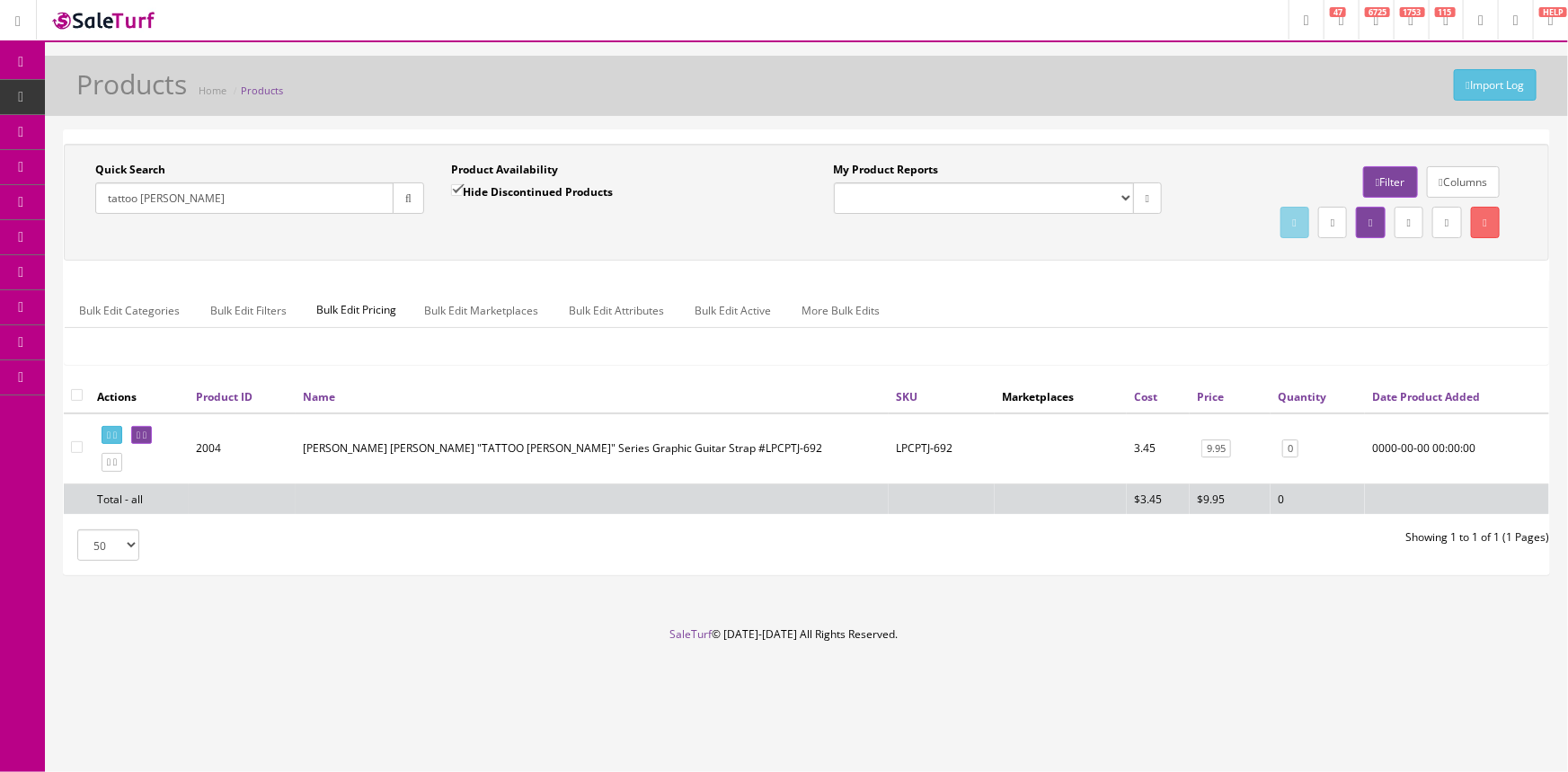
drag, startPoint x: 203, startPoint y: 197, endPoint x: 48, endPoint y: 206, distance: 155.3
click at [48, 206] on div "Quick Search tattoo [PERSON_NAME] Date From Product Availability Hide Discontin…" at bounding box center [806, 360] width 1523 height 461
type input "B"
click at [138, 163] on span "POS Console" at bounding box center [139, 166] width 64 height 16
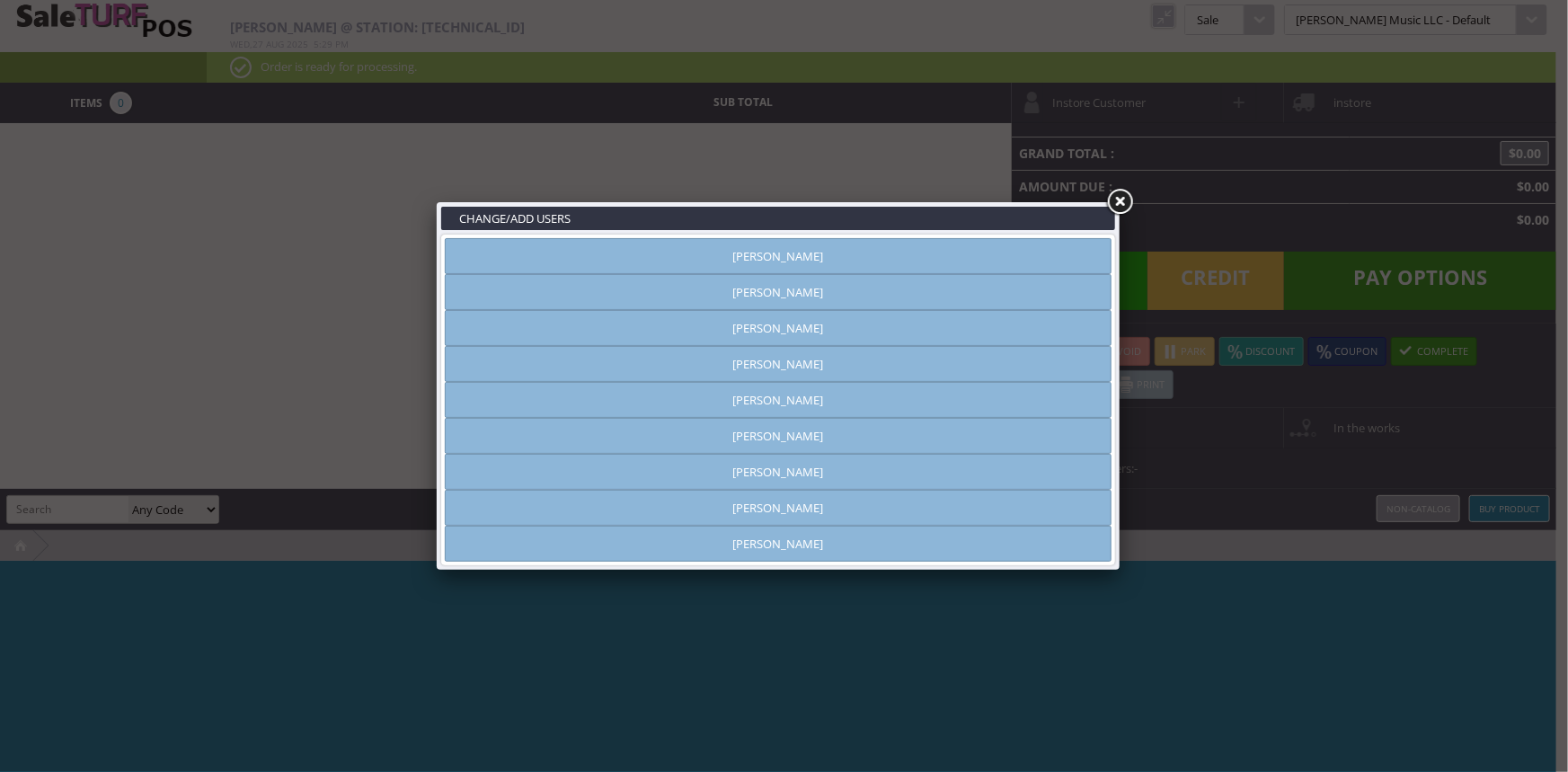
type input "[PERSON_NAME]"
click at [1116, 203] on link at bounding box center [1119, 202] width 32 height 32
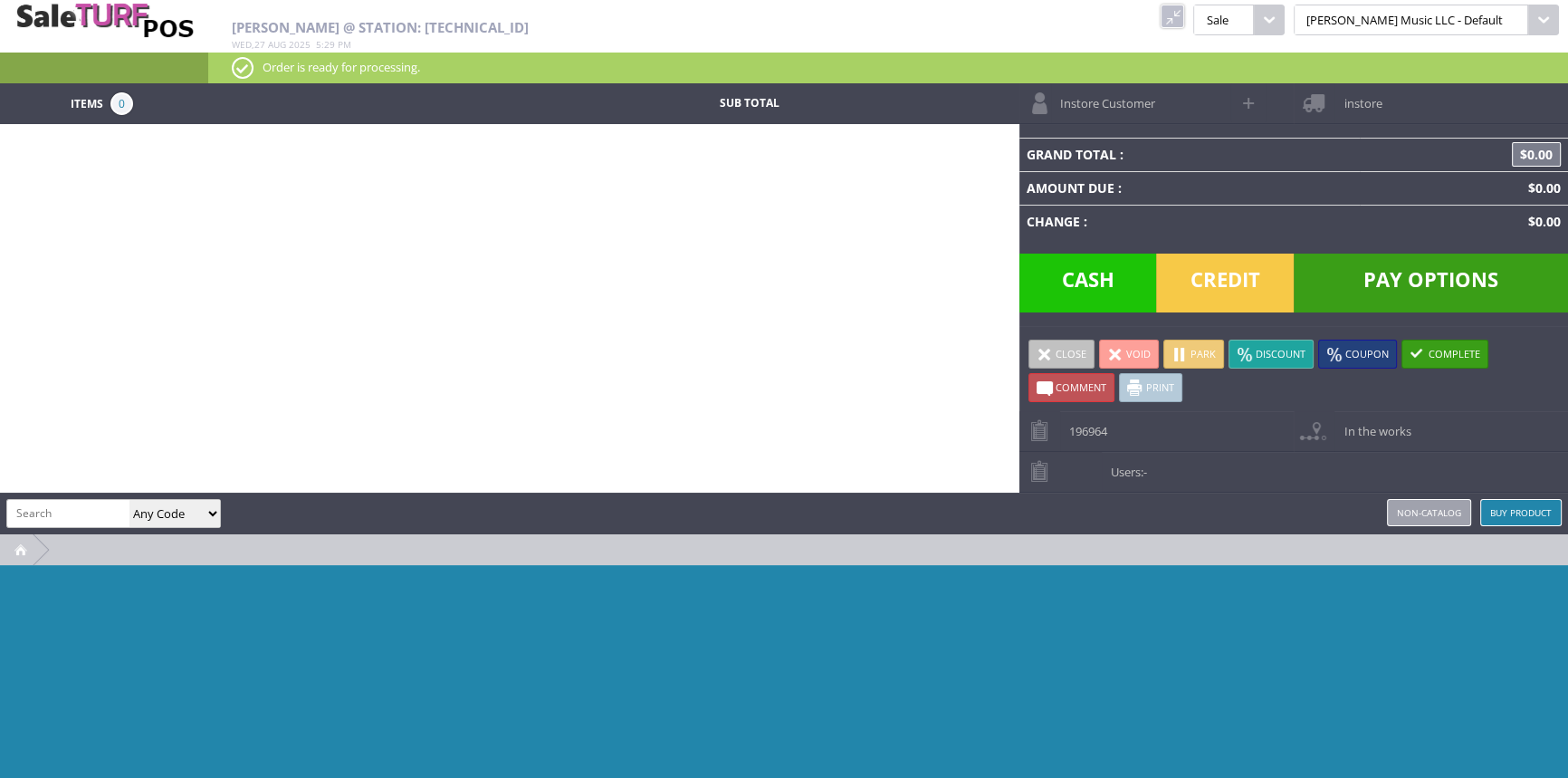
click at [1185, 18] on link at bounding box center [1173, 17] width 24 height 24
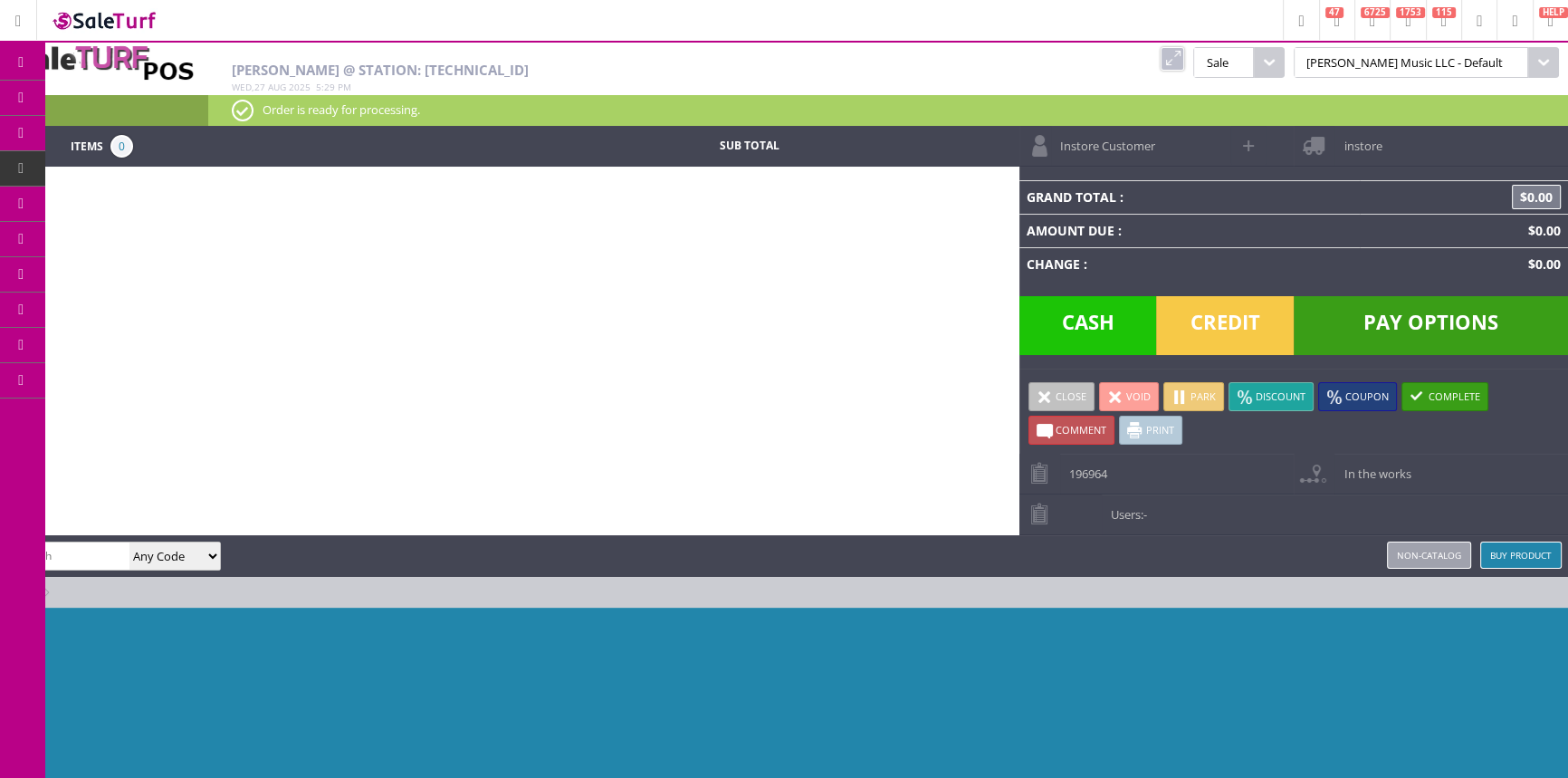
click at [181, 95] on link "Products" at bounding box center [140, 98] width 190 height 36
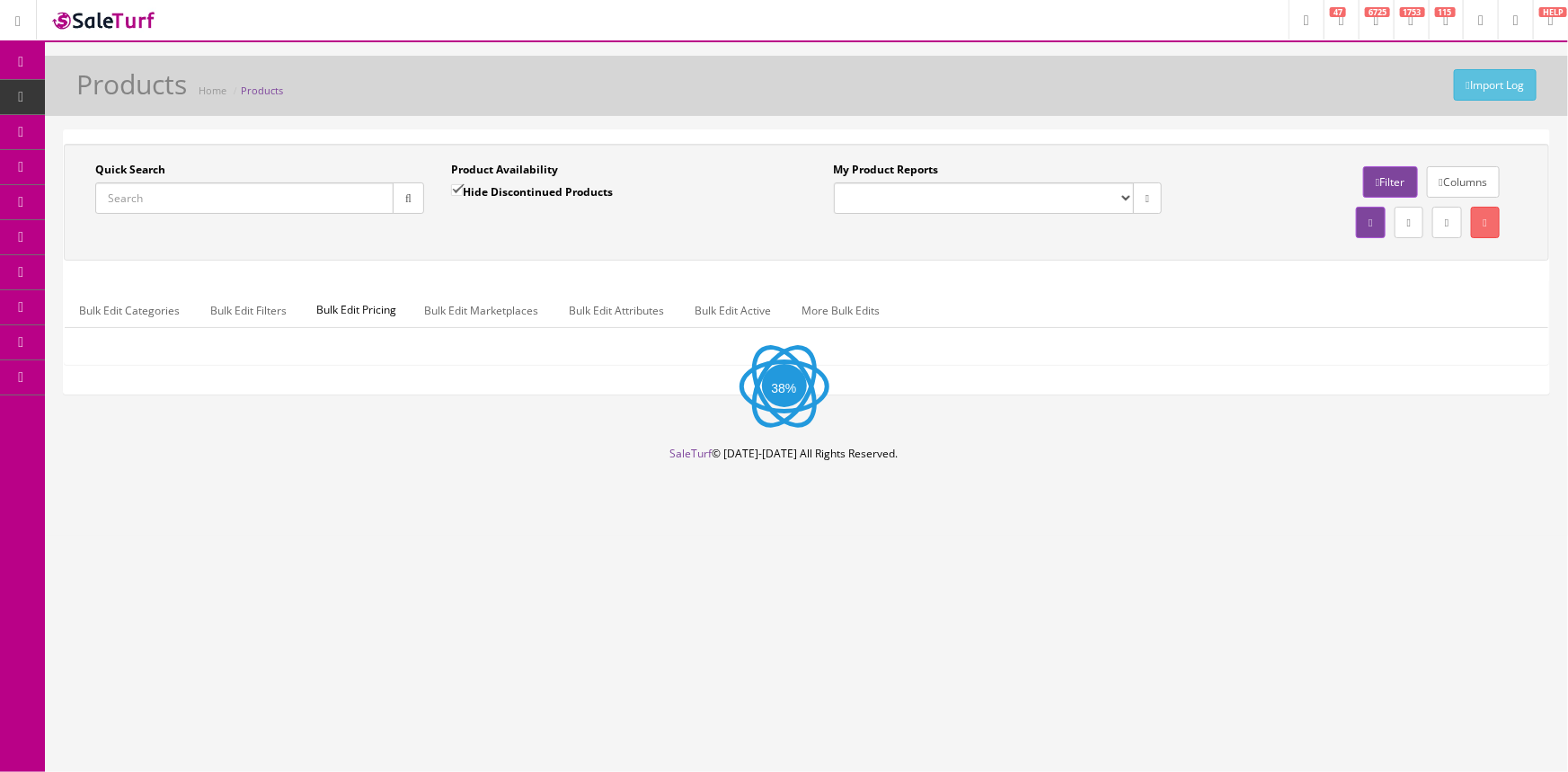
click at [266, 201] on input "Quick Search" at bounding box center [244, 198] width 298 height 31
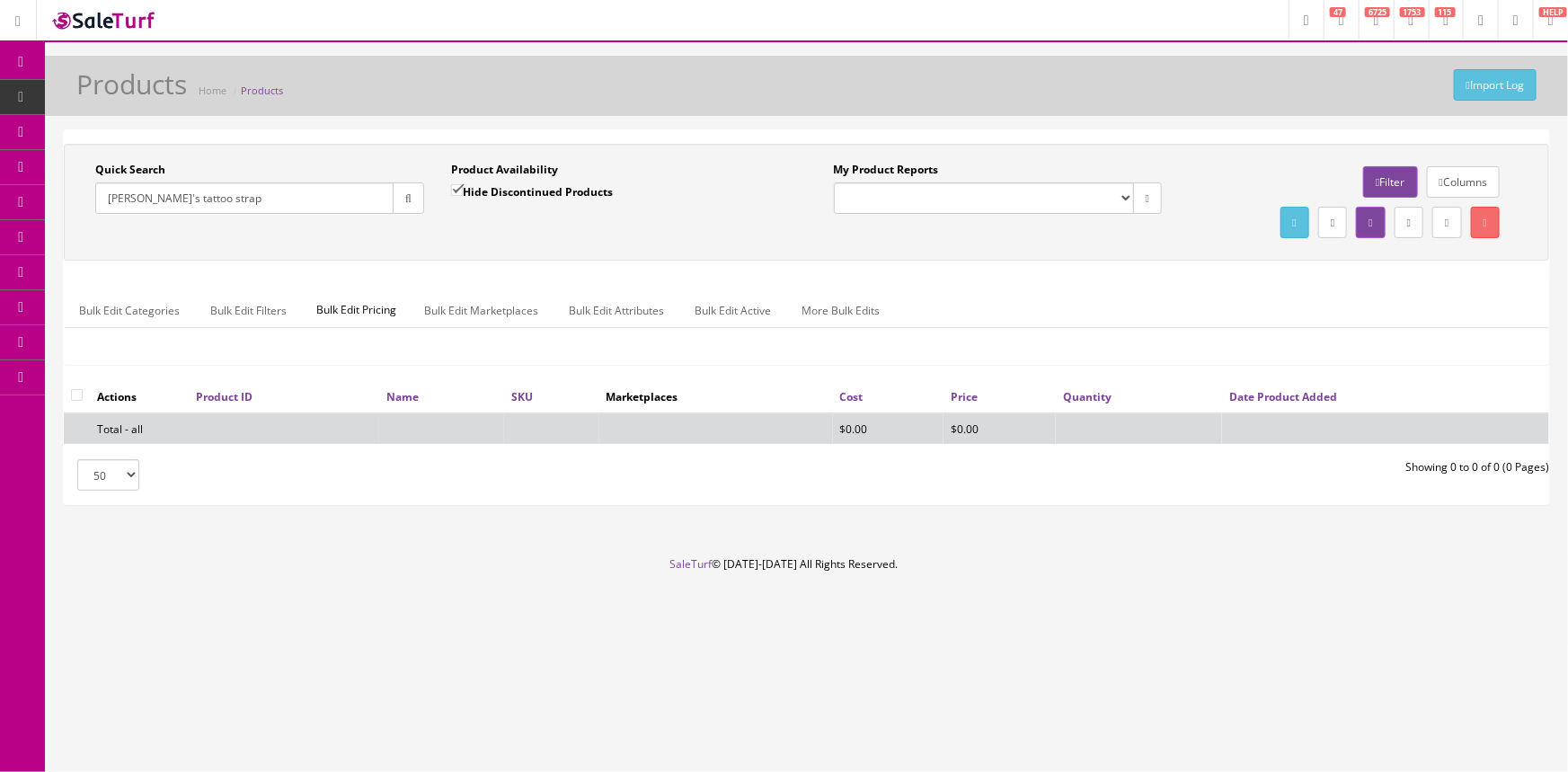
type input "[PERSON_NAME]'s tattoo strap"
click at [511, 191] on label "Hide Discontinued Products" at bounding box center [532, 192] width 161 height 18
click at [462, 191] on input "Hide Discontinued Products" at bounding box center [457, 190] width 12 height 12
checkbox input "false"
drag, startPoint x: 358, startPoint y: 200, endPoint x: 190, endPoint y: 197, distance: 168.0
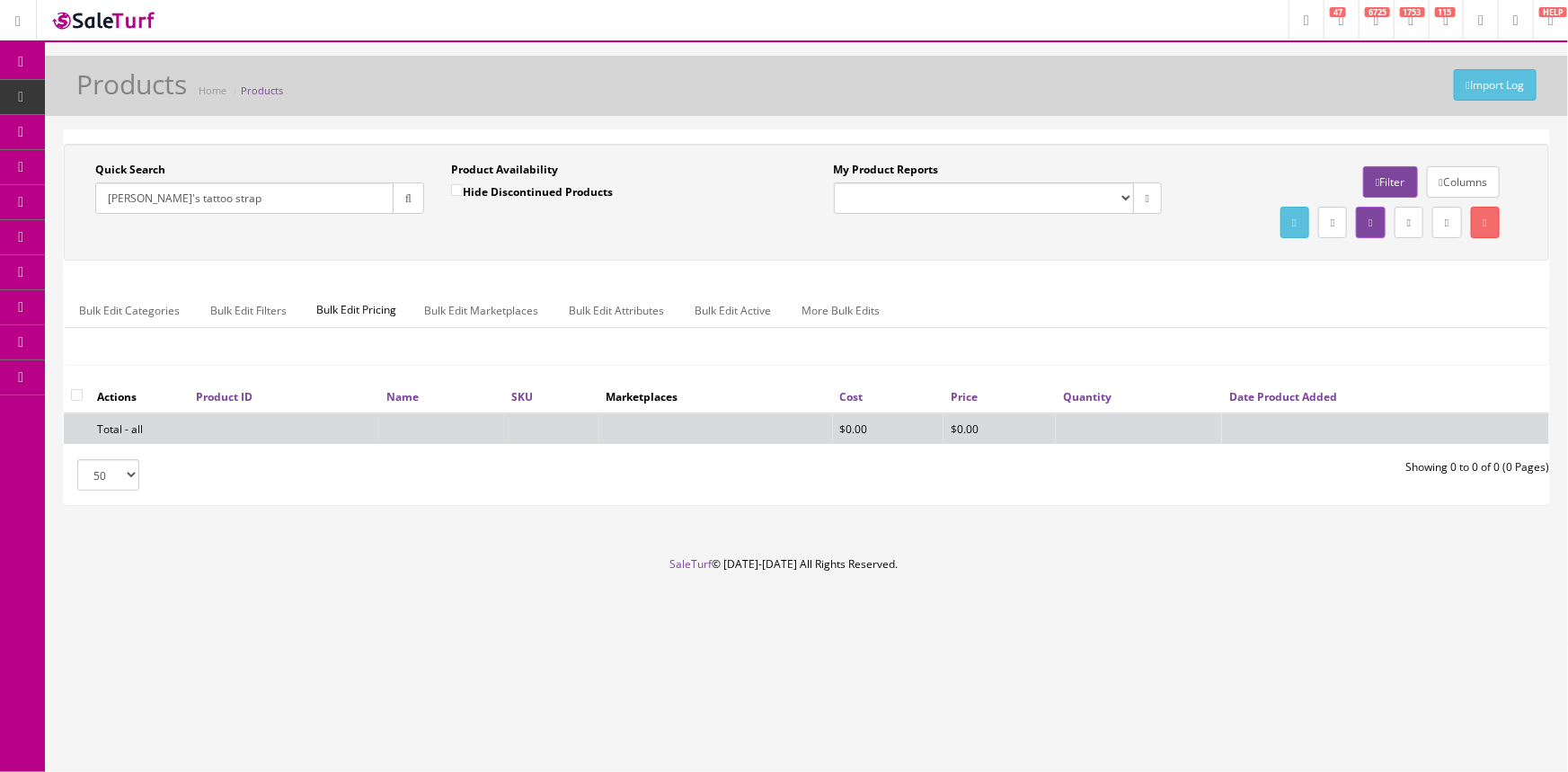
click at [190, 197] on input "[PERSON_NAME]'s tattoo strap" at bounding box center [244, 198] width 298 height 31
type input "[PERSON_NAME]'s tattoo"
click at [455, 193] on input "Hide Discontinued Products" at bounding box center [457, 190] width 12 height 12
click at [458, 193] on input "Hide Discontinued Products" at bounding box center [457, 190] width 12 height 12
checkbox input "false"
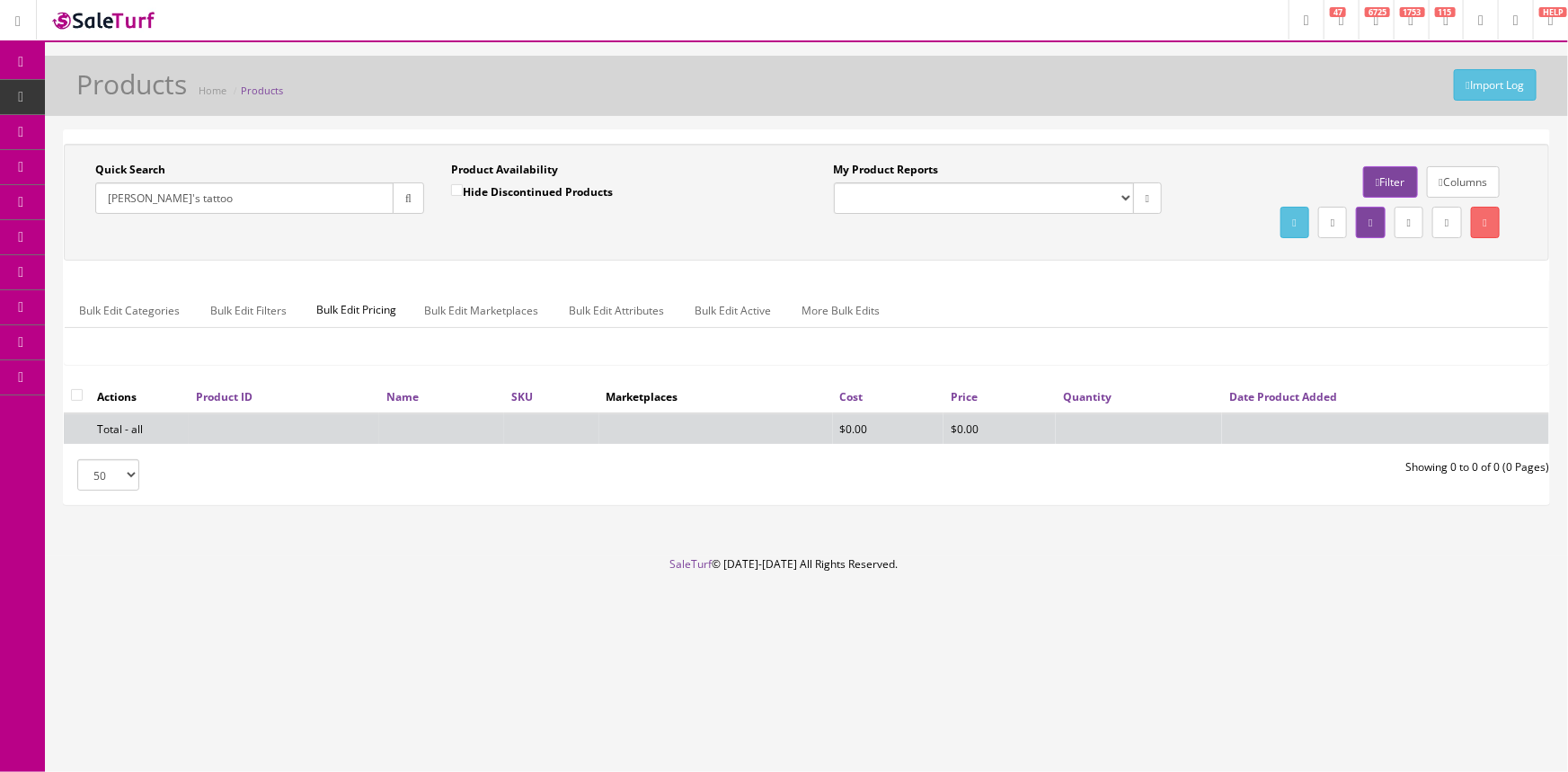
drag, startPoint x: 206, startPoint y: 192, endPoint x: 142, endPoint y: 208, distance: 66.0
click at [142, 208] on input "[PERSON_NAME]'s tattoo" at bounding box center [244, 198] width 298 height 31
type input "johnnys tattoo"
